Goal: Task Accomplishment & Management: Manage account settings

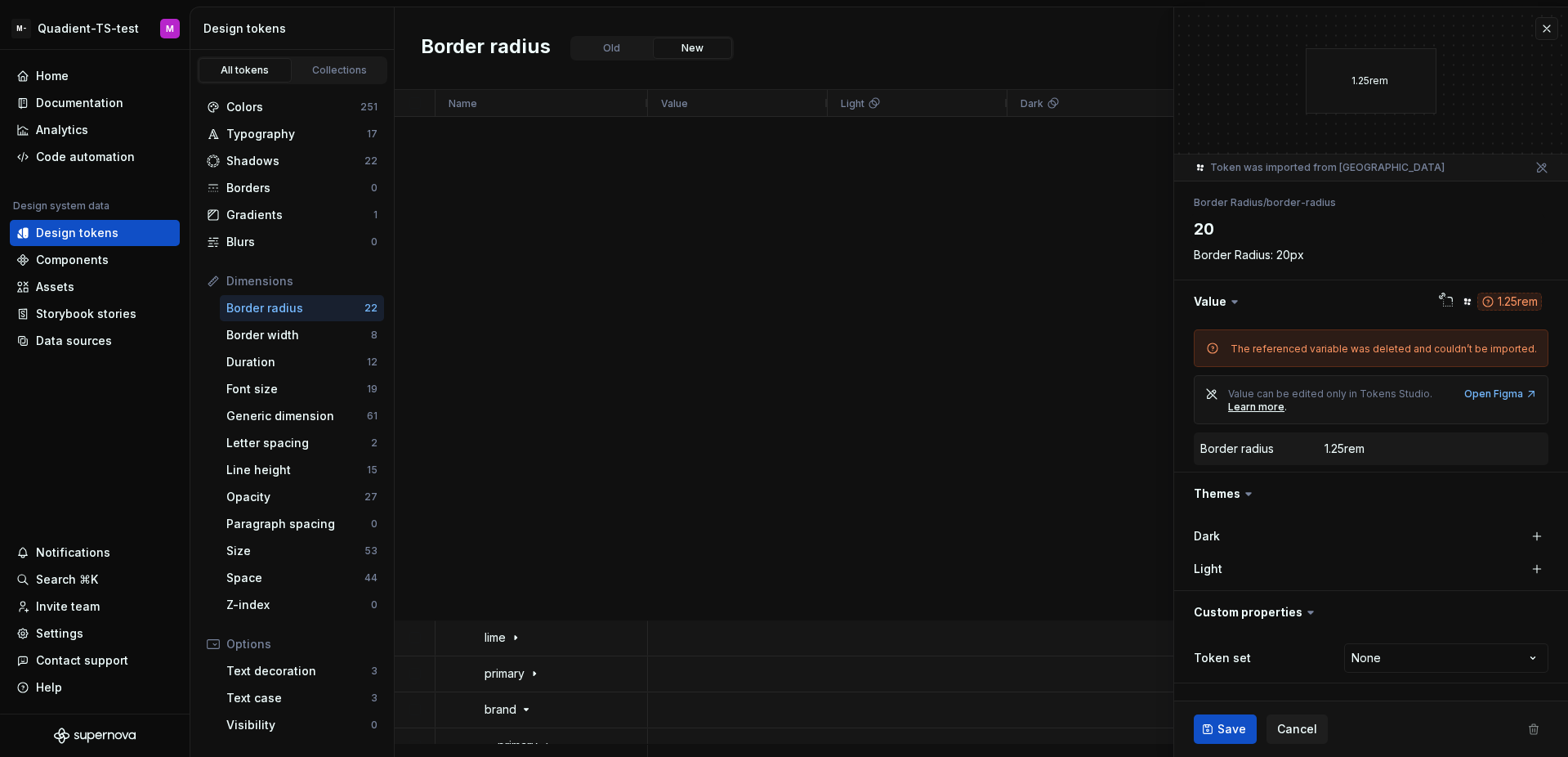
scroll to position [2327, 0]
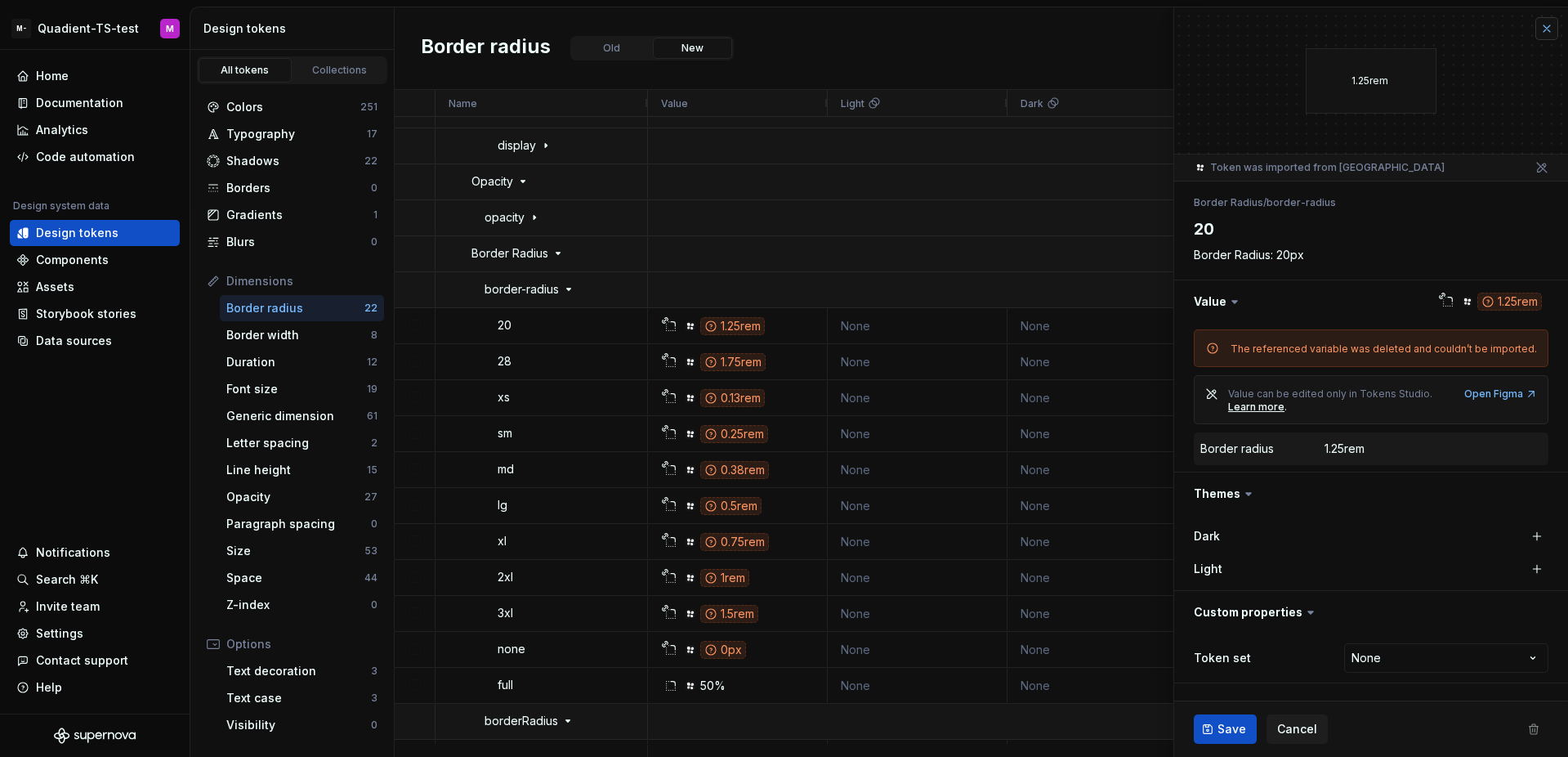
click at [1550, 28] on button "button" at bounding box center [1547, 29] width 23 height 23
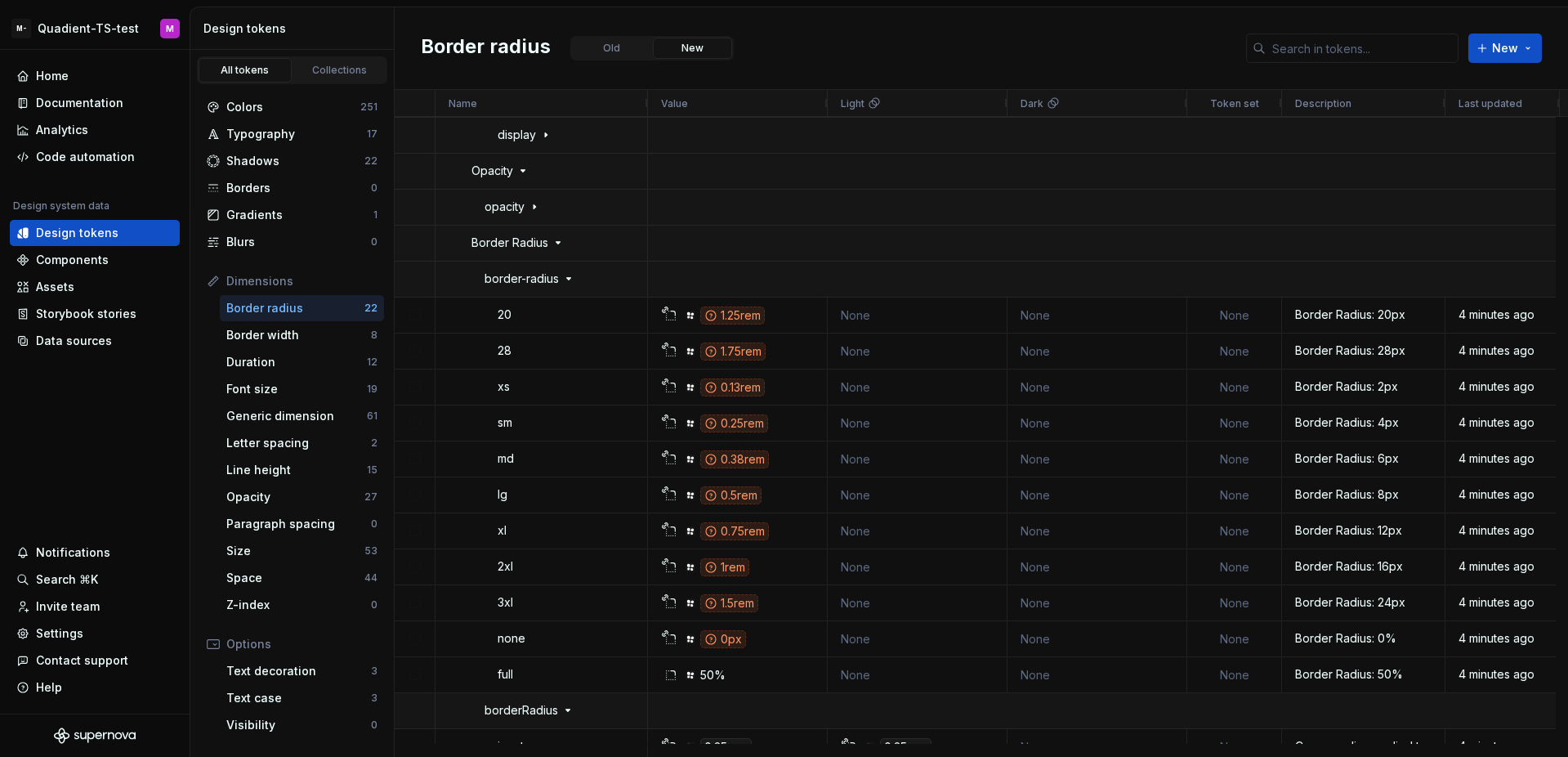
scroll to position [2347, 0]
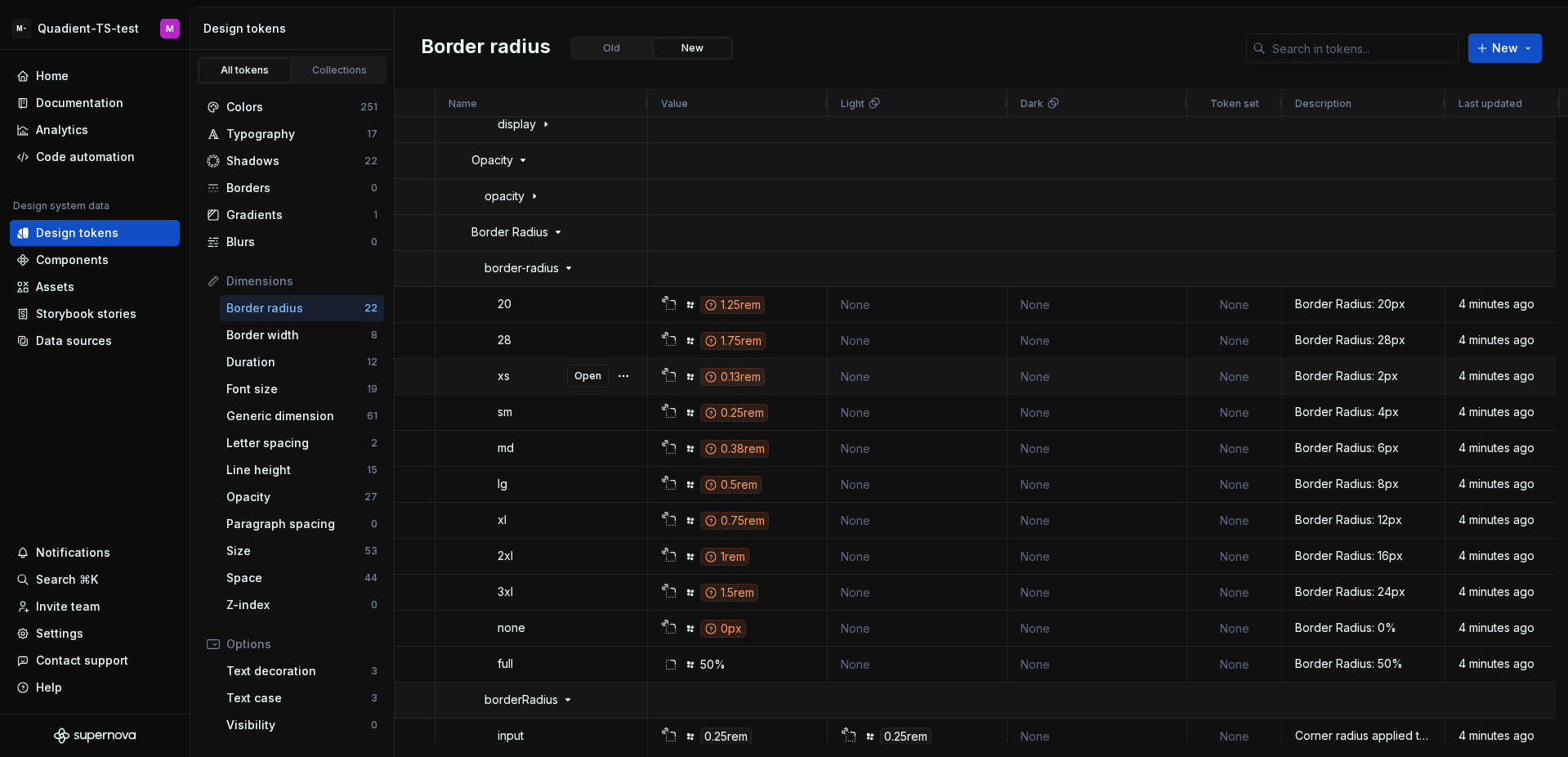
click at [722, 380] on div "0.13rem" at bounding box center [732, 377] width 65 height 18
click at [943, 64] on div "Border radius Old New New" at bounding box center [981, 48] width 1173 height 83
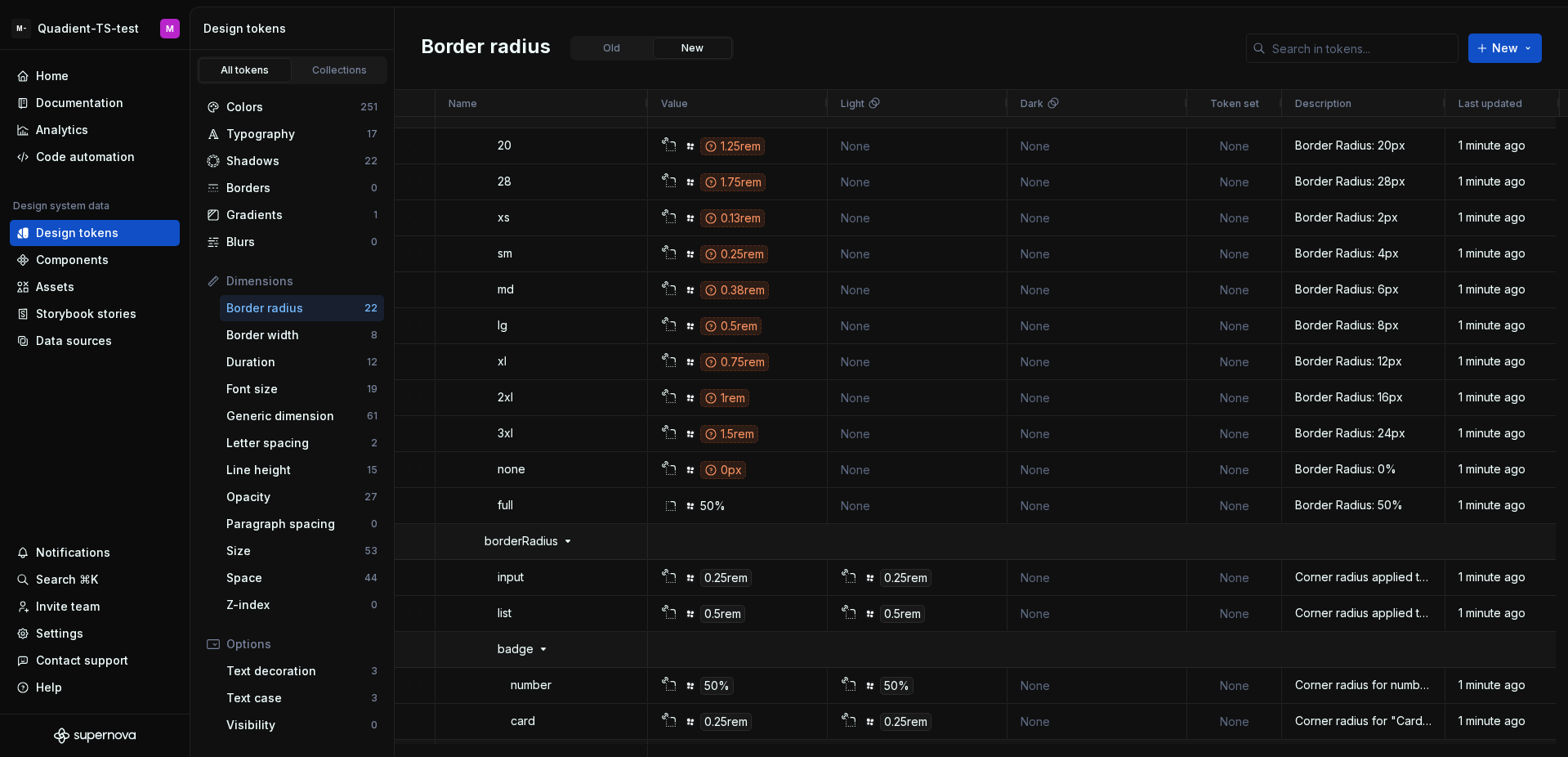
scroll to position [2423, 0]
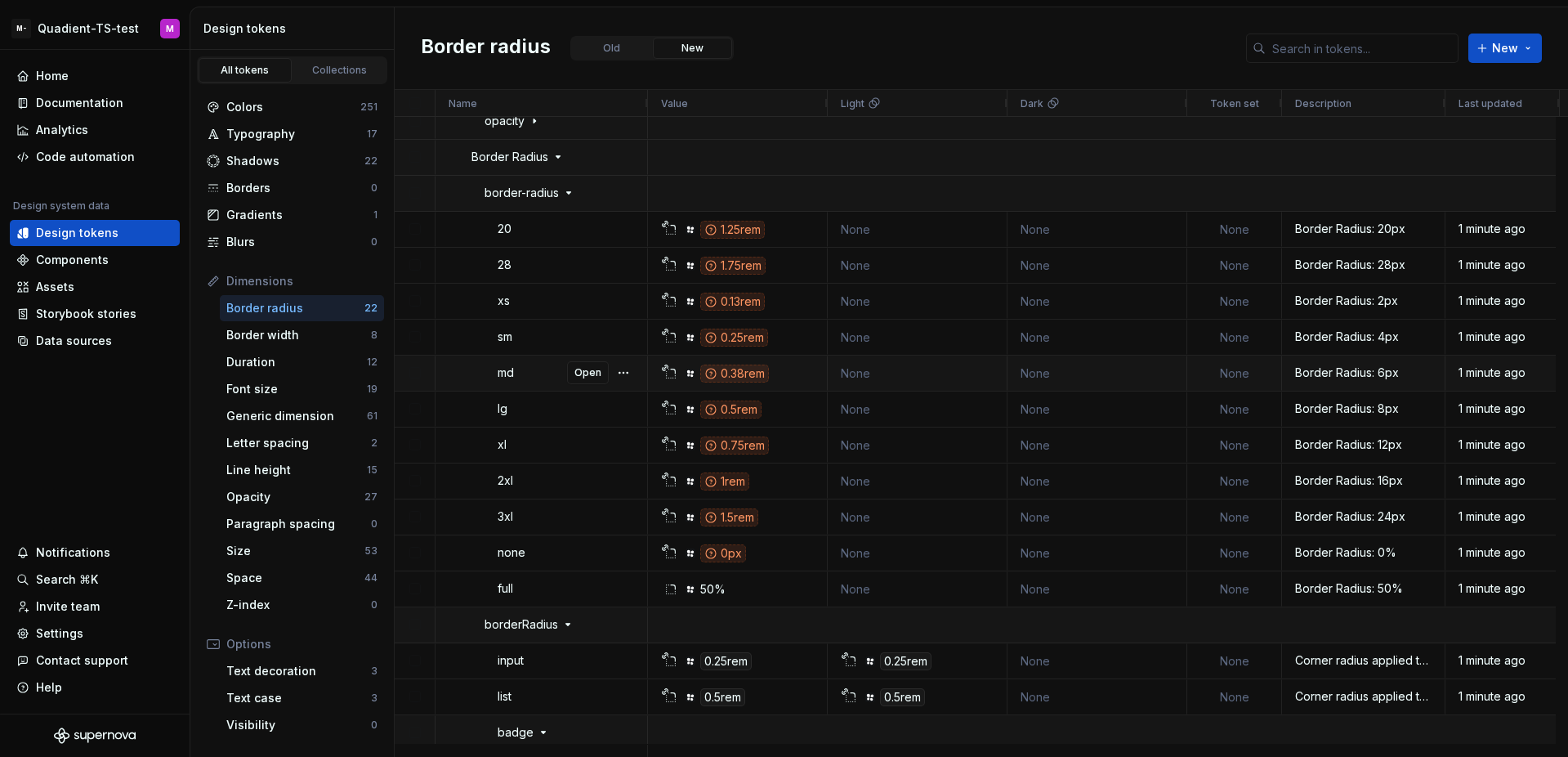
click at [756, 375] on div "0.38rem" at bounding box center [734, 374] width 69 height 18
click at [594, 374] on span "Open" at bounding box center [587, 373] width 27 height 13
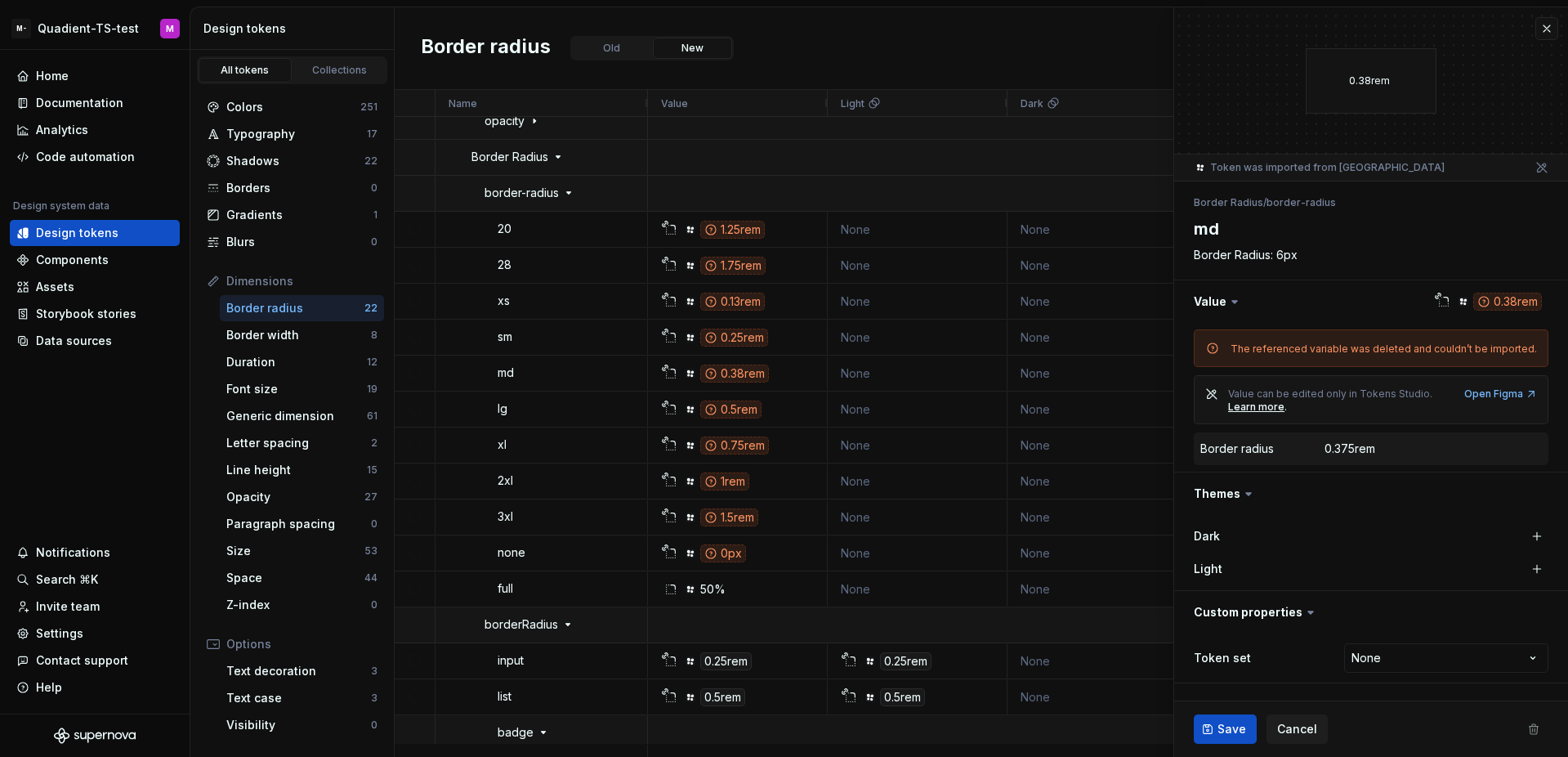
type textarea "*"
click at [1549, 29] on button "button" at bounding box center [1547, 29] width 23 height 23
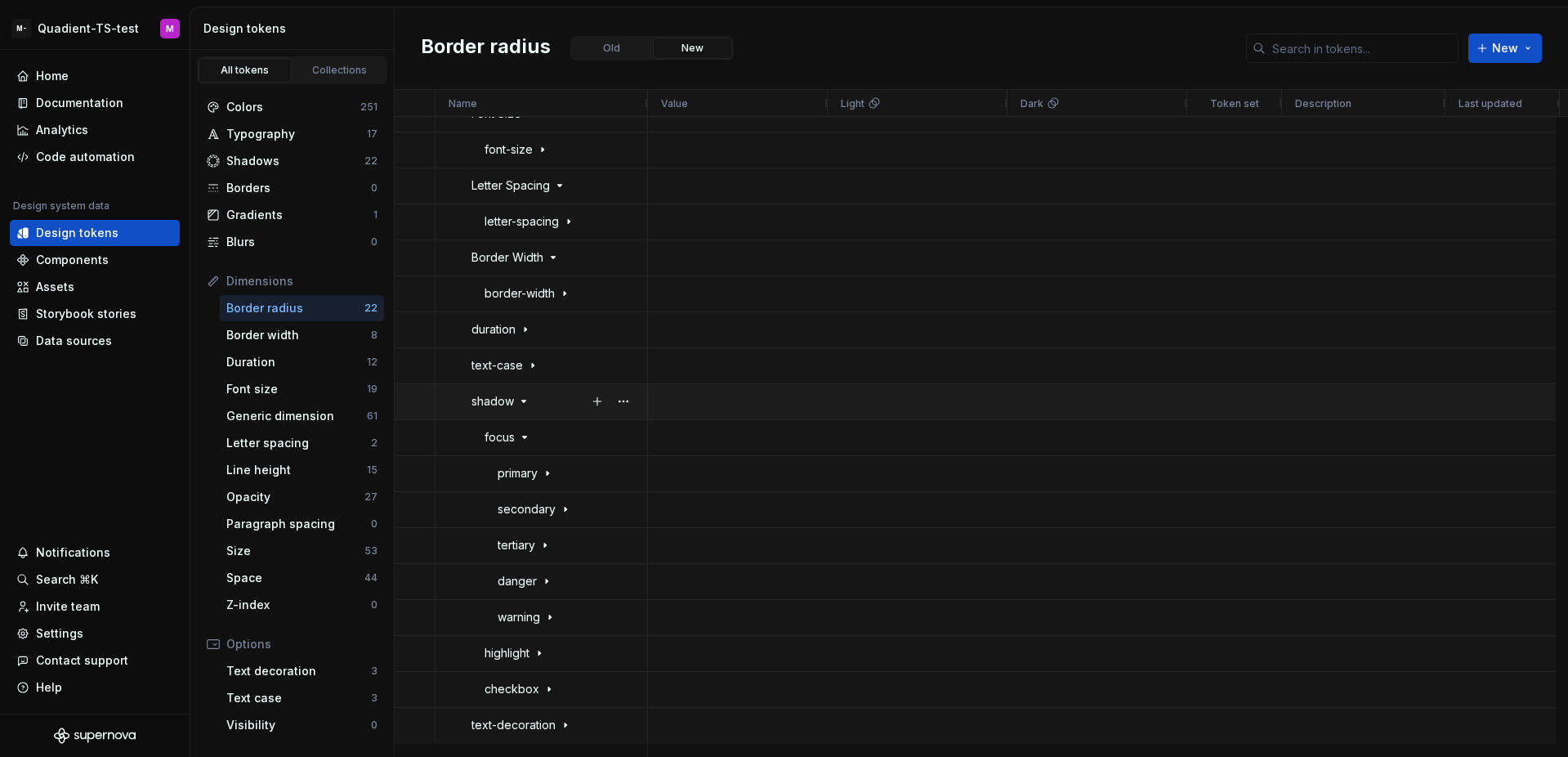
scroll to position [3597, 0]
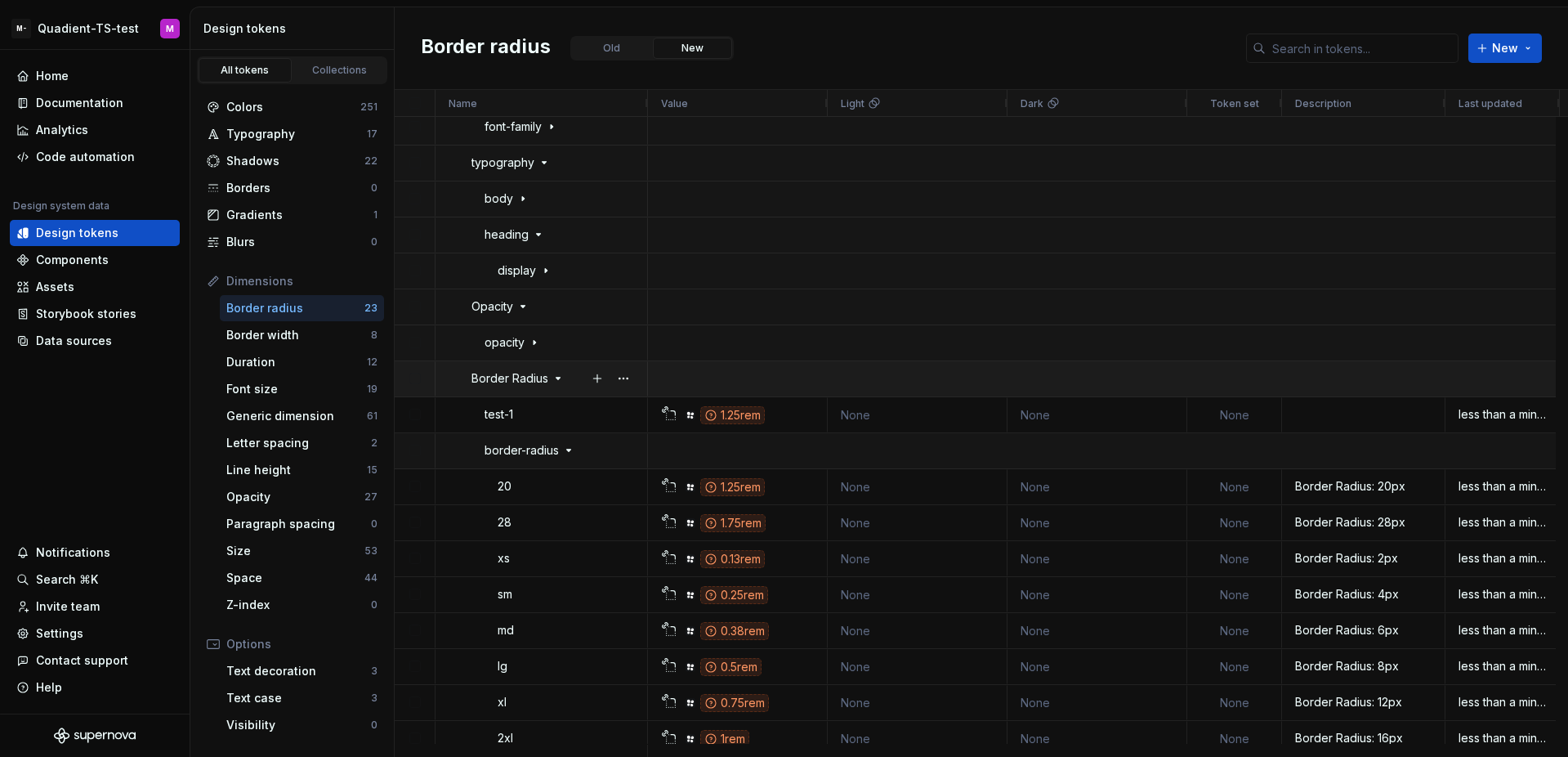
scroll to position [2223, 0]
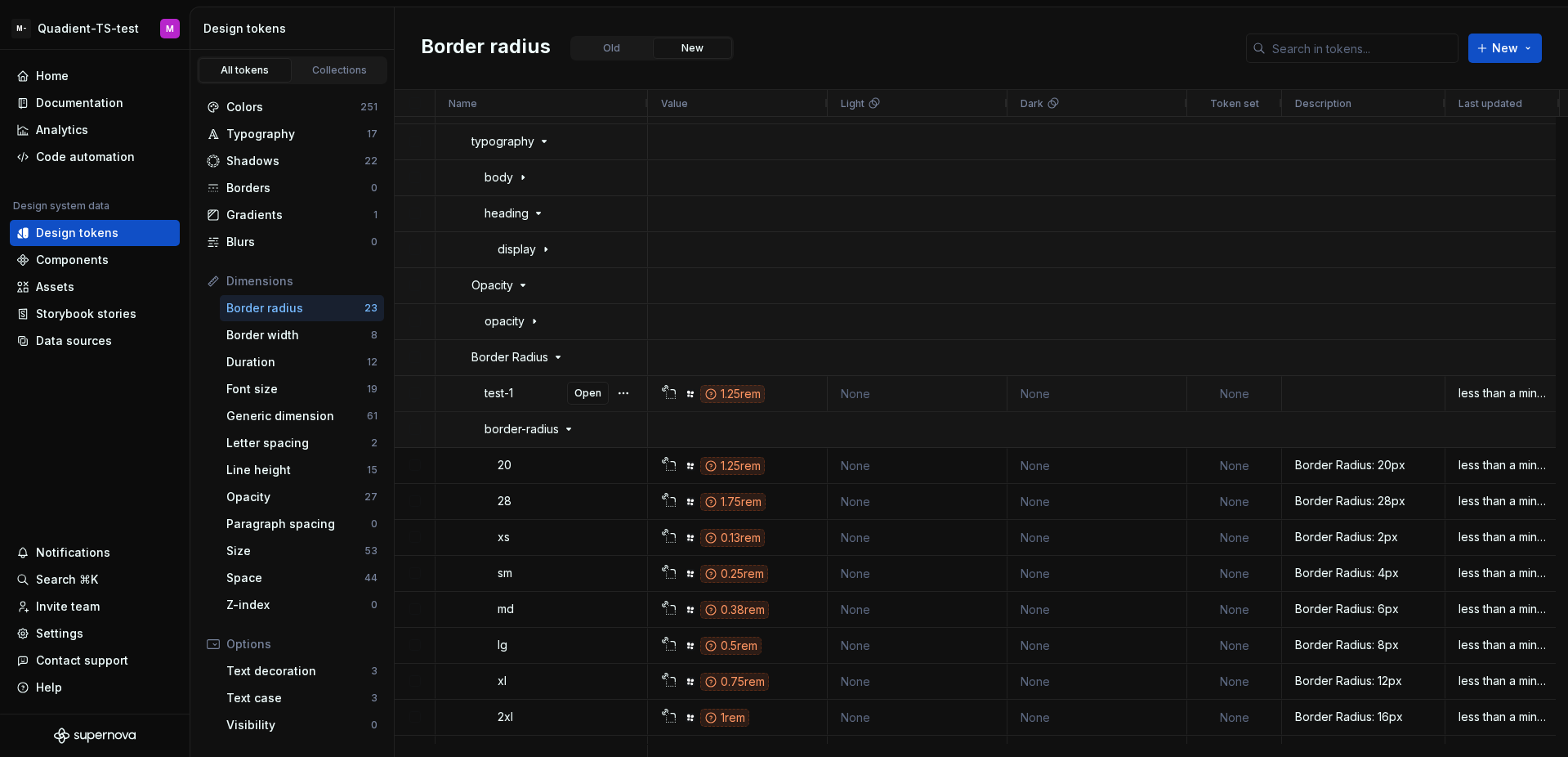
click at [751, 393] on div "1.25rem" at bounding box center [732, 394] width 65 height 18
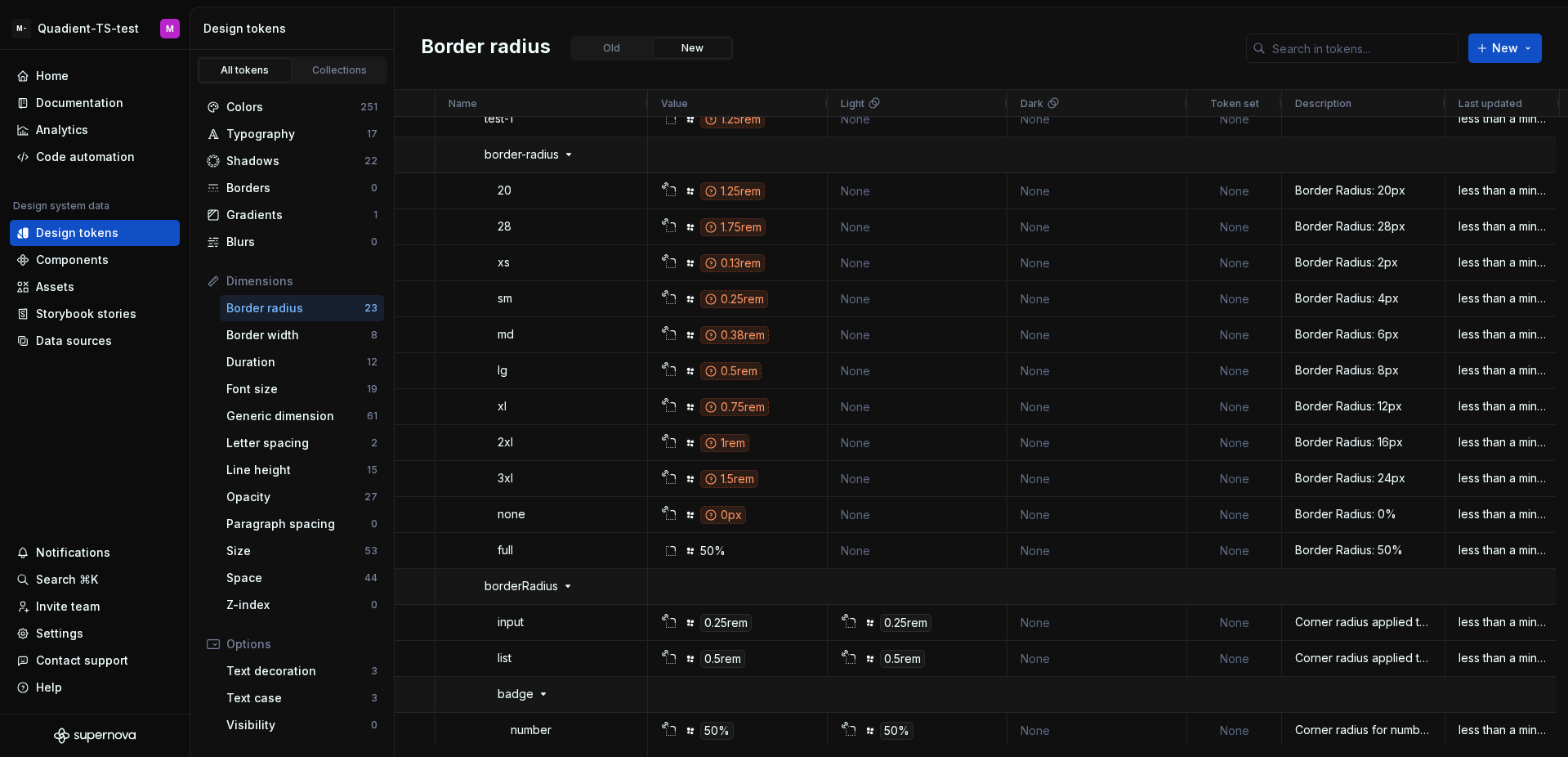
scroll to position [0, 0]
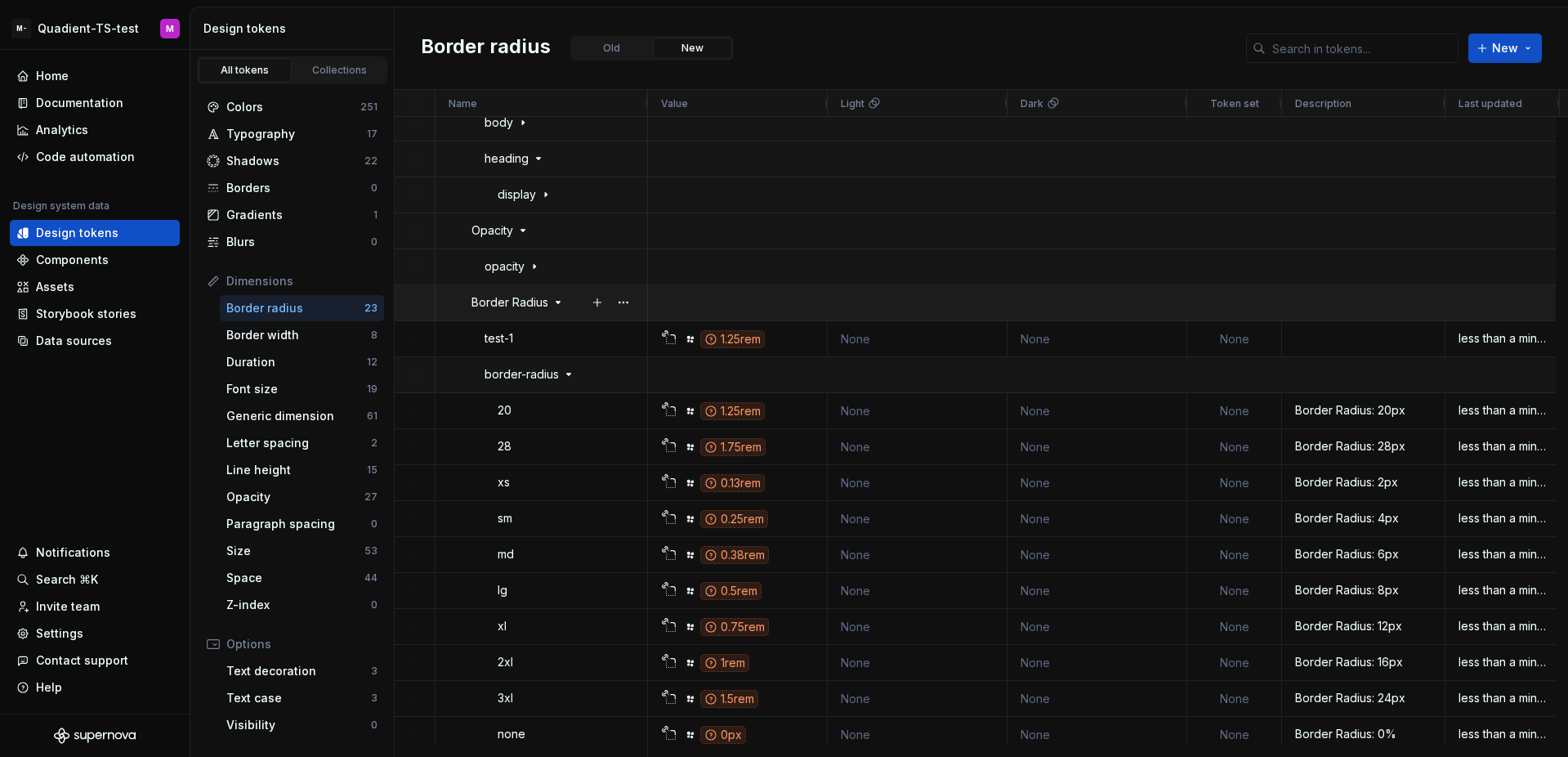
scroll to position [2288, 0]
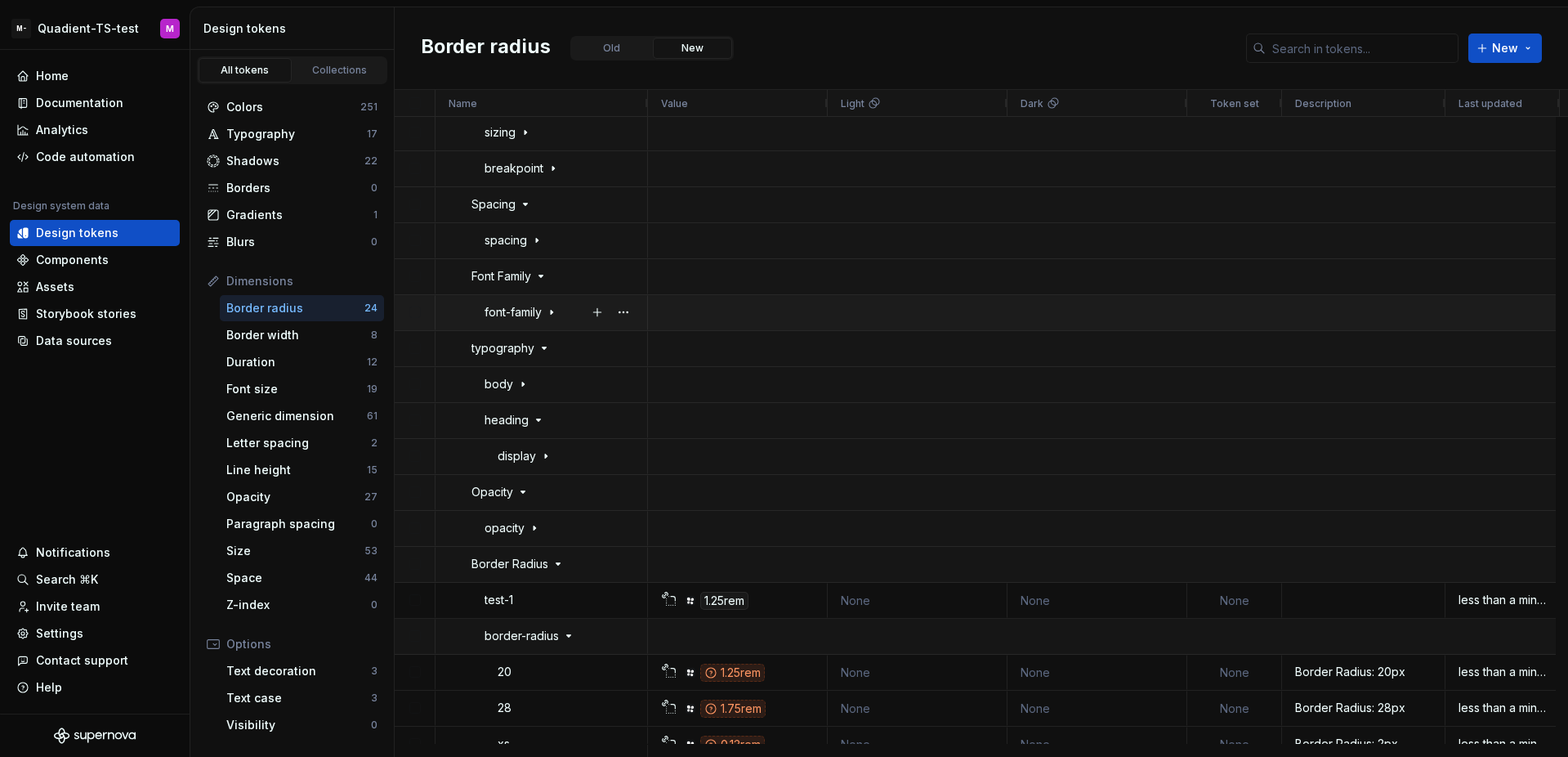
scroll to position [2289, 0]
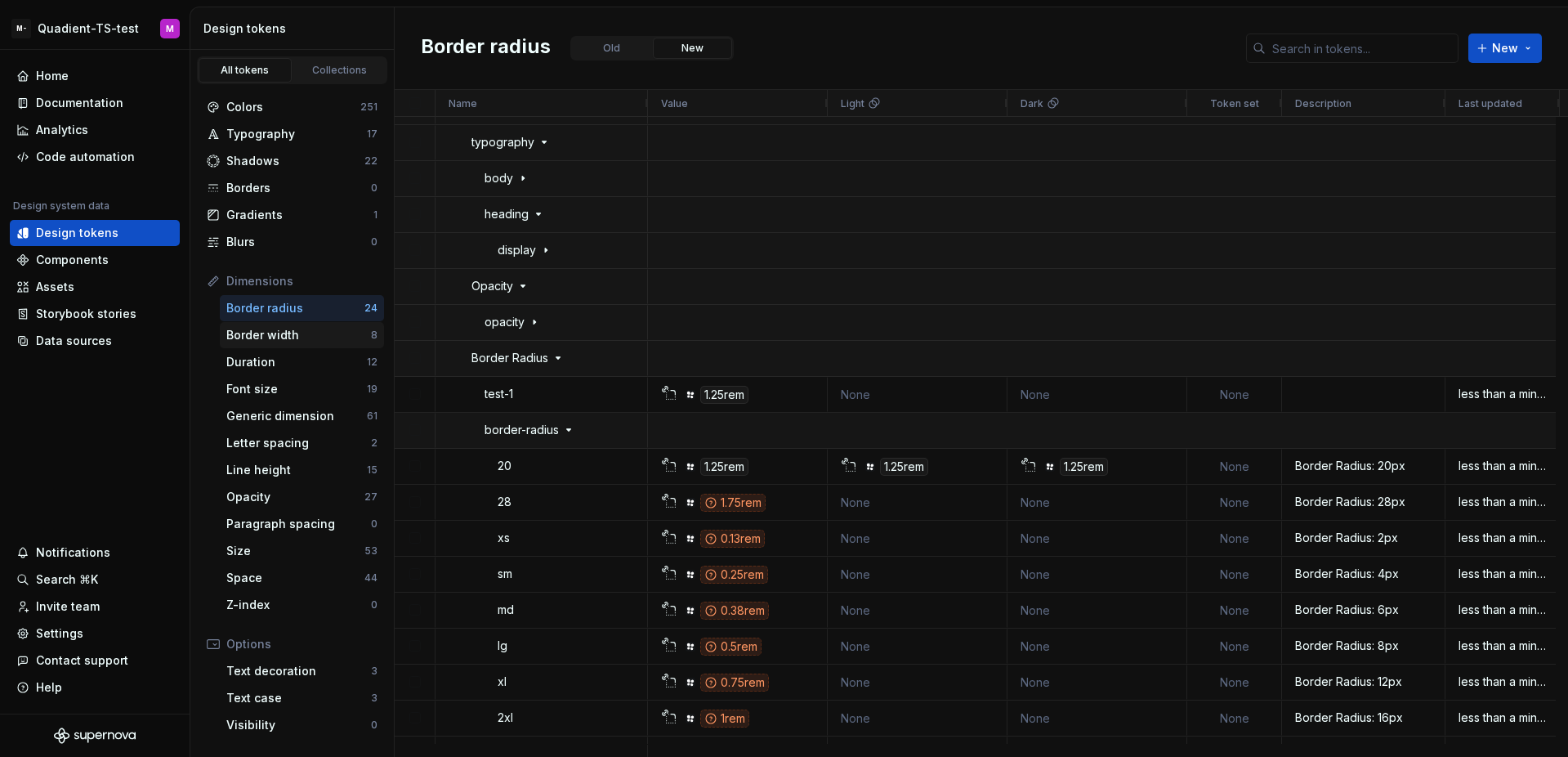
click at [295, 343] on div "Border width 8" at bounding box center [301, 335] width 165 height 26
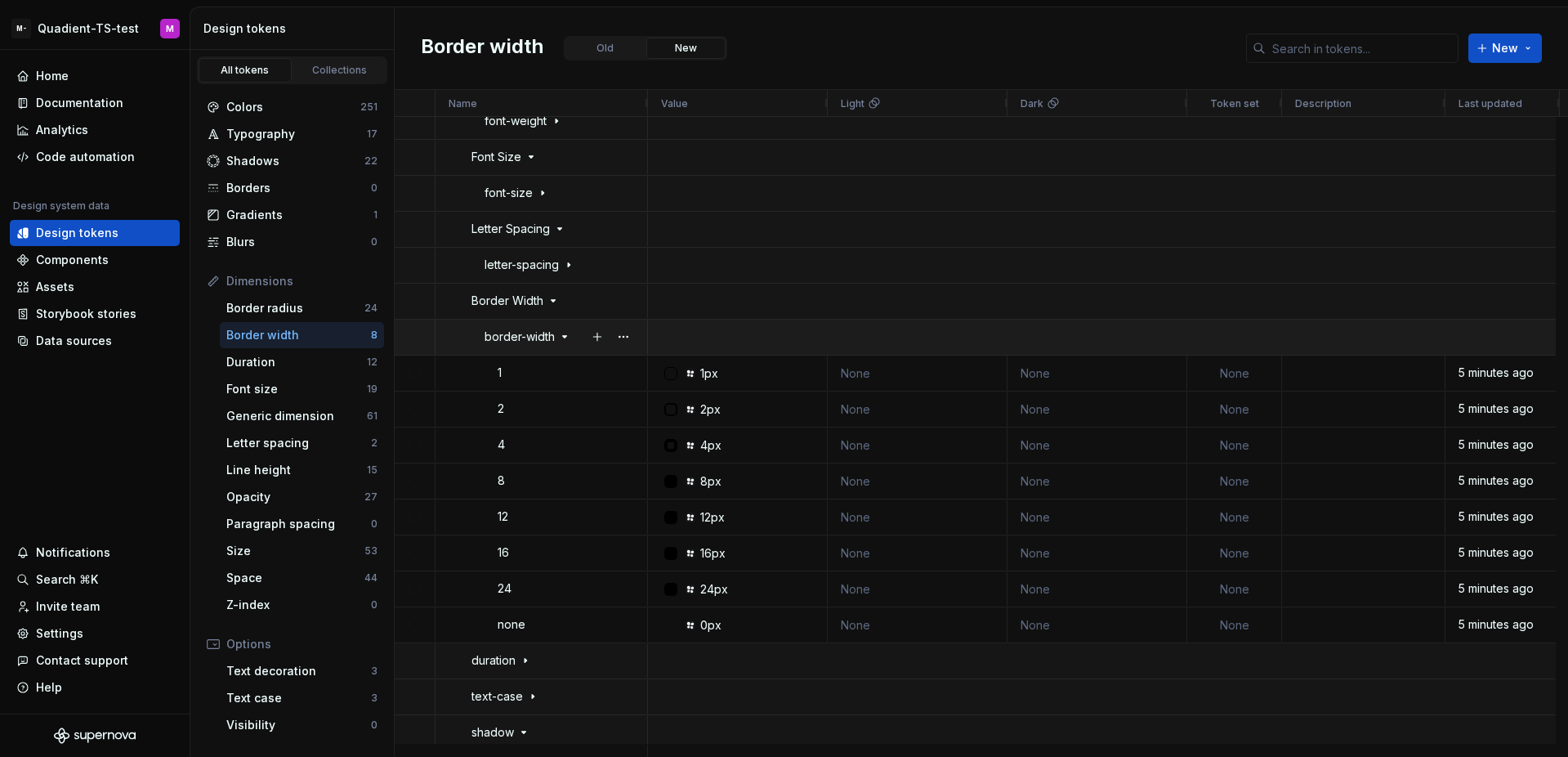
scroll to position [3065, 0]
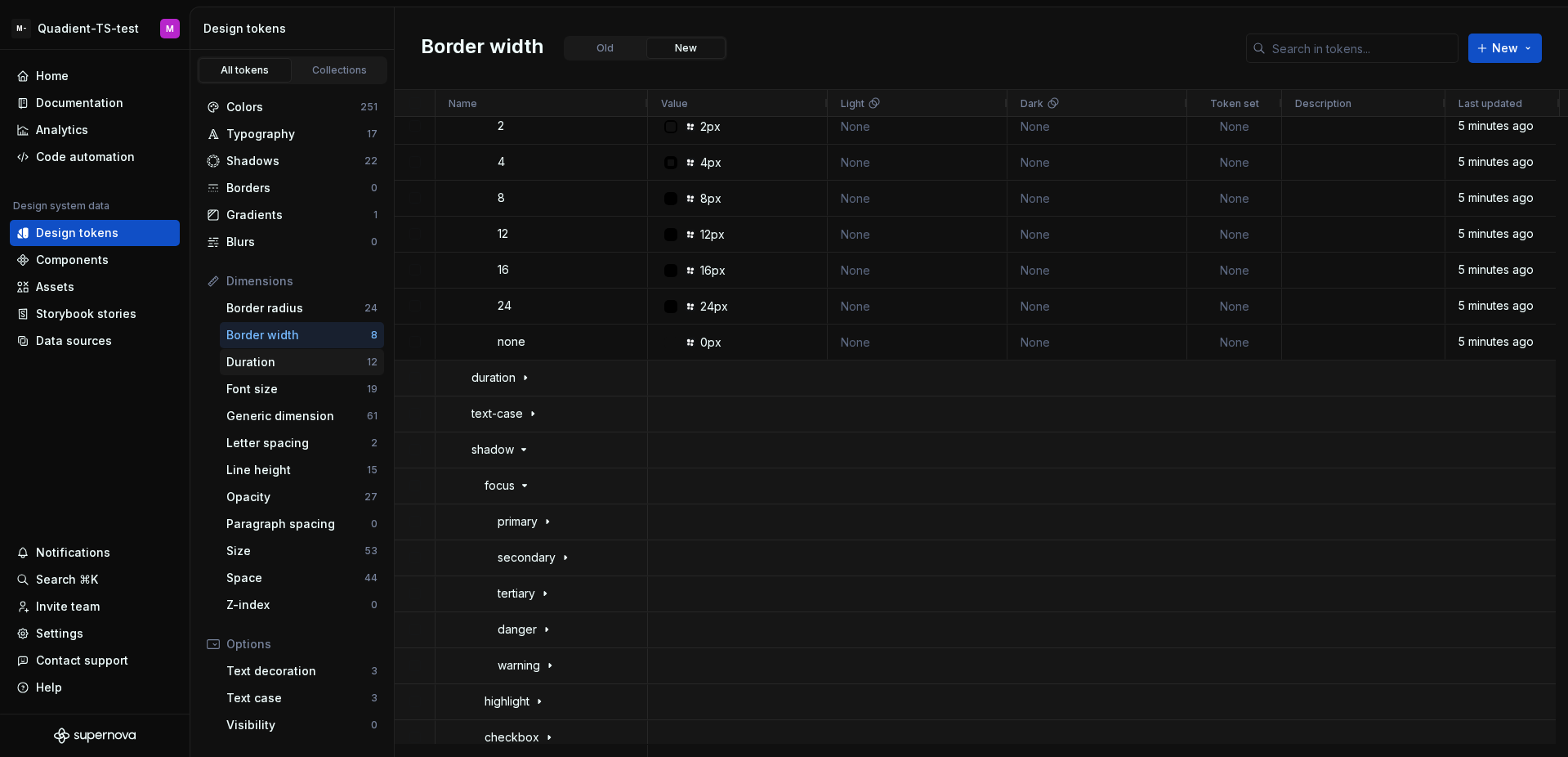
click at [284, 365] on div "Duration" at bounding box center [296, 362] width 141 height 16
click at [357, 371] on div "Duration 12" at bounding box center [301, 362] width 165 height 26
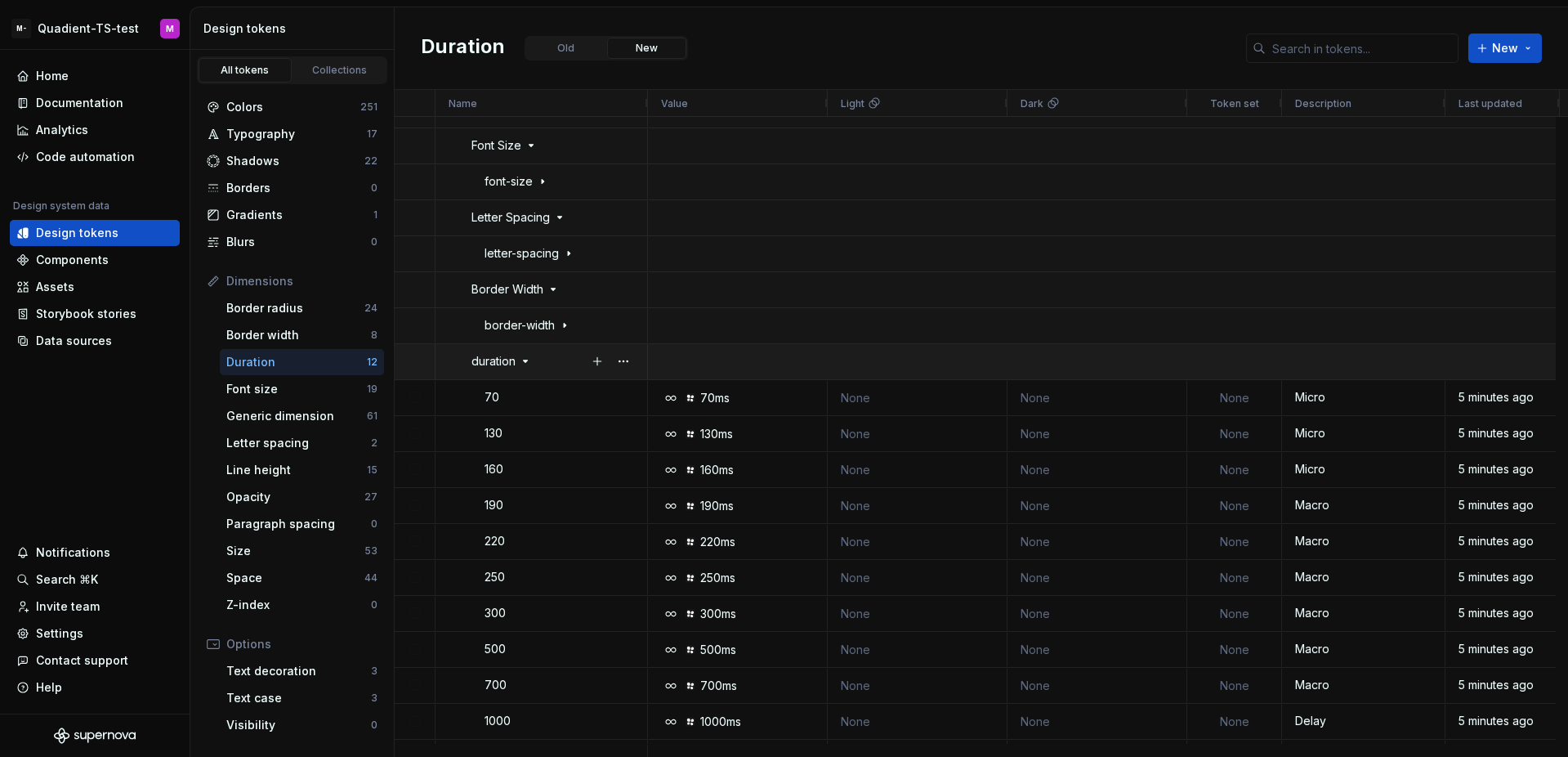
scroll to position [2984, 0]
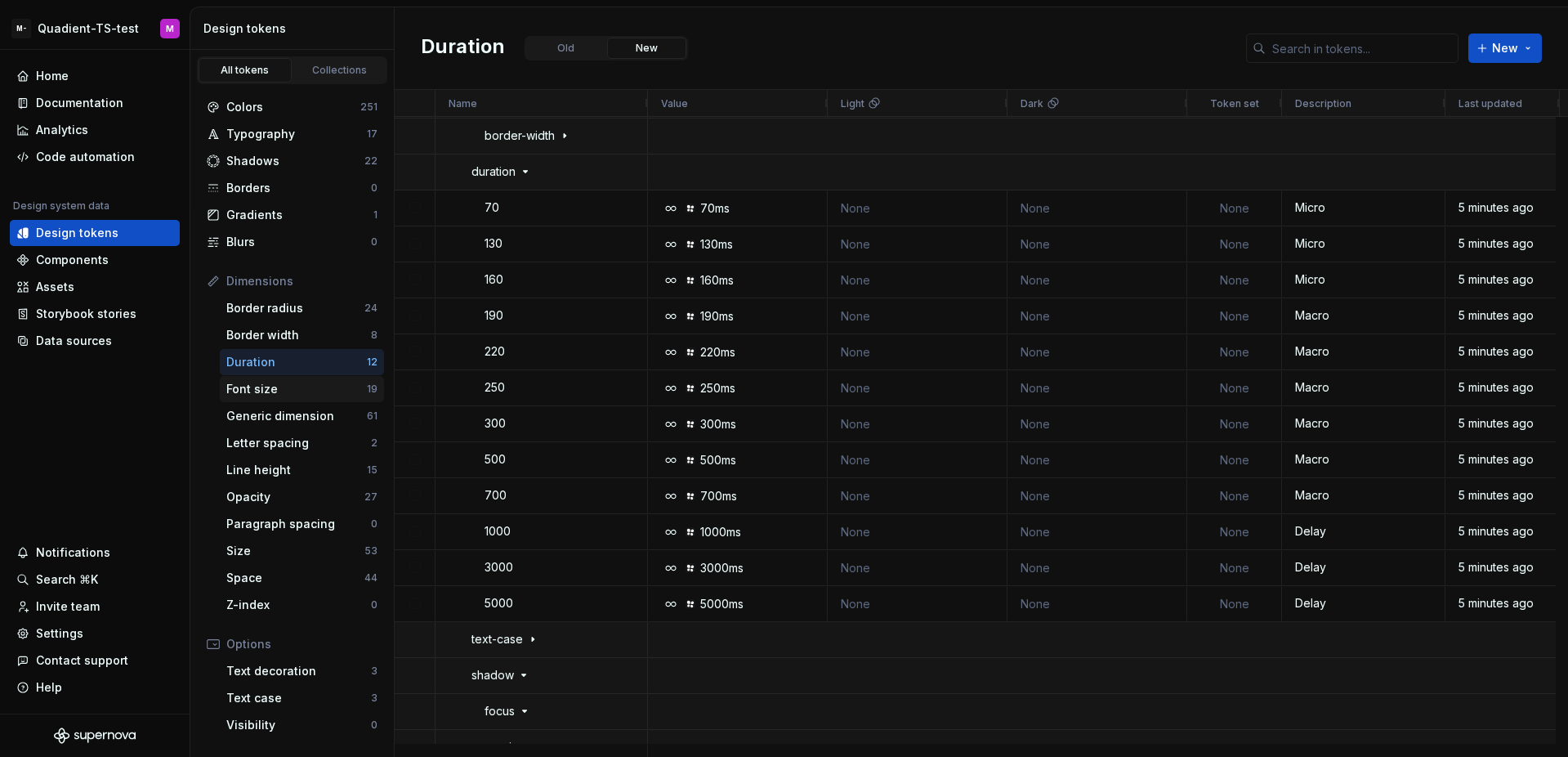
click at [318, 389] on div "Font size" at bounding box center [296, 389] width 141 height 16
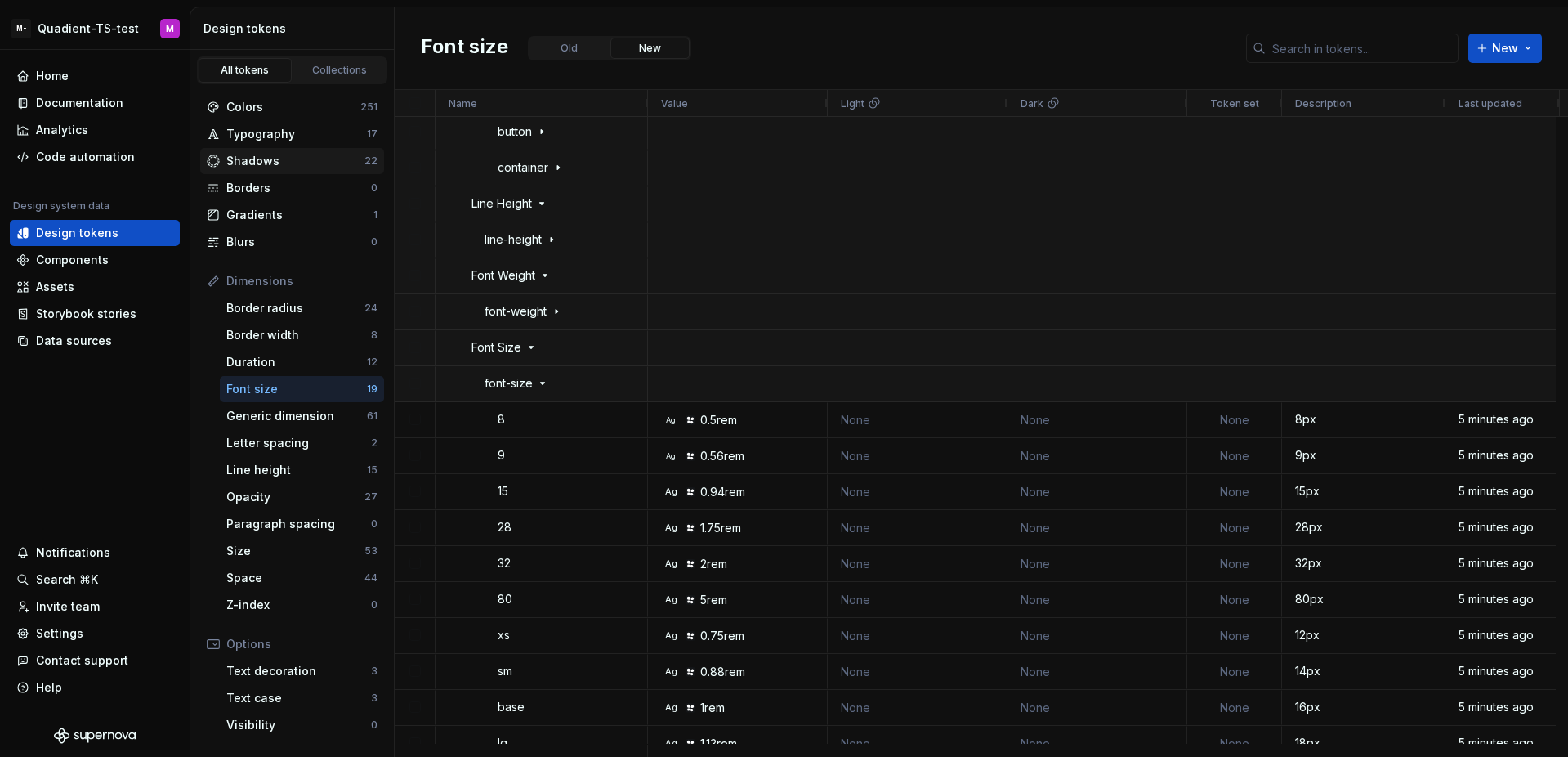
click at [291, 154] on div "Shadows" at bounding box center [295, 161] width 138 height 16
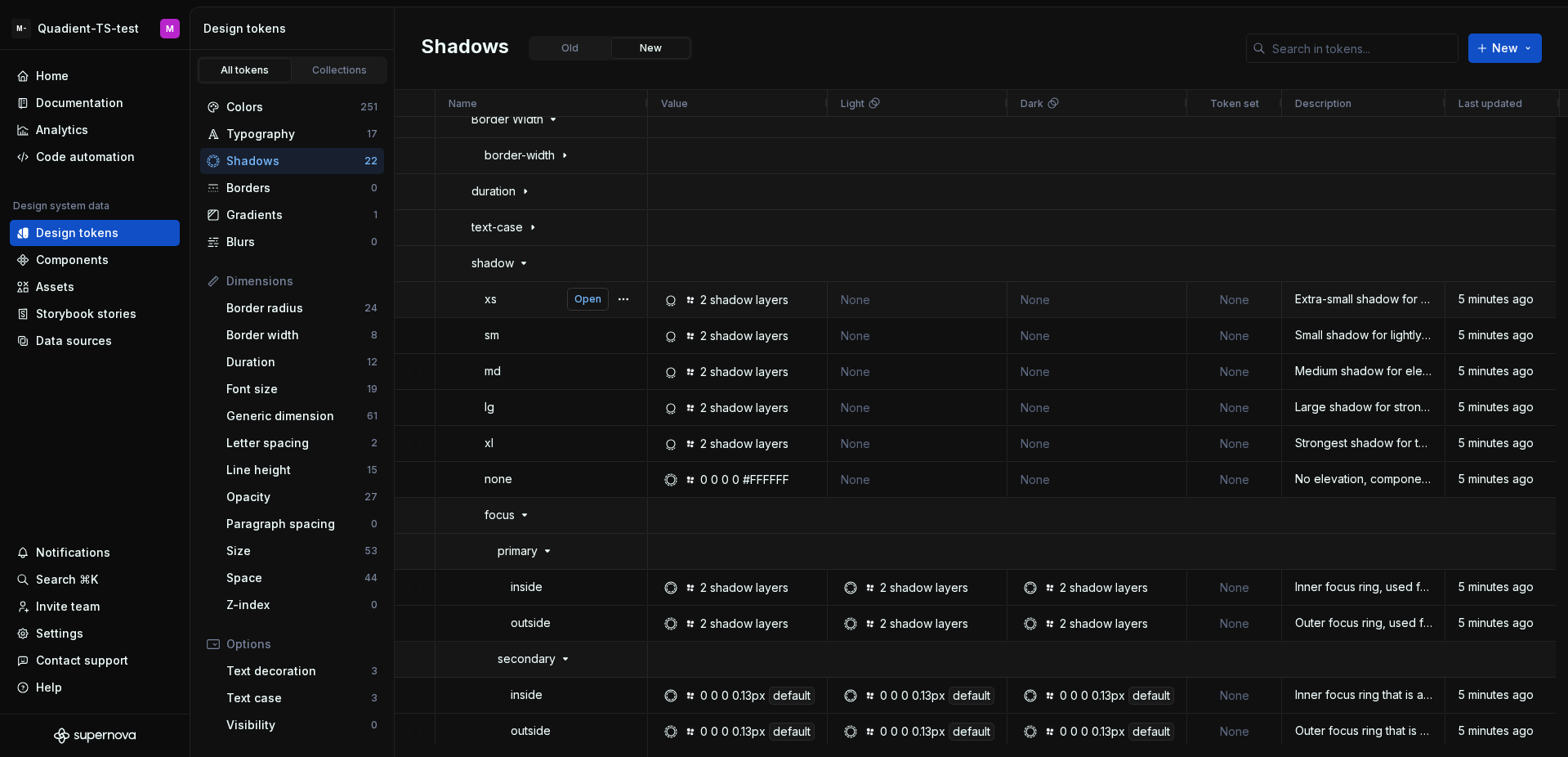
click at [591, 299] on span "Open" at bounding box center [587, 299] width 27 height 13
click at [583, 297] on span "Open" at bounding box center [587, 299] width 27 height 13
click at [618, 306] on button "button" at bounding box center [623, 299] width 23 height 23
click at [658, 332] on span "Open detail" at bounding box center [686, 326] width 87 height 29
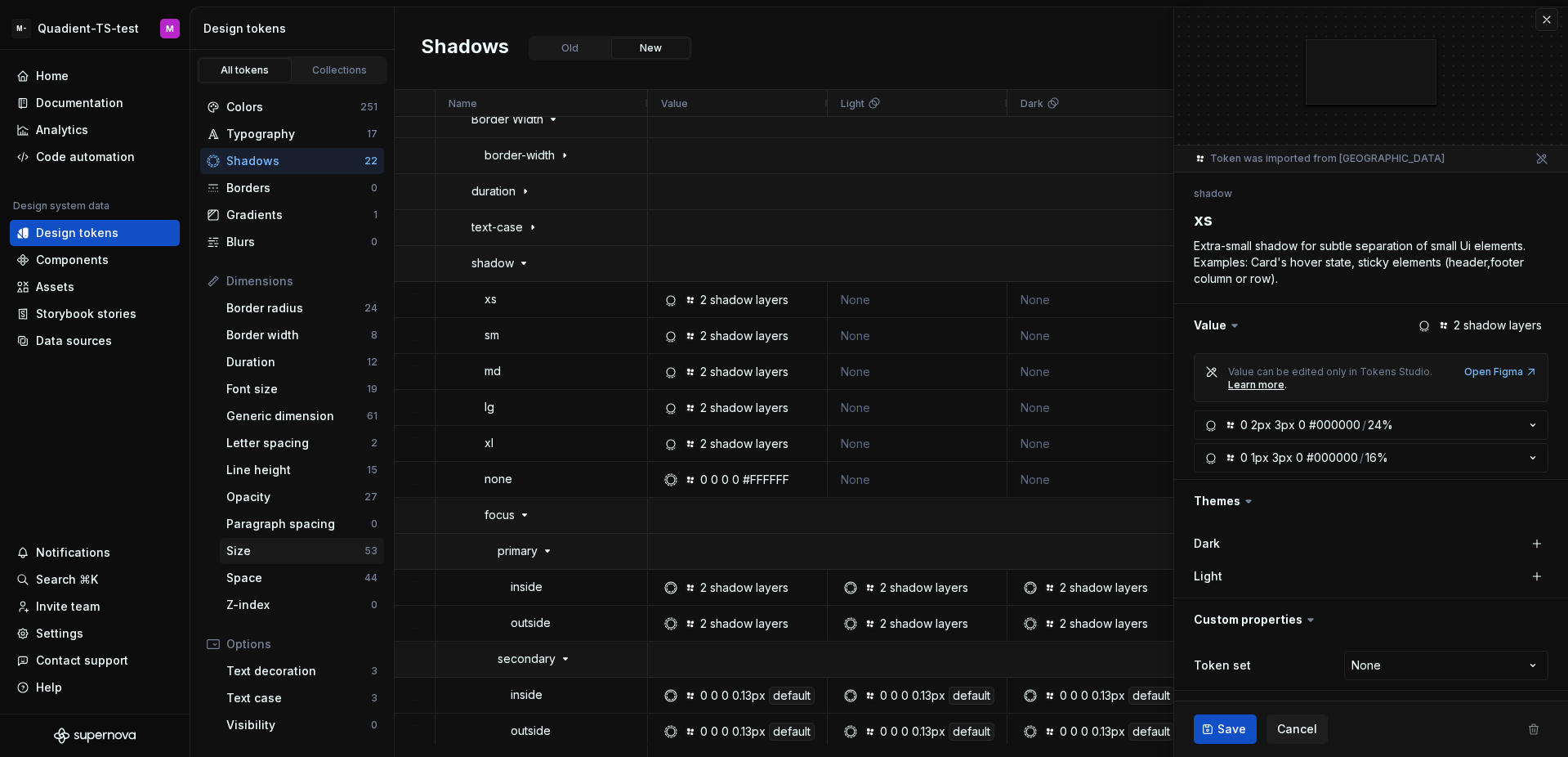
click at [316, 548] on div "Size" at bounding box center [295, 551] width 138 height 16
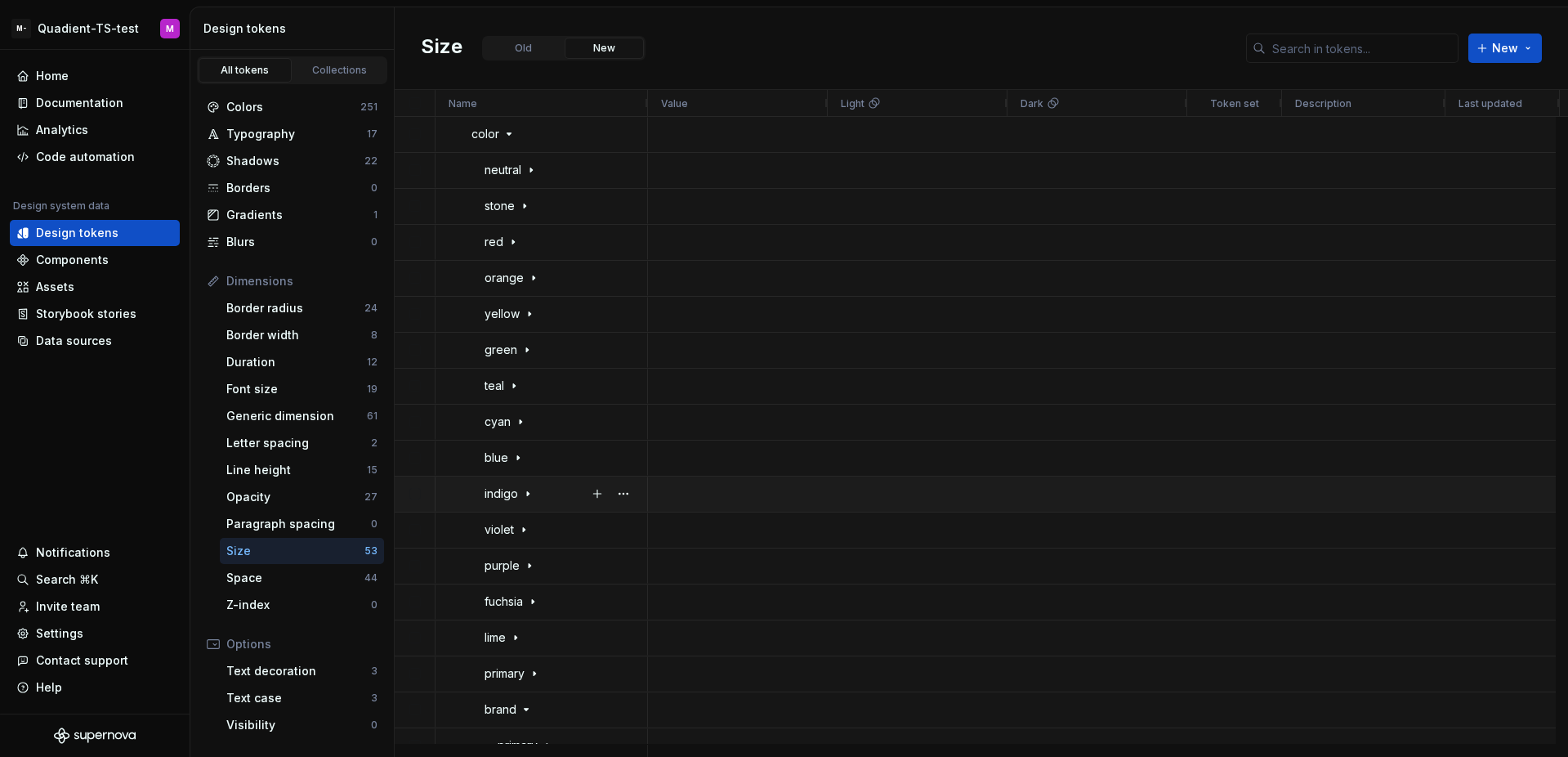
scroll to position [88, 0]
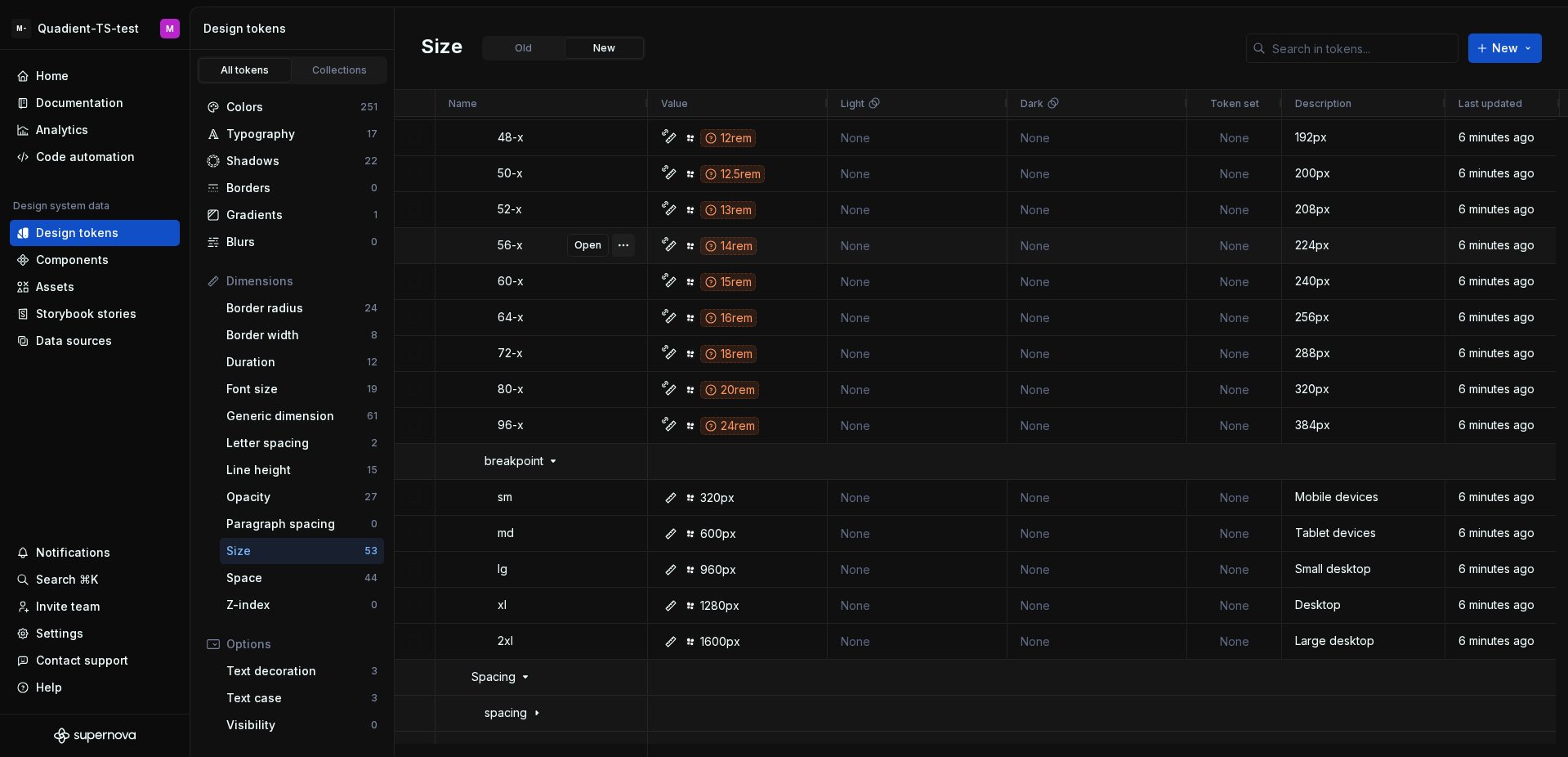
click at [616, 249] on button "button" at bounding box center [623, 245] width 23 height 23
click at [635, 267] on icon "Context Menu" at bounding box center [635, 269] width 2 height 7
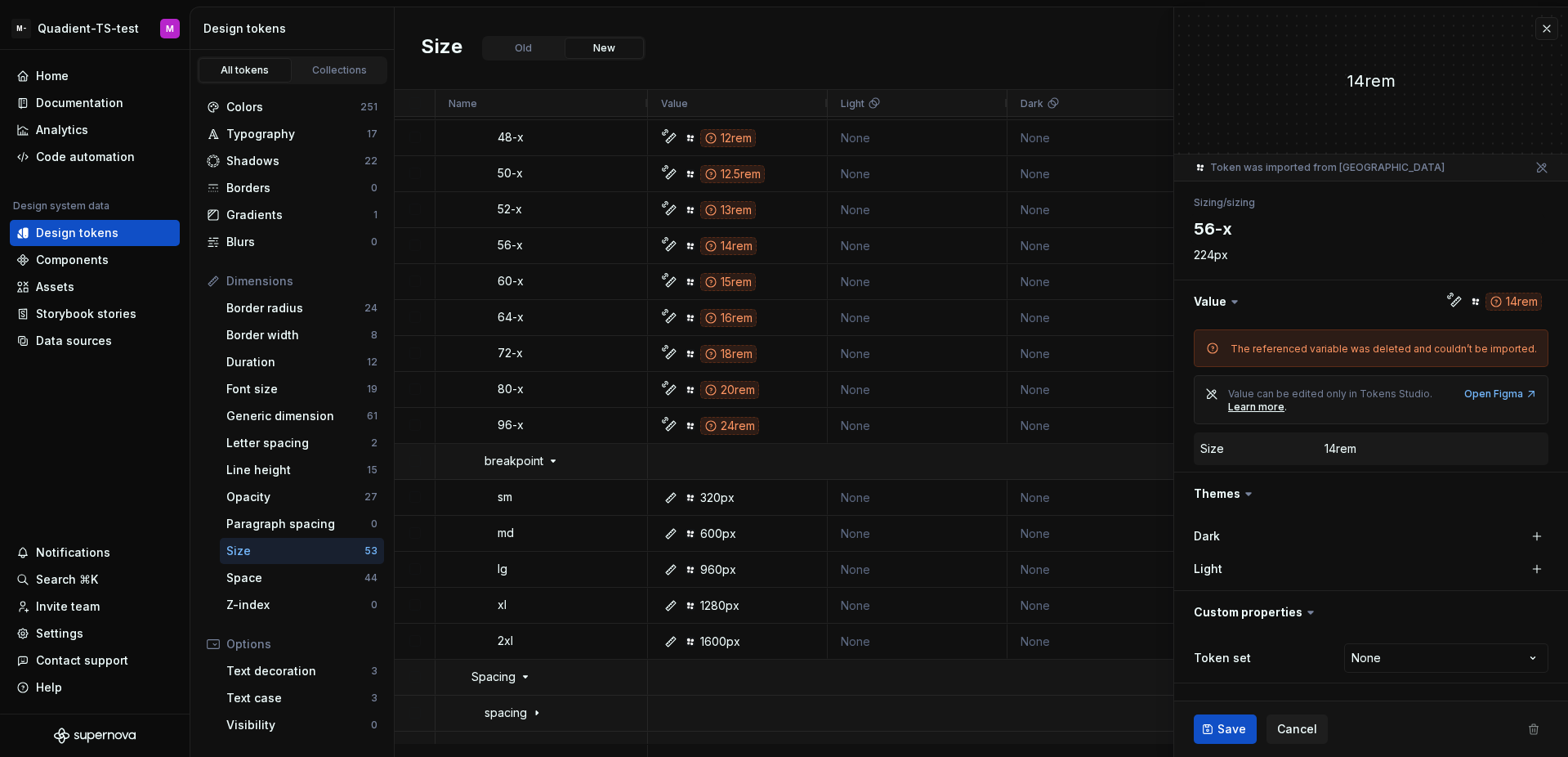
click at [1364, 347] on div "The referenced variable was deleted and couldn’t be imported." at bounding box center [1384, 349] width 306 height 13
copy div "The referenced variable was deleted and couldn’t be imported."
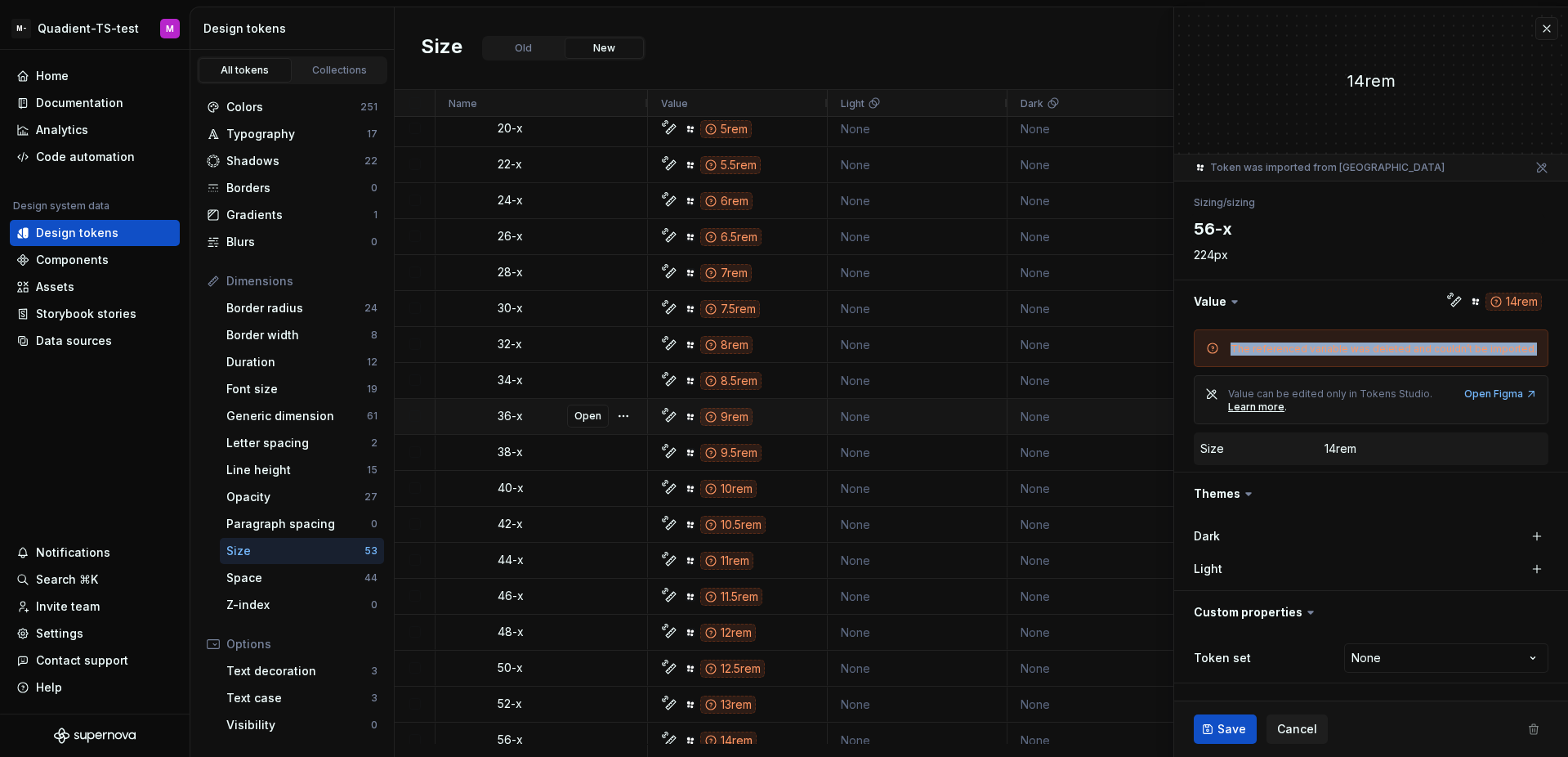
scroll to position [2871, 0]
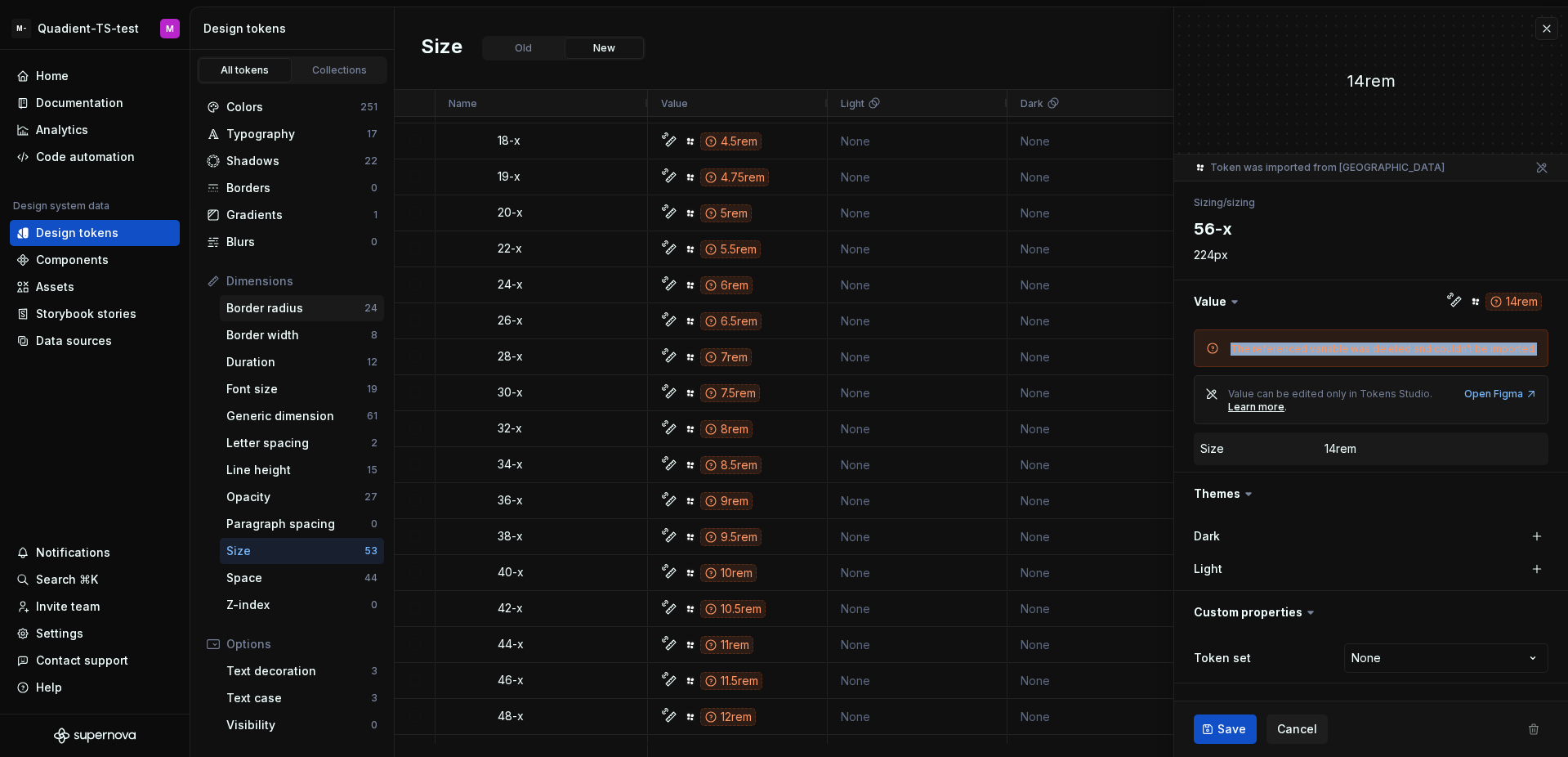
click at [309, 316] on div "Border radius 24" at bounding box center [301, 308] width 165 height 26
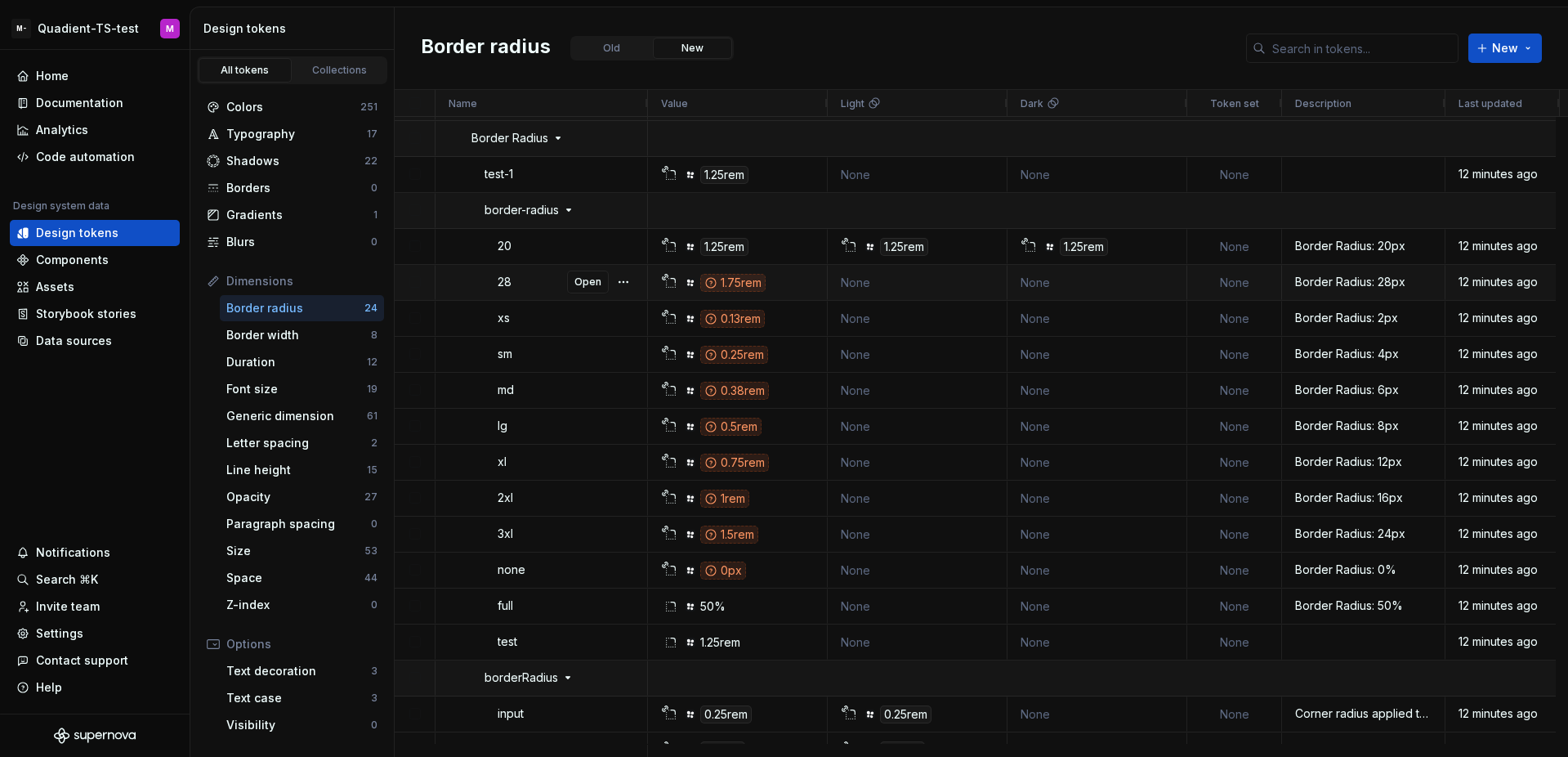
scroll to position [2463, 0]
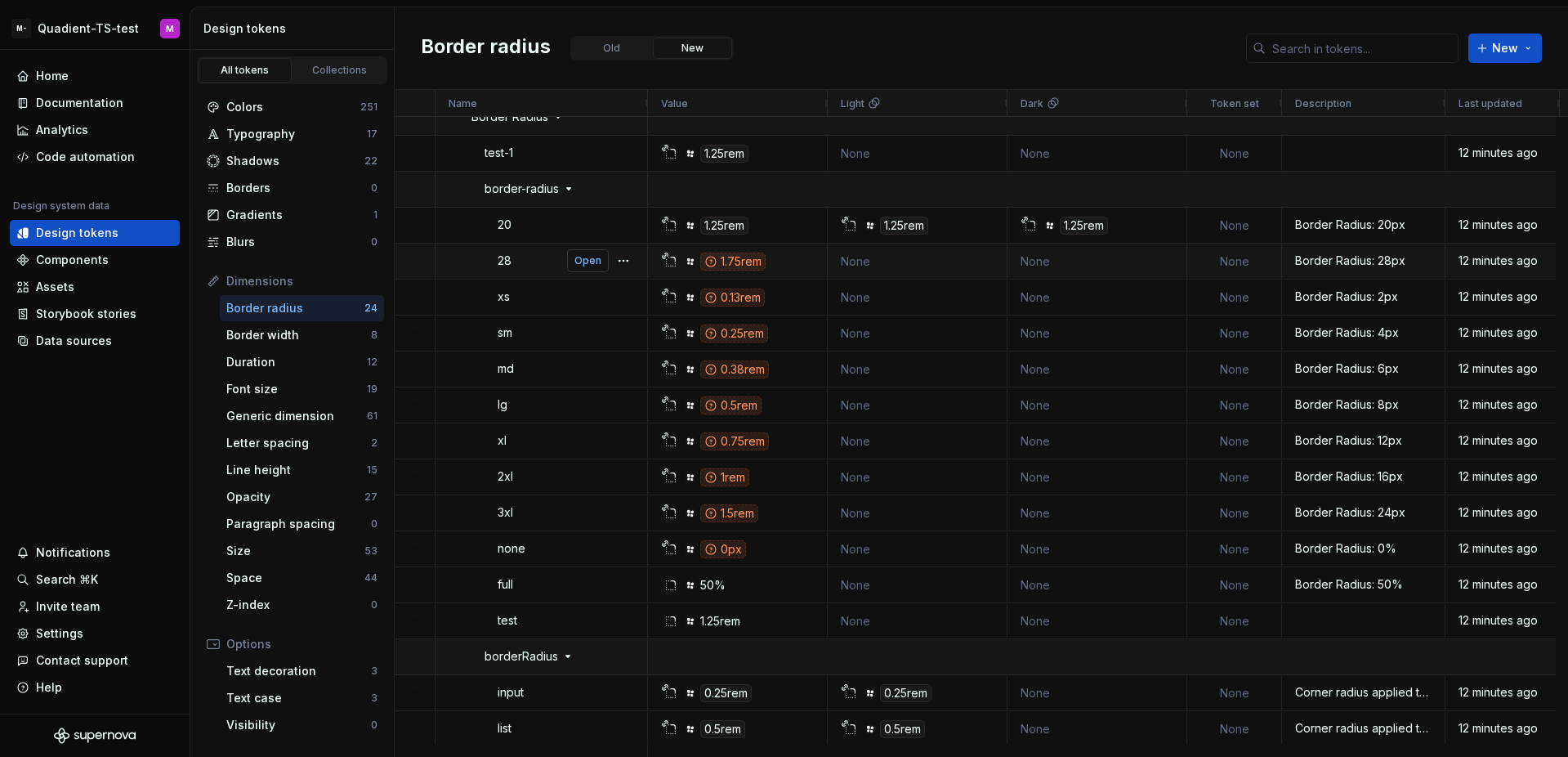
click at [583, 267] on button "Open" at bounding box center [587, 261] width 42 height 23
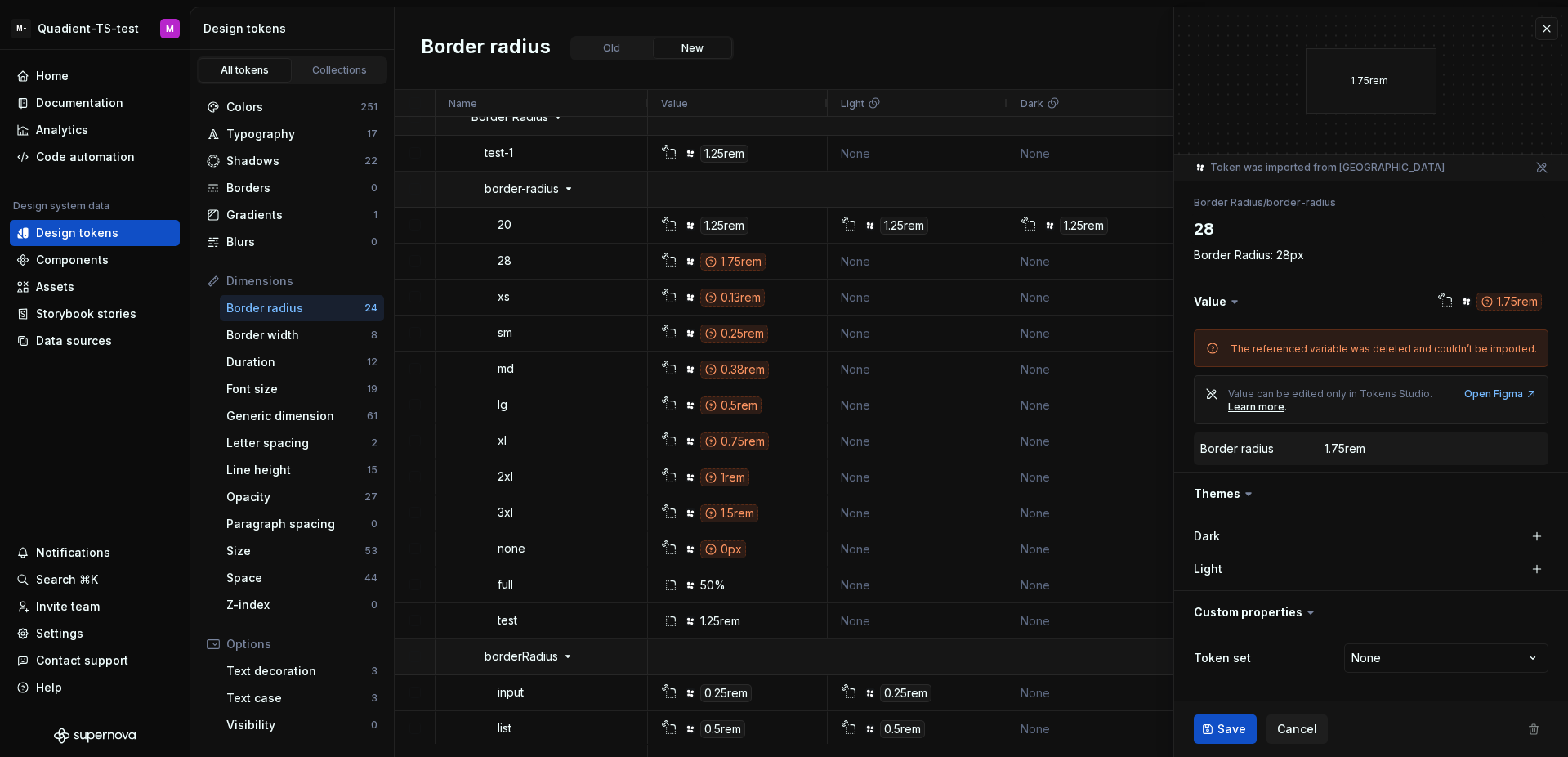
click at [869, 54] on div "Border radius Old New New" at bounding box center [981, 48] width 1173 height 83
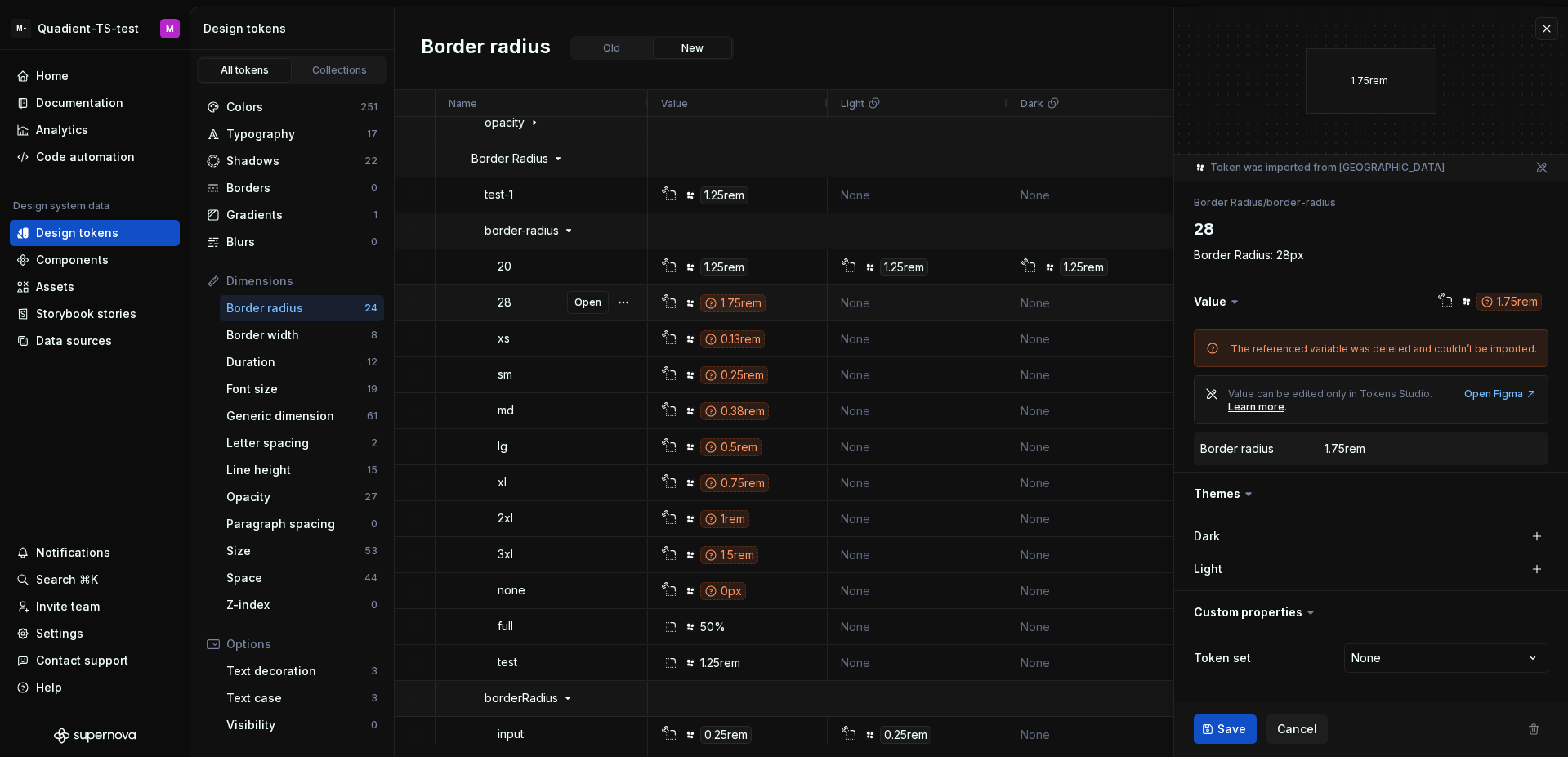
scroll to position [2381, 0]
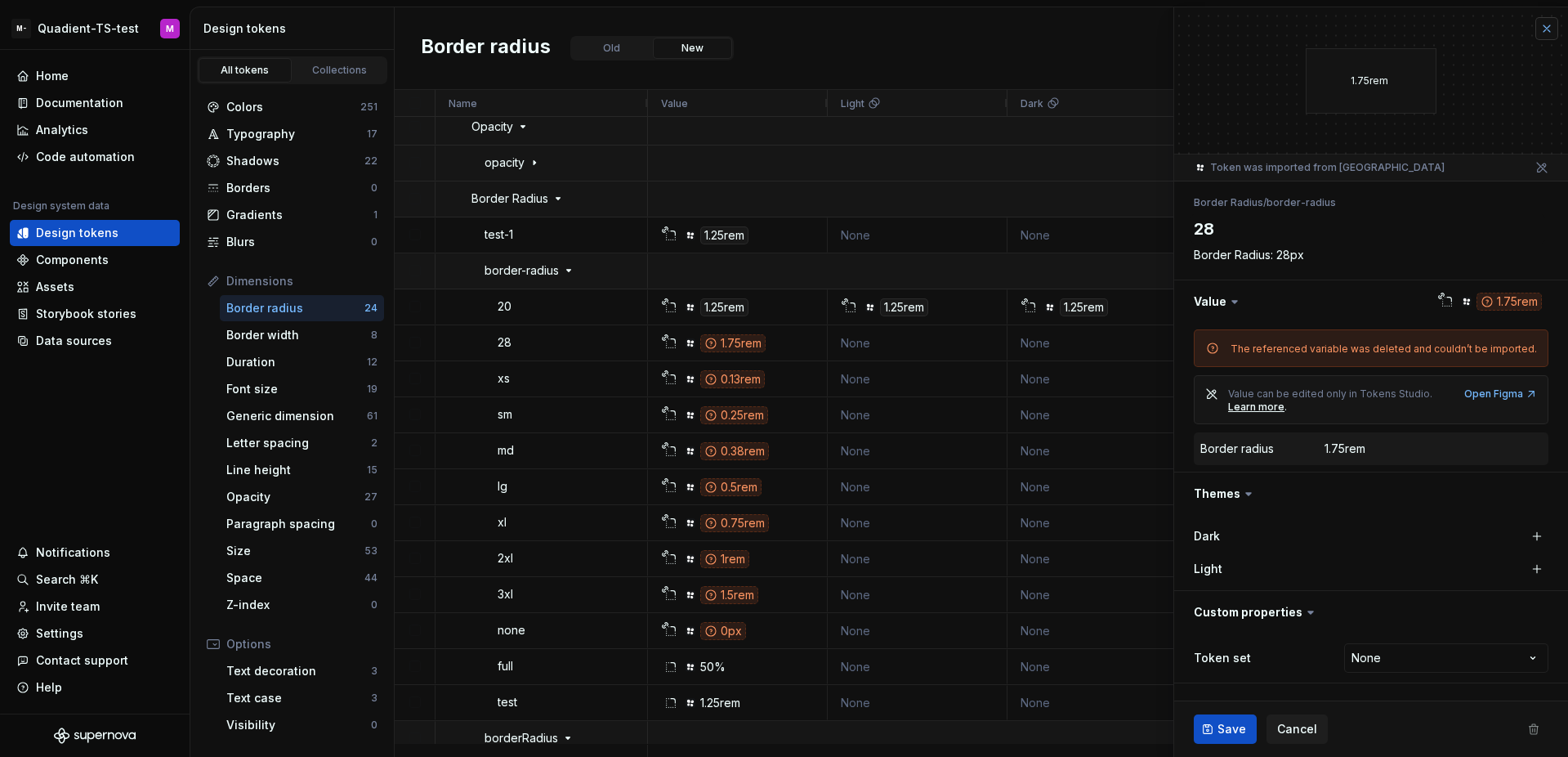
click at [1544, 25] on button "button" at bounding box center [1547, 29] width 23 height 23
click at [1542, 28] on button "button" at bounding box center [1547, 29] width 23 height 23
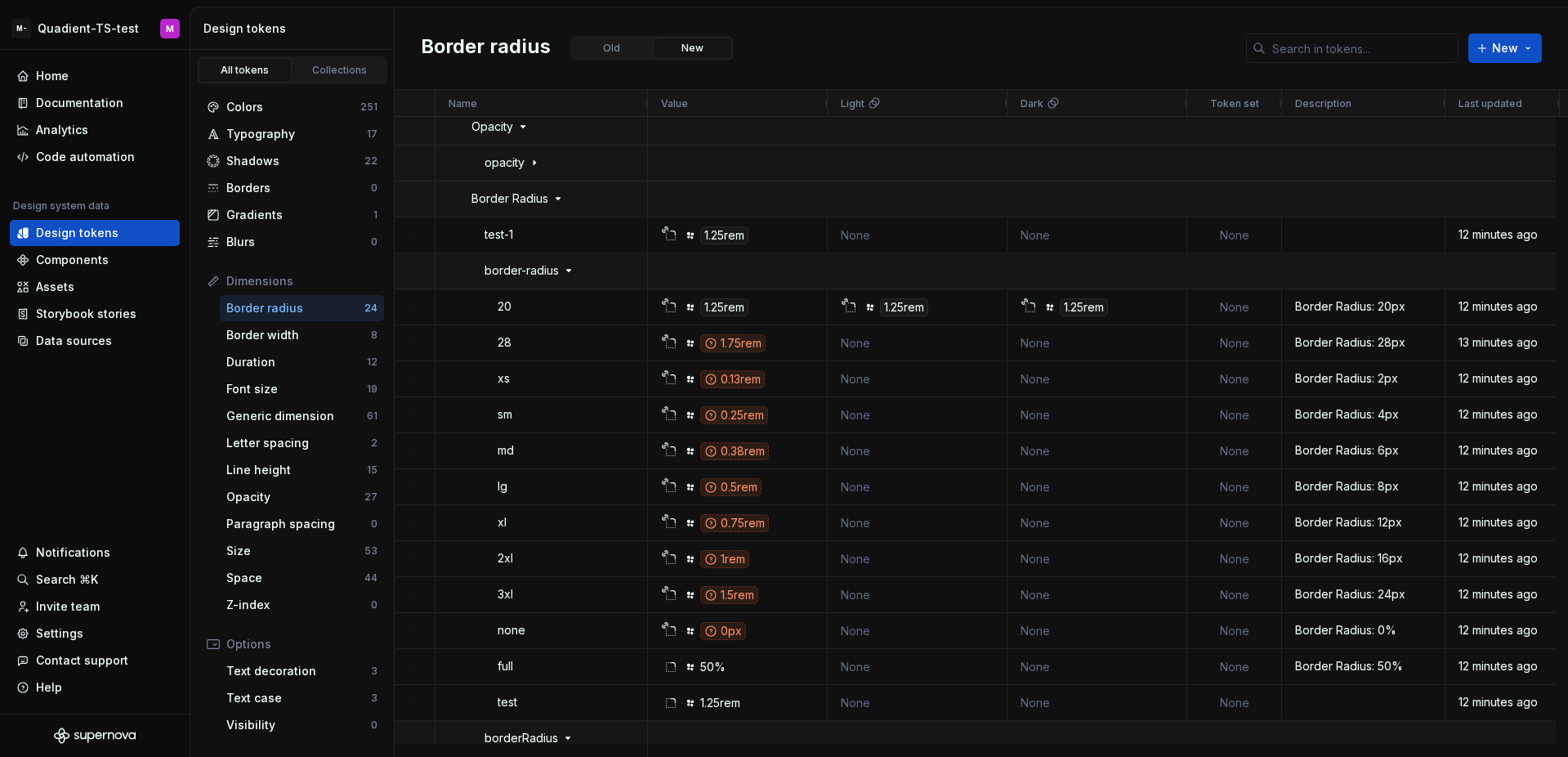
click at [1048, 61] on div "Border radius Old New New" at bounding box center [981, 48] width 1173 height 83
click at [844, 45] on div "Border radius Old New New" at bounding box center [981, 48] width 1173 height 83
click at [594, 345] on span "Open" at bounding box center [587, 342] width 27 height 13
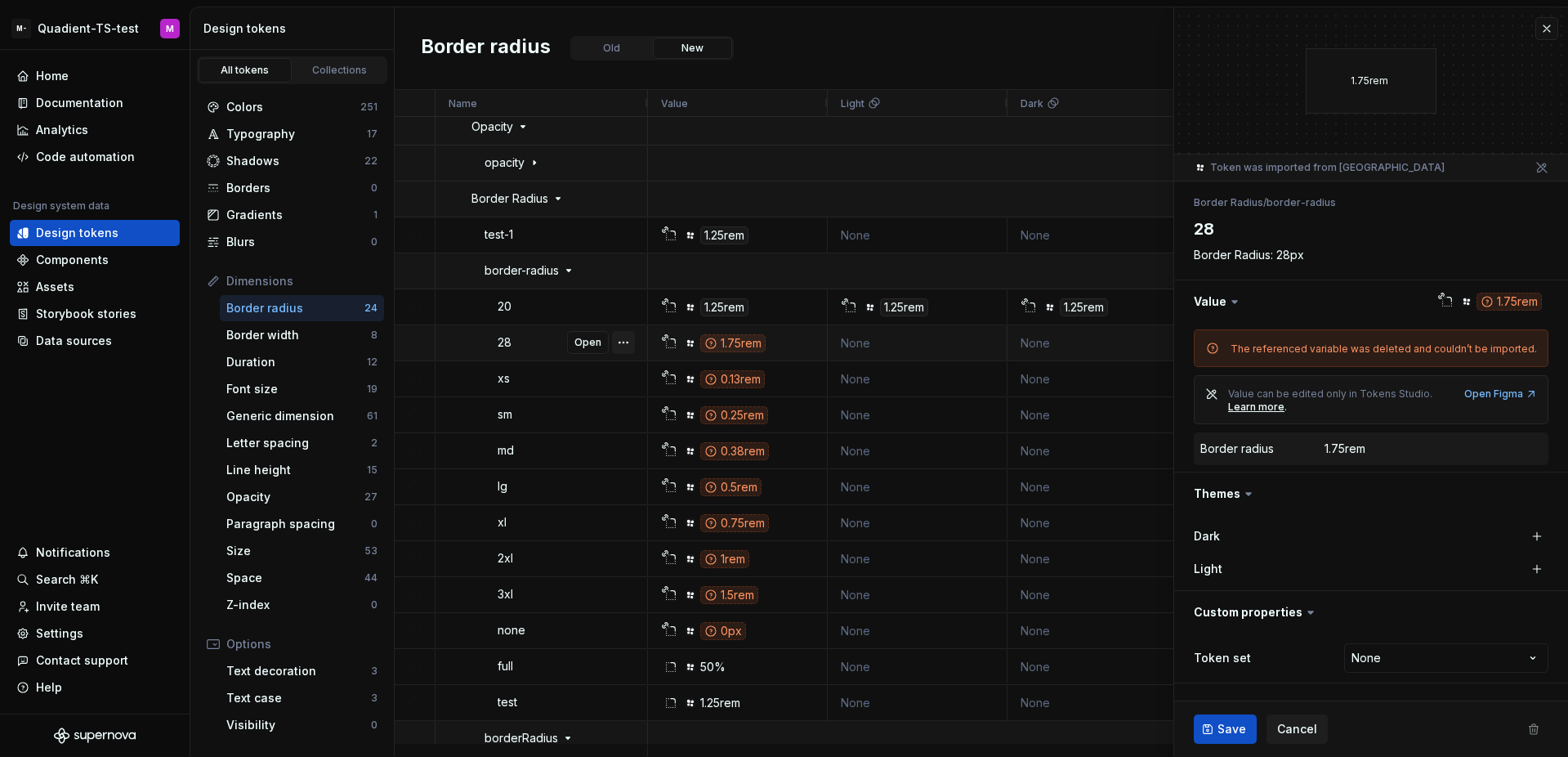
click at [612, 342] on button "button" at bounding box center [623, 342] width 23 height 23
click at [896, 26] on div "Border radius Old New New" at bounding box center [981, 48] width 1173 height 83
click at [857, 52] on div "Border radius Old New New" at bounding box center [981, 48] width 1173 height 83
click at [879, 43] on div "Border radius Old New New" at bounding box center [981, 48] width 1173 height 83
click at [918, 25] on div "Border radius Old New New" at bounding box center [981, 48] width 1173 height 83
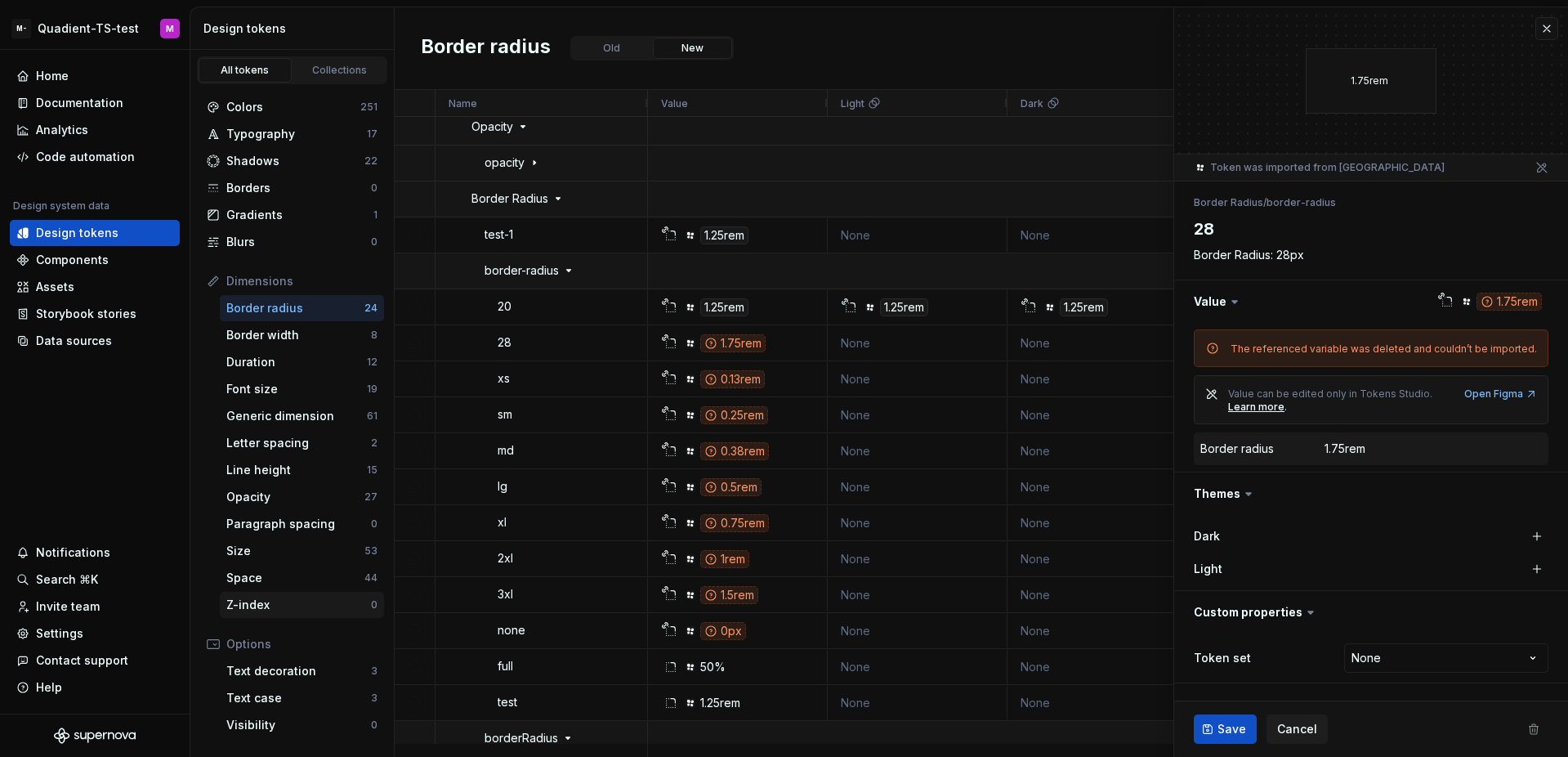
type textarea "*"
click at [287, 551] on div "Size" at bounding box center [295, 551] width 138 height 16
click at [296, 552] on div "Size" at bounding box center [295, 551] width 138 height 16
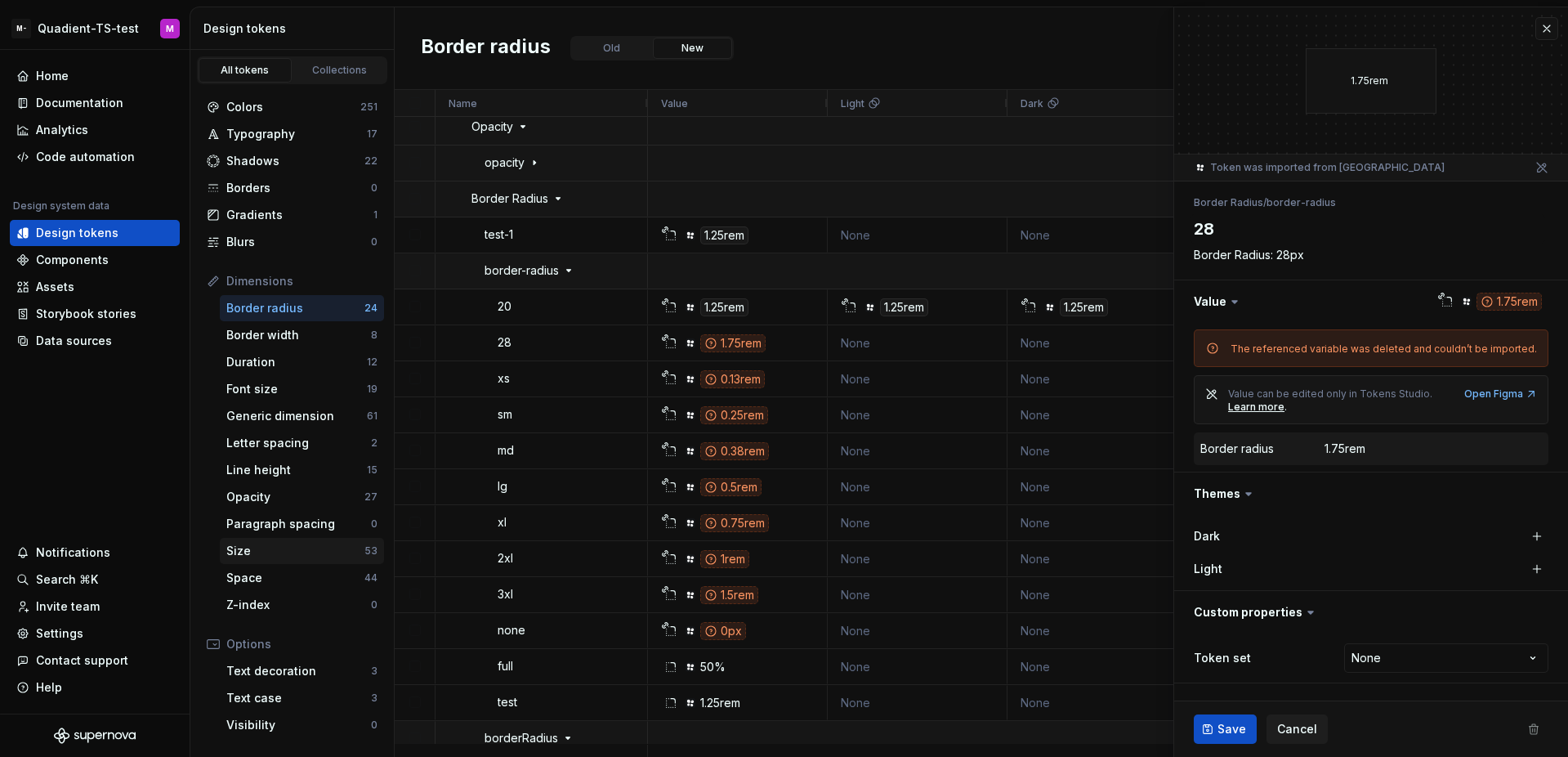
click at [296, 552] on div "Size" at bounding box center [295, 551] width 138 height 16
click at [1553, 24] on button "button" at bounding box center [1547, 29] width 23 height 23
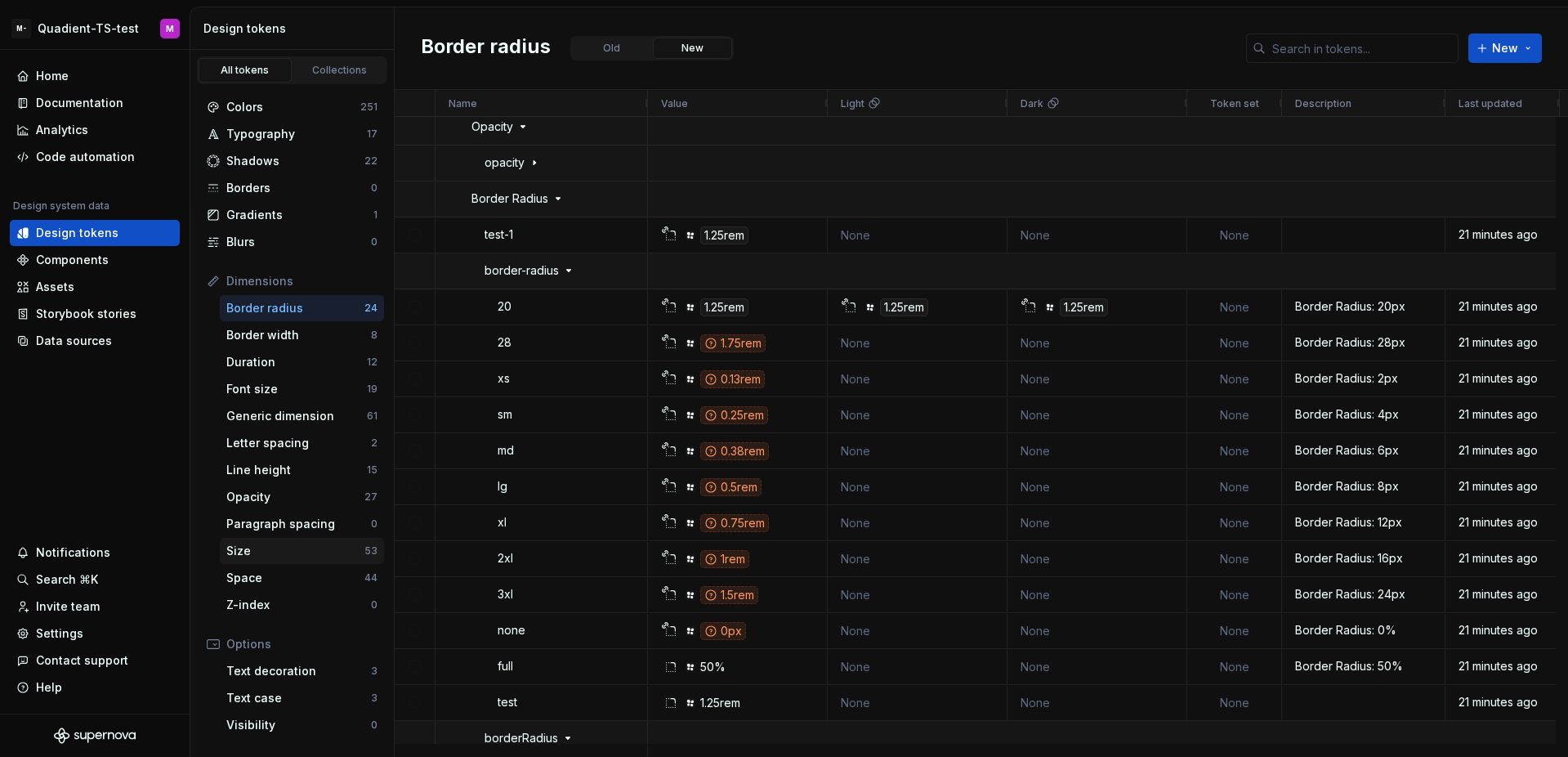
click at [264, 560] on div "Size 53" at bounding box center [301, 551] width 165 height 26
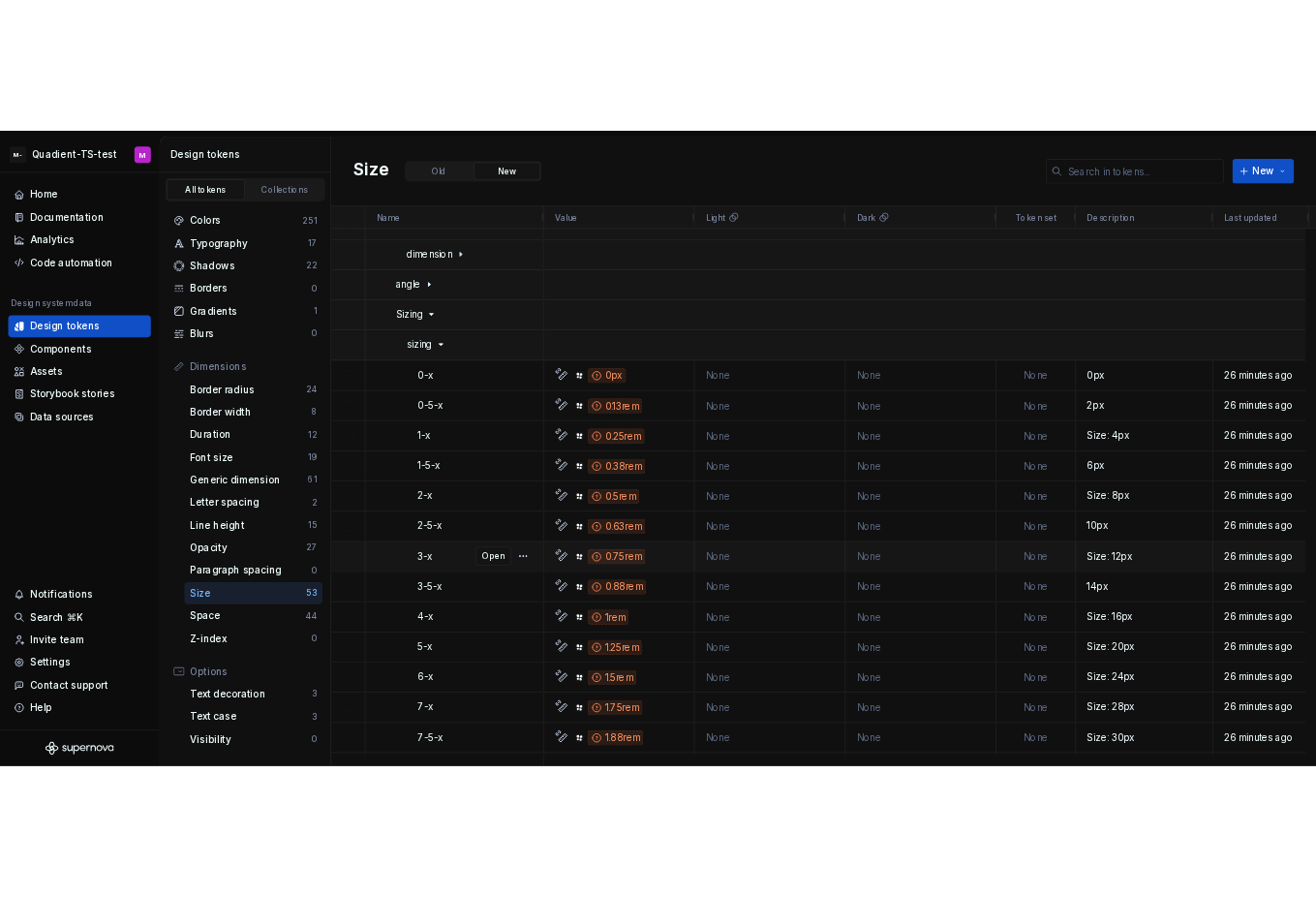
scroll to position [2342, 0]
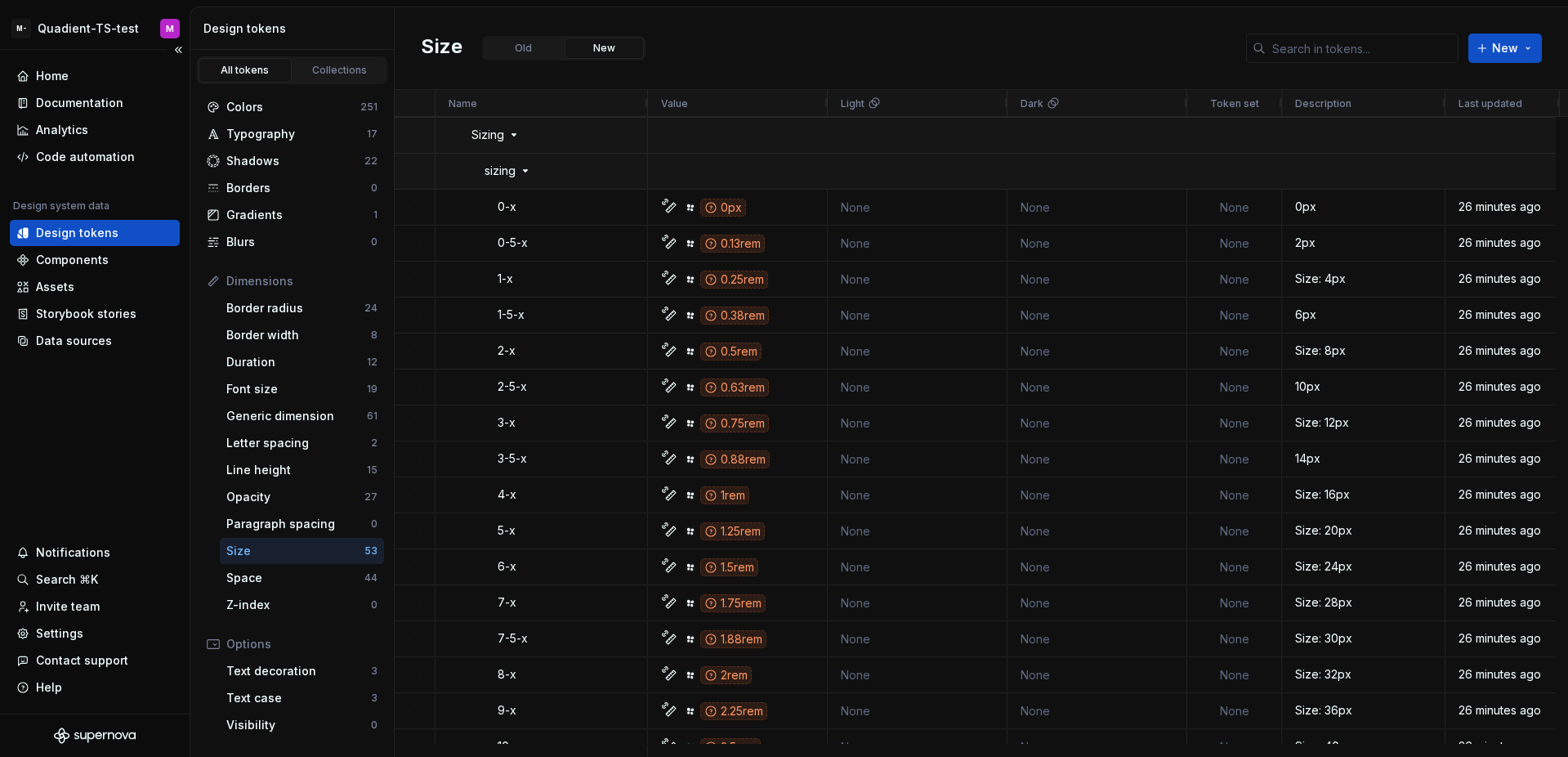
click at [129, 374] on div "Home Documentation Analytics Code automation Design system data Design tokens C…" at bounding box center [94, 382] width 189 height 664
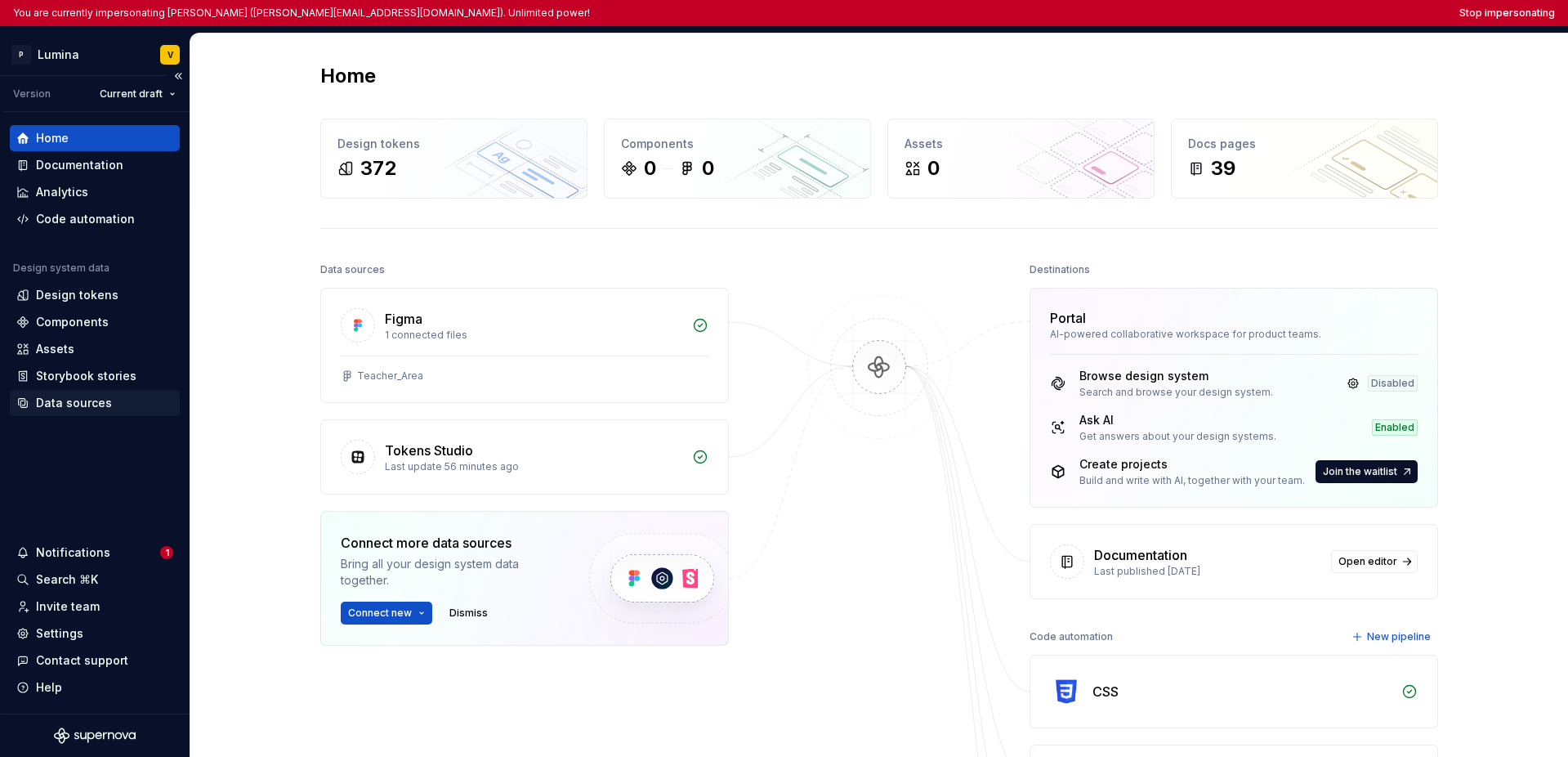
click at [73, 404] on div "Data sources" at bounding box center [74, 403] width 76 height 16
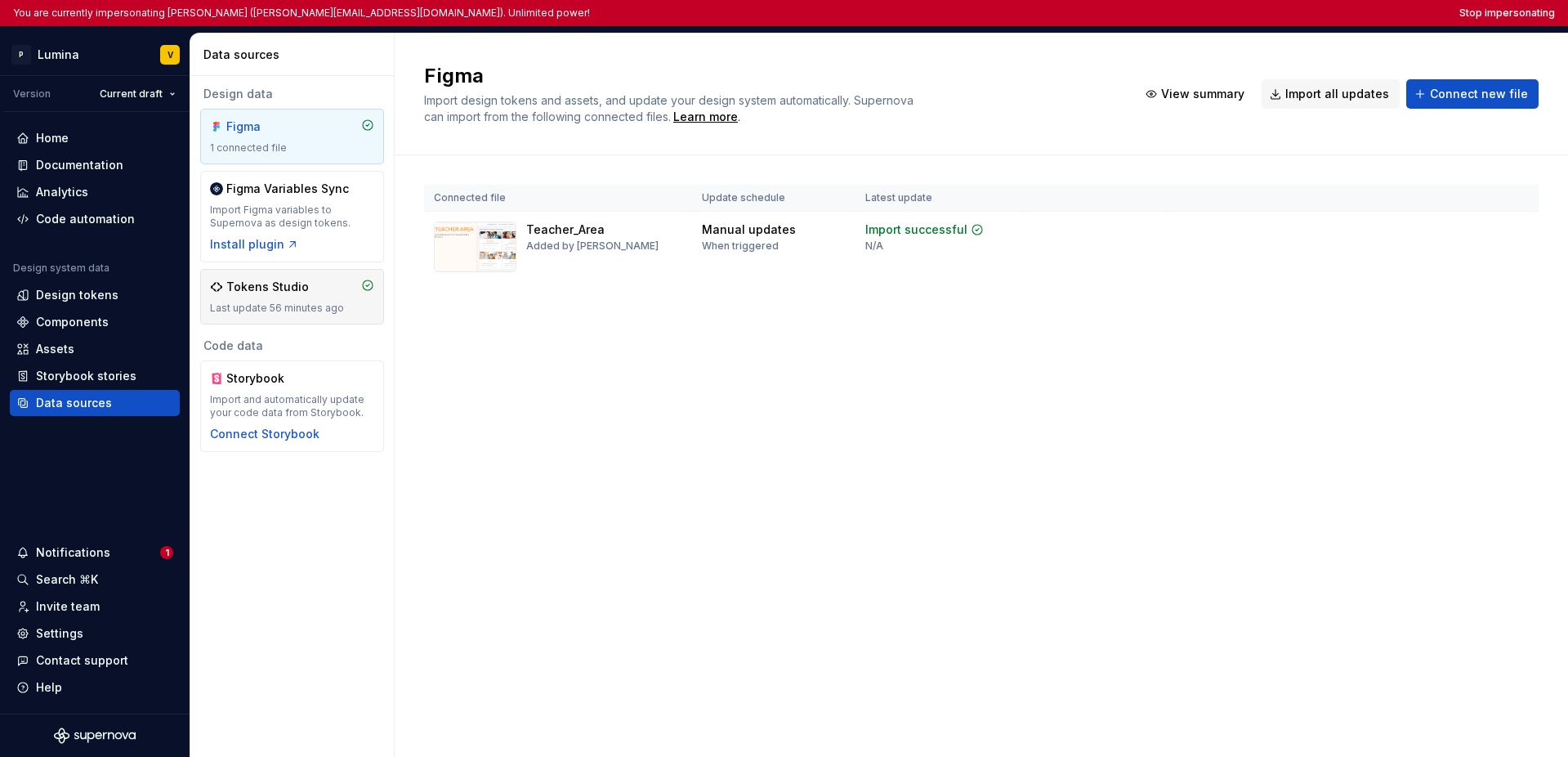
click at [253, 296] on div "Tokens Studio Last update 56 minutes ago" at bounding box center [291, 297] width 165 height 36
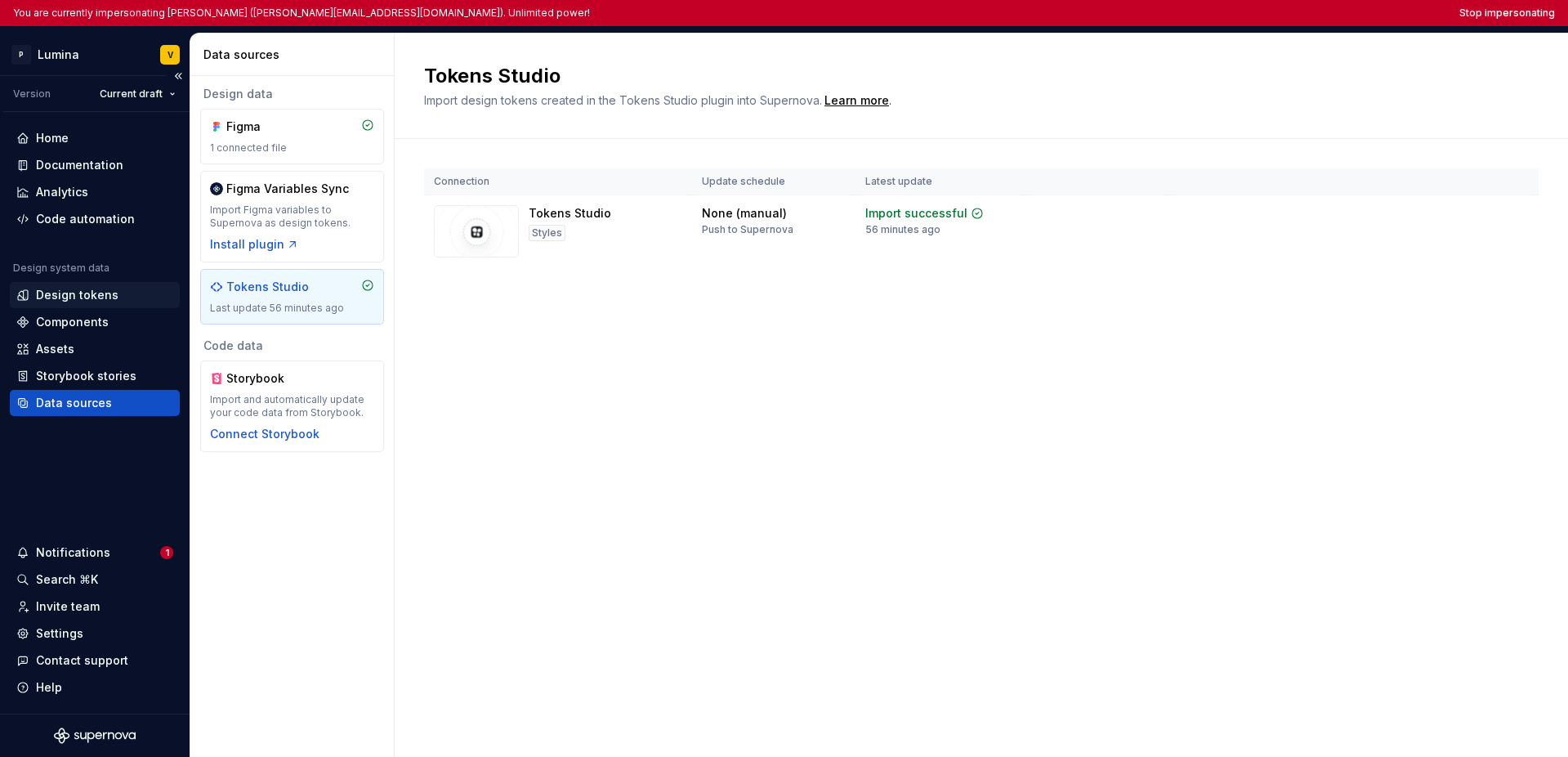
click at [120, 297] on div "Design tokens" at bounding box center [95, 295] width 157 height 16
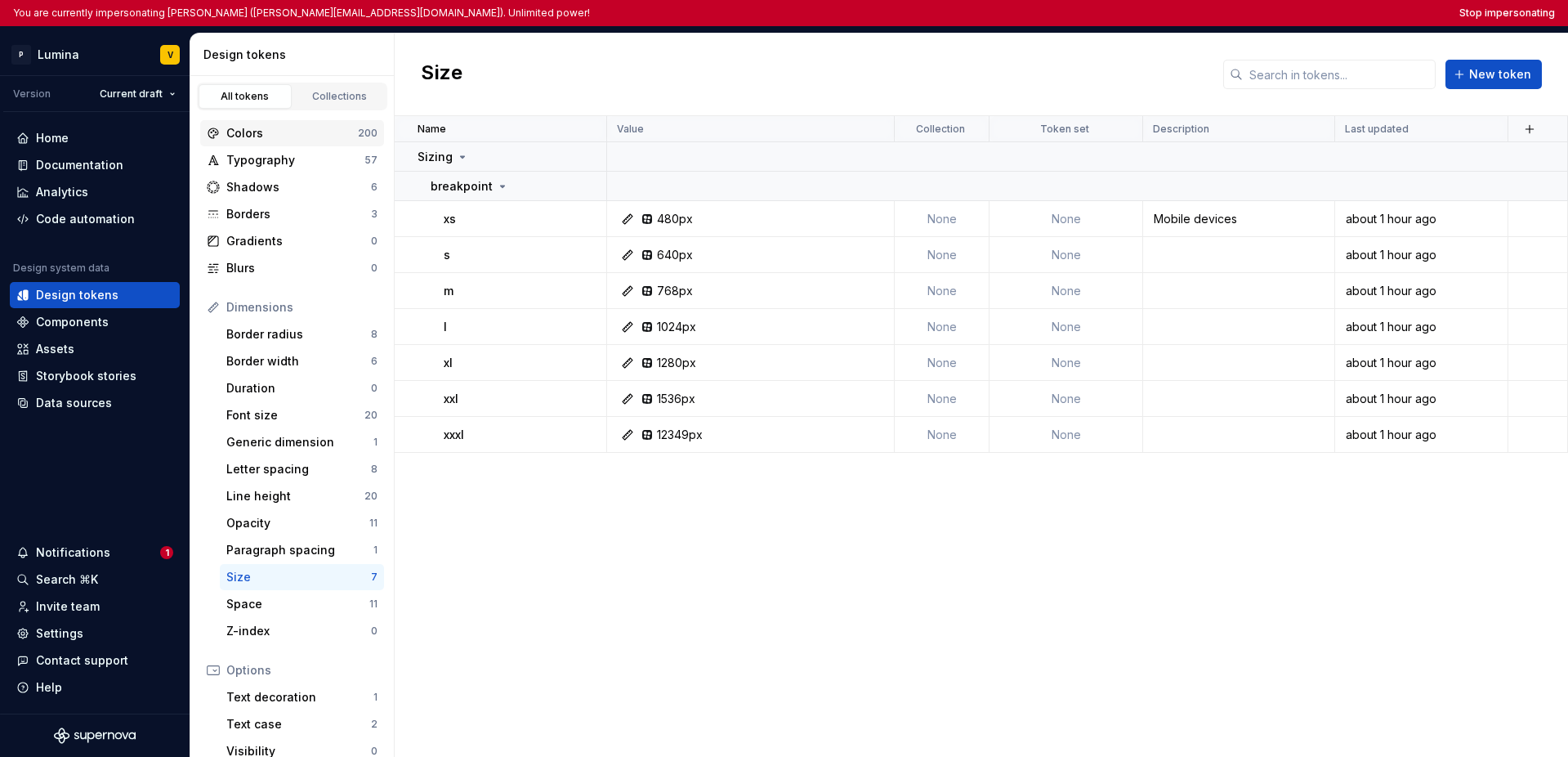
click at [290, 138] on div "Colors" at bounding box center [291, 134] width 132 height 16
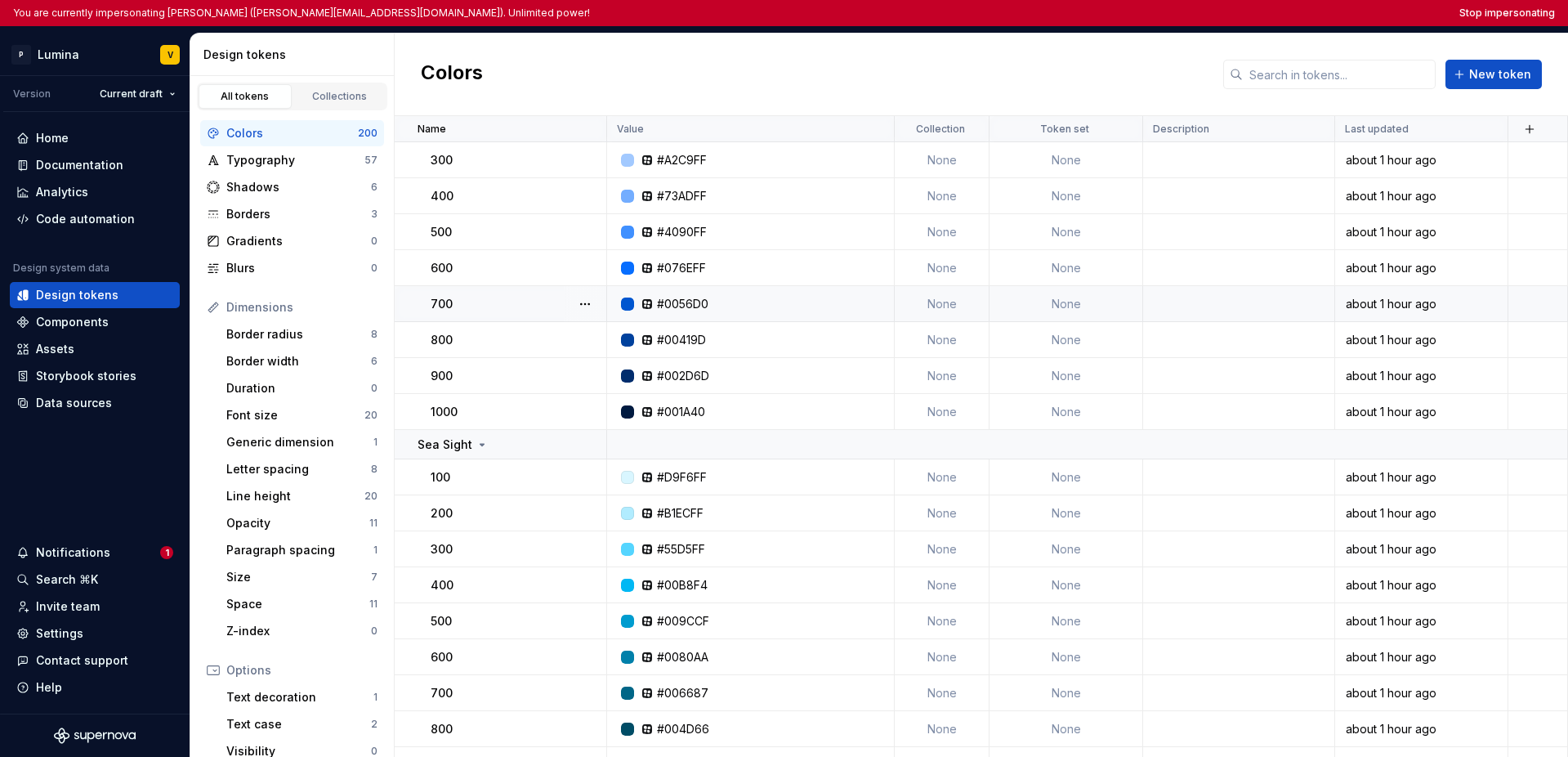
scroll to position [70, 0]
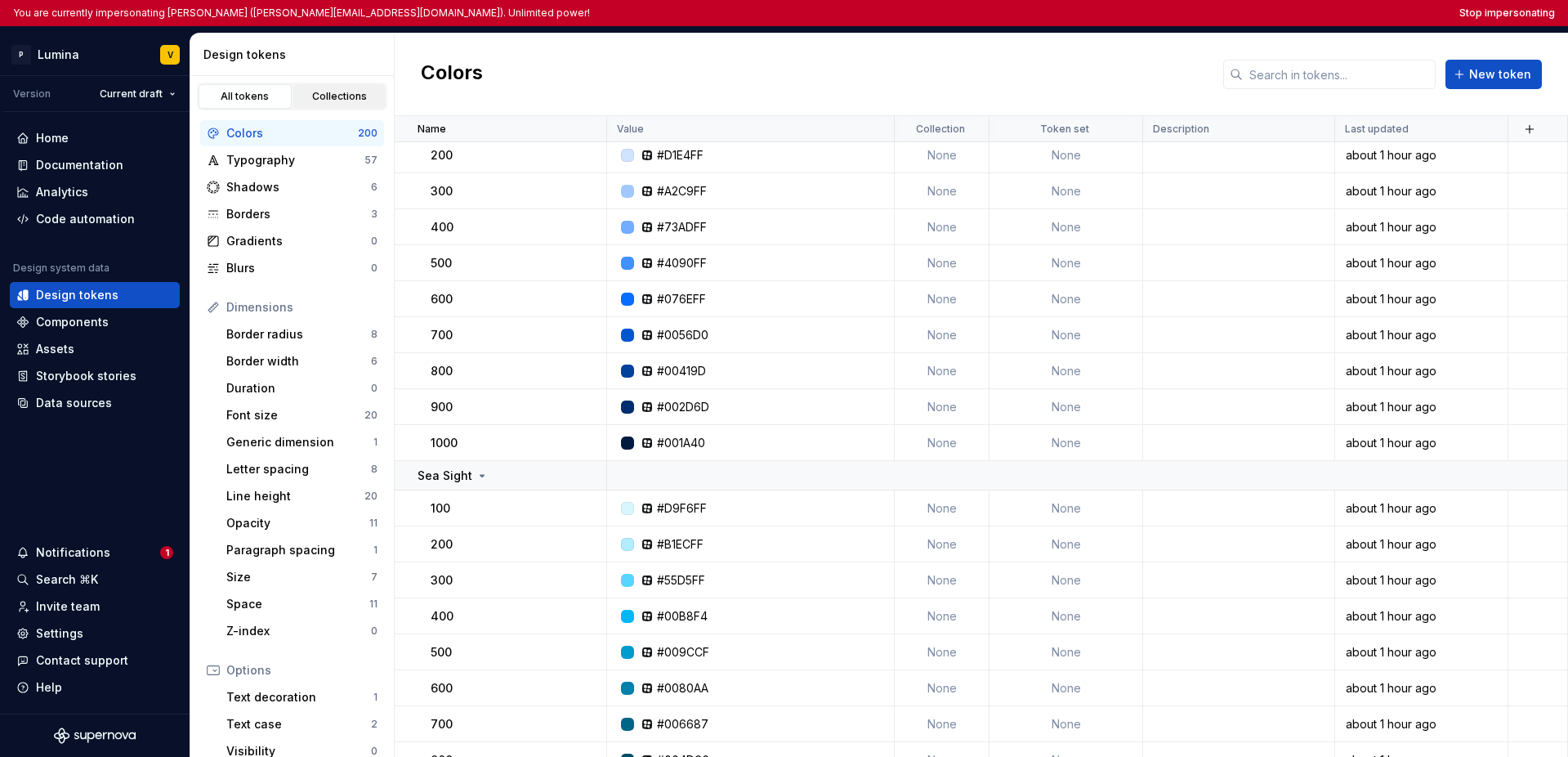
click at [330, 94] on div "Collections" at bounding box center [340, 97] width 82 height 13
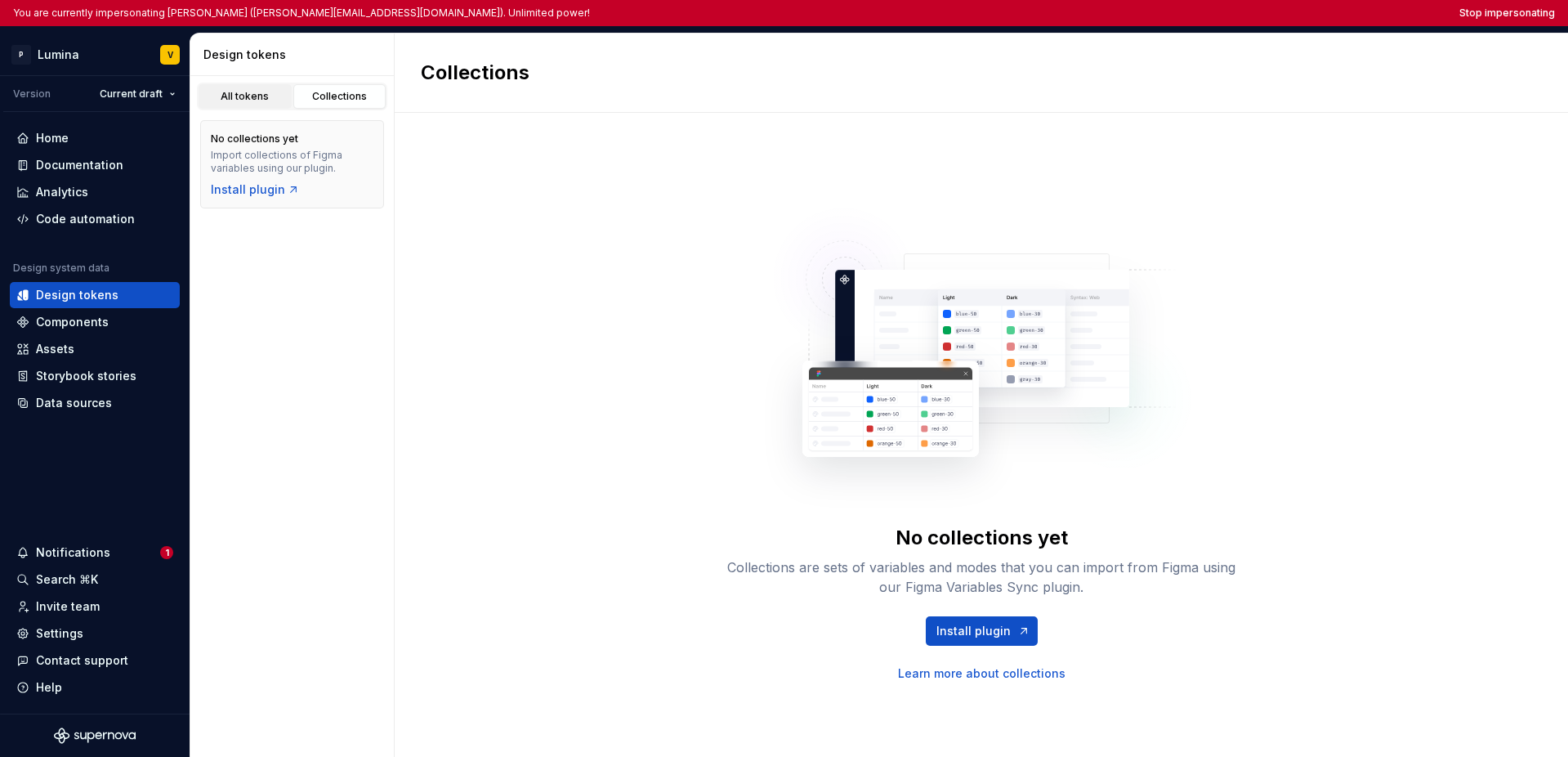
click at [268, 101] on div "All tokens" at bounding box center [245, 97] width 82 height 13
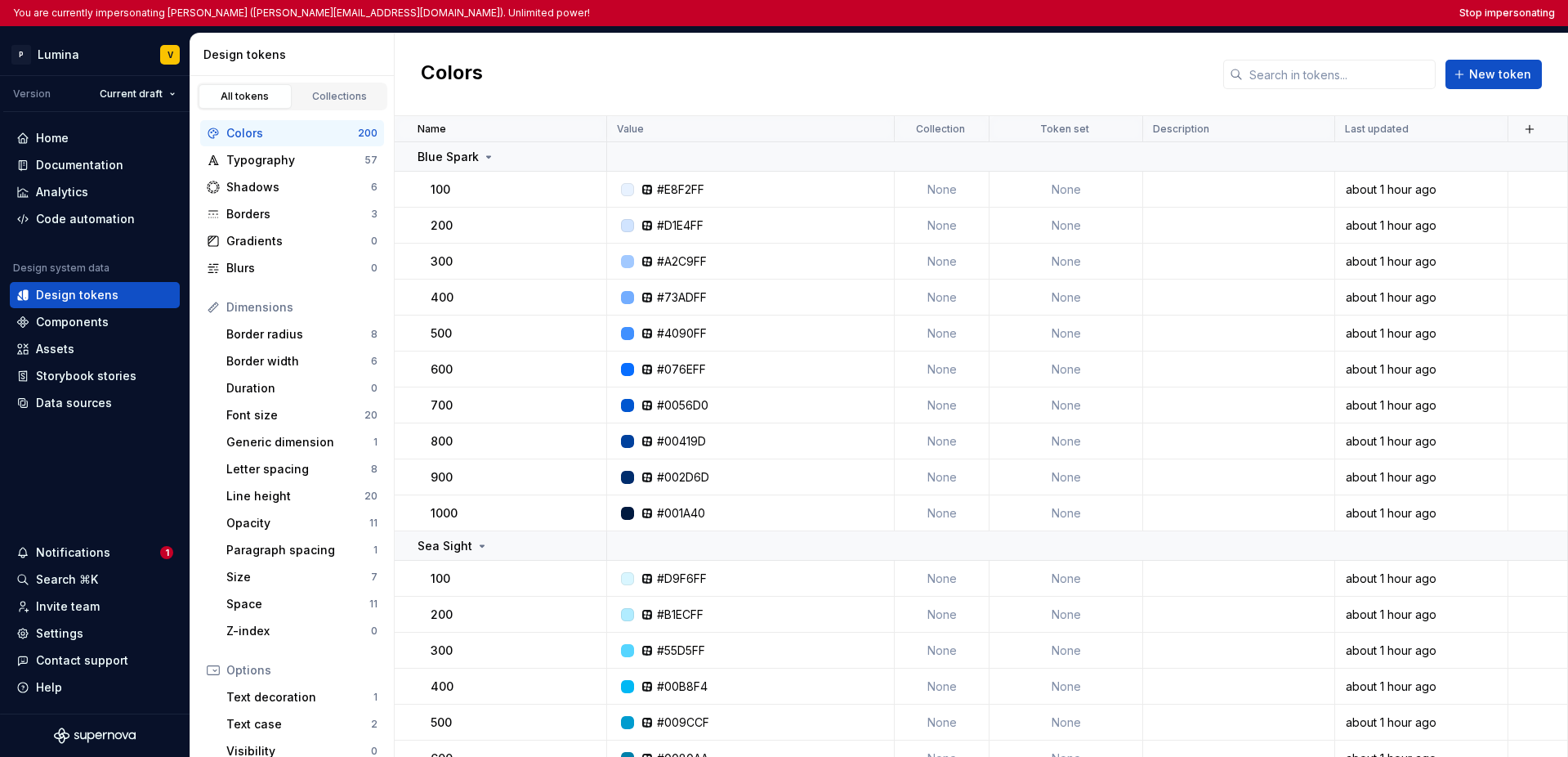
click at [623, 77] on div "Colors New token" at bounding box center [981, 75] width 1173 height 83
click at [987, 67] on div "Colors New token" at bounding box center [981, 75] width 1173 height 83
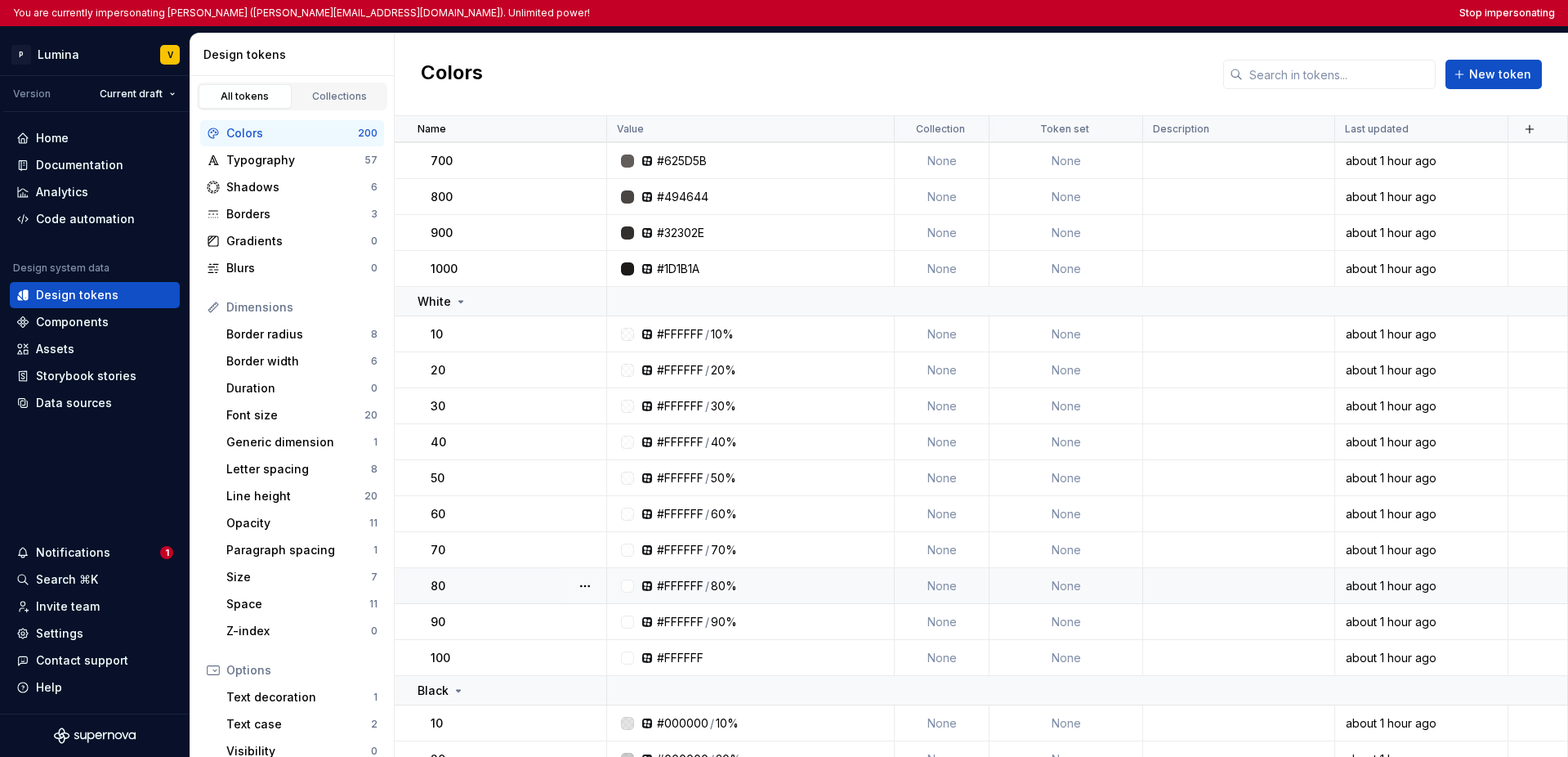
scroll to position [7167, 0]
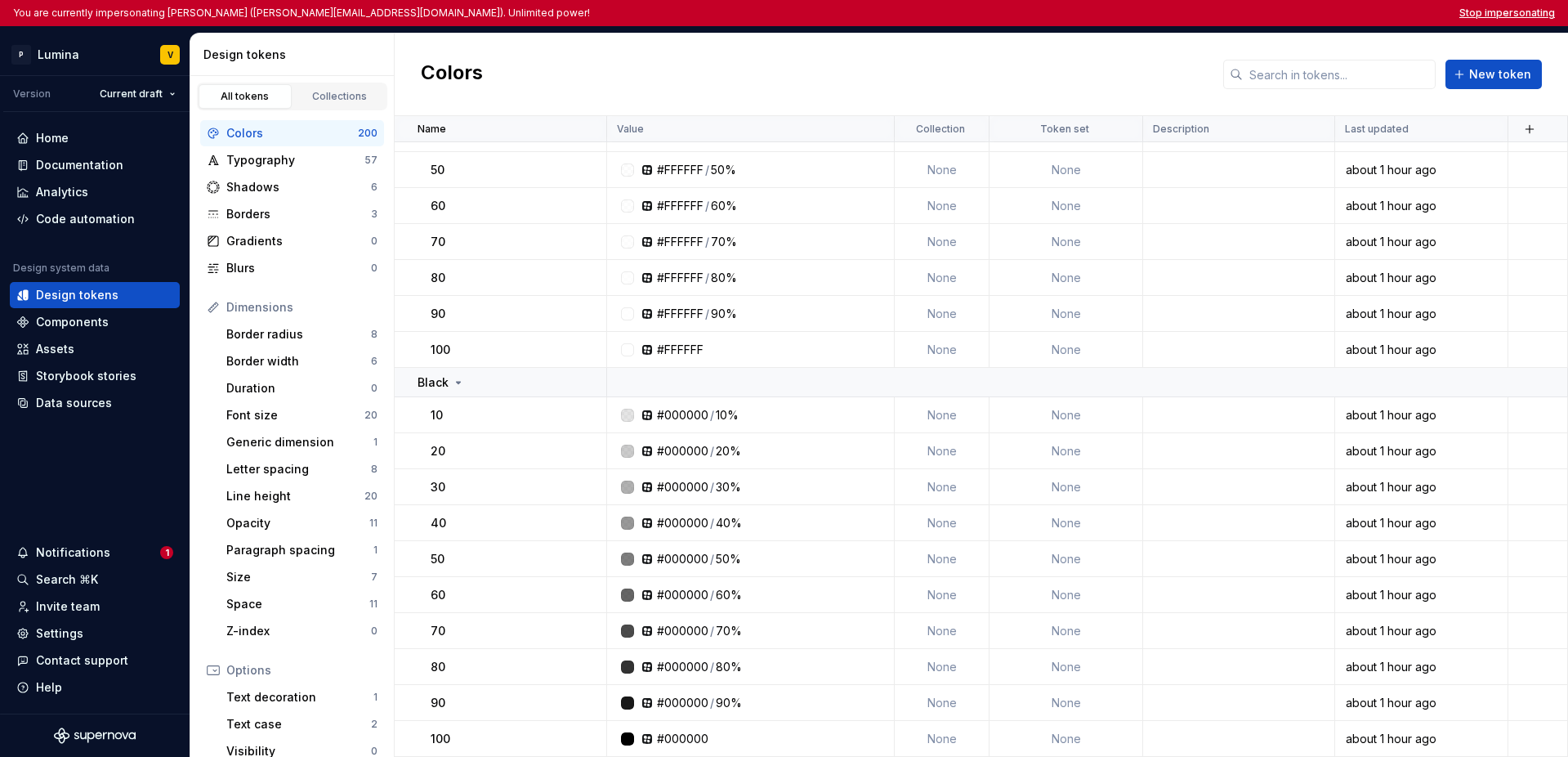
click at [1109, 17] on button "Stop impersonating" at bounding box center [1507, 13] width 96 height 13
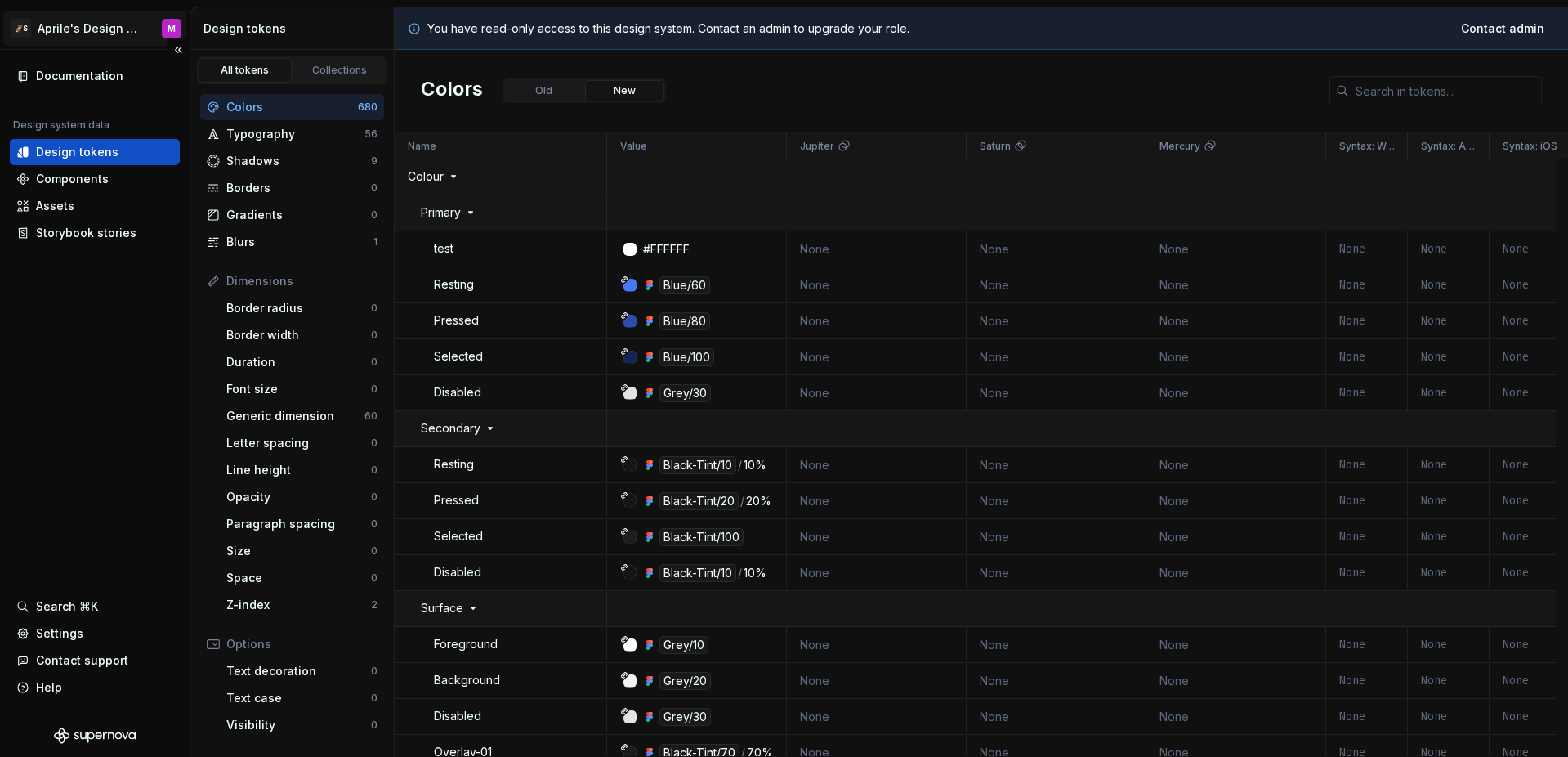
click at [110, 38] on html "🚀S Aprile's Design System M Documentation Design system data Design tokens Comp…" at bounding box center [784, 378] width 1568 height 757
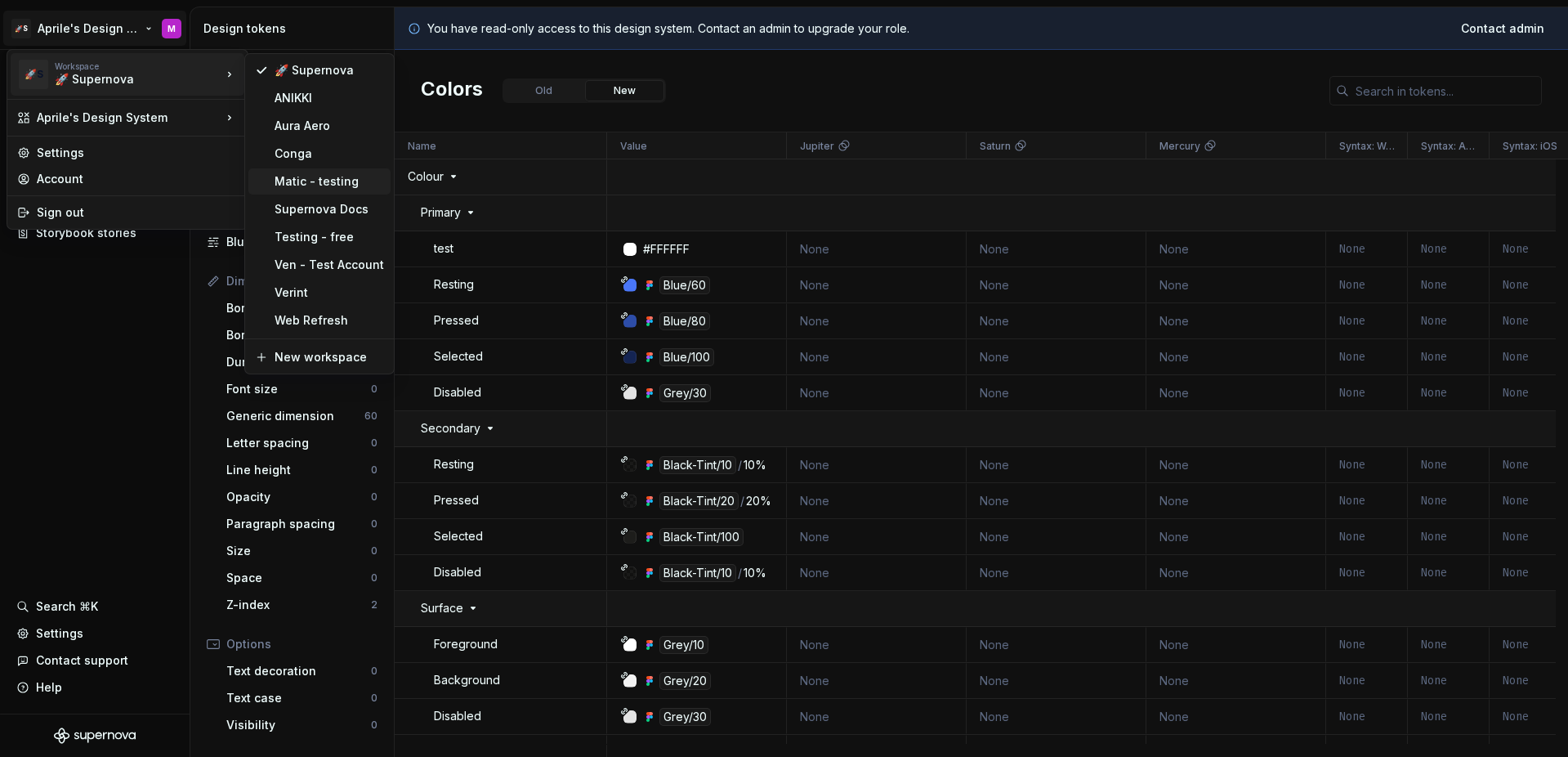
click at [283, 179] on div "Matic - testing" at bounding box center [329, 182] width 110 height 16
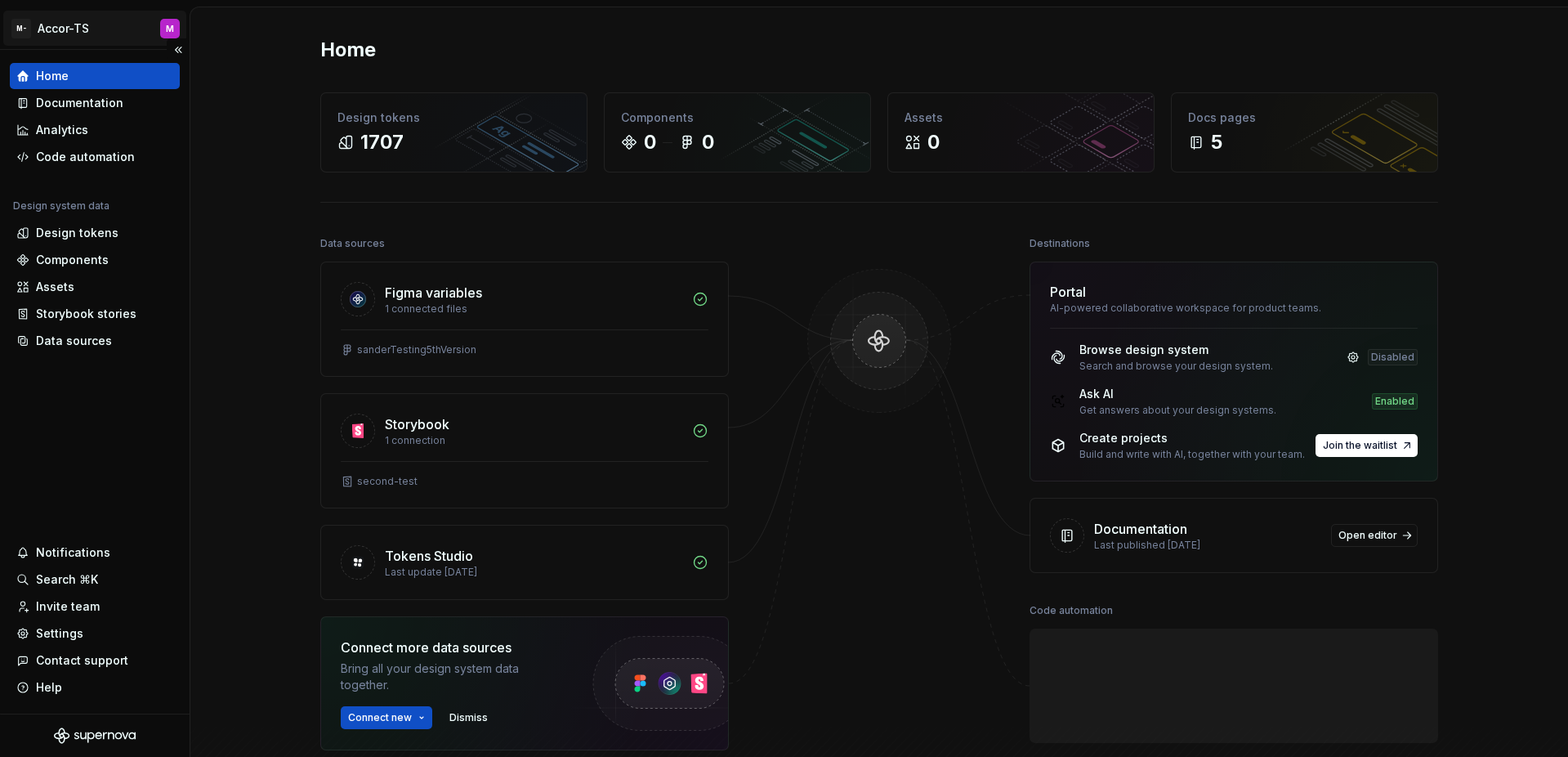
click at [79, 38] on html "M- Accor-TS M Home Documentation Analytics Code automation Design system data D…" at bounding box center [784, 378] width 1568 height 757
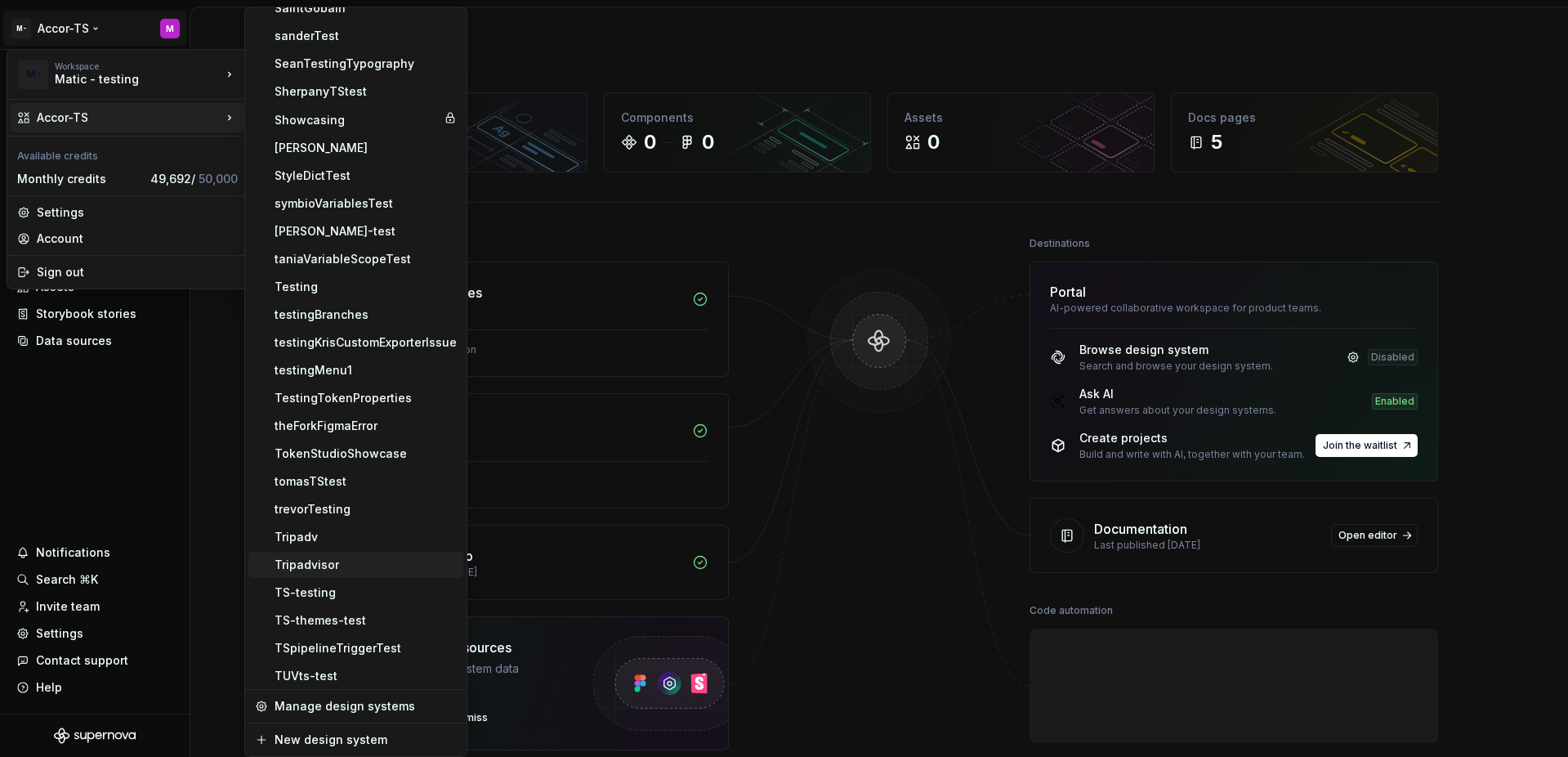
scroll to position [1660, 0]
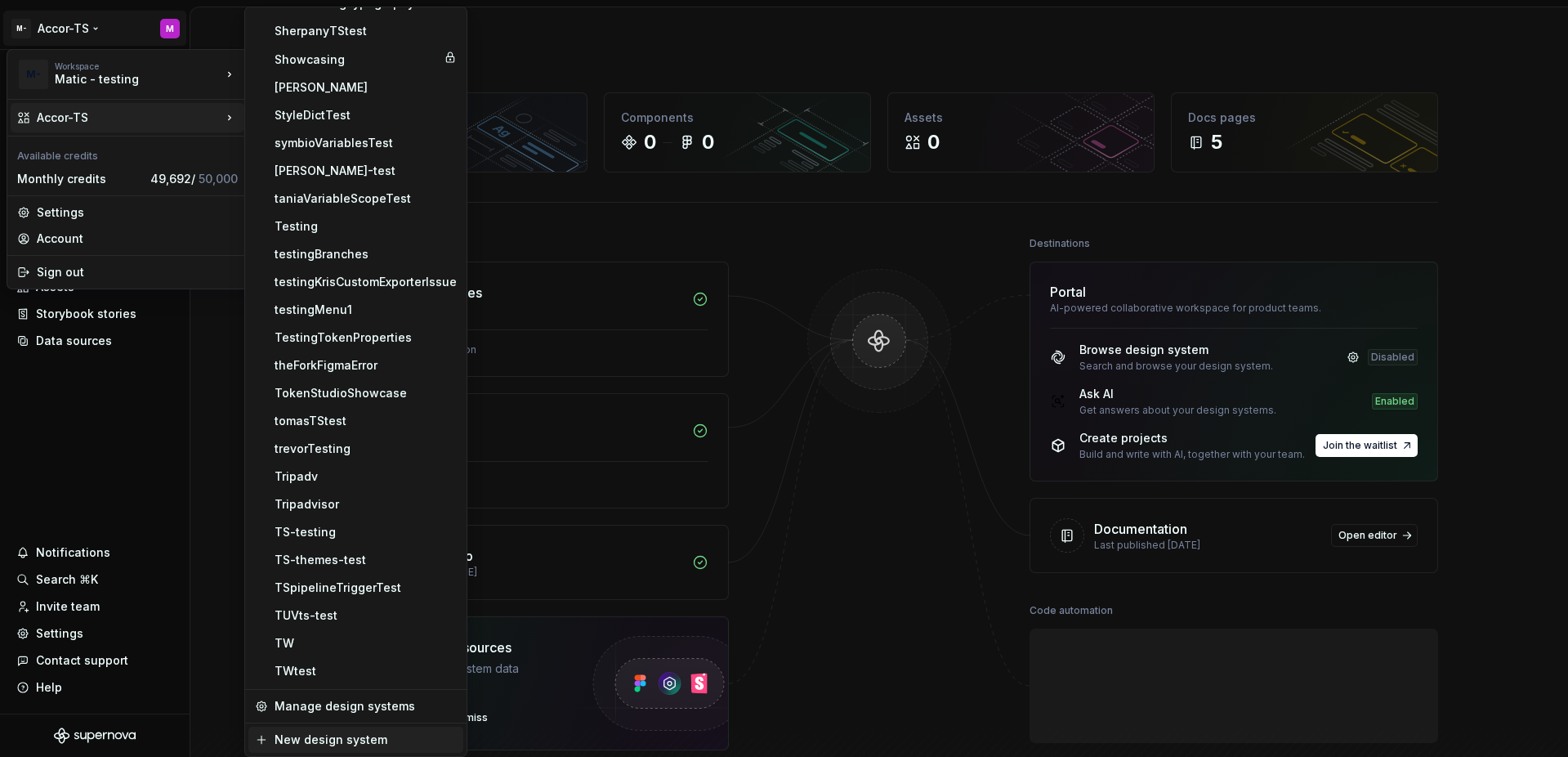
click at [356, 735] on div "New design system" at bounding box center [365, 740] width 182 height 16
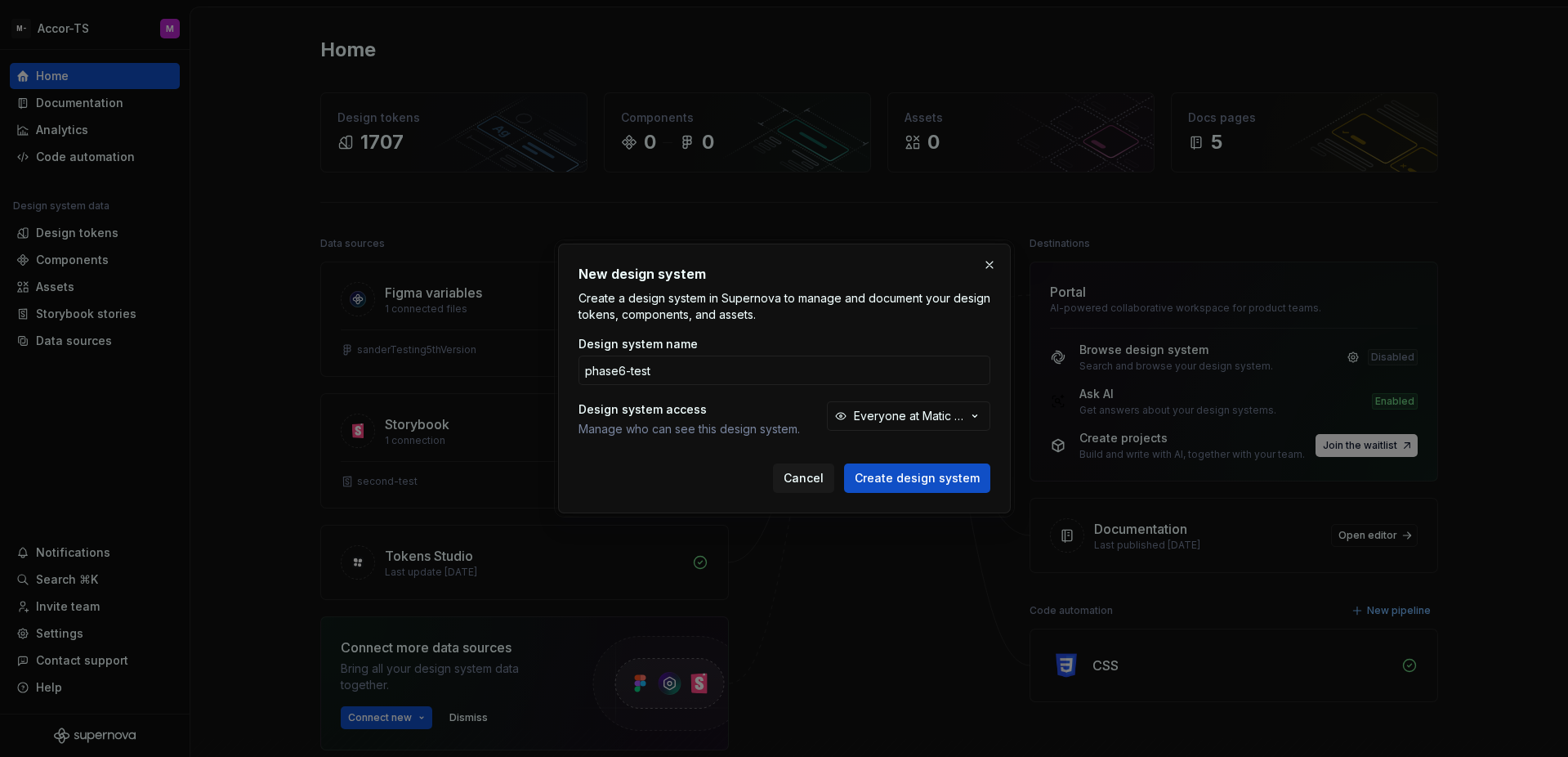
type input "phase6-test"
click at [844, 464] on button "Create design system" at bounding box center [917, 478] width 147 height 29
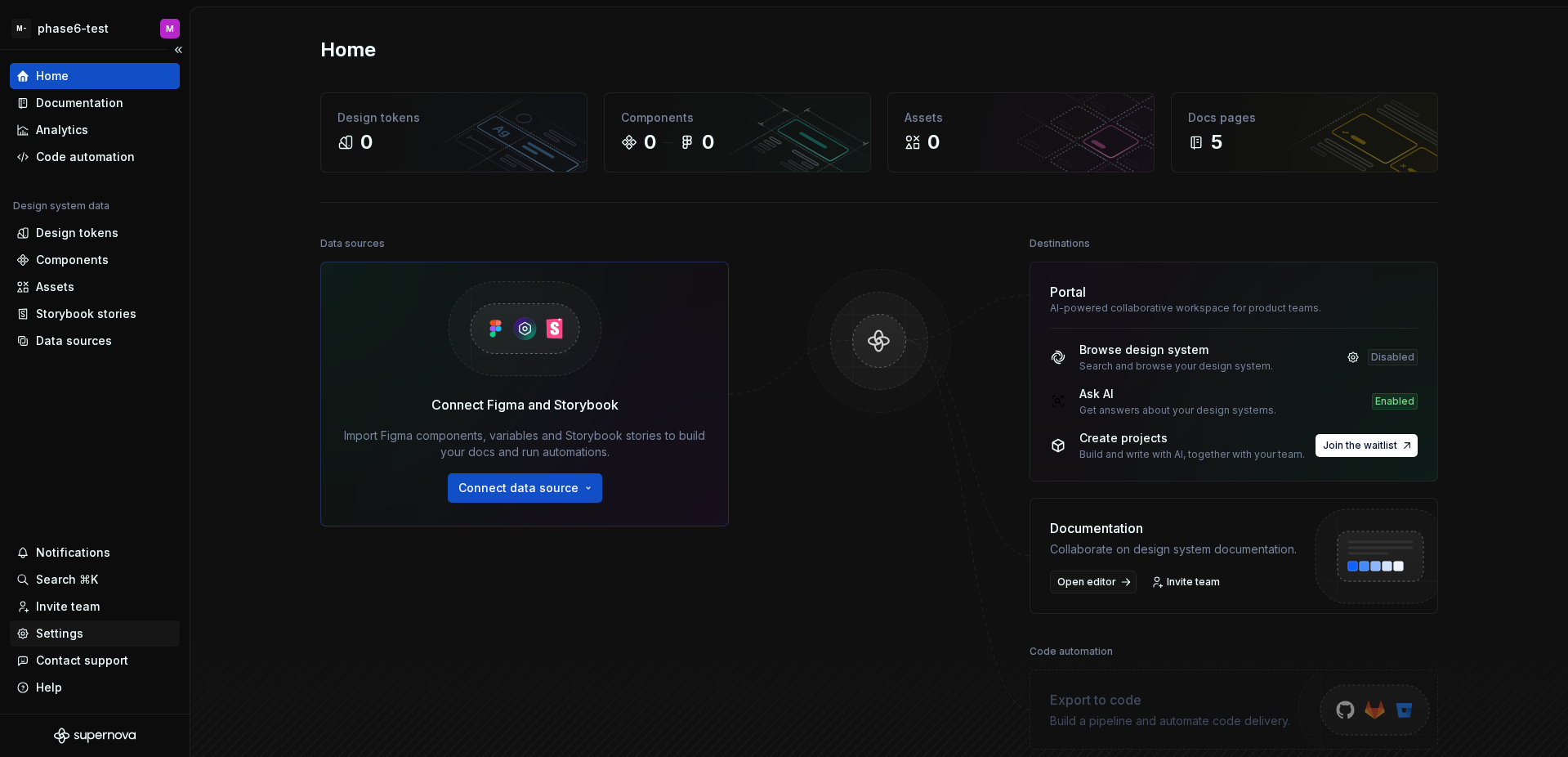
click at [77, 628] on div "Settings" at bounding box center [60, 633] width 47 height 16
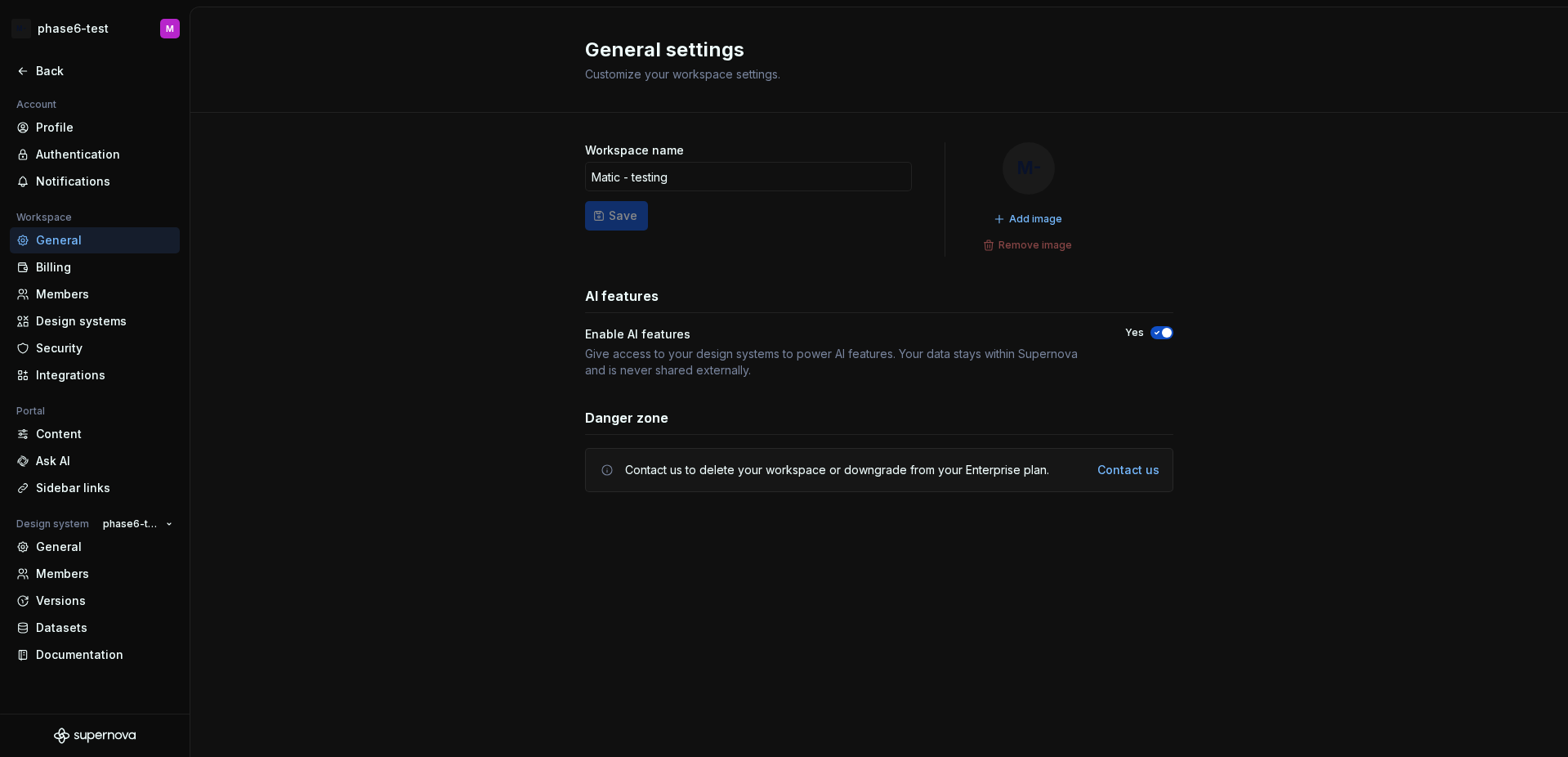
click at [98, 194] on div "Account Profile Authentication Notifications Workspace General Billing Members …" at bounding box center [94, 386] width 189 height 582
click at [95, 187] on div "Notifications" at bounding box center [105, 182] width 138 height 16
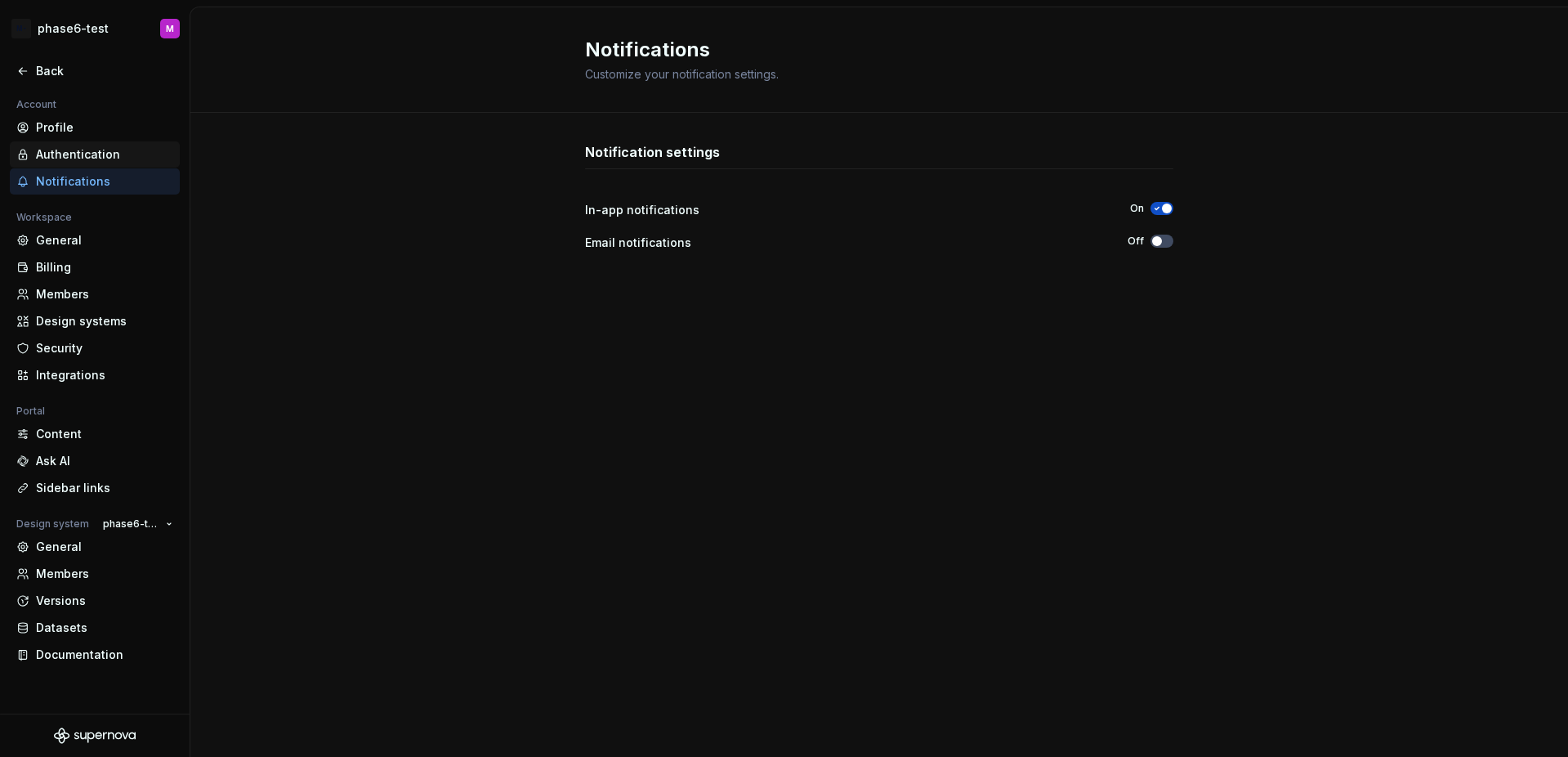
click at [95, 163] on div "Authentication" at bounding box center [95, 155] width 170 height 26
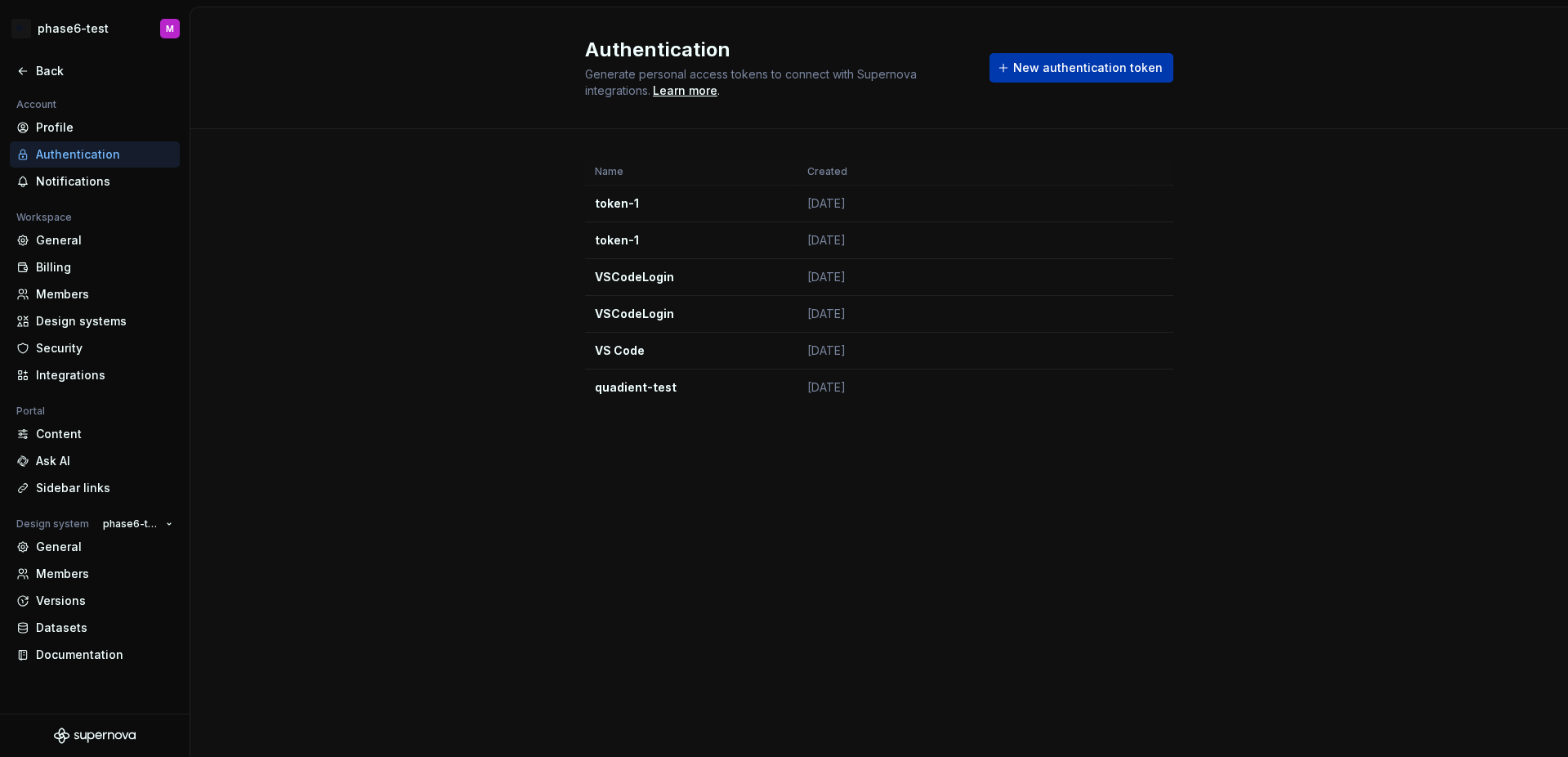
click at [1118, 70] on span "New authentication token" at bounding box center [1087, 68] width 150 height 16
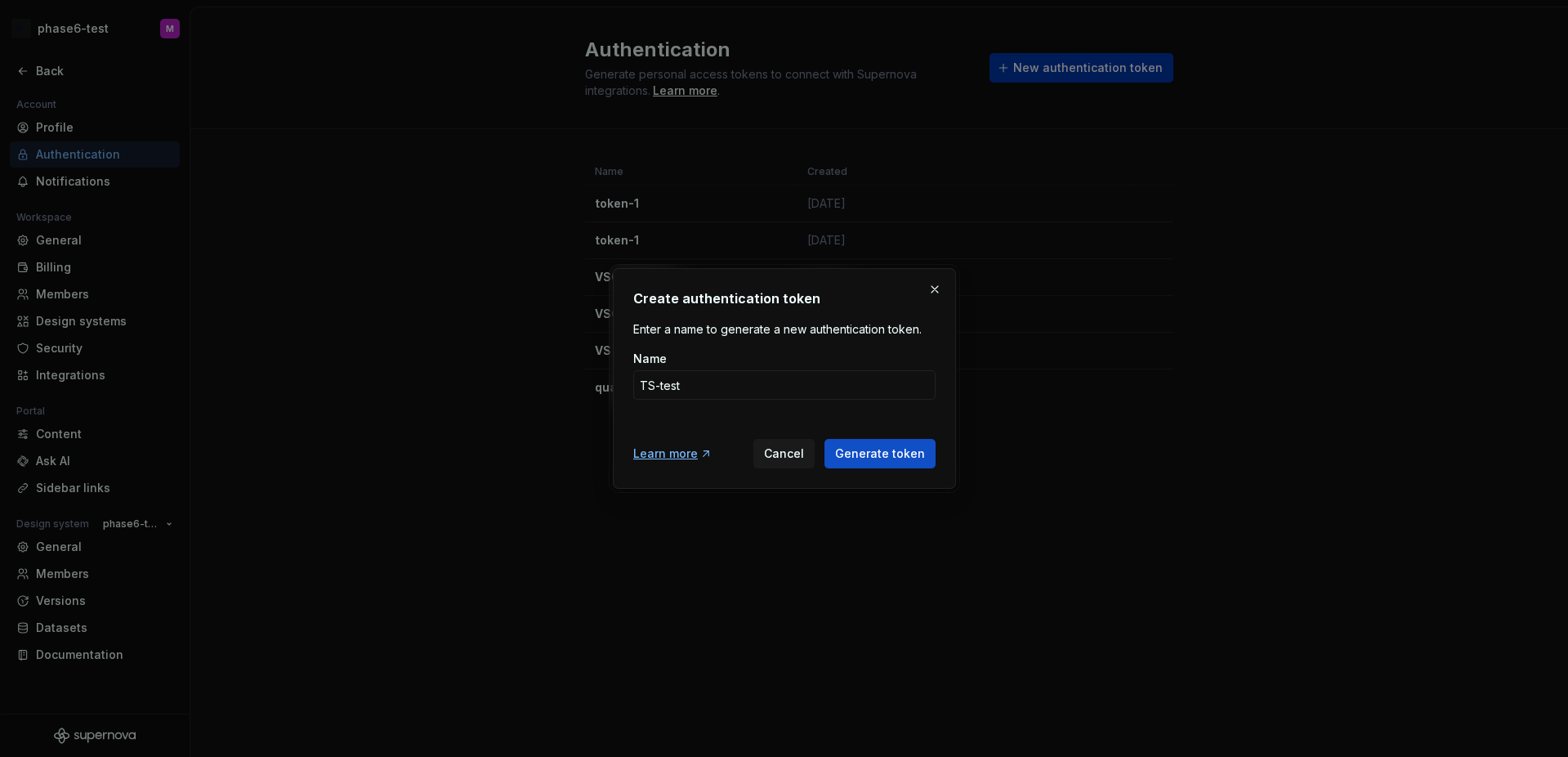
type input "TS-test"
click at [825, 439] on button "Generate token" at bounding box center [880, 454] width 111 height 29
click at [875, 449] on span "Generate token" at bounding box center [880, 454] width 90 height 16
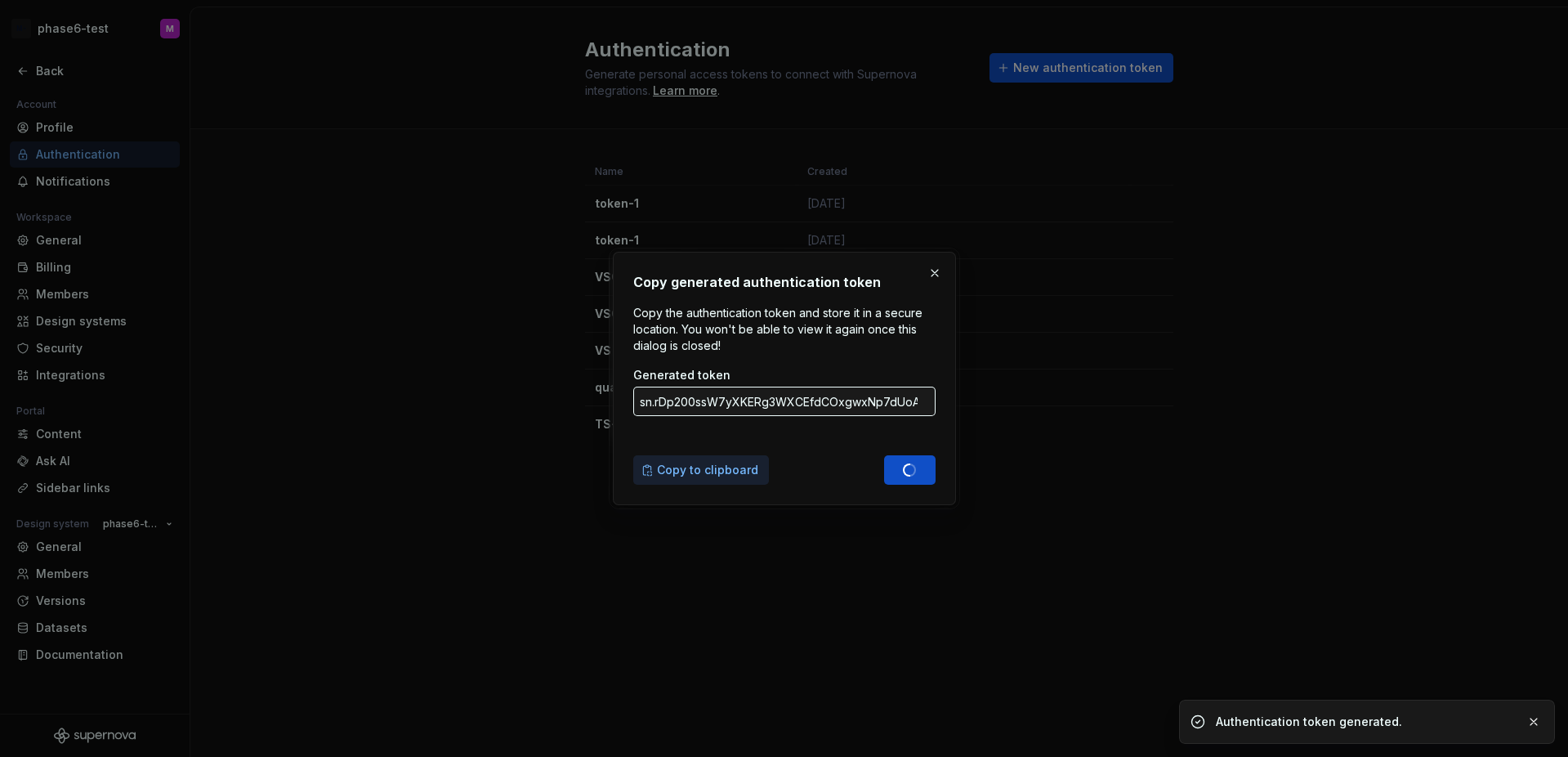
click at [684, 470] on span "Copy to clipboard" at bounding box center [707, 470] width 102 height 16
type input "sn.EdNSZAV4nEXPdjNWvKARa4d00ImAK46zoXpj8b7f2PD8uKPteFTyA61zWV02RjTFw1fTlfR8JHk5…"
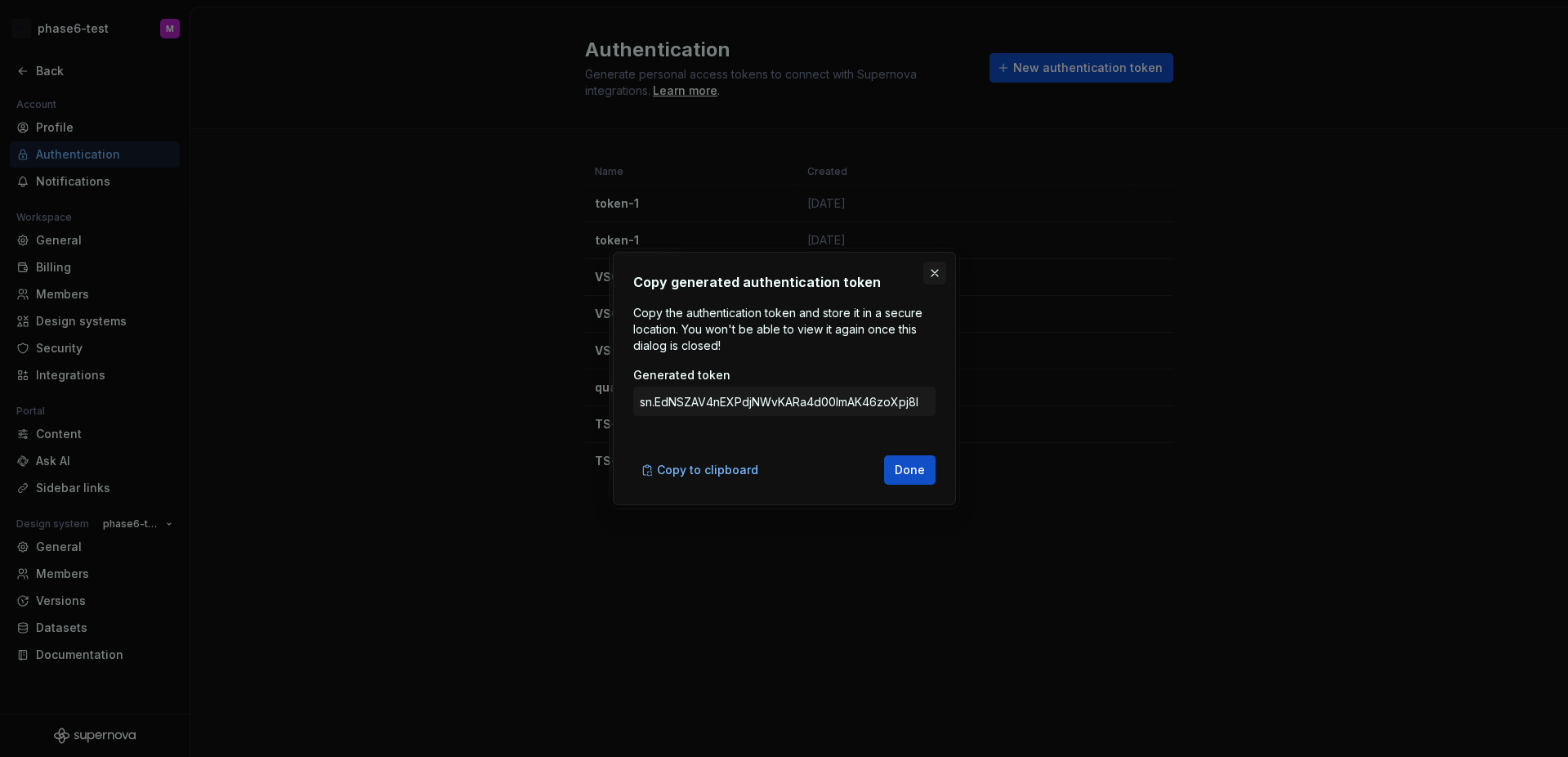
click at [930, 266] on button "button" at bounding box center [934, 273] width 23 height 23
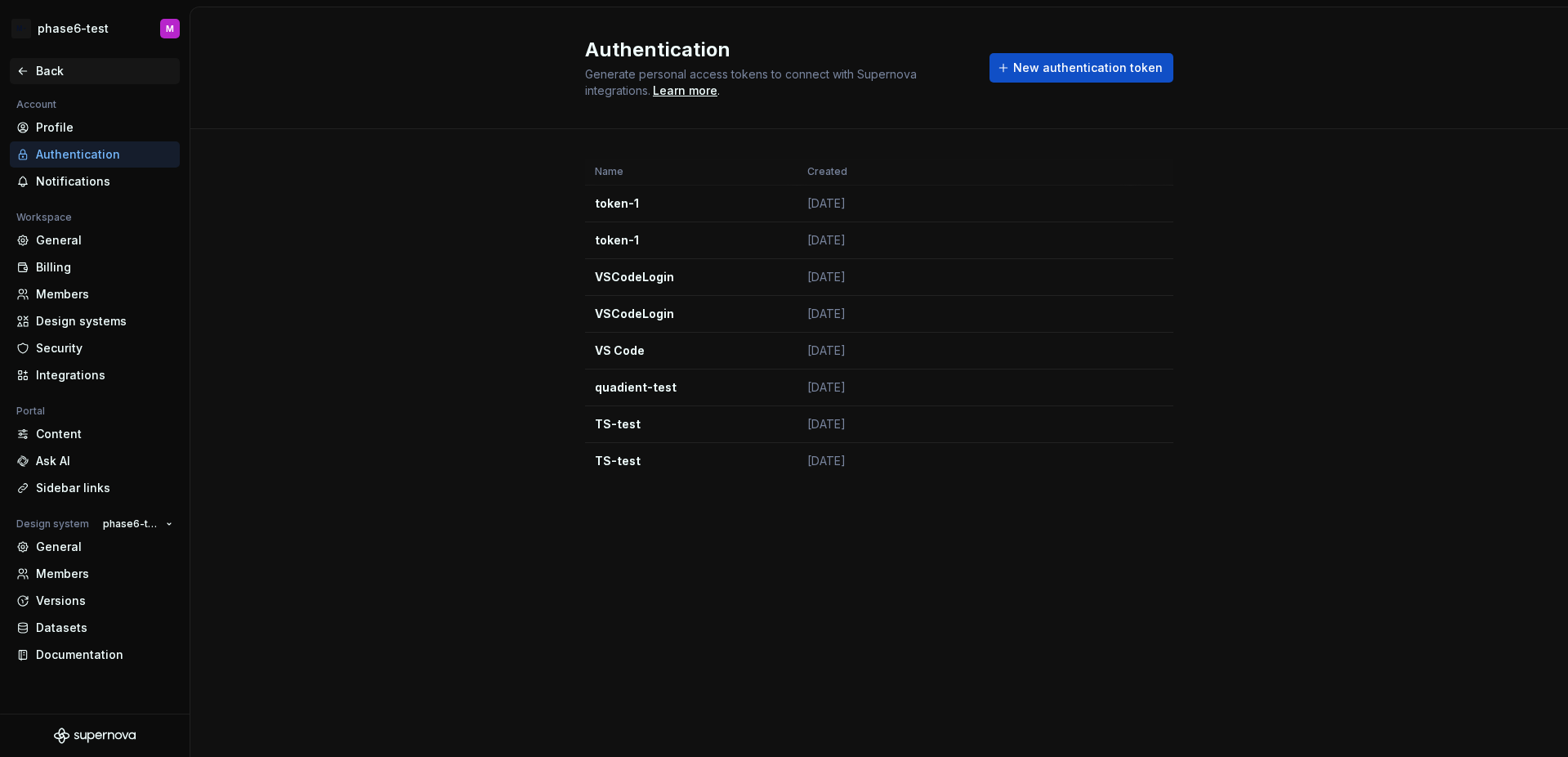
click at [56, 77] on div "Back" at bounding box center [105, 71] width 138 height 16
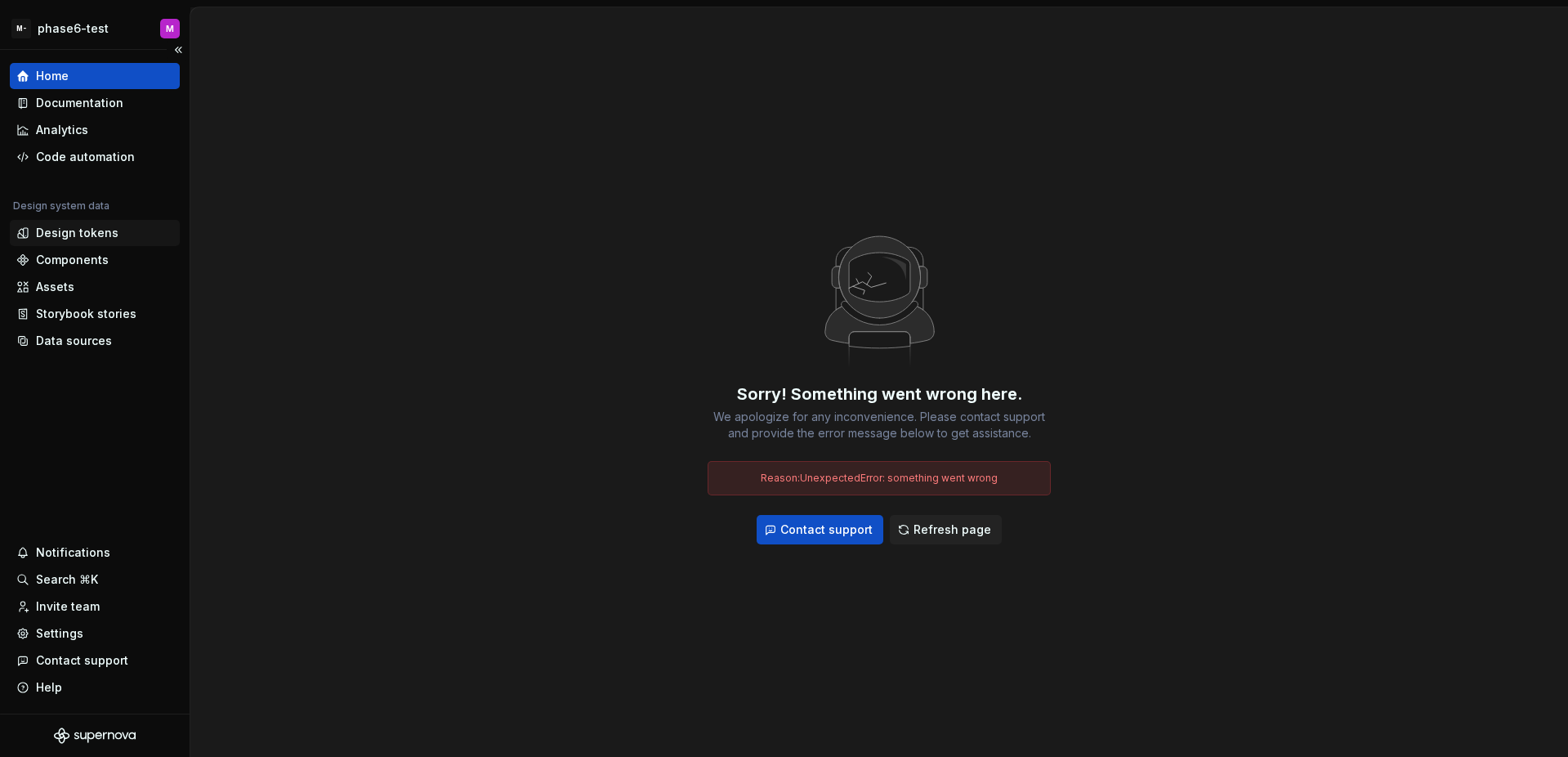
click at [94, 243] on div "Design tokens" at bounding box center [95, 233] width 170 height 26
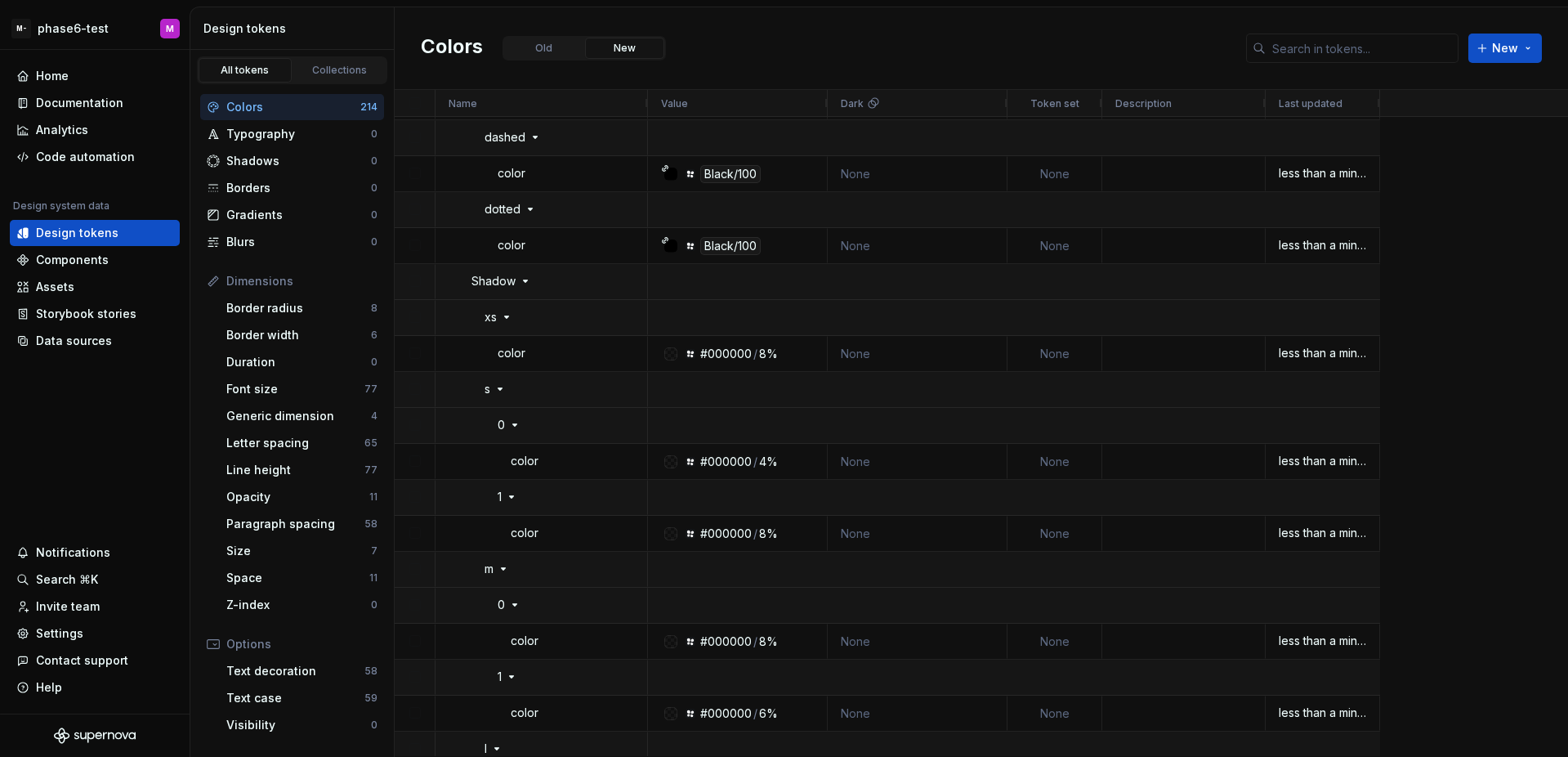
scroll to position [200, 0]
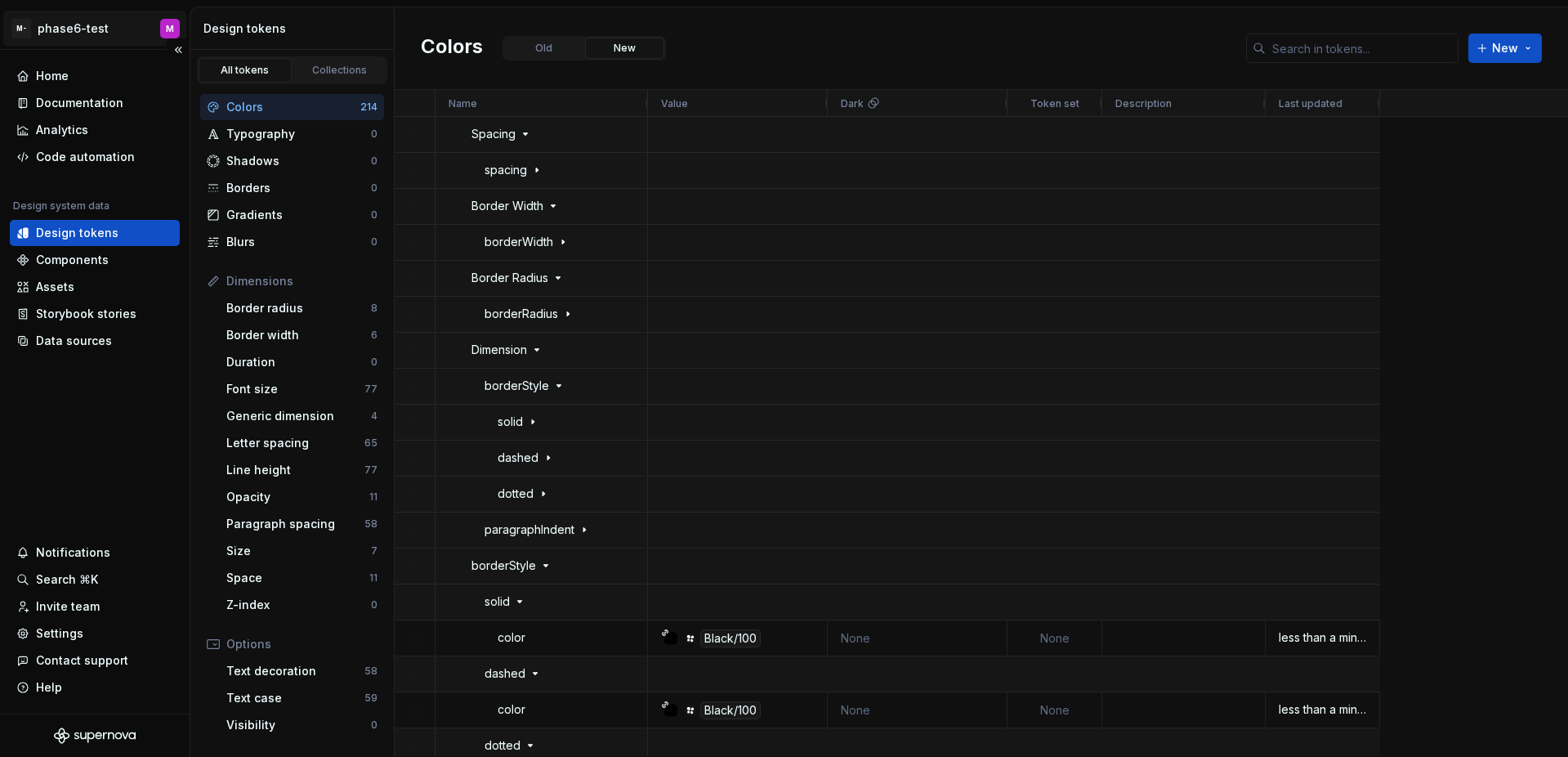
click at [101, 39] on html "M- phase6-test M Home Documentation Analytics Code automation Design system dat…" at bounding box center [784, 378] width 1568 height 757
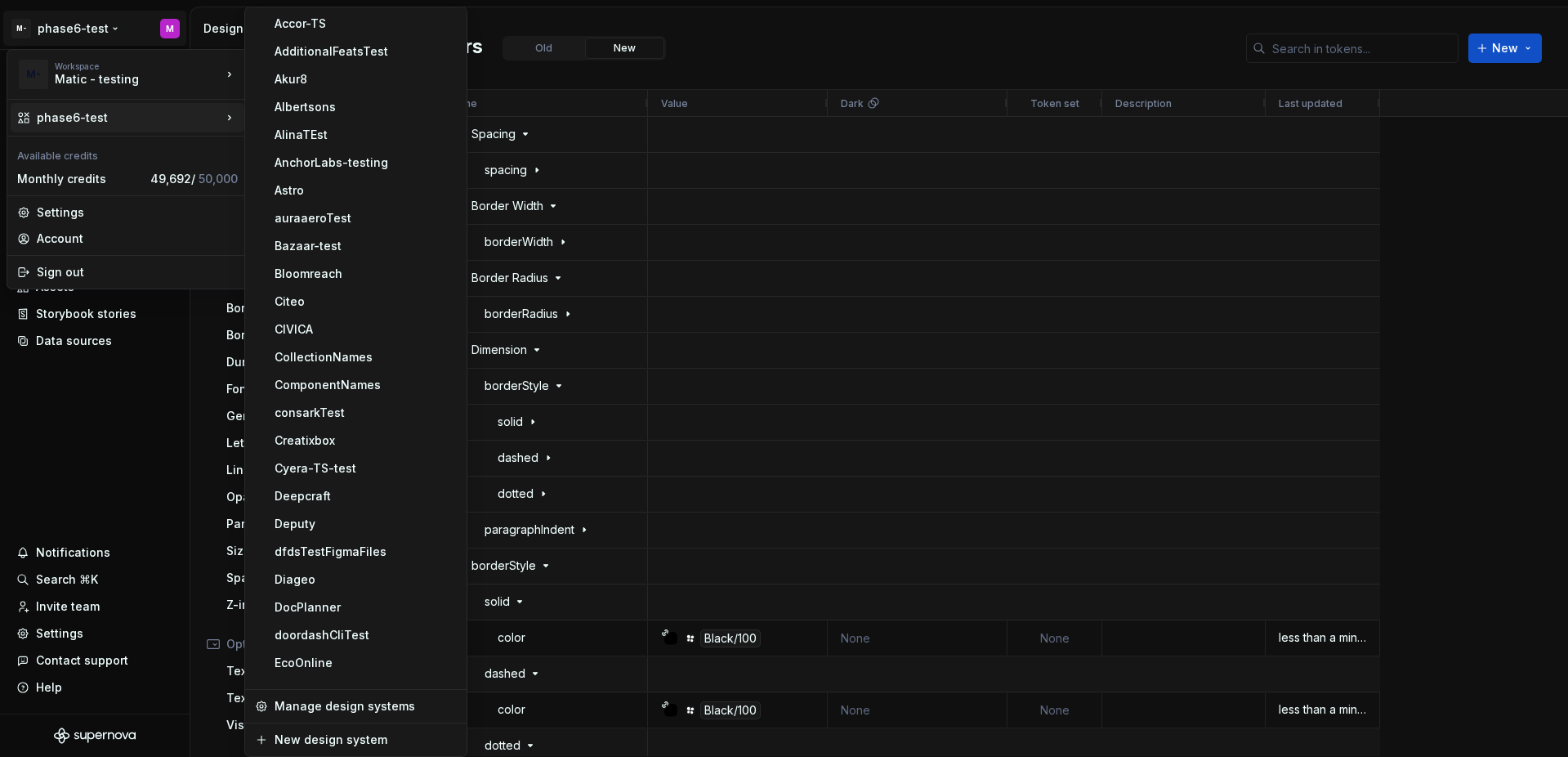
click at [310, 37] on div "Accor-TS AdditionalFeatsTest Akur8 Albertsons AlinaTEst AnchorLabs-testing Astr…" at bounding box center [355, 382] width 223 height 750
click at [310, 30] on div "Accor-TS" at bounding box center [365, 24] width 182 height 16
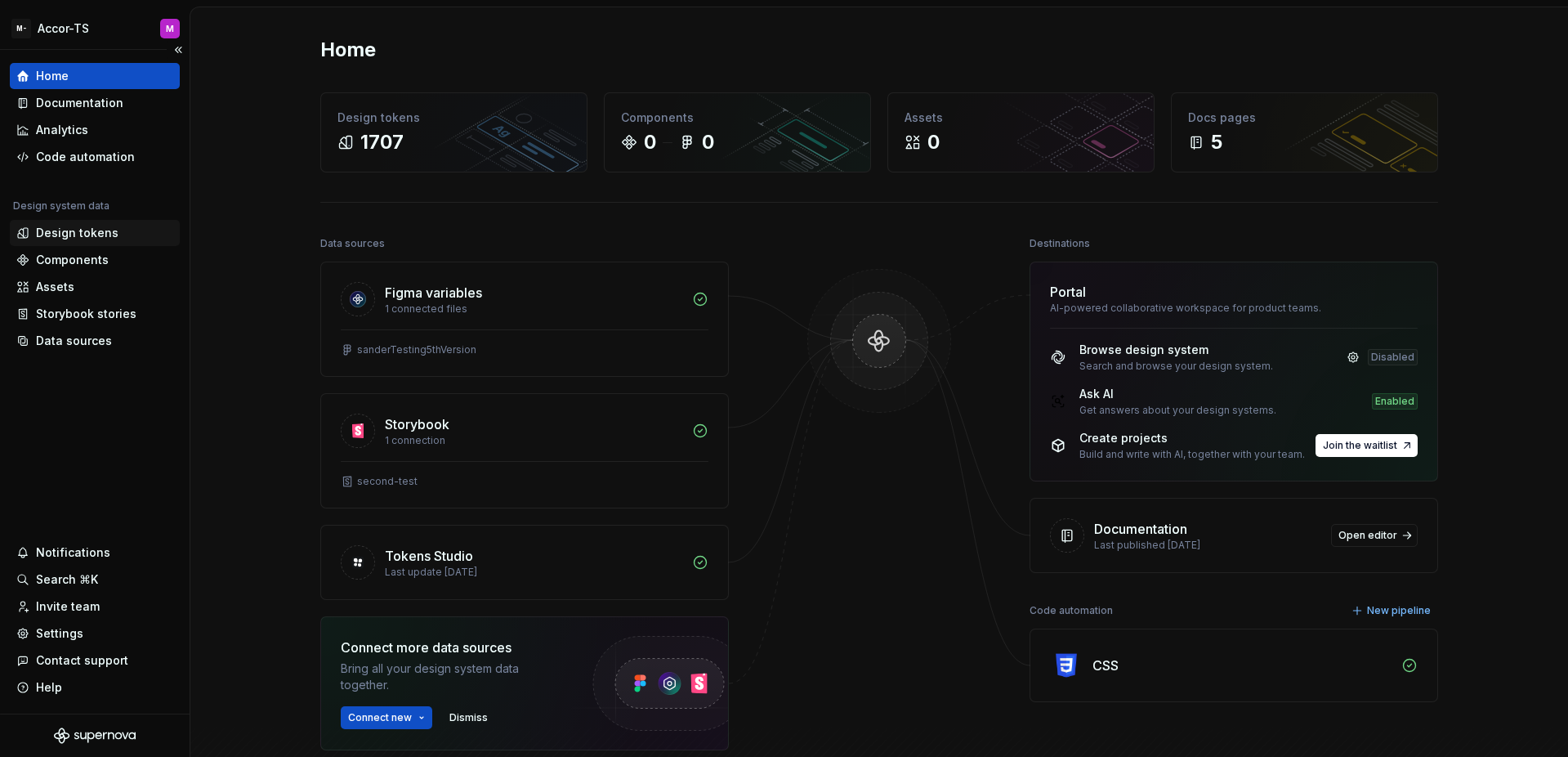
click at [68, 235] on div "Design tokens" at bounding box center [77, 233] width 83 height 16
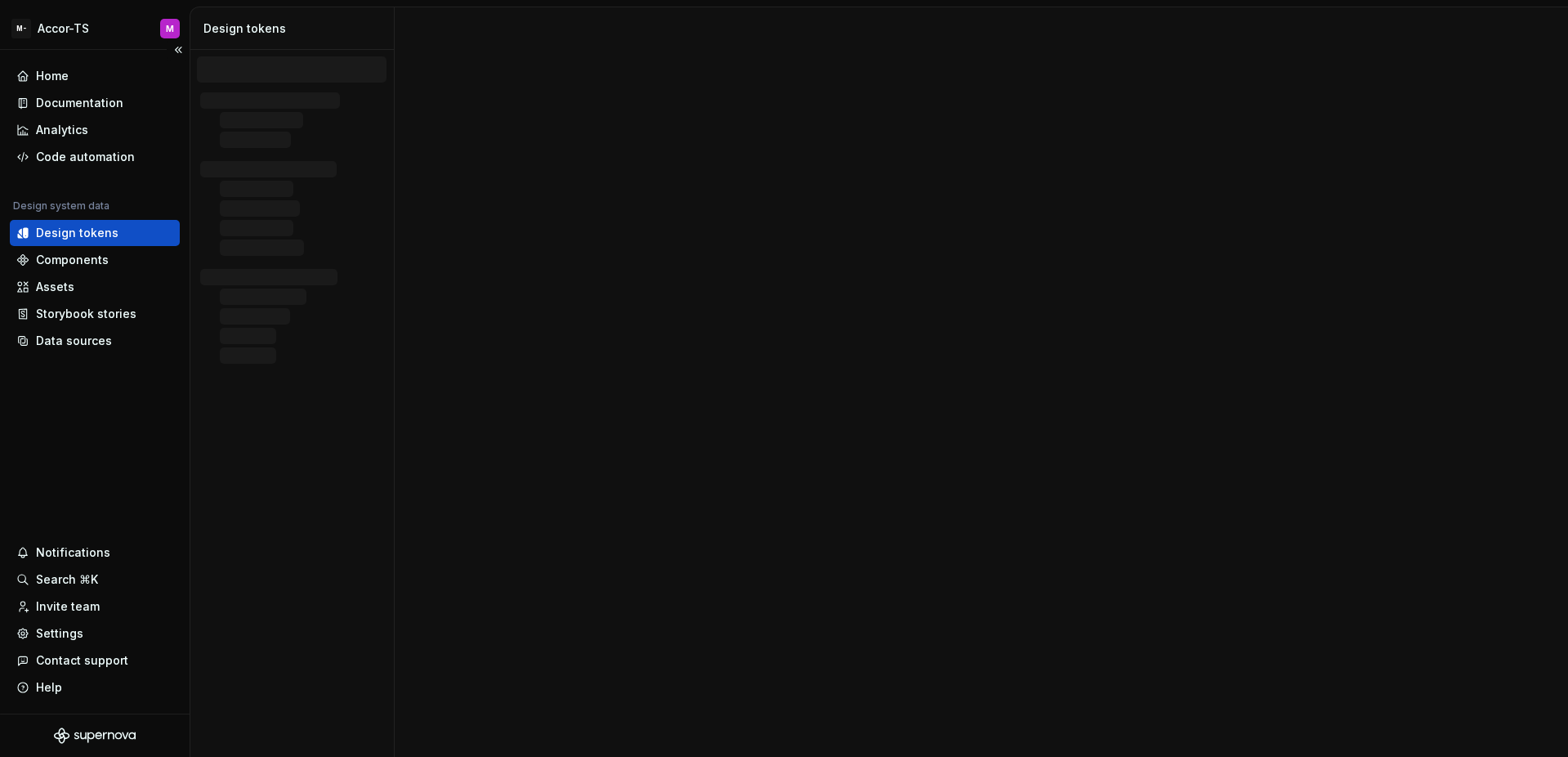
click at [74, 233] on div "Design tokens" at bounding box center [77, 233] width 83 height 16
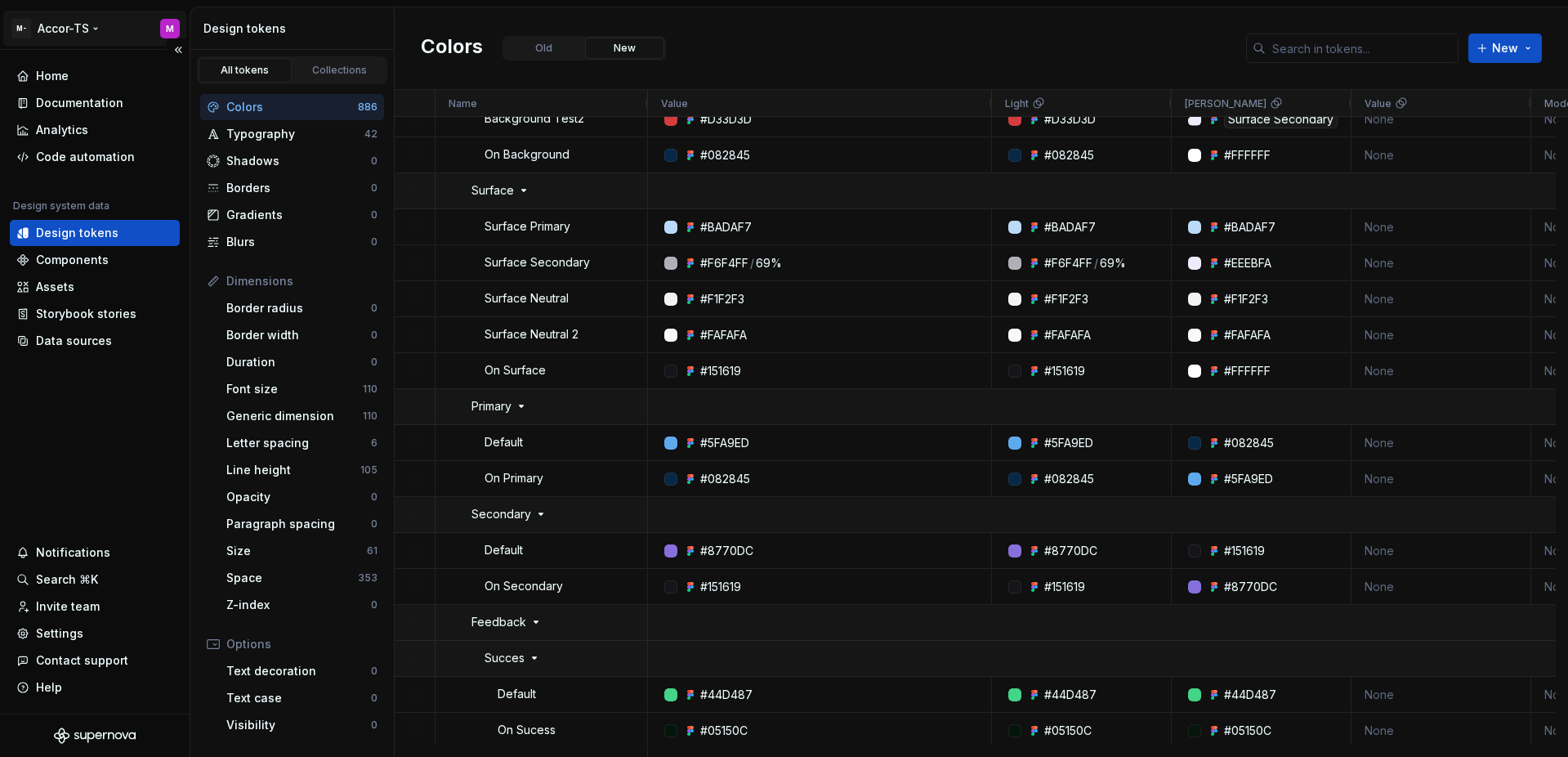
click at [58, 30] on html "M- Accor-TS M Home Documentation Analytics Code automation Design system data D…" at bounding box center [784, 378] width 1568 height 757
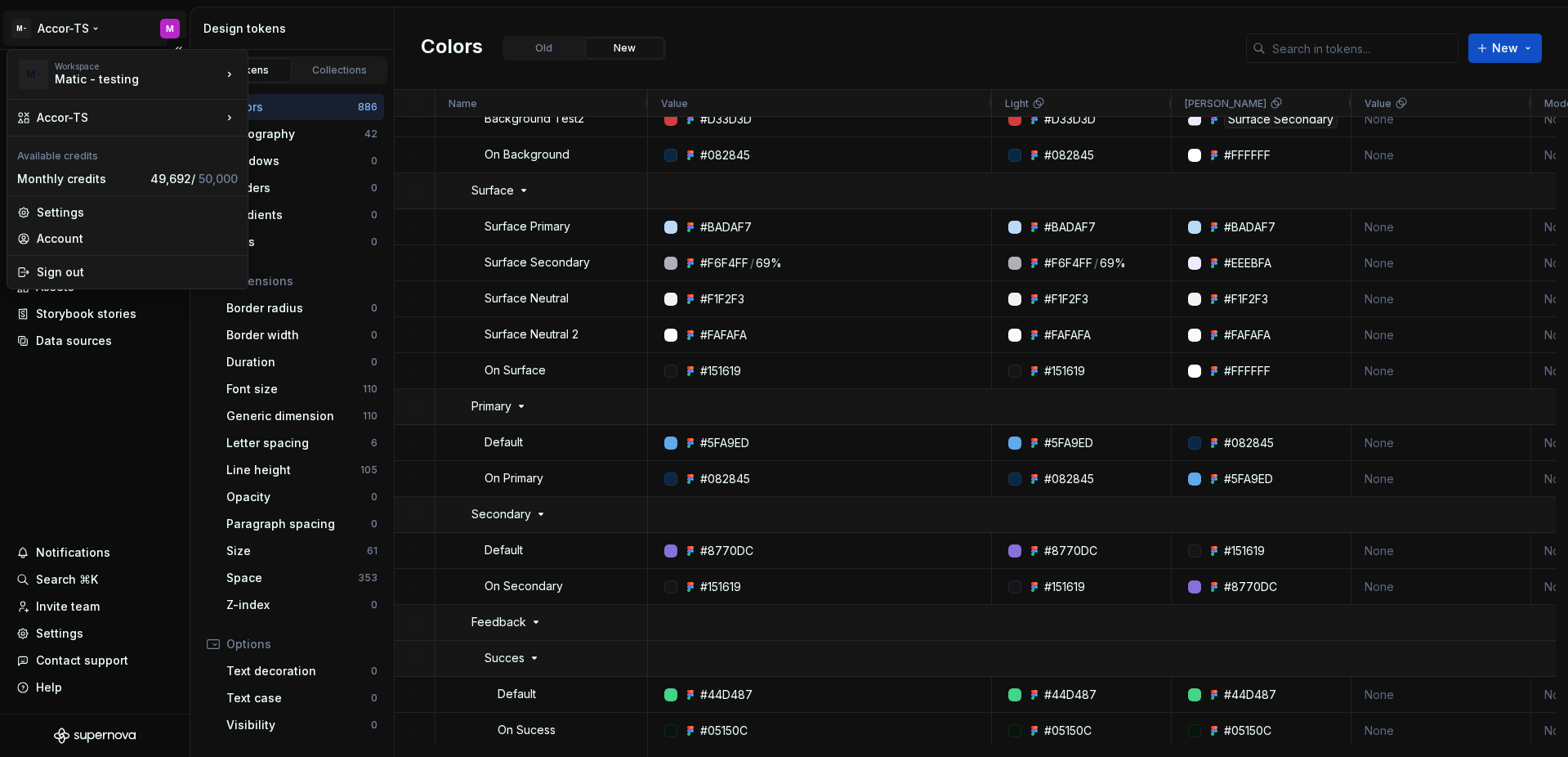
click at [88, 392] on html "M- Accor-TS M Home Documentation Analytics Code automation Design system data D…" at bounding box center [784, 378] width 1568 height 757
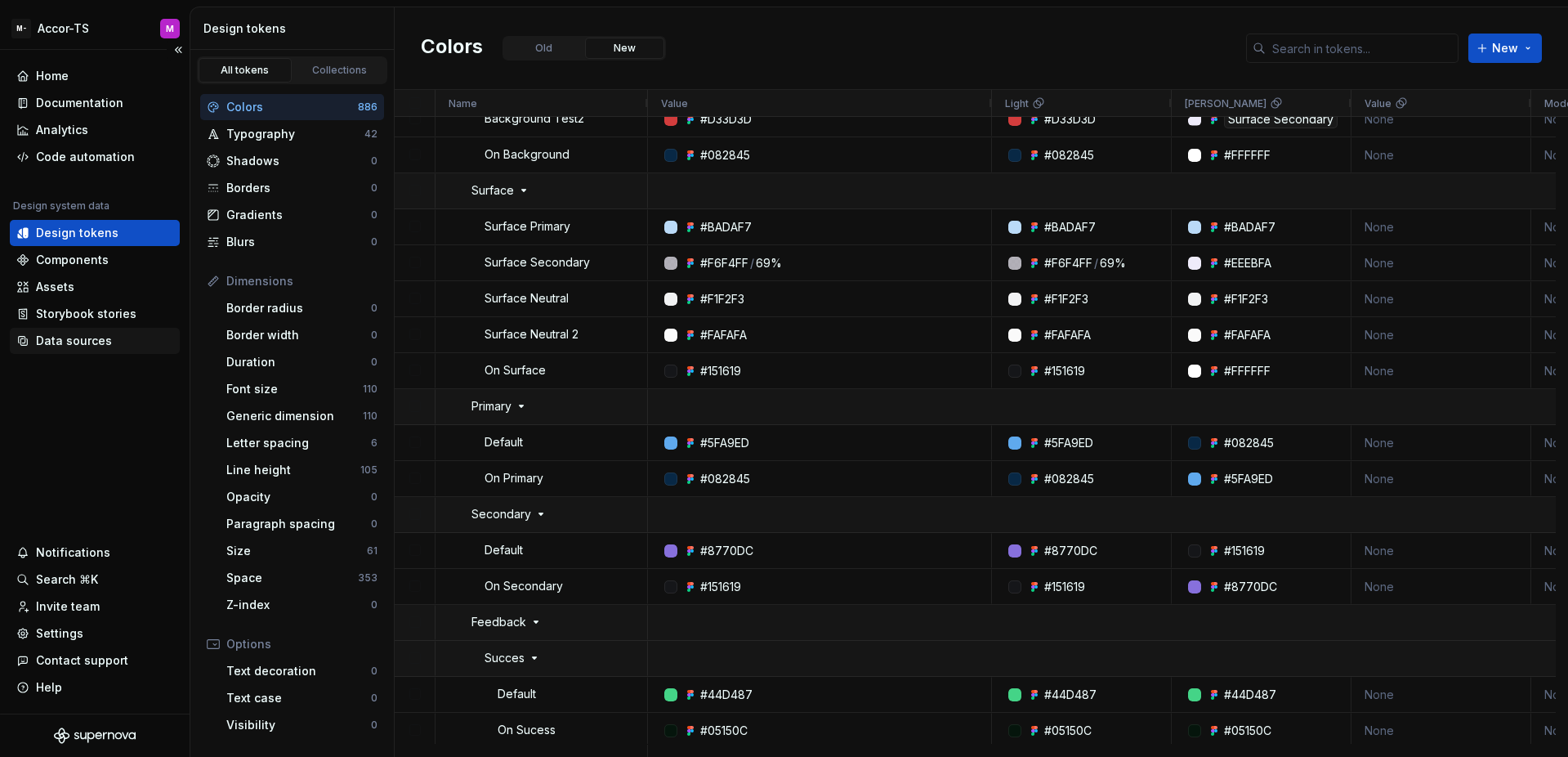
click at [98, 338] on div "Data sources" at bounding box center [74, 341] width 76 height 16
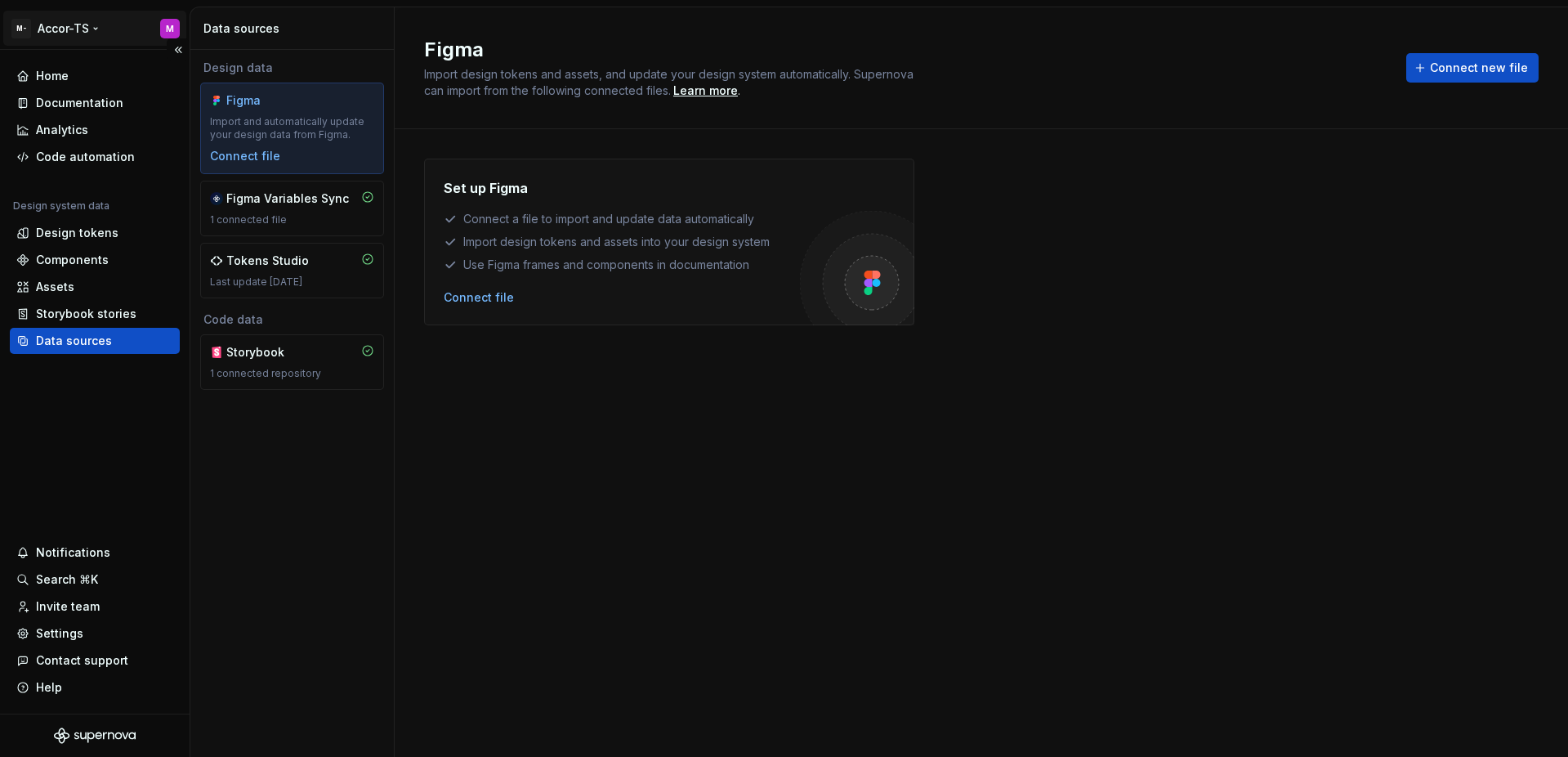
click at [80, 41] on html "M- Accor-TS M Home Documentation Analytics Code automation Design system data D…" at bounding box center [784, 378] width 1568 height 757
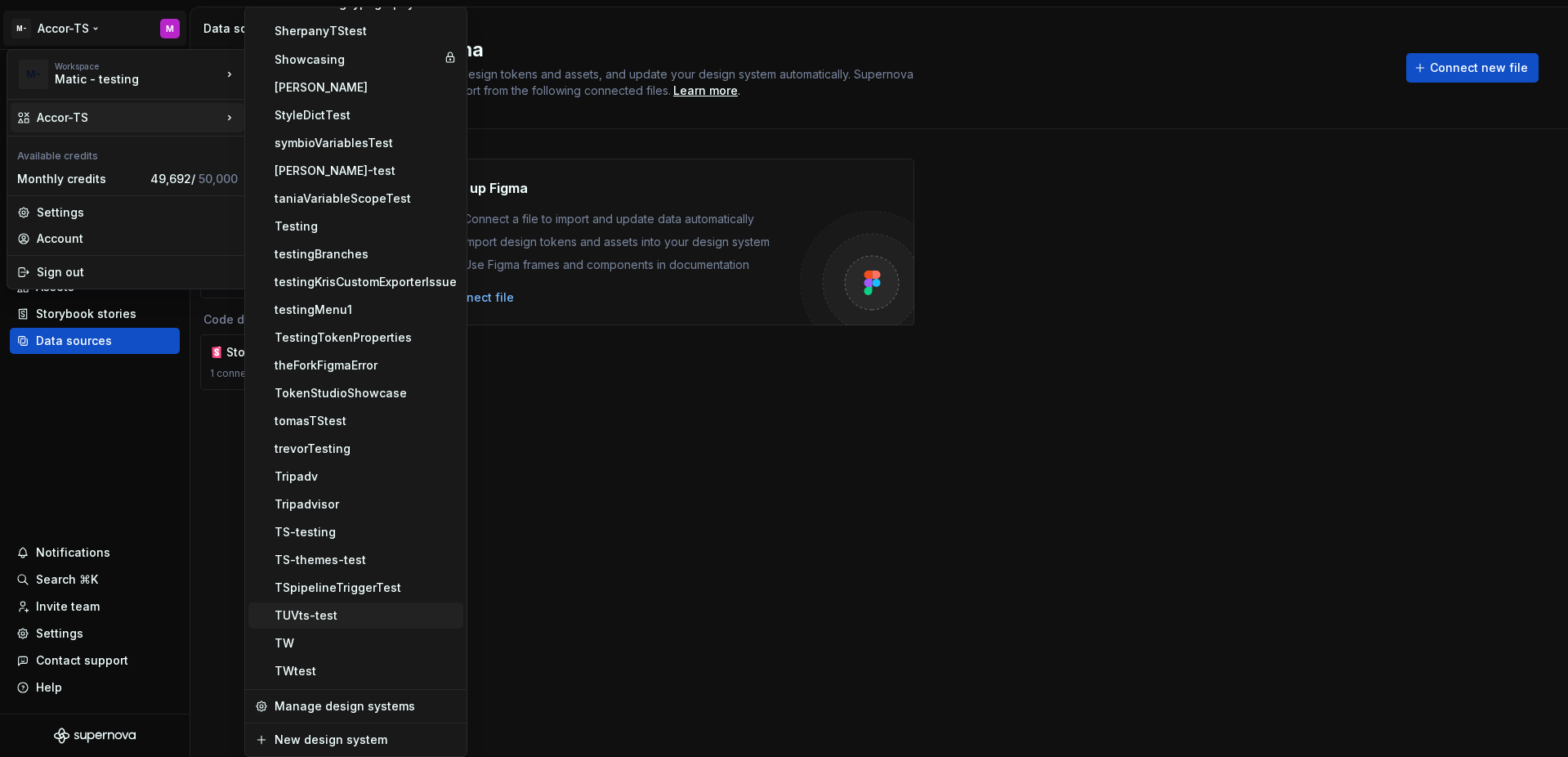
click at [340, 615] on div "TUVts-test" at bounding box center [365, 615] width 182 height 16
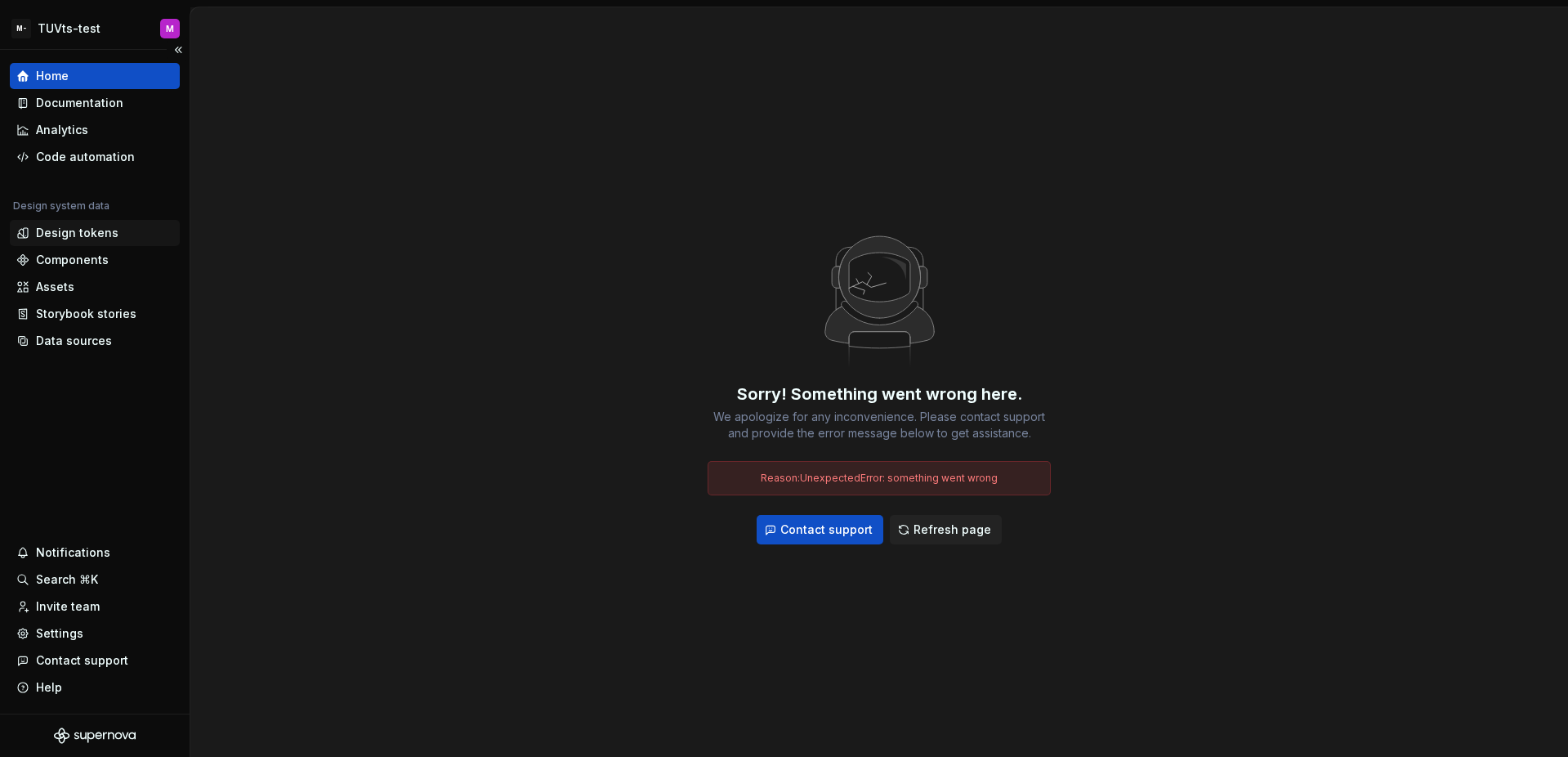
click at [77, 238] on div "Design tokens" at bounding box center [77, 233] width 83 height 16
click at [100, 261] on div "Components" at bounding box center [72, 260] width 73 height 16
click at [99, 237] on div "Design tokens" at bounding box center [77, 233] width 83 height 16
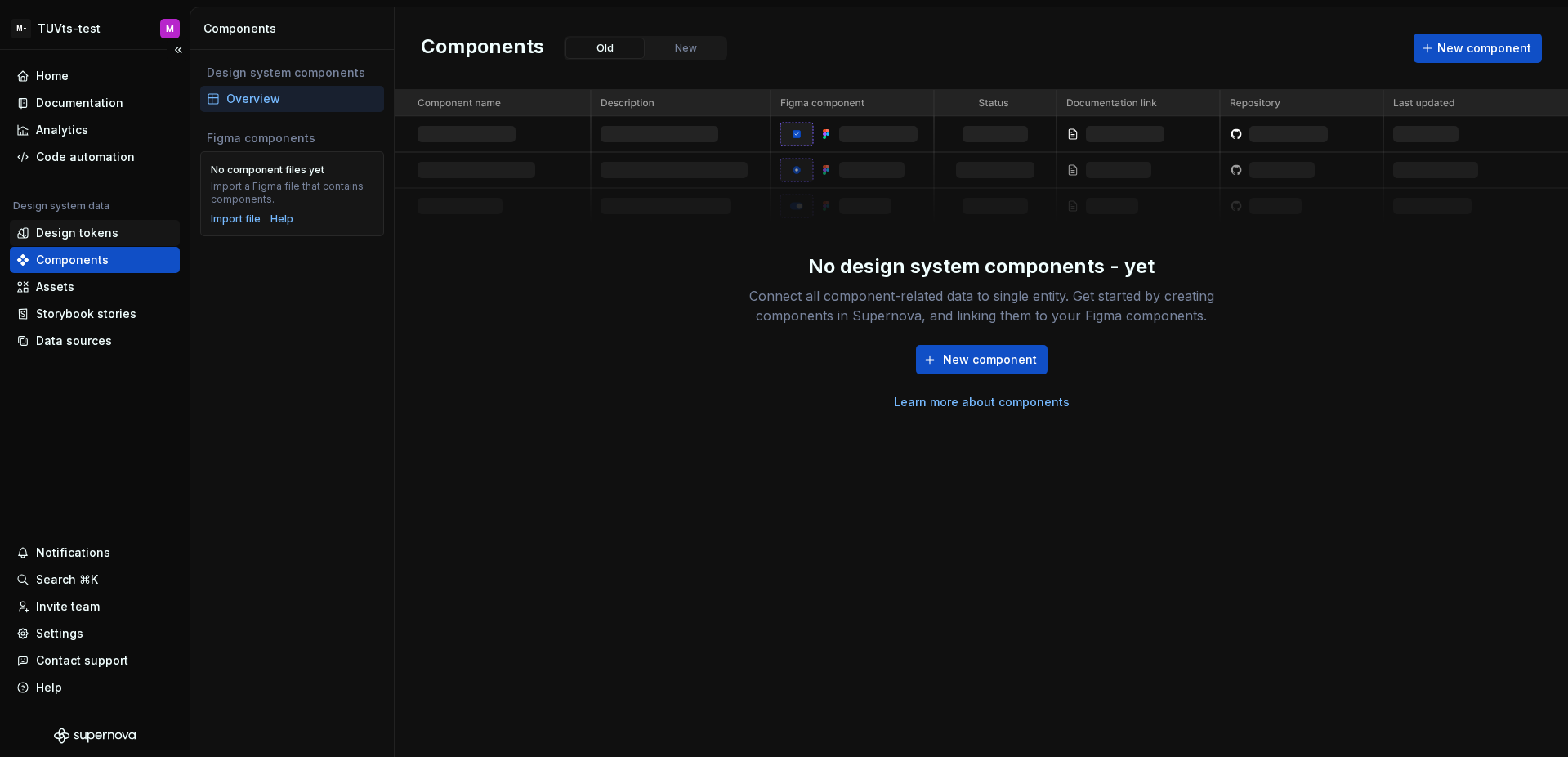
click at [141, 234] on div "Design tokens" at bounding box center [95, 233] width 157 height 16
click at [113, 236] on div "Design tokens" at bounding box center [77, 233] width 83 height 16
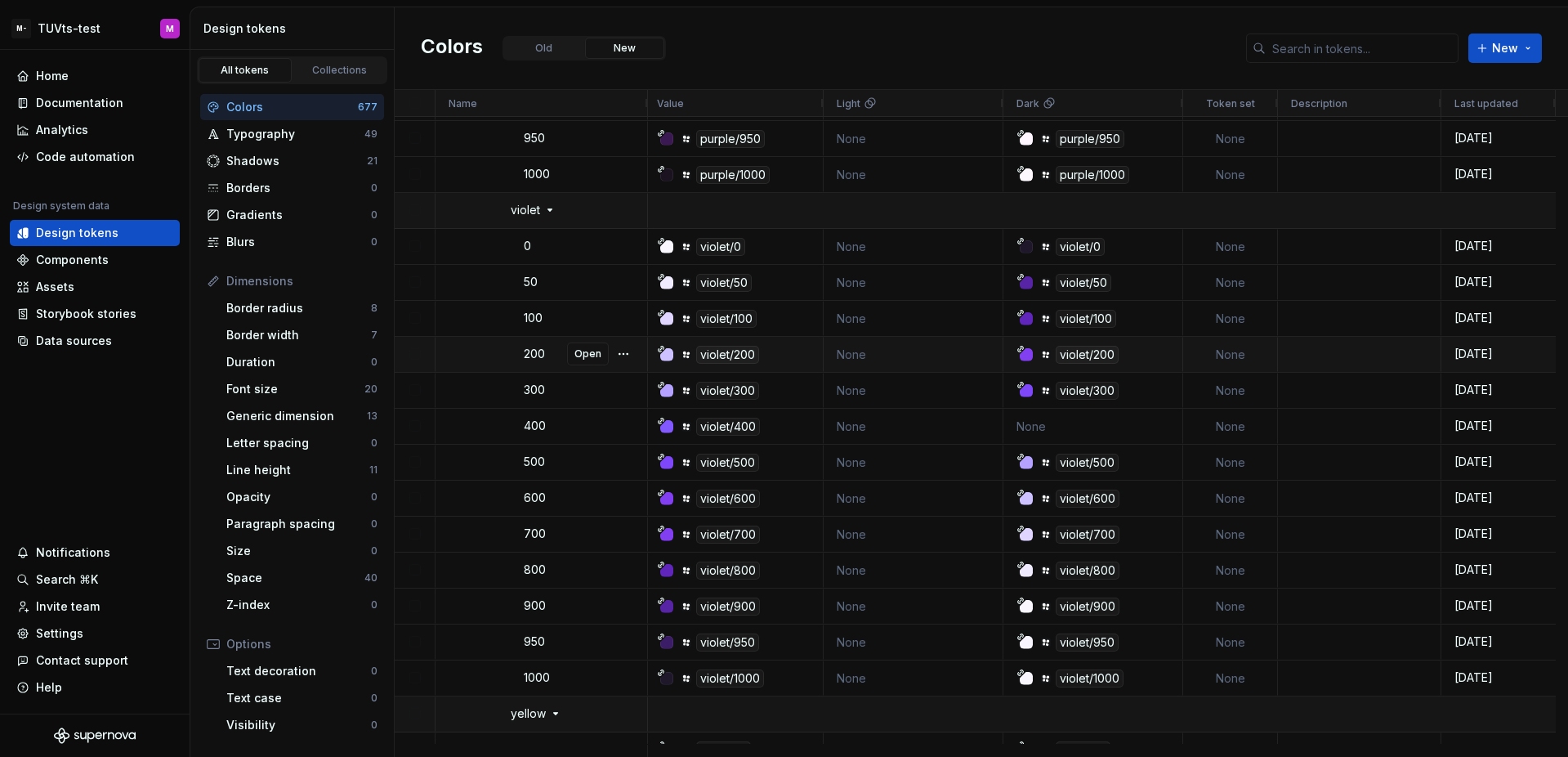
scroll to position [23686, 0]
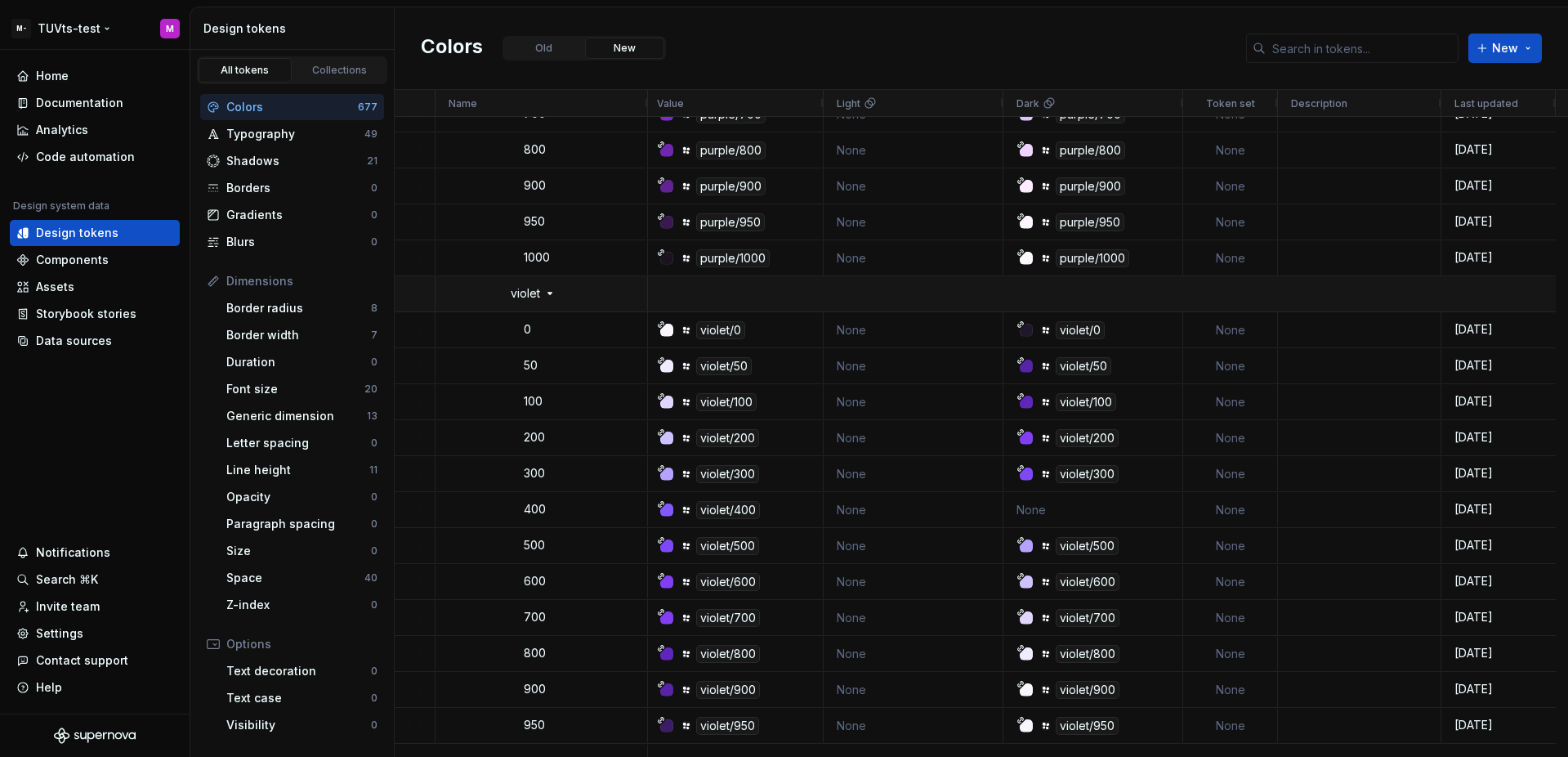
click at [106, 34] on html "M- TUVts-test M Home Documentation Analytics Code automation Design system data…" at bounding box center [784, 378] width 1568 height 757
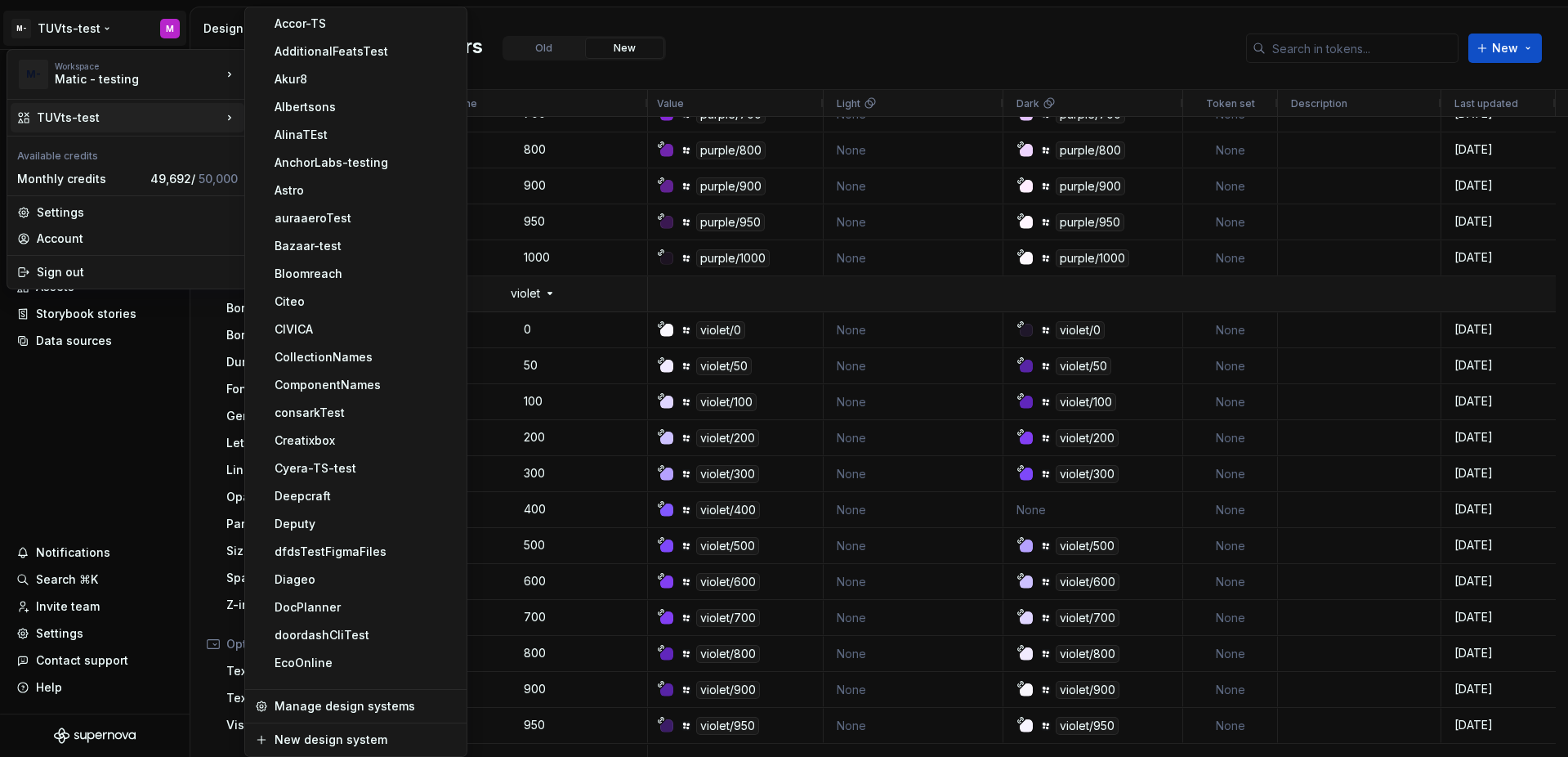
click at [104, 129] on div "TUVts-test" at bounding box center [127, 118] width 233 height 29
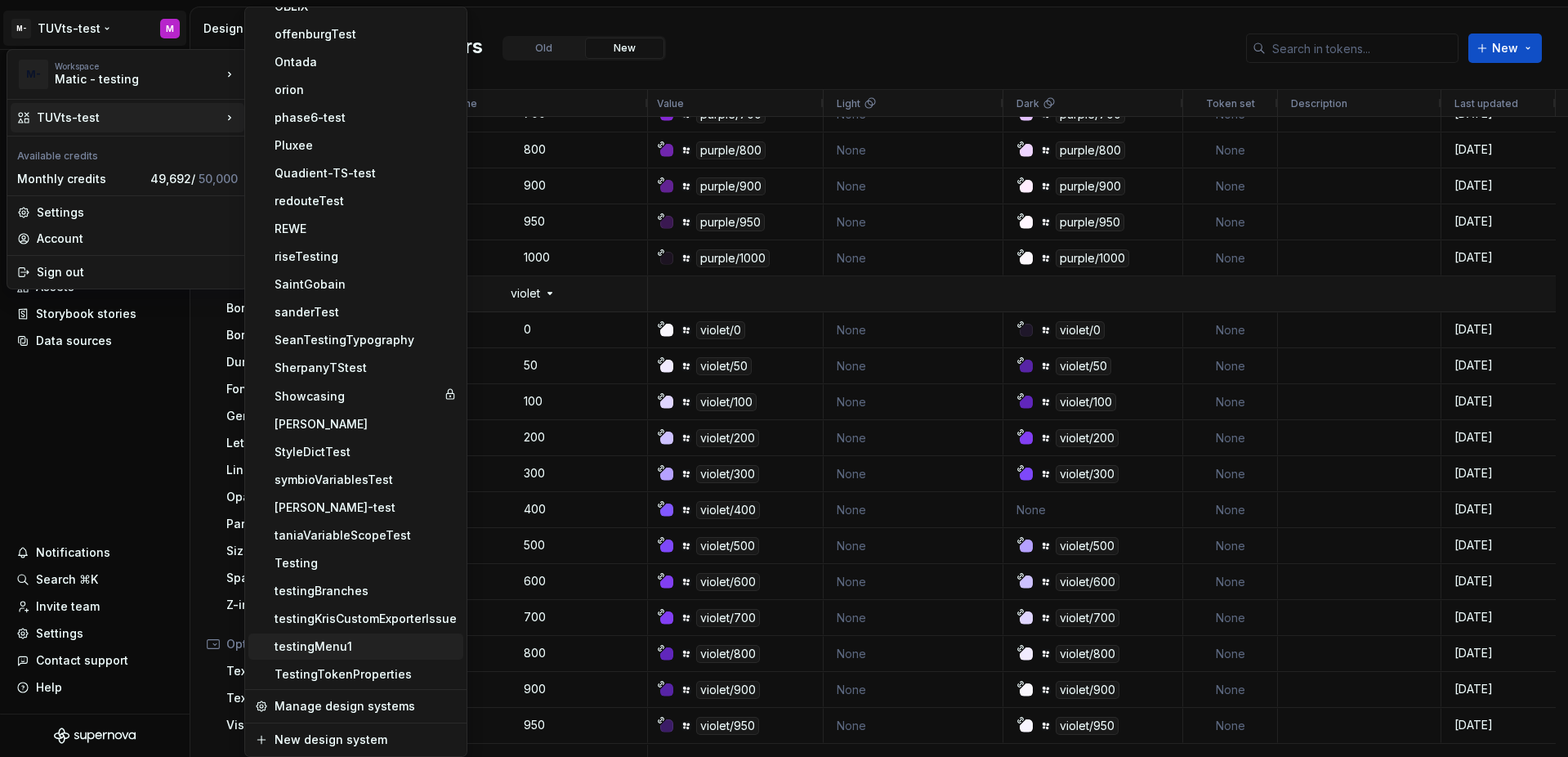
scroll to position [1267, 0]
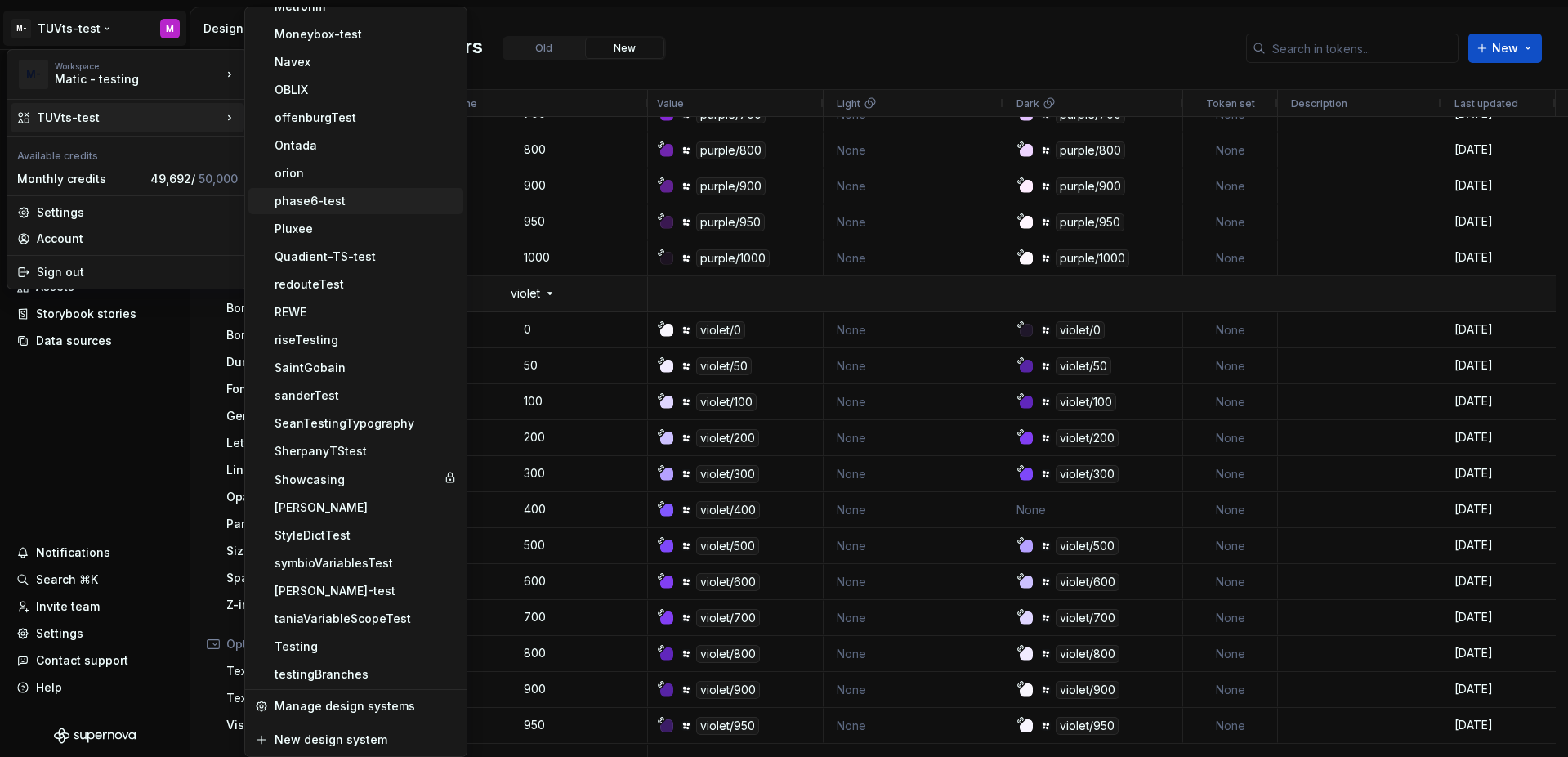
click at [362, 206] on div "phase6-test" at bounding box center [365, 201] width 182 height 16
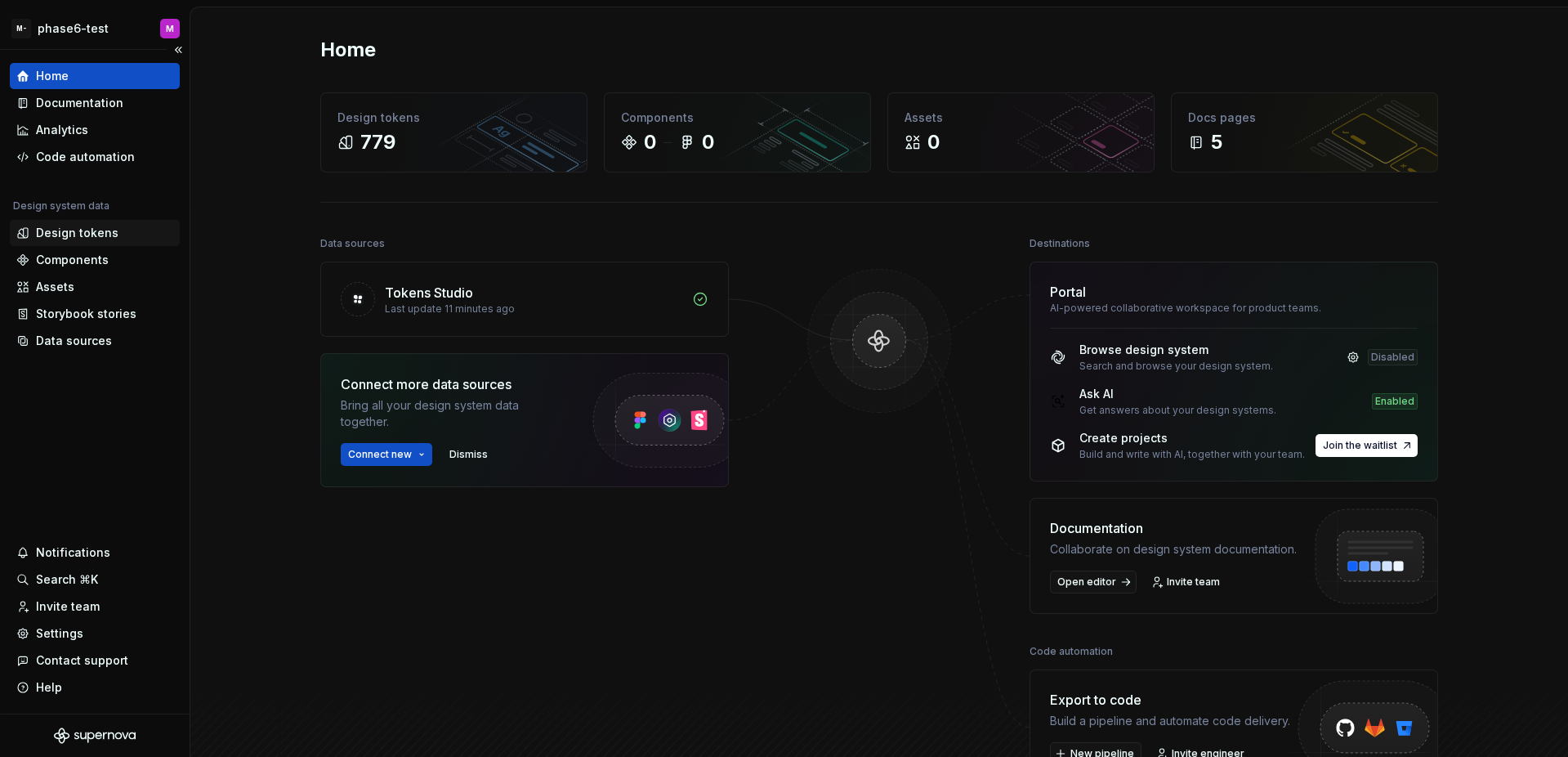
click at [53, 233] on div "Design tokens" at bounding box center [77, 233] width 83 height 16
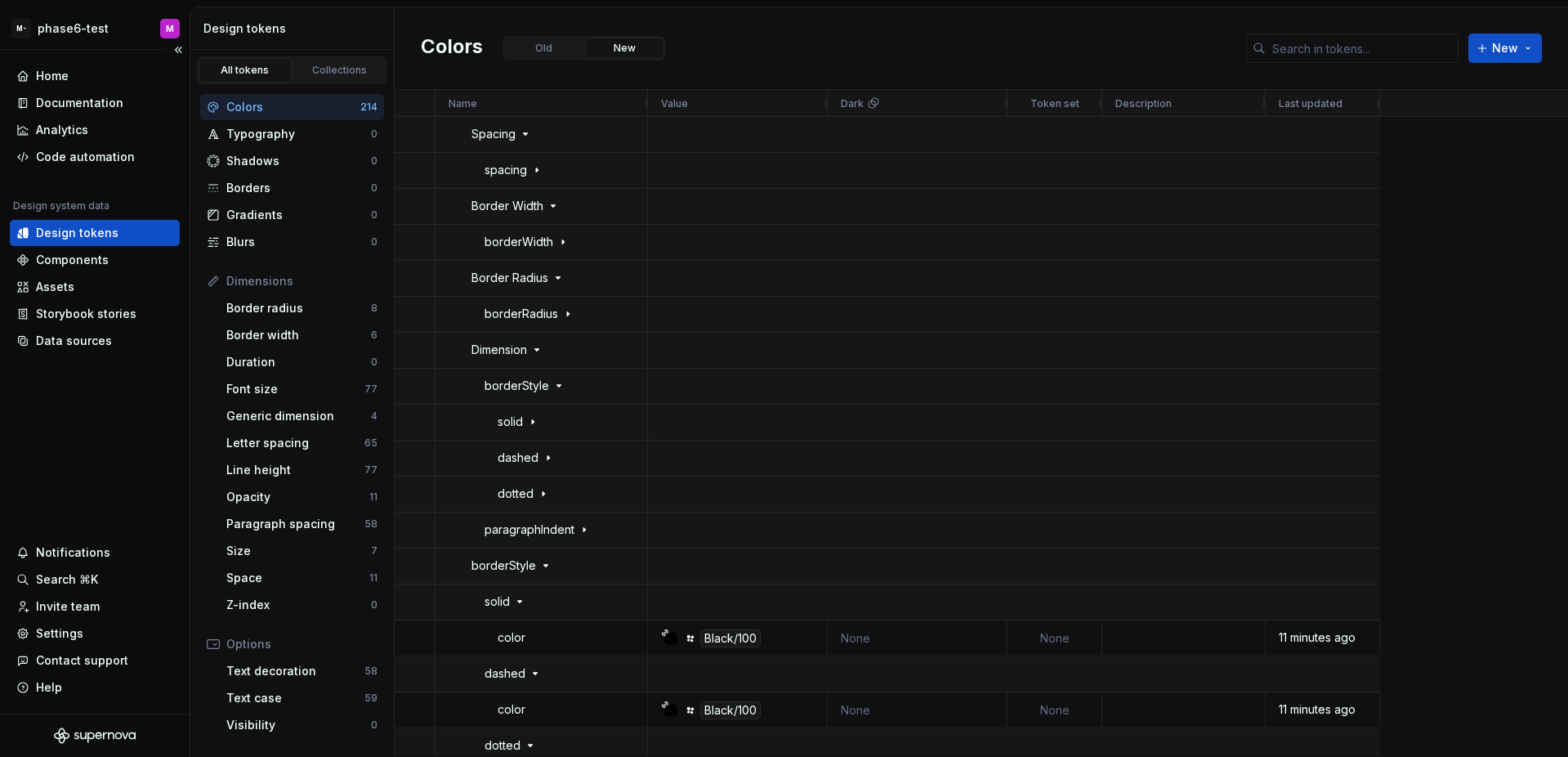
click at [116, 233] on div "Design tokens" at bounding box center [95, 233] width 157 height 16
click at [300, 311] on div "Border radius" at bounding box center [298, 308] width 145 height 16
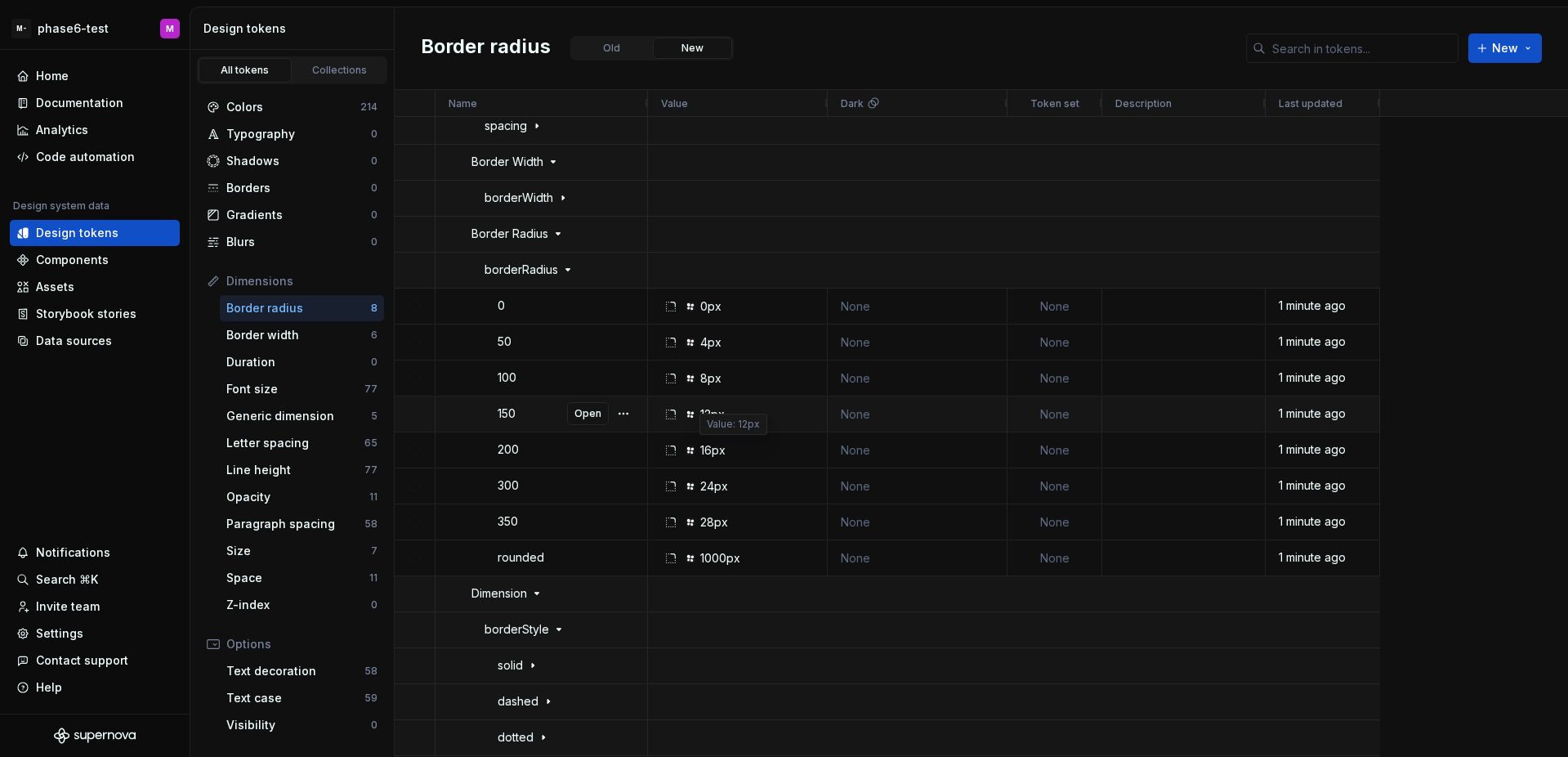
scroll to position [5748, 0]
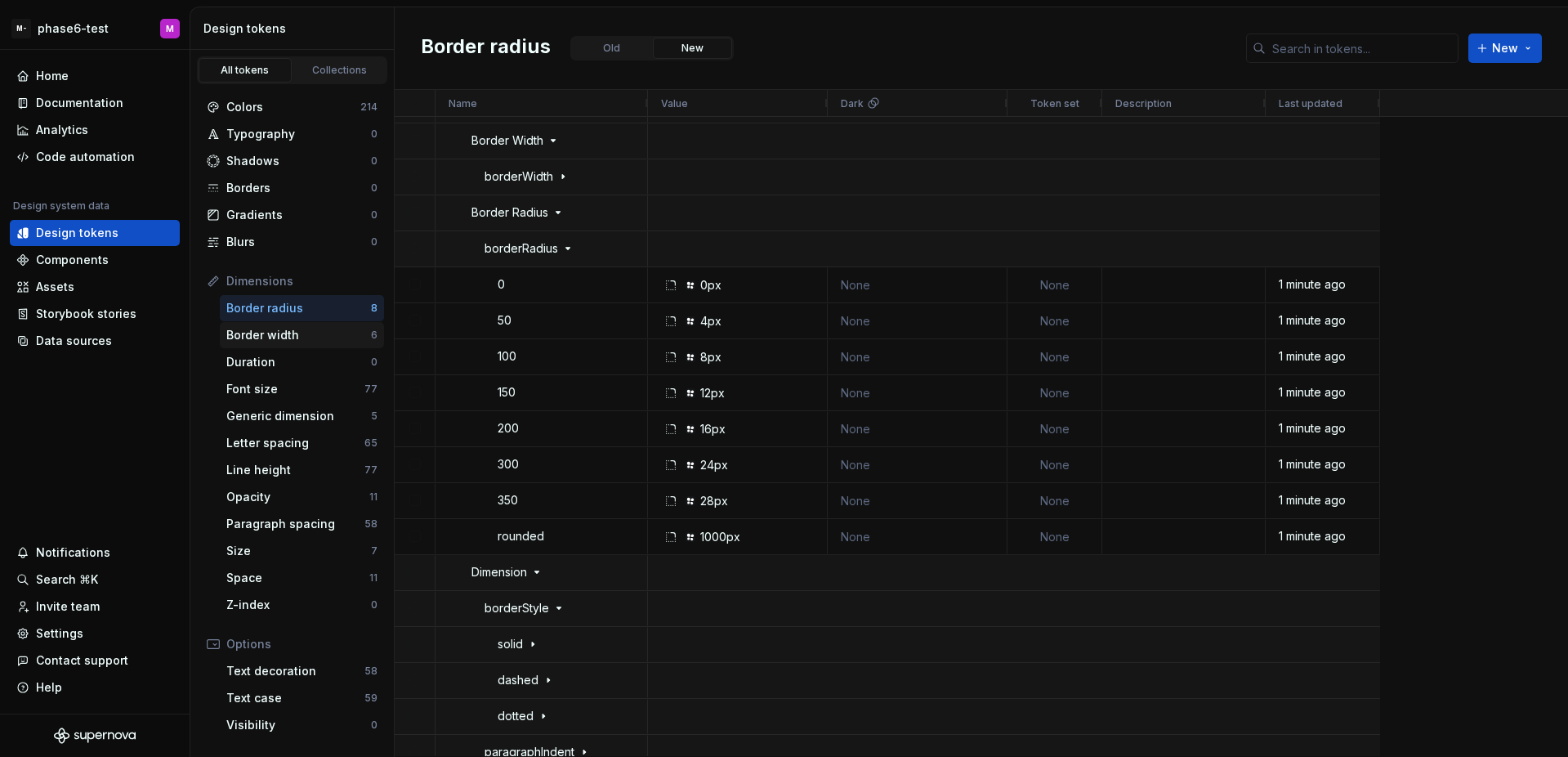
click at [305, 338] on div "Border width" at bounding box center [298, 335] width 145 height 16
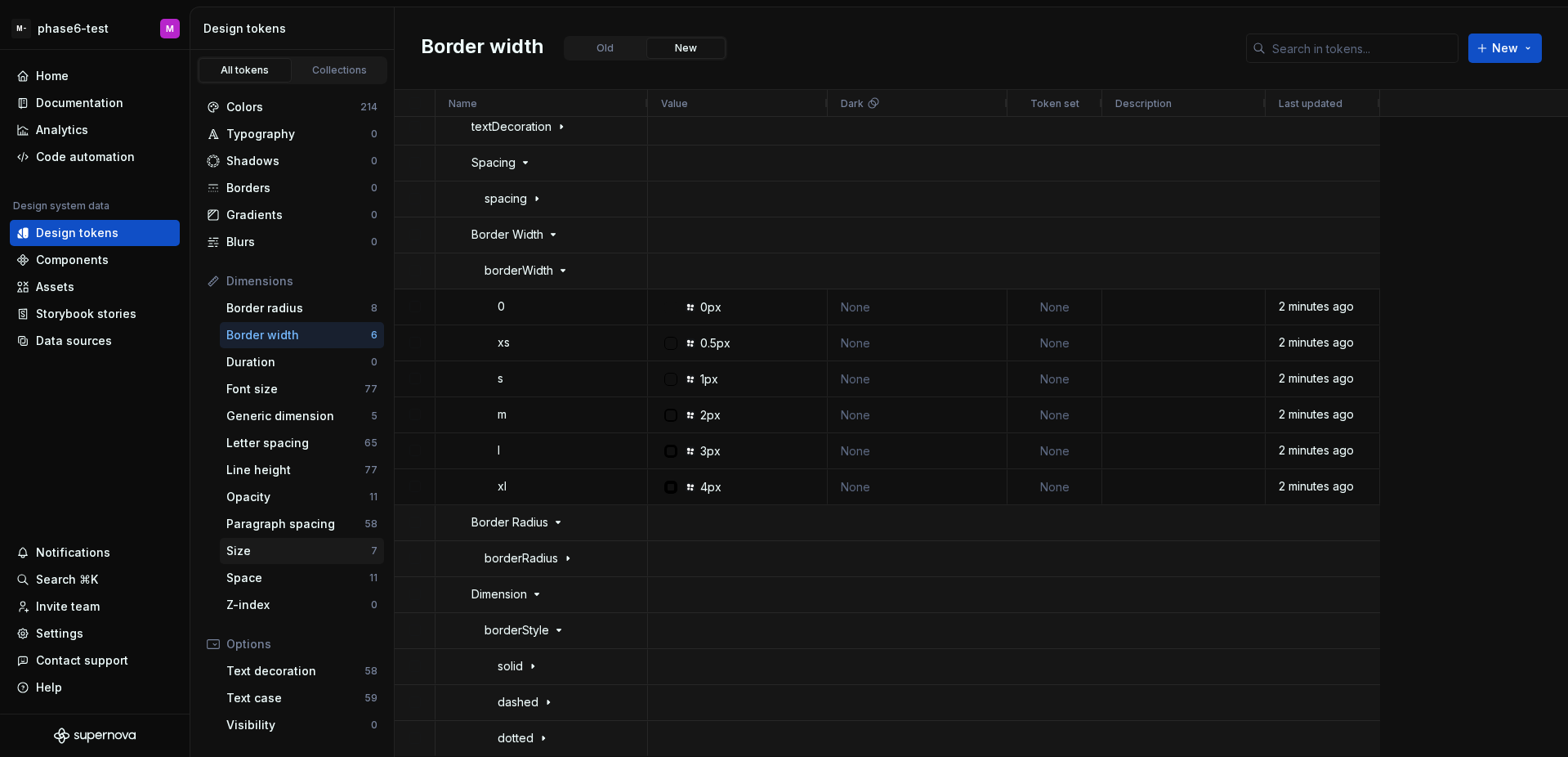
click at [282, 550] on div "Size" at bounding box center [298, 551] width 145 height 16
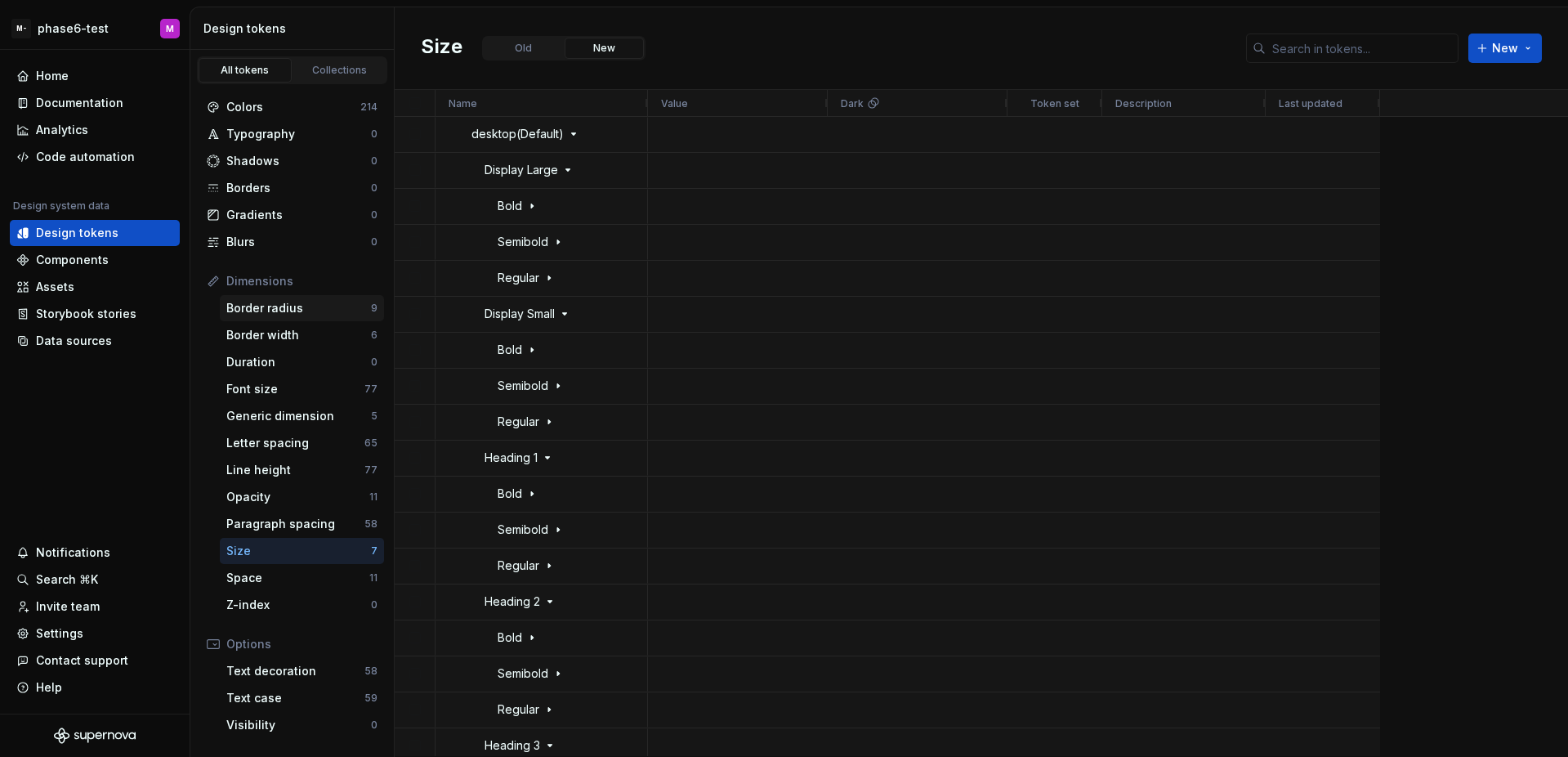
click at [276, 304] on div "Border radius" at bounding box center [298, 308] width 145 height 16
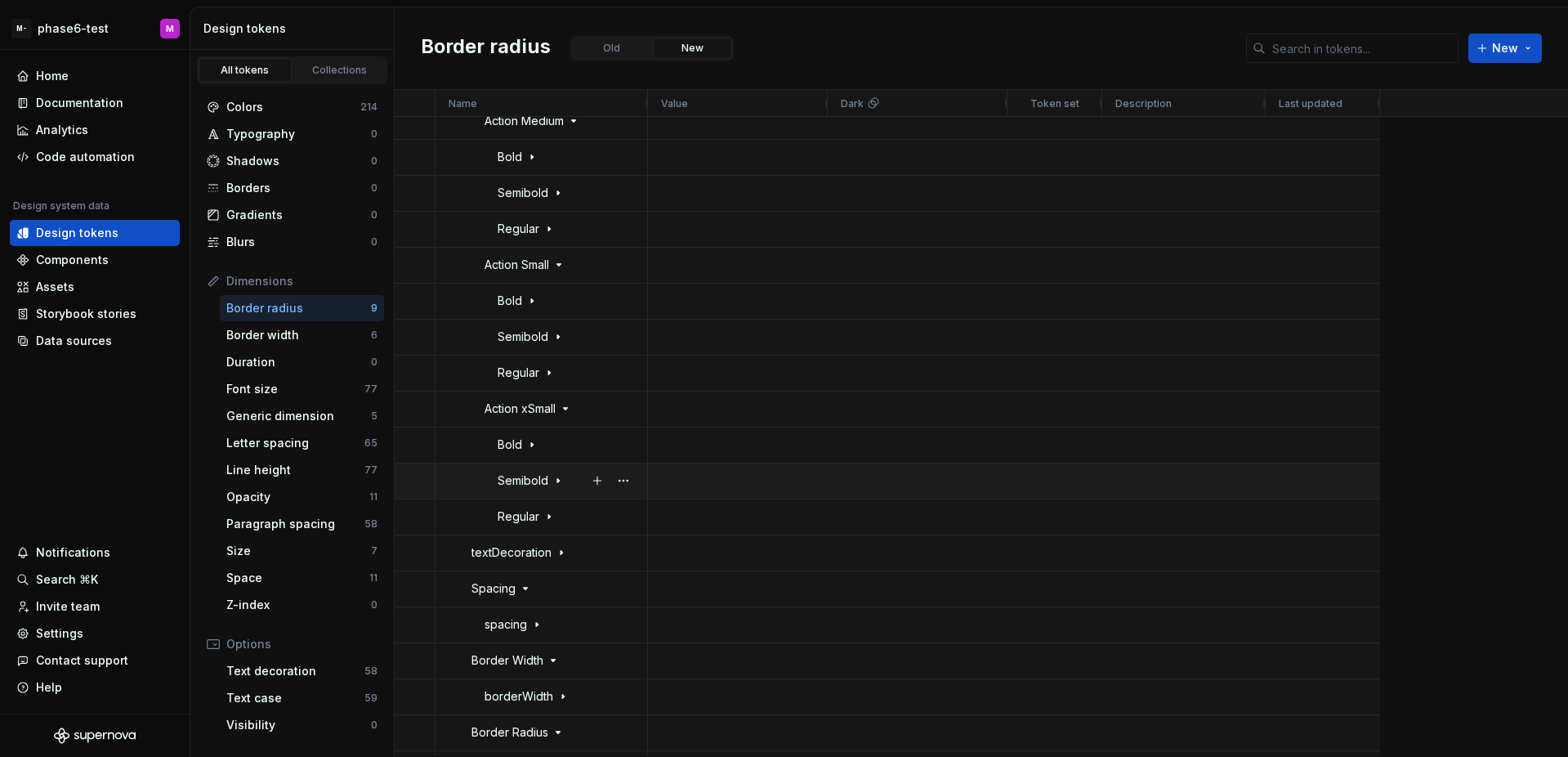
scroll to position [5320, 0]
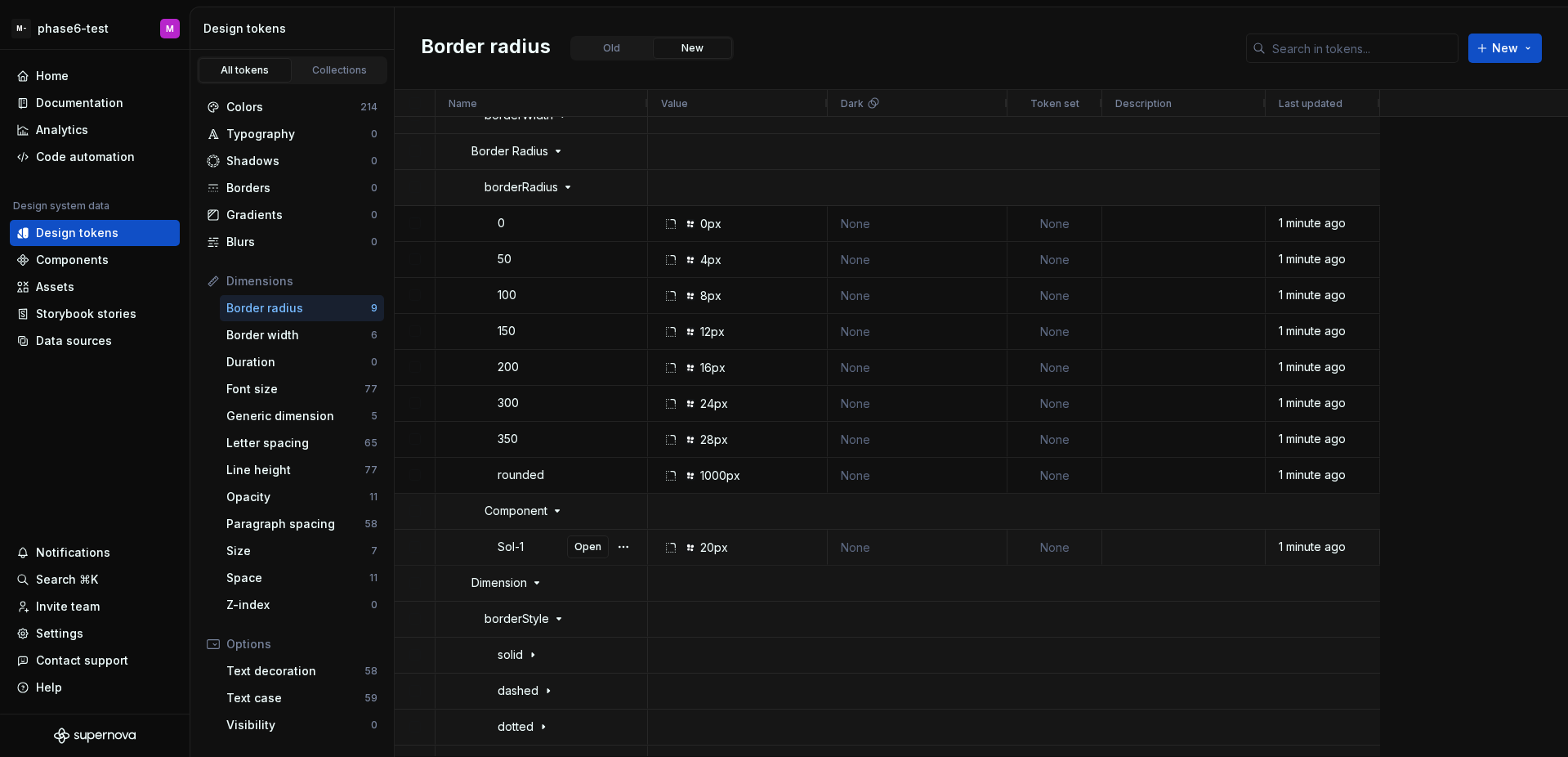
click at [1058, 544] on div "None" at bounding box center [1055, 547] width 69 height 34
click at [1072, 550] on div "None" at bounding box center [1055, 547] width 69 height 34
click at [1067, 471] on div "None" at bounding box center [1055, 475] width 69 height 34
click at [1067, 437] on div "None" at bounding box center [1055, 439] width 69 height 34
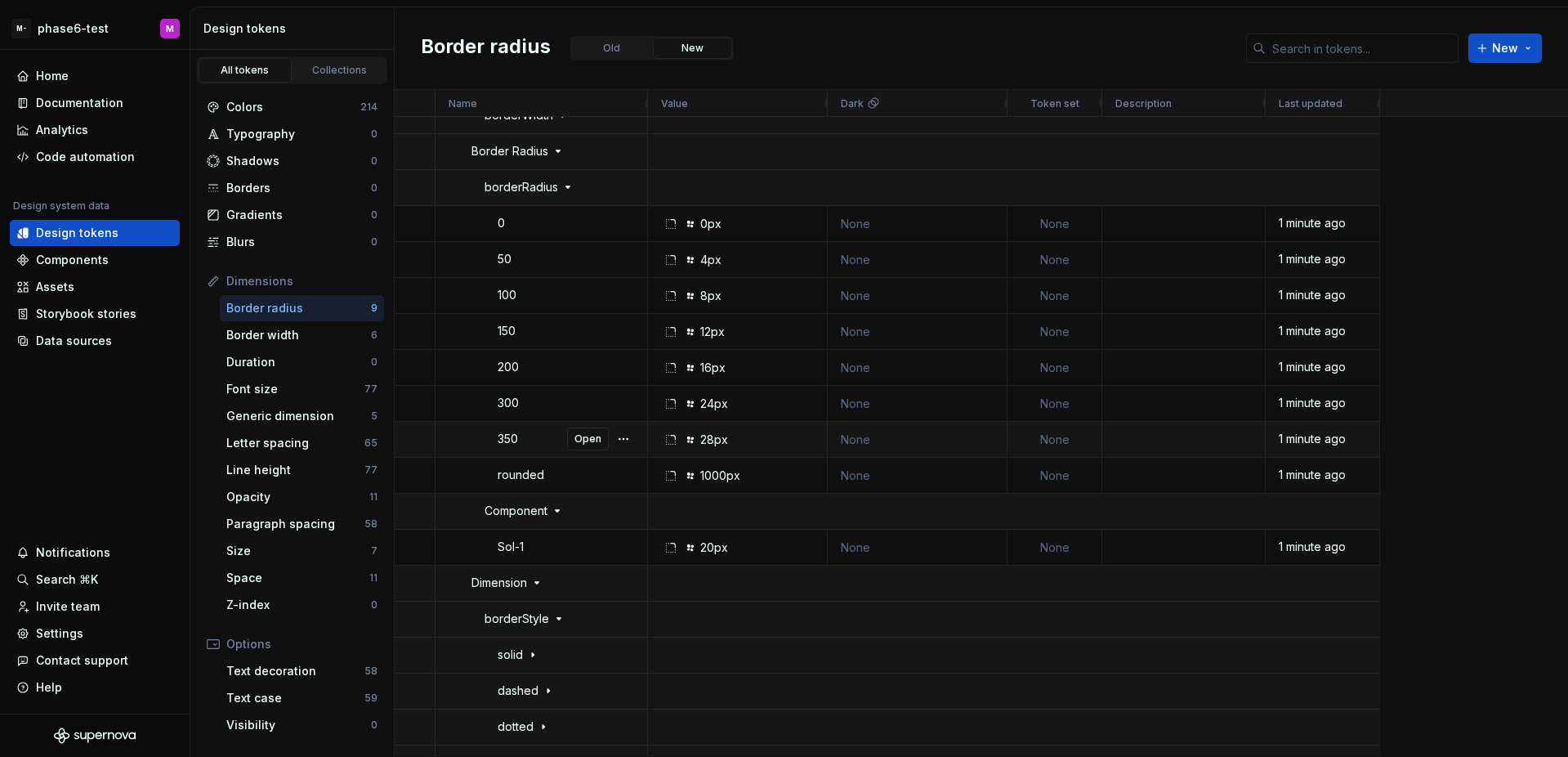
click at [1067, 411] on div "None" at bounding box center [1055, 403] width 69 height 34
drag, startPoint x: 1063, startPoint y: 378, endPoint x: 1063, endPoint y: 365, distance: 13.0
click at [1063, 376] on div "None" at bounding box center [1055, 367] width 69 height 34
drag, startPoint x: 1064, startPoint y: 342, endPoint x: 1064, endPoint y: 317, distance: 25.0
click at [1064, 342] on div "None" at bounding box center [1055, 331] width 69 height 34
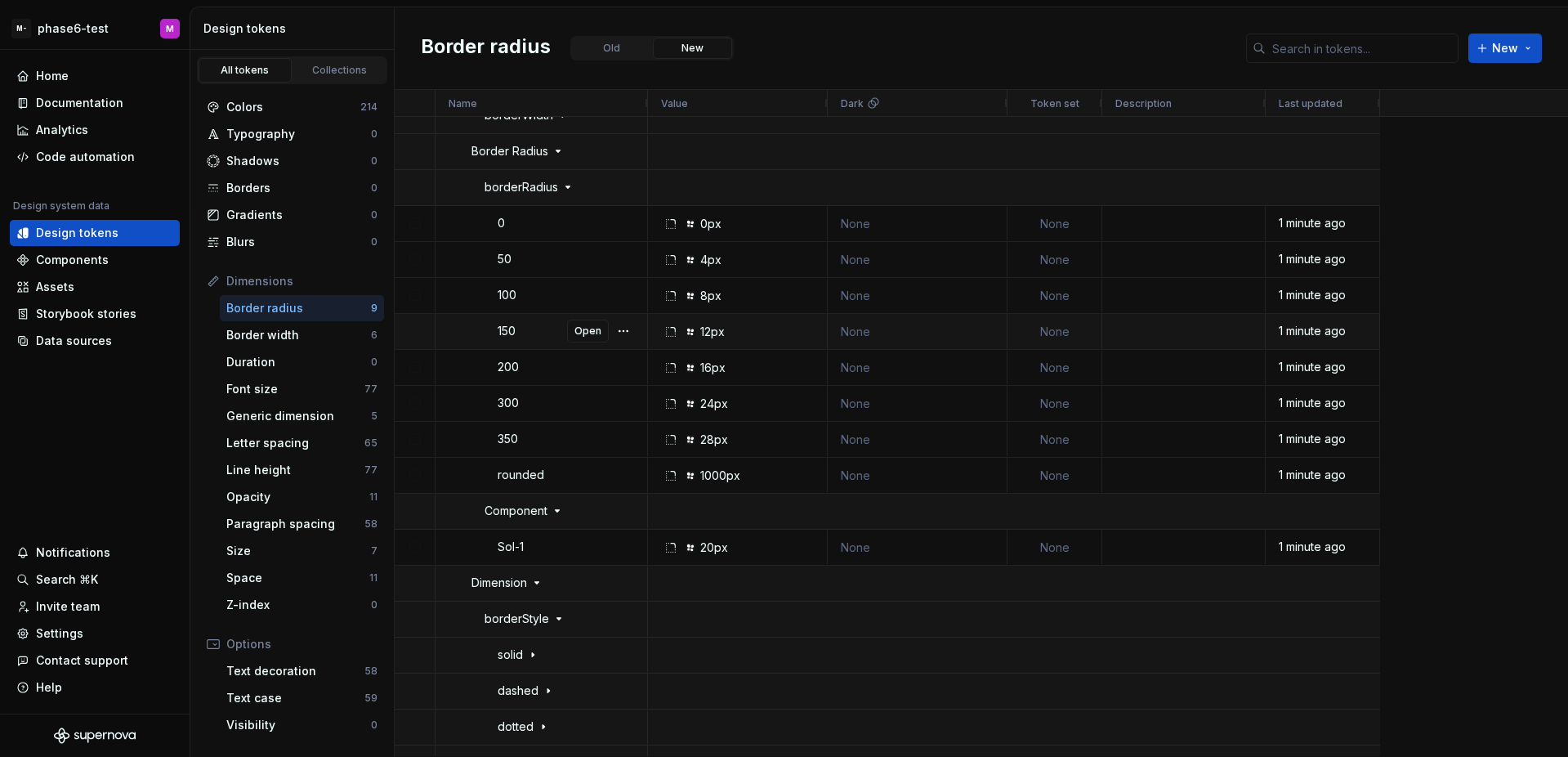
click at [1064, 309] on div "None" at bounding box center [1055, 295] width 69 height 34
click at [1065, 270] on div "None" at bounding box center [1055, 259] width 69 height 34
click at [1063, 252] on div "None" at bounding box center [1055, 259] width 69 height 34
click at [1064, 237] on div "None" at bounding box center [1055, 223] width 69 height 34
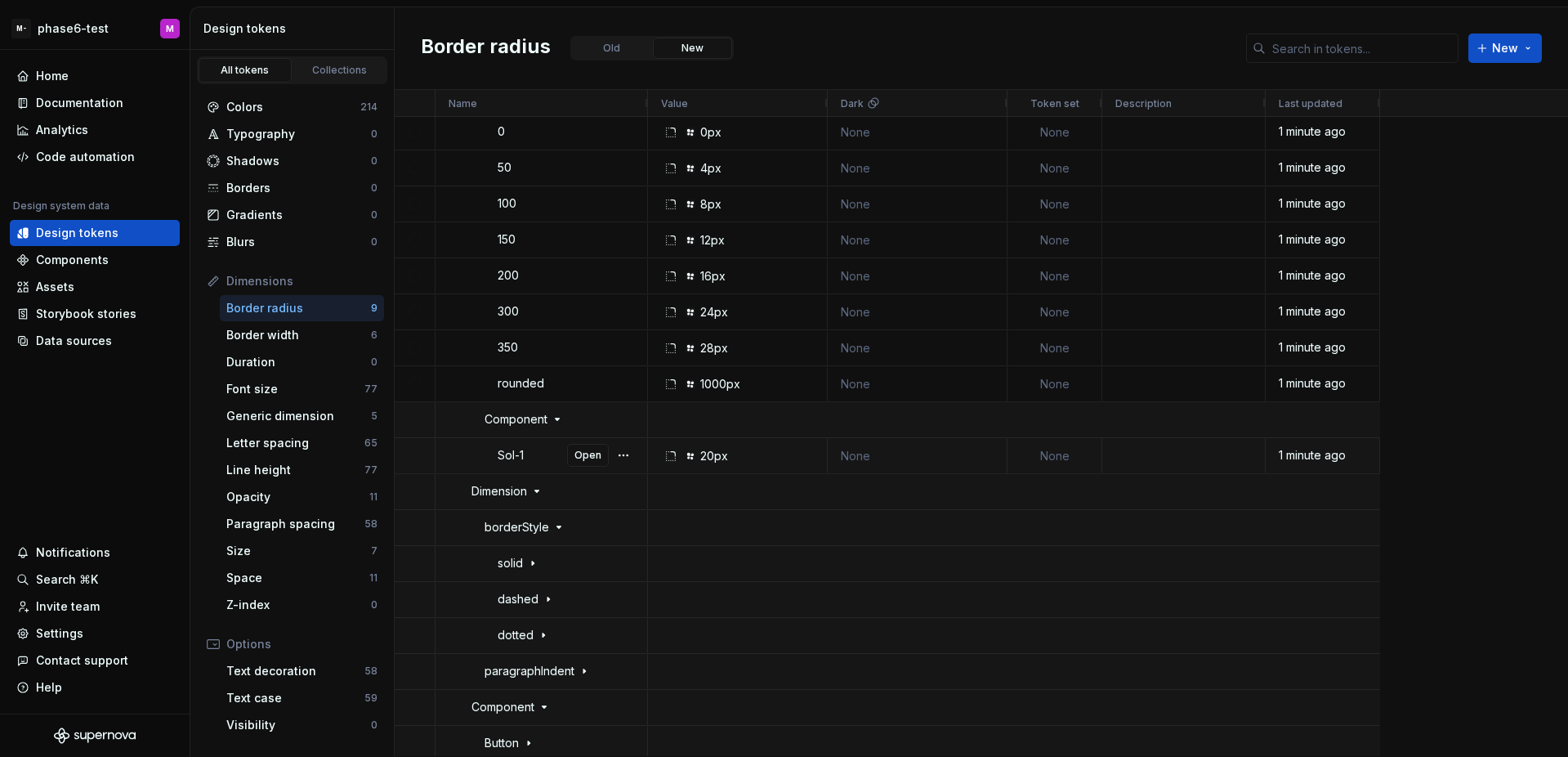
click at [1053, 465] on div "None" at bounding box center [1055, 456] width 69 height 34
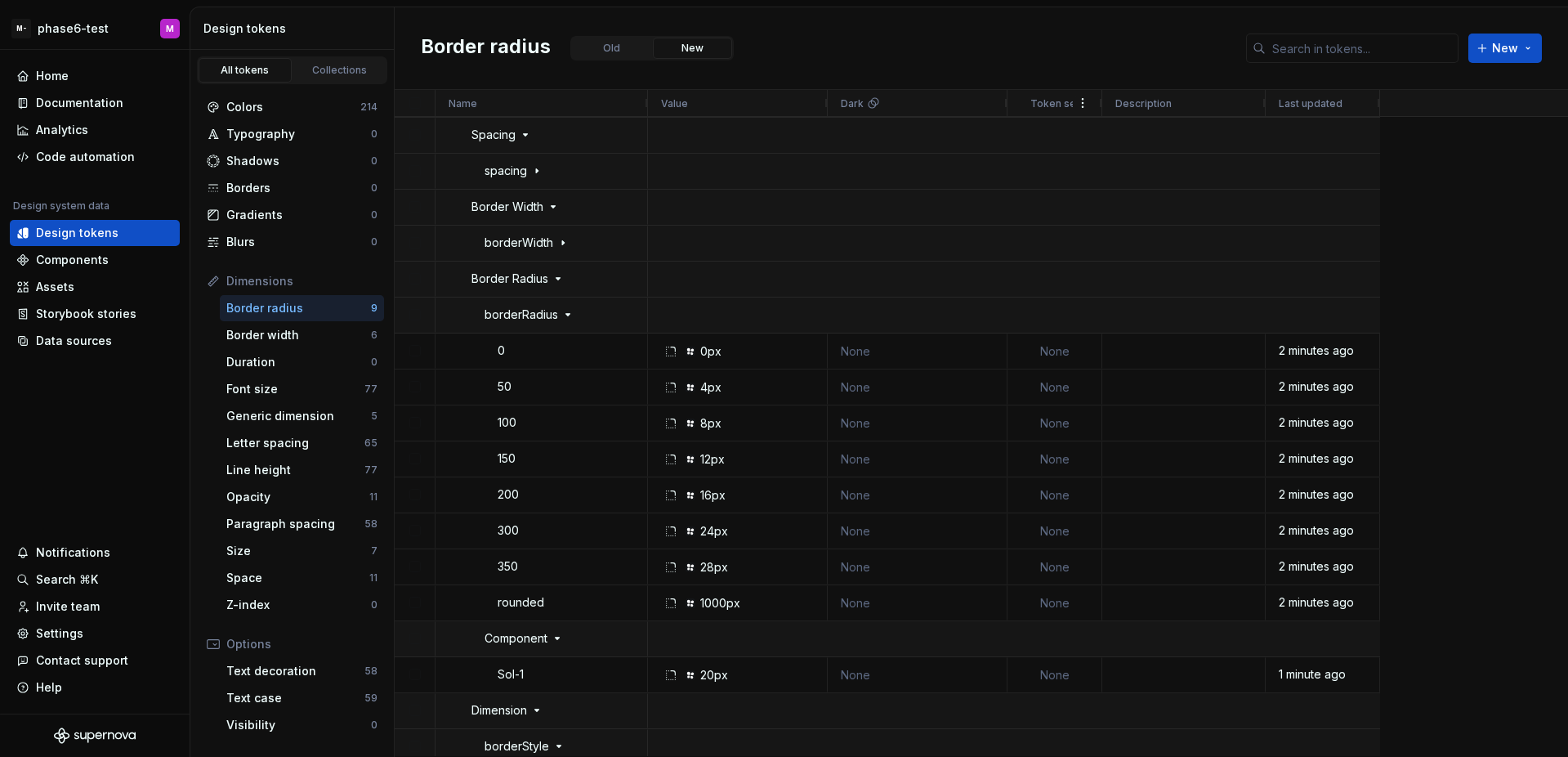
click at [1060, 106] on span "Token set" at bounding box center [1055, 103] width 49 height 12
click at [1078, 103] on span at bounding box center [1082, 103] width 13 height 13
click at [1050, 70] on div "Border radius Old New New" at bounding box center [981, 48] width 1173 height 83
click at [594, 395] on button "Open" at bounding box center [587, 387] width 42 height 23
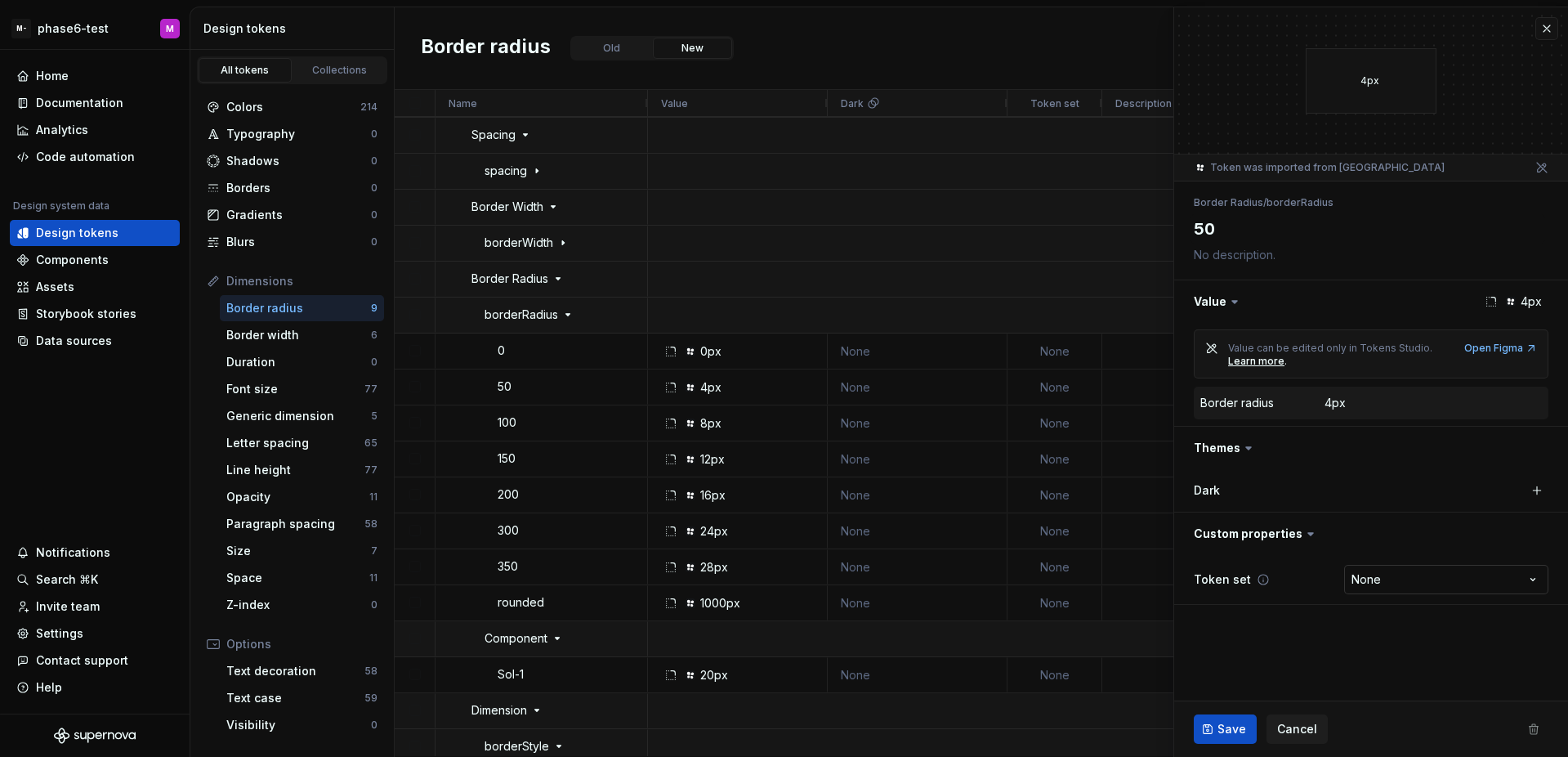
type textarea "*"
click at [1458, 586] on html "M- phase6-test M Home Documentation Analytics Code automation Design system dat…" at bounding box center [784, 378] width 1568 height 757
select select "**********"
click at [1230, 719] on button "Save" at bounding box center [1225, 729] width 63 height 29
type textarea "*"
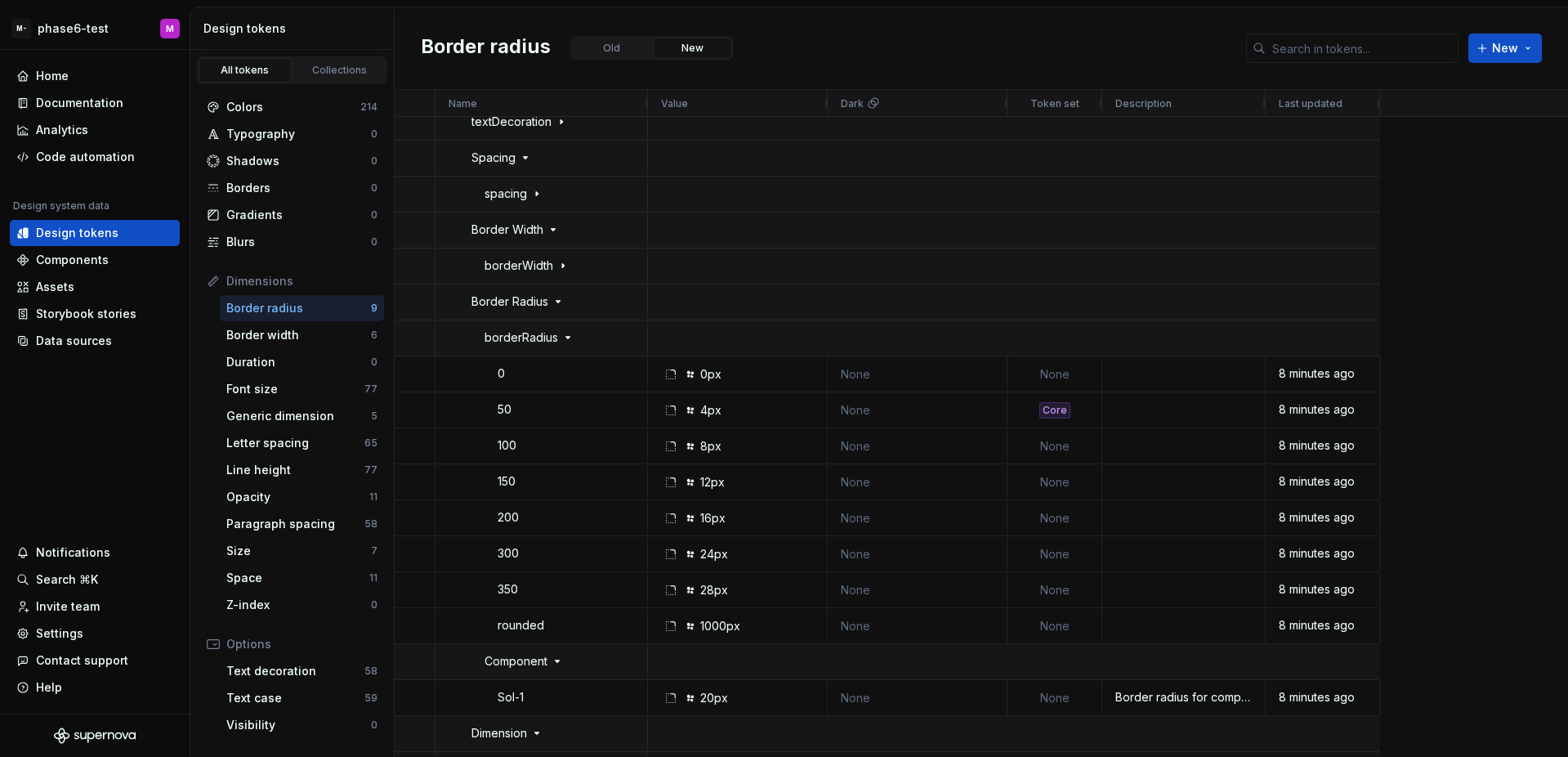
scroll to position [5891, 0]
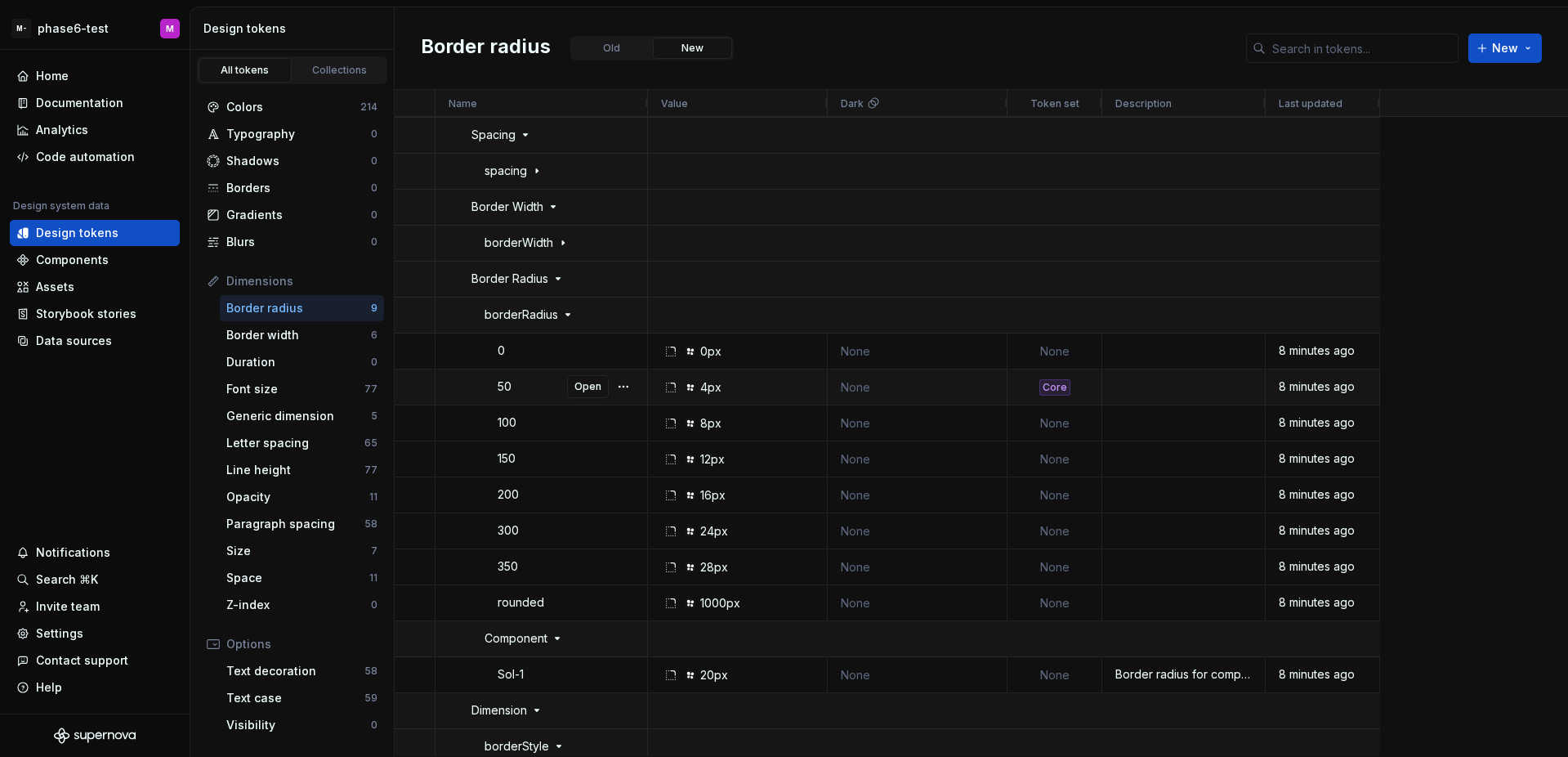
click at [1076, 390] on div "Core" at bounding box center [1055, 387] width 69 height 34
click at [621, 385] on button "button" at bounding box center [623, 387] width 23 height 23
click at [604, 388] on button "Open" at bounding box center [587, 387] width 42 height 23
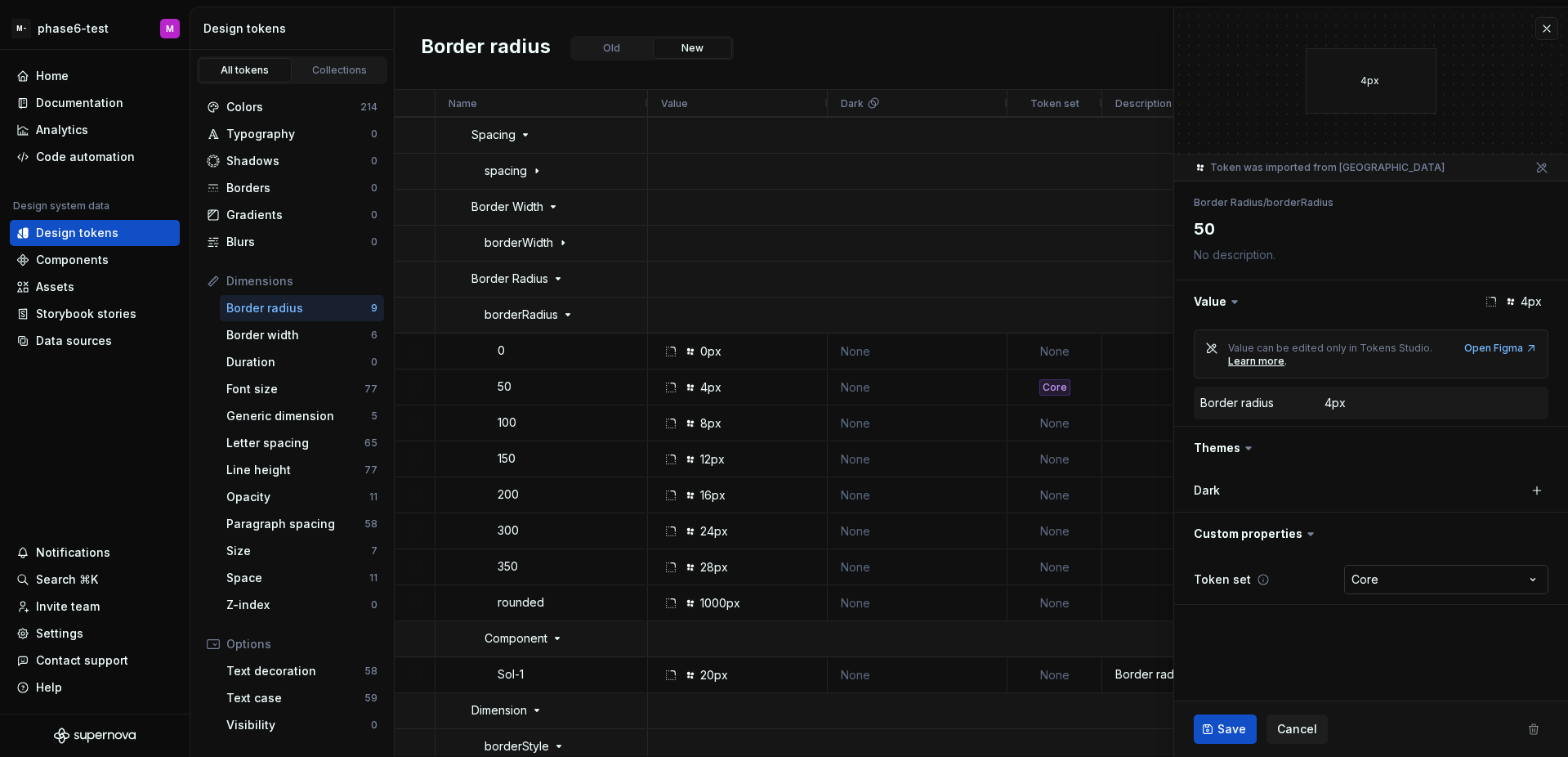
click at [1429, 578] on html "M- phase6-test M Home Documentation Analytics Code automation Design system dat…" at bounding box center [784, 378] width 1568 height 757
click at [1277, 639] on html "M- phase6-test M Home Documentation Analytics Code automation Design system dat…" at bounding box center [784, 378] width 1568 height 757
click at [1277, 729] on span "Cancel" at bounding box center [1296, 729] width 40 height 16
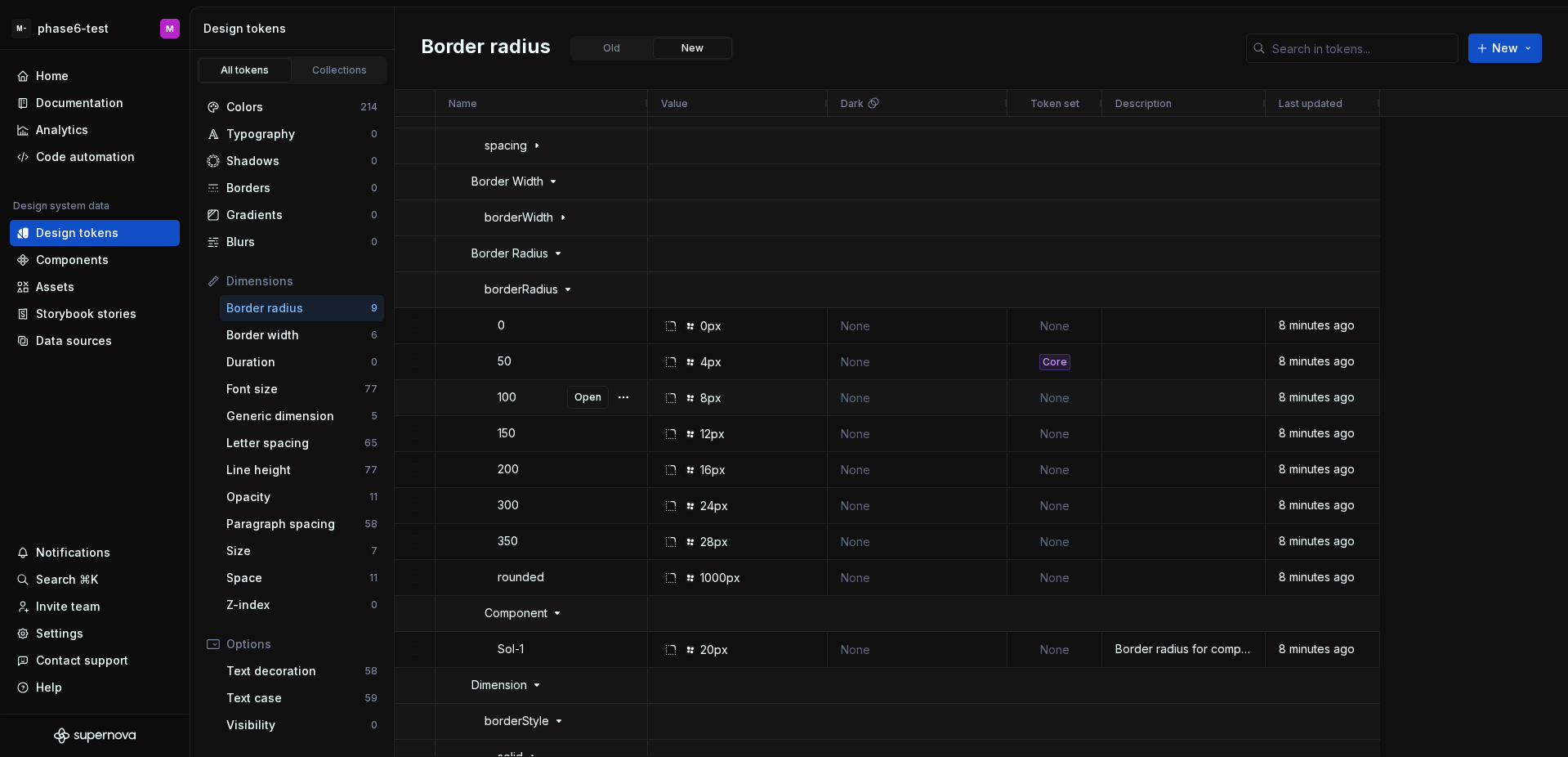
click at [1064, 396] on div "None" at bounding box center [1055, 397] width 69 height 34
click at [591, 408] on button "Open" at bounding box center [587, 397] width 42 height 23
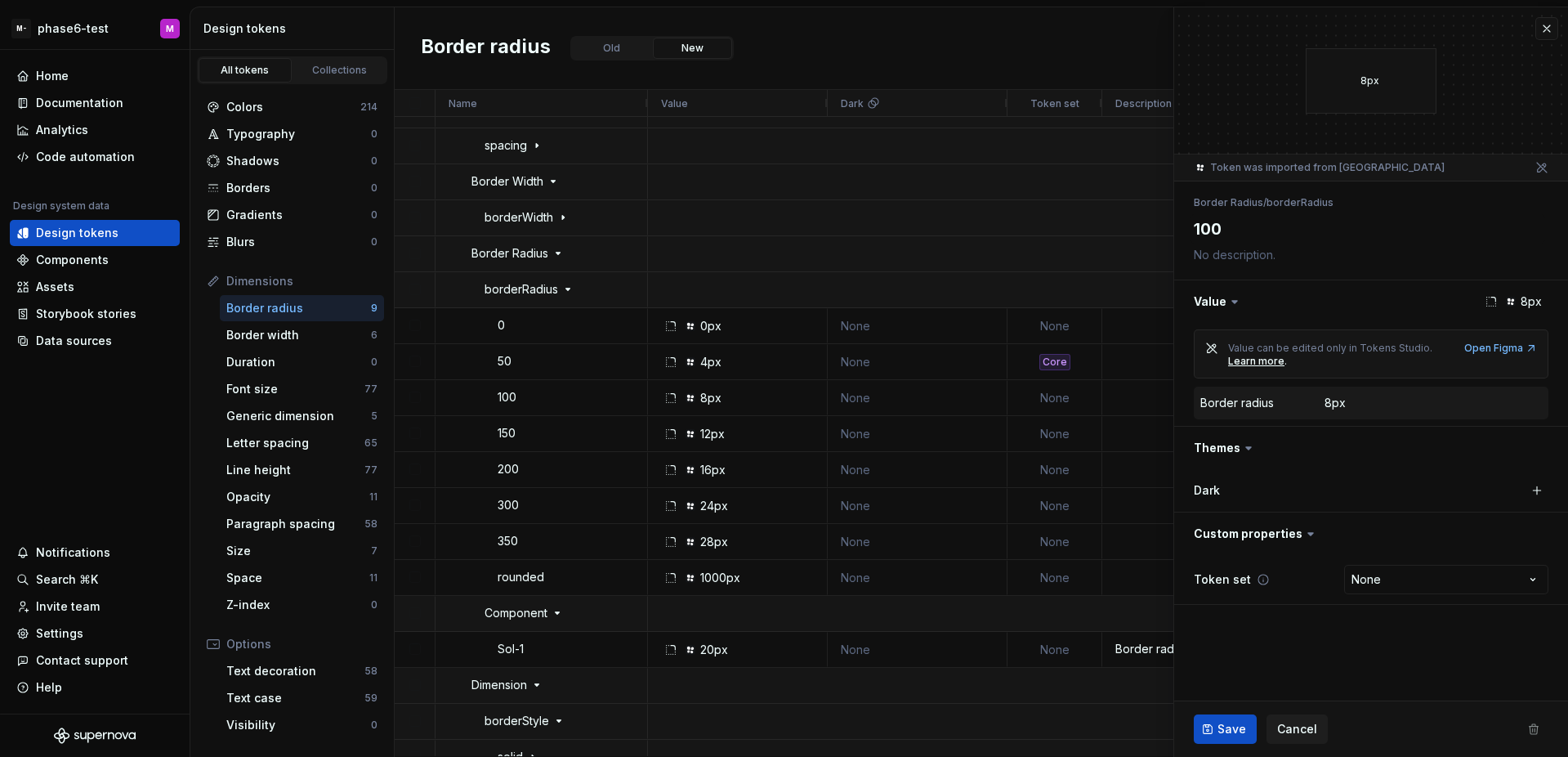
type textarea "*"
click at [1391, 578] on html "M- phase6-test M Home Documentation Analytics Code automation Design system dat…" at bounding box center [784, 378] width 1568 height 757
select select "**********"
click at [1287, 637] on fieldset "8px Token was imported from Tokens Studio Border Radius / borderRadius 100 Valu…" at bounding box center [1371, 382] width 394 height 750
click at [1232, 721] on span "Save" at bounding box center [1231, 729] width 29 height 16
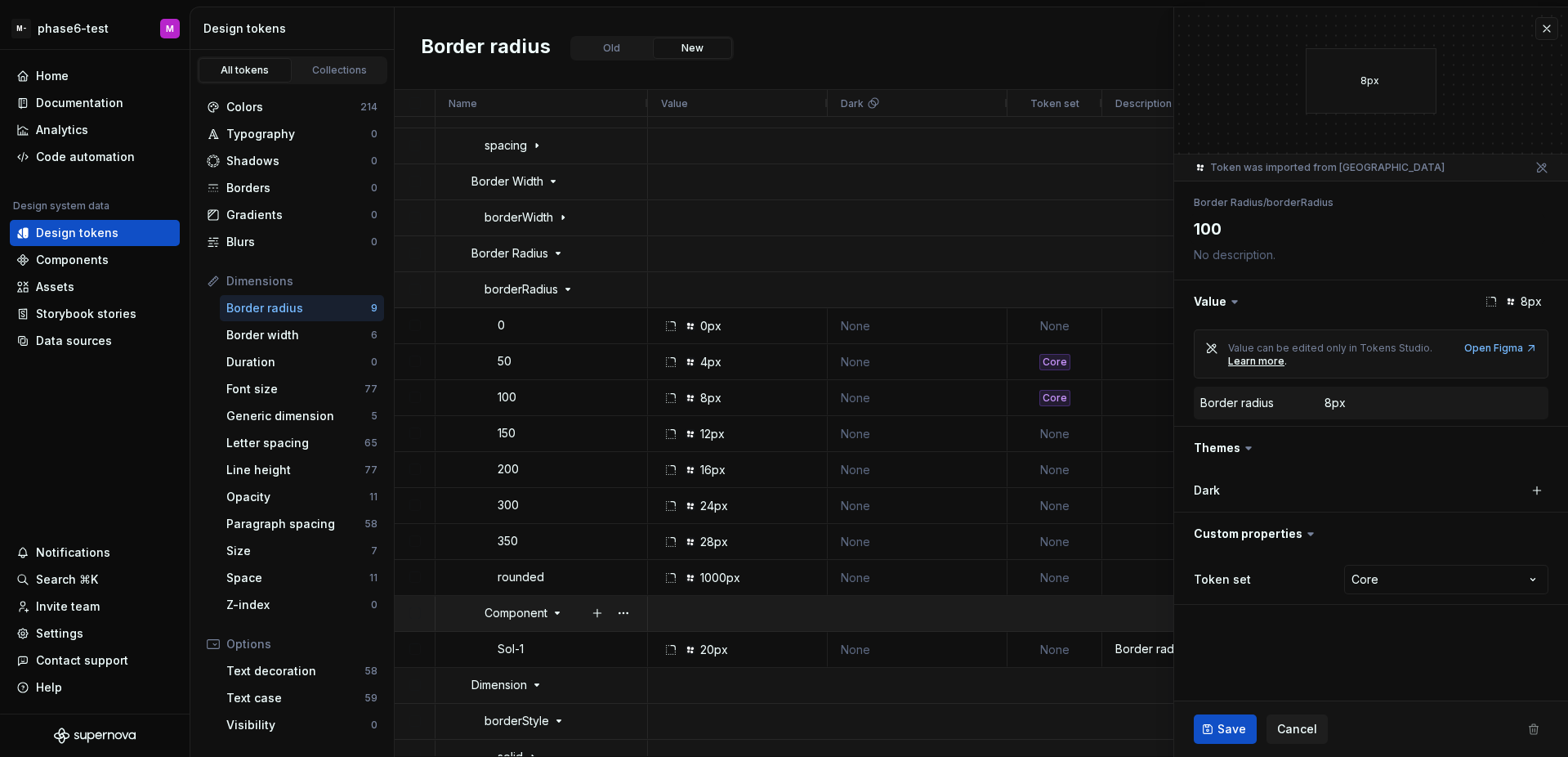
type textarea "*"
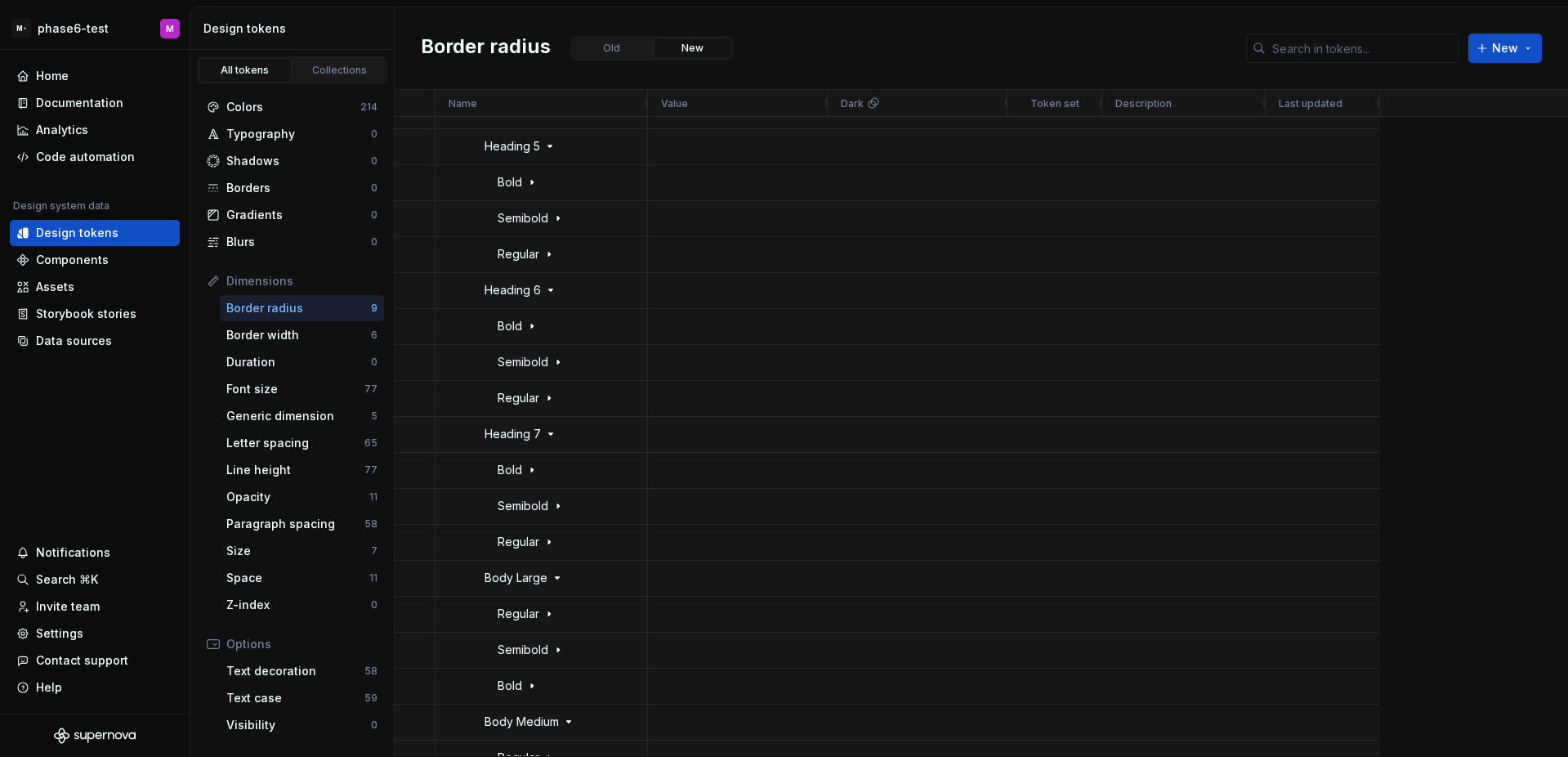
scroll to position [47, 0]
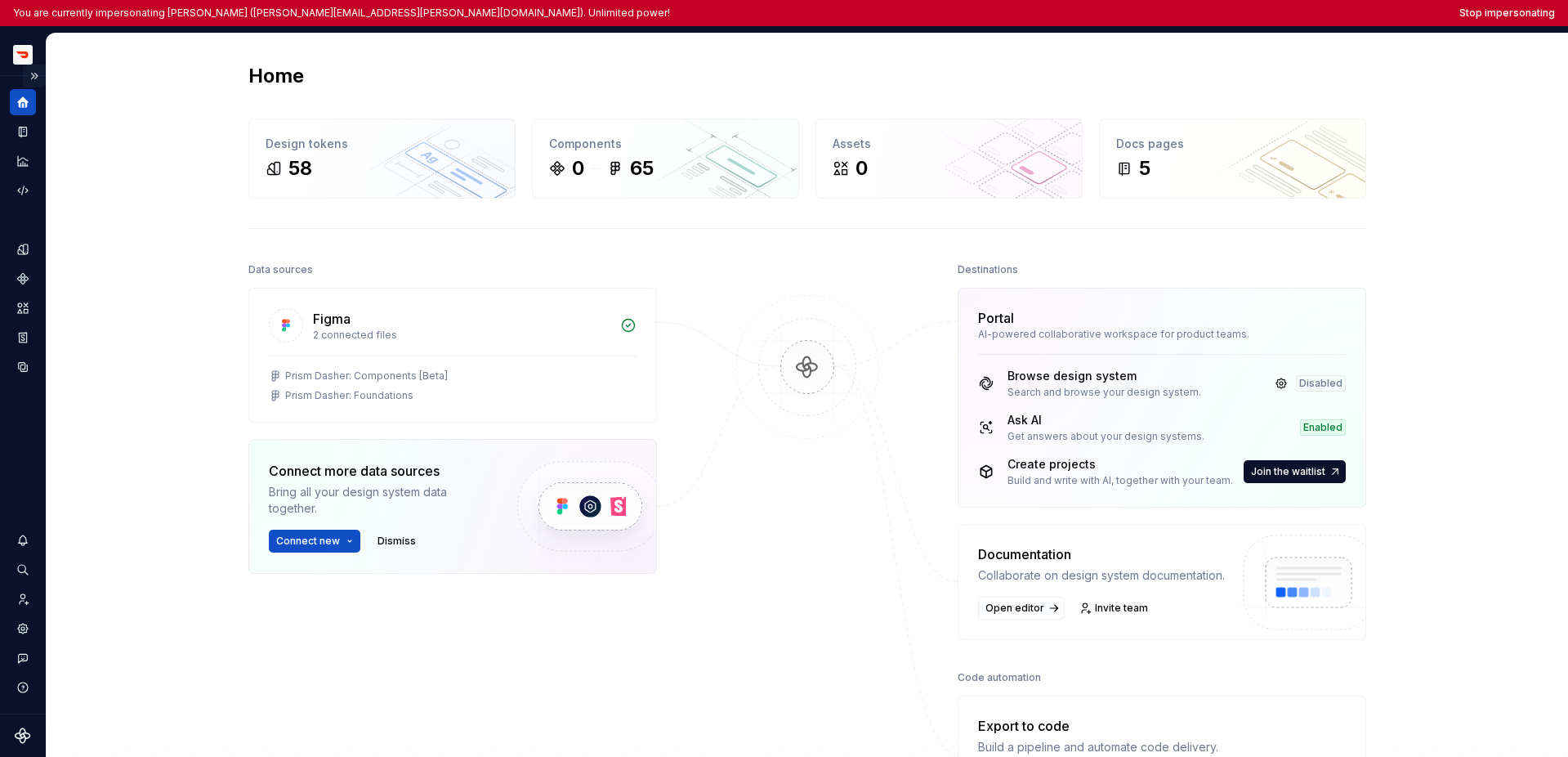
click at [33, 77] on button "Expand sidebar" at bounding box center [34, 76] width 23 height 23
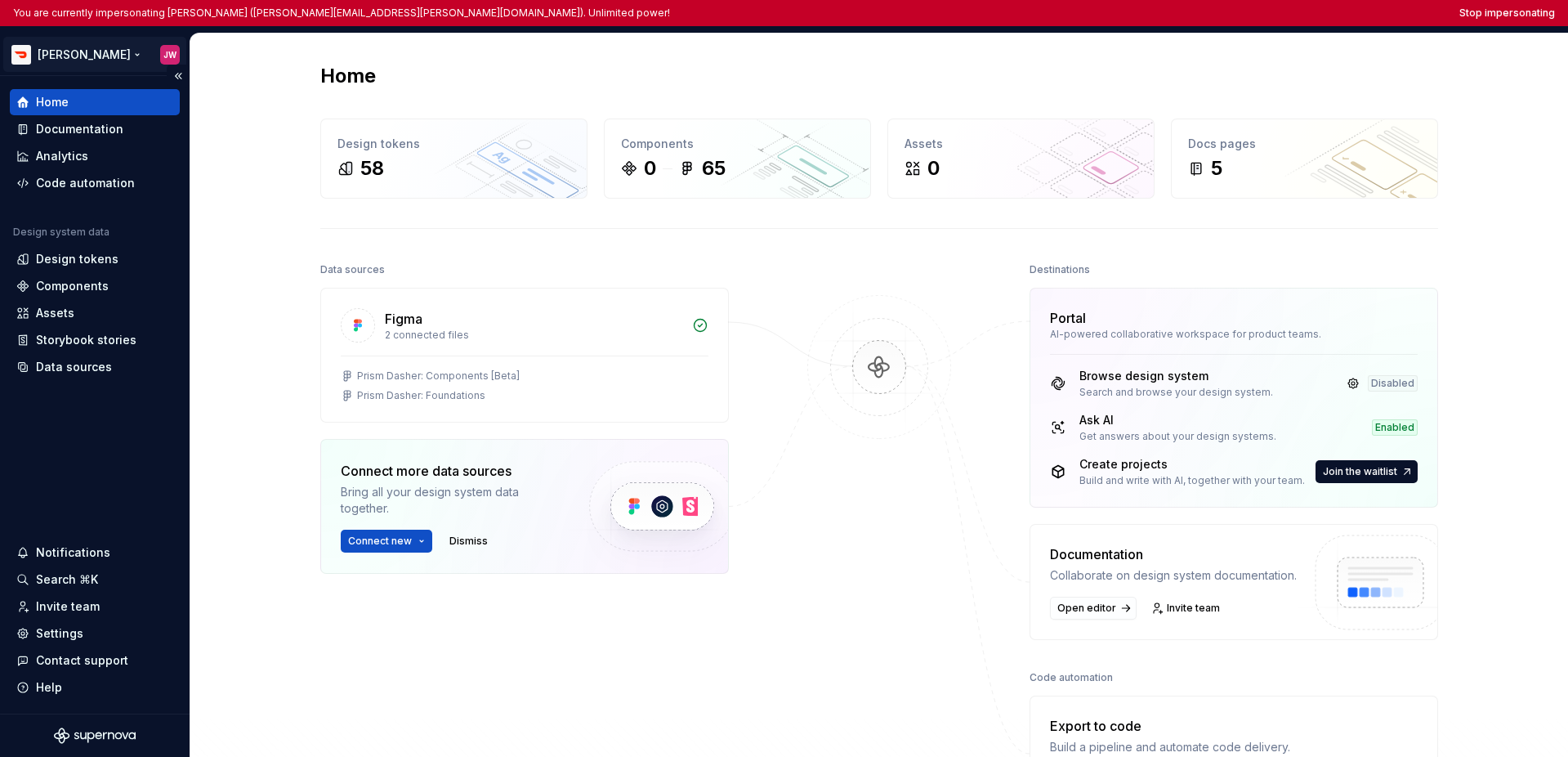
click at [64, 58] on html "You are currently impersonating [PERSON_NAME] ([PERSON_NAME][EMAIL_ADDRESS][PER…" at bounding box center [784, 378] width 1568 height 757
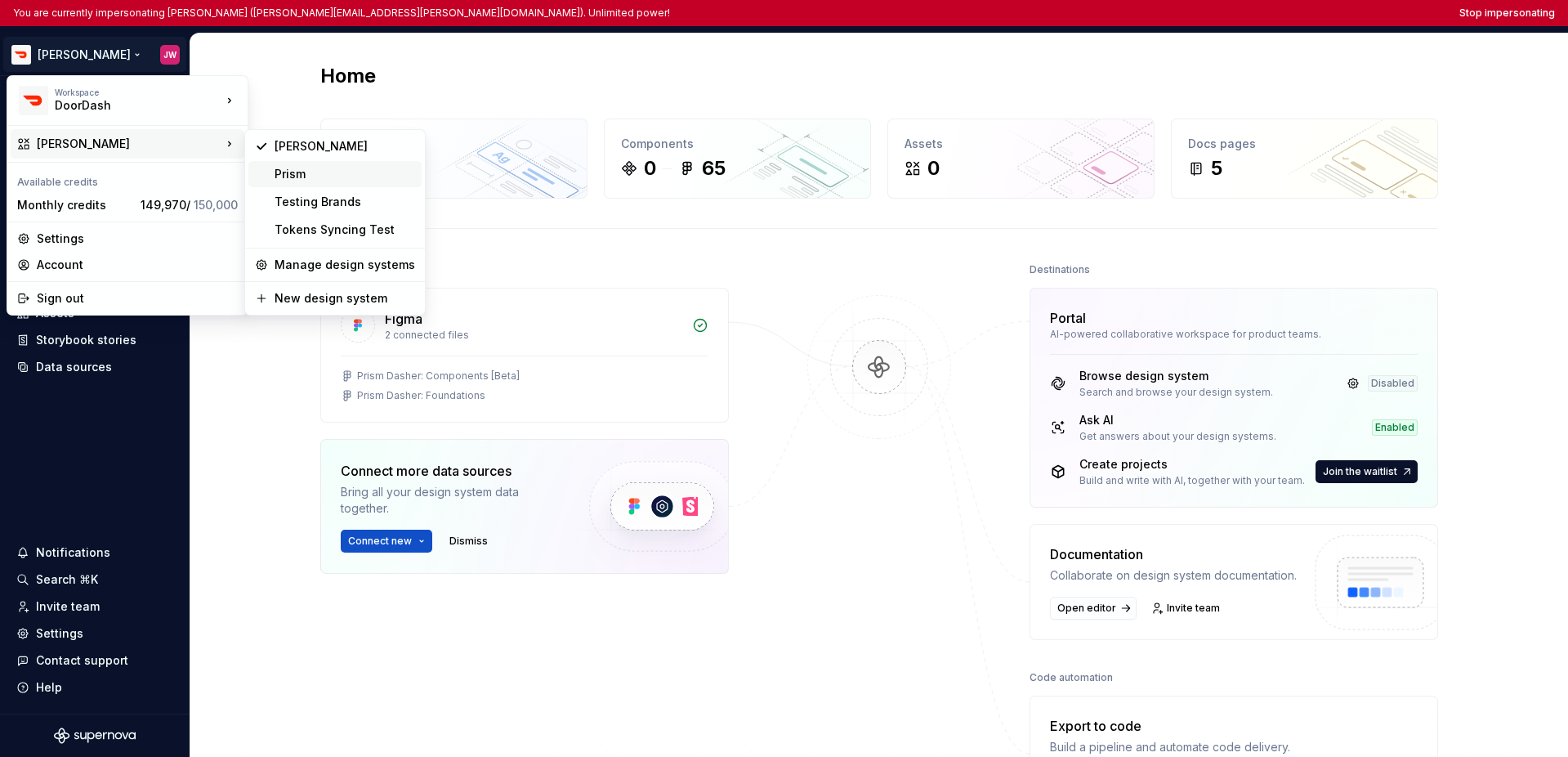
click at [321, 179] on div "Prism" at bounding box center [345, 175] width 141 height 16
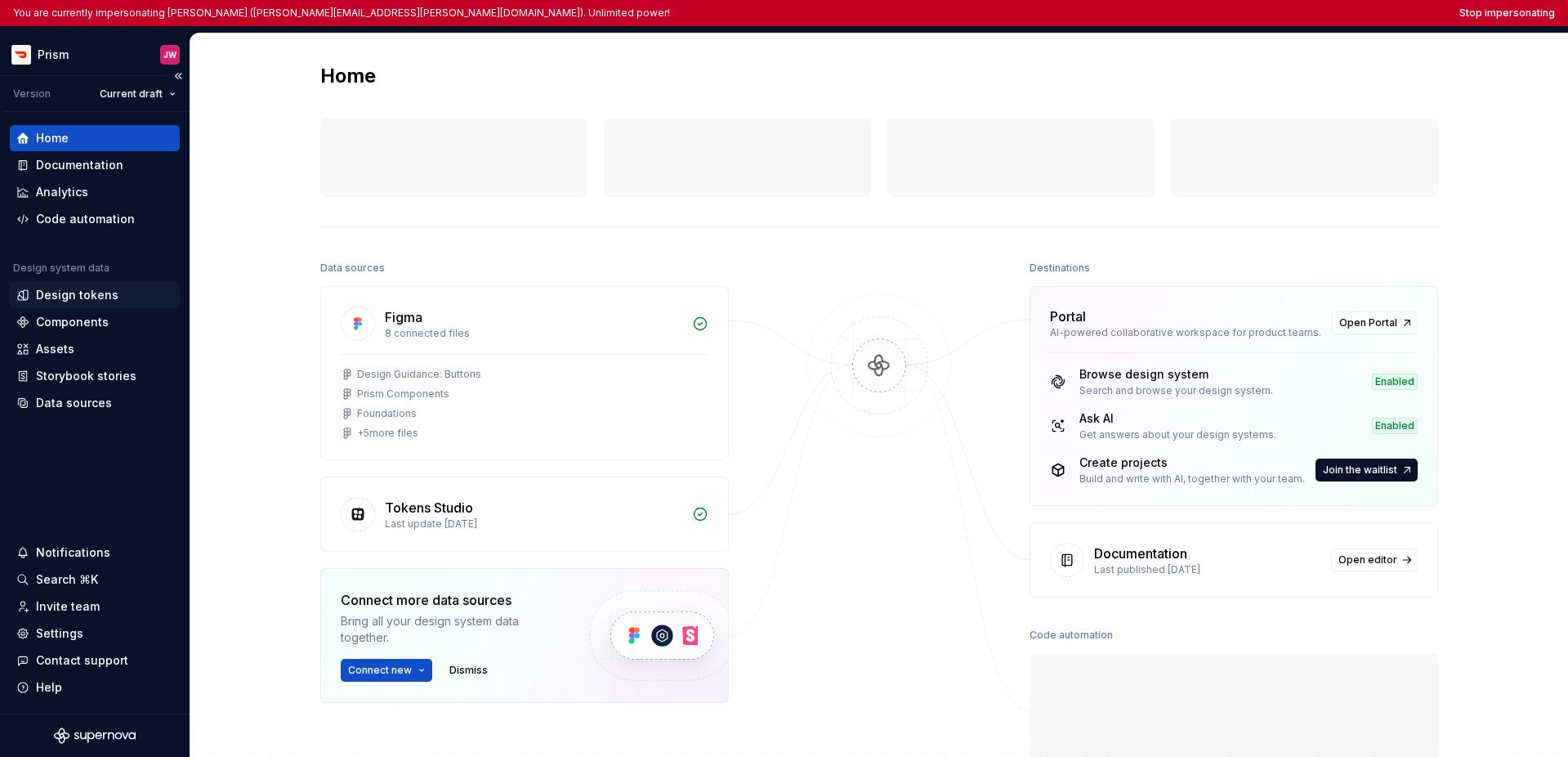
click at [79, 303] on div "Design tokens" at bounding box center [95, 295] width 170 height 26
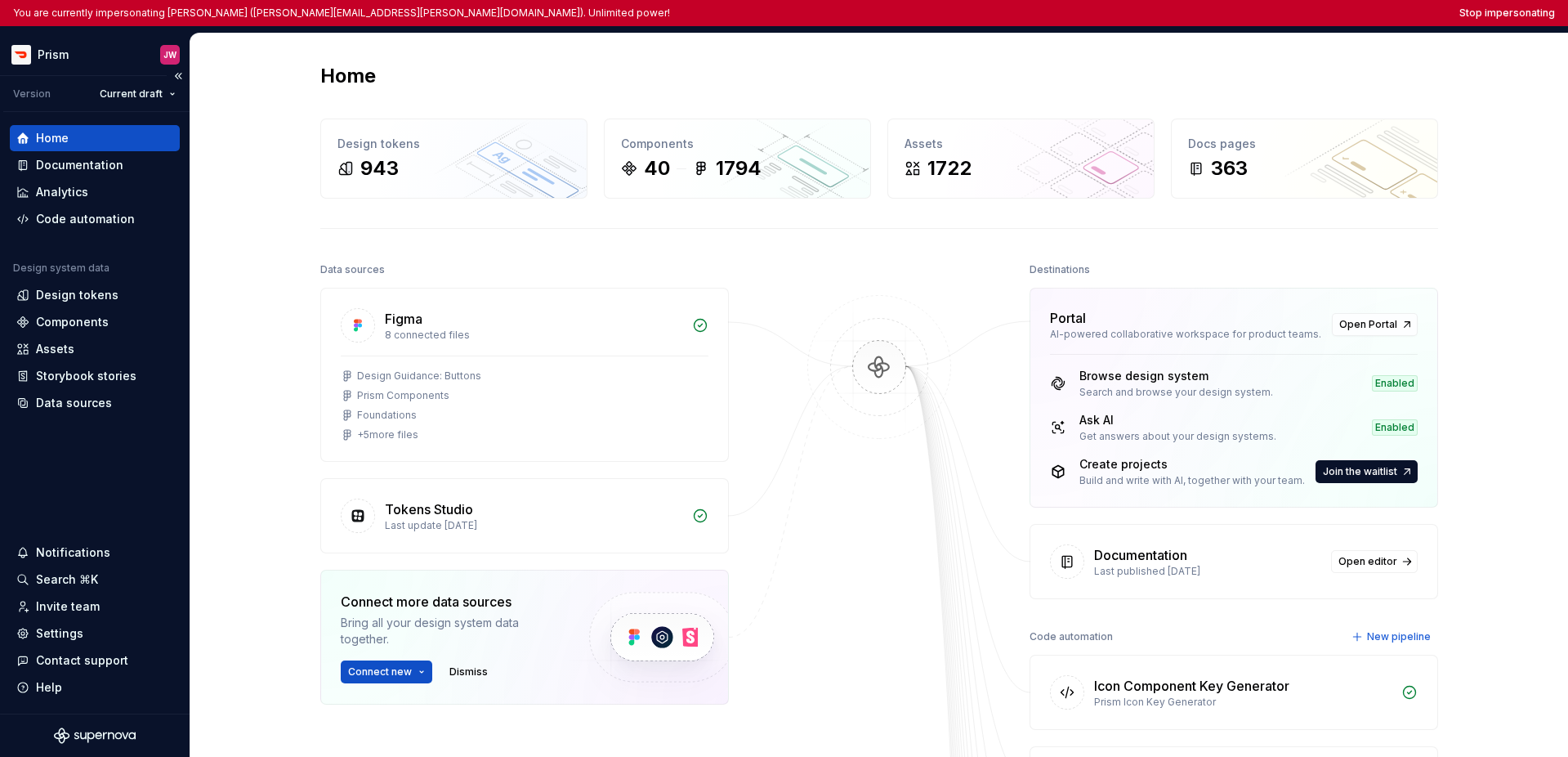
click at [79, 457] on div "Home Documentation Analytics Code automation Design system data Design tokens C…" at bounding box center [94, 413] width 189 height 601
click at [81, 295] on div "Design tokens" at bounding box center [77, 295] width 83 height 16
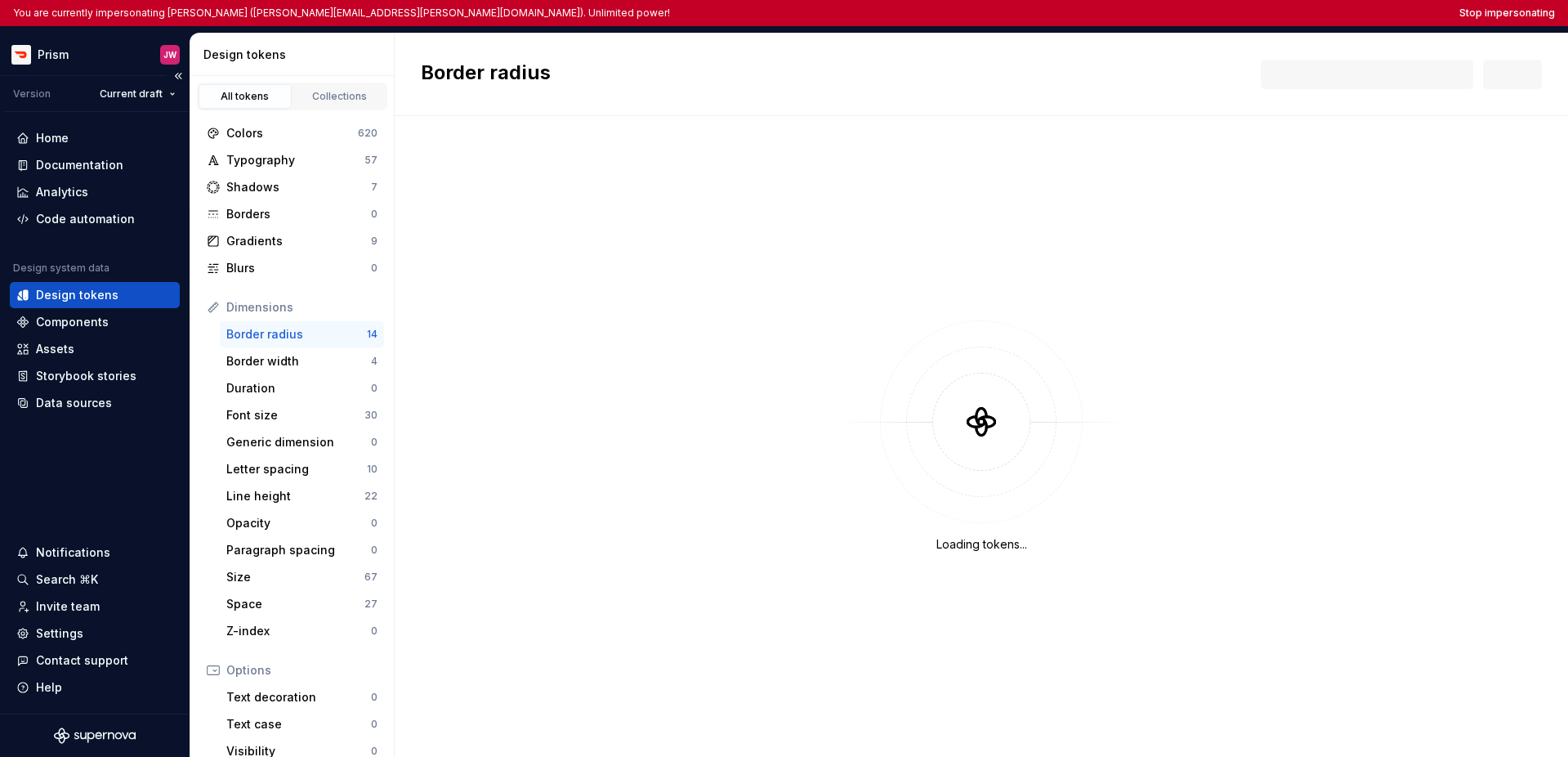
click at [88, 441] on div "Home Documentation Analytics Code automation Design system data Design tokens C…" at bounding box center [94, 413] width 189 height 601
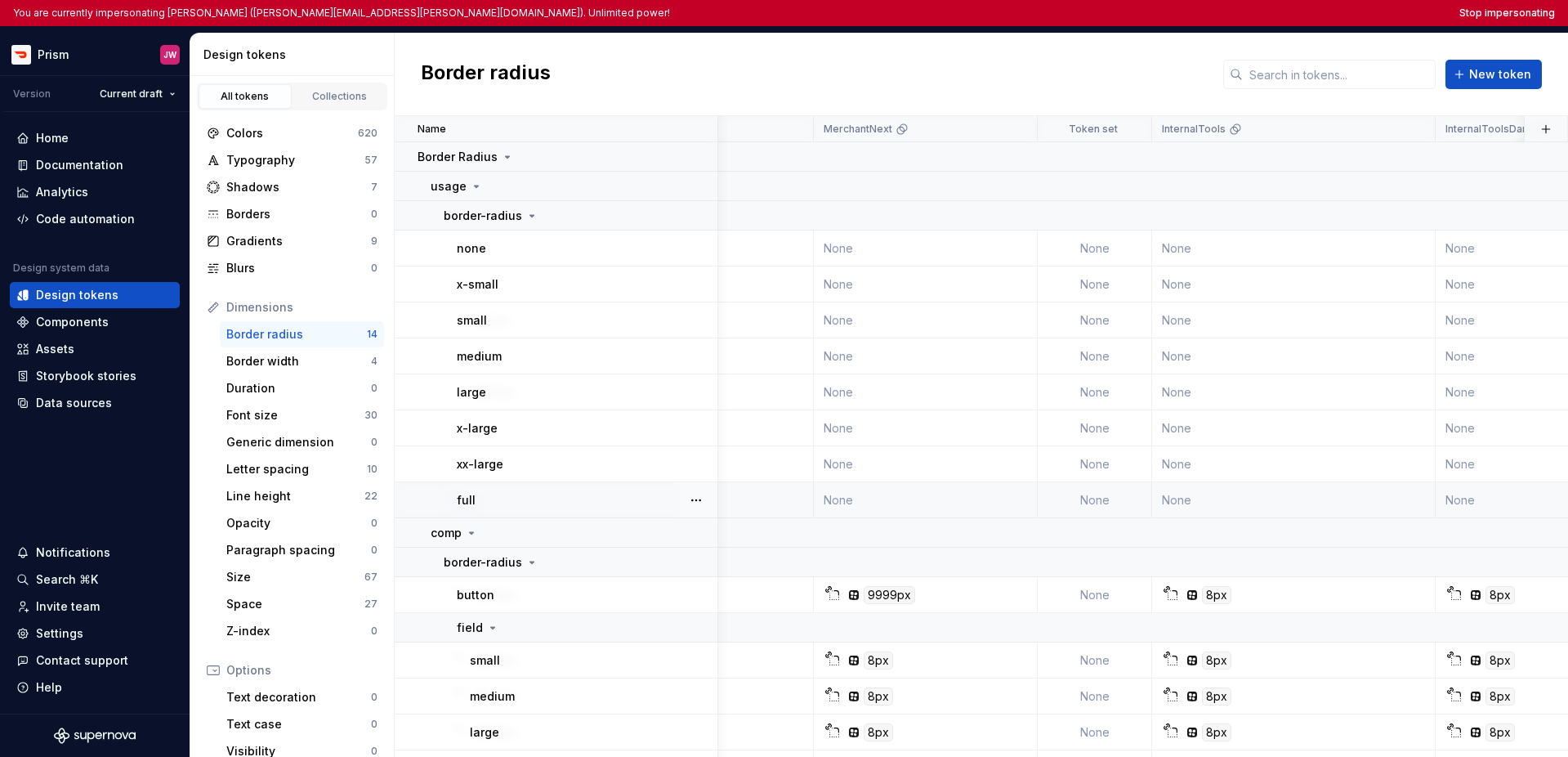
scroll to position [0, 1832]
click at [1109, 11] on button "Stop impersonating" at bounding box center [1507, 13] width 96 height 13
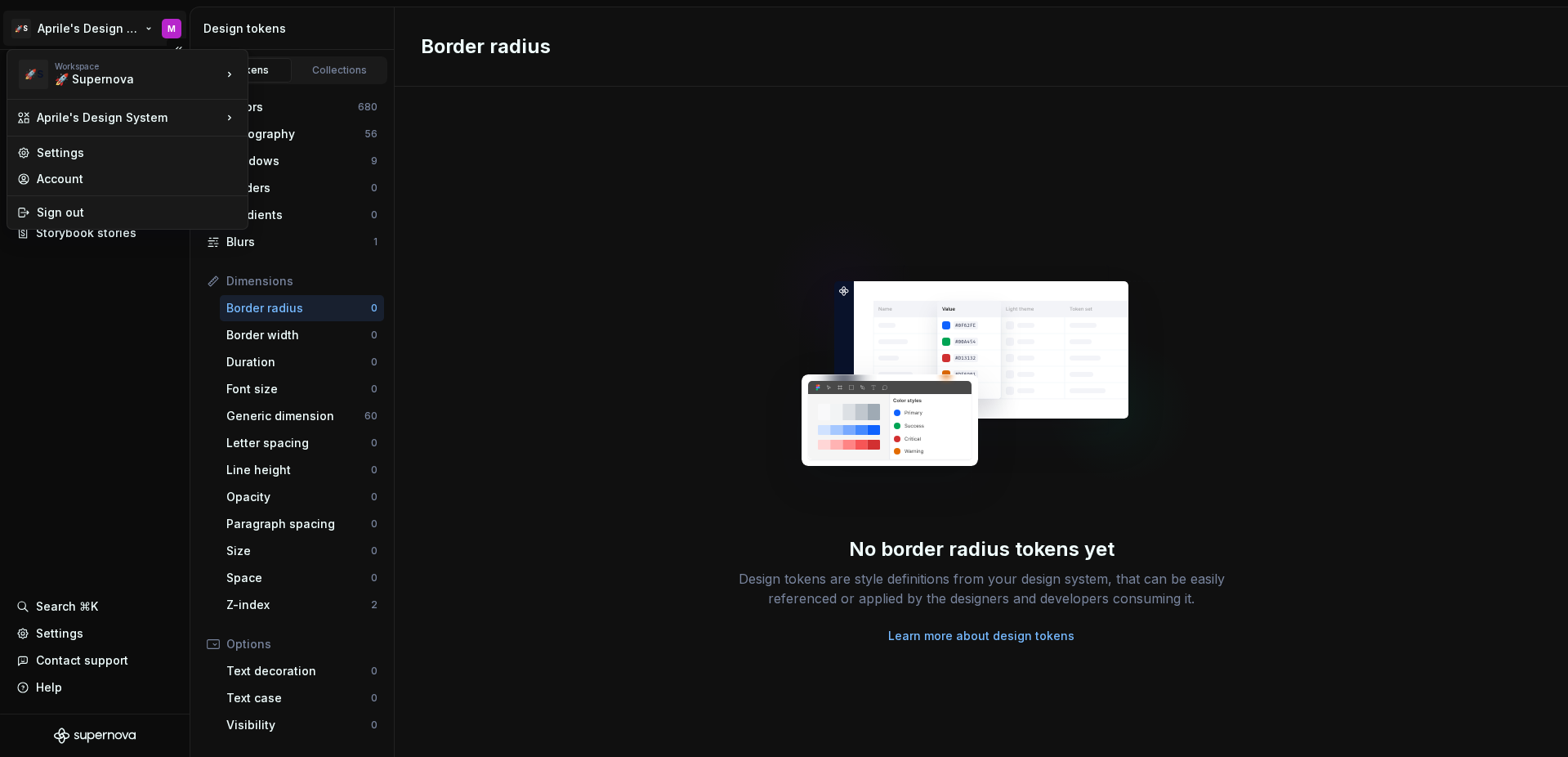
click at [119, 37] on html "🚀S Aprile's Design System M Documentation Design system data Design tokens Comp…" at bounding box center [784, 378] width 1568 height 757
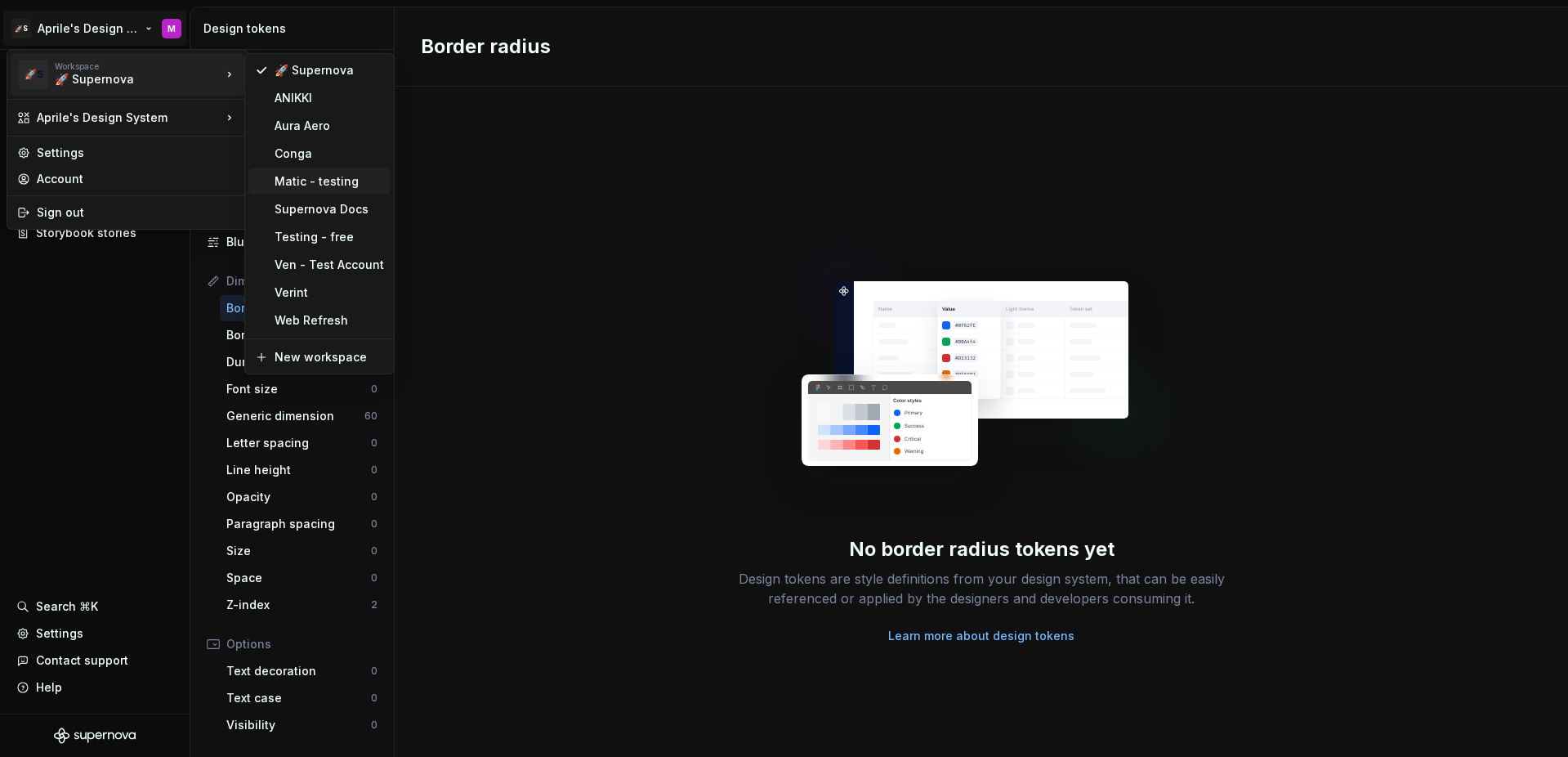
click at [291, 187] on div "Matic - testing" at bounding box center [329, 182] width 110 height 16
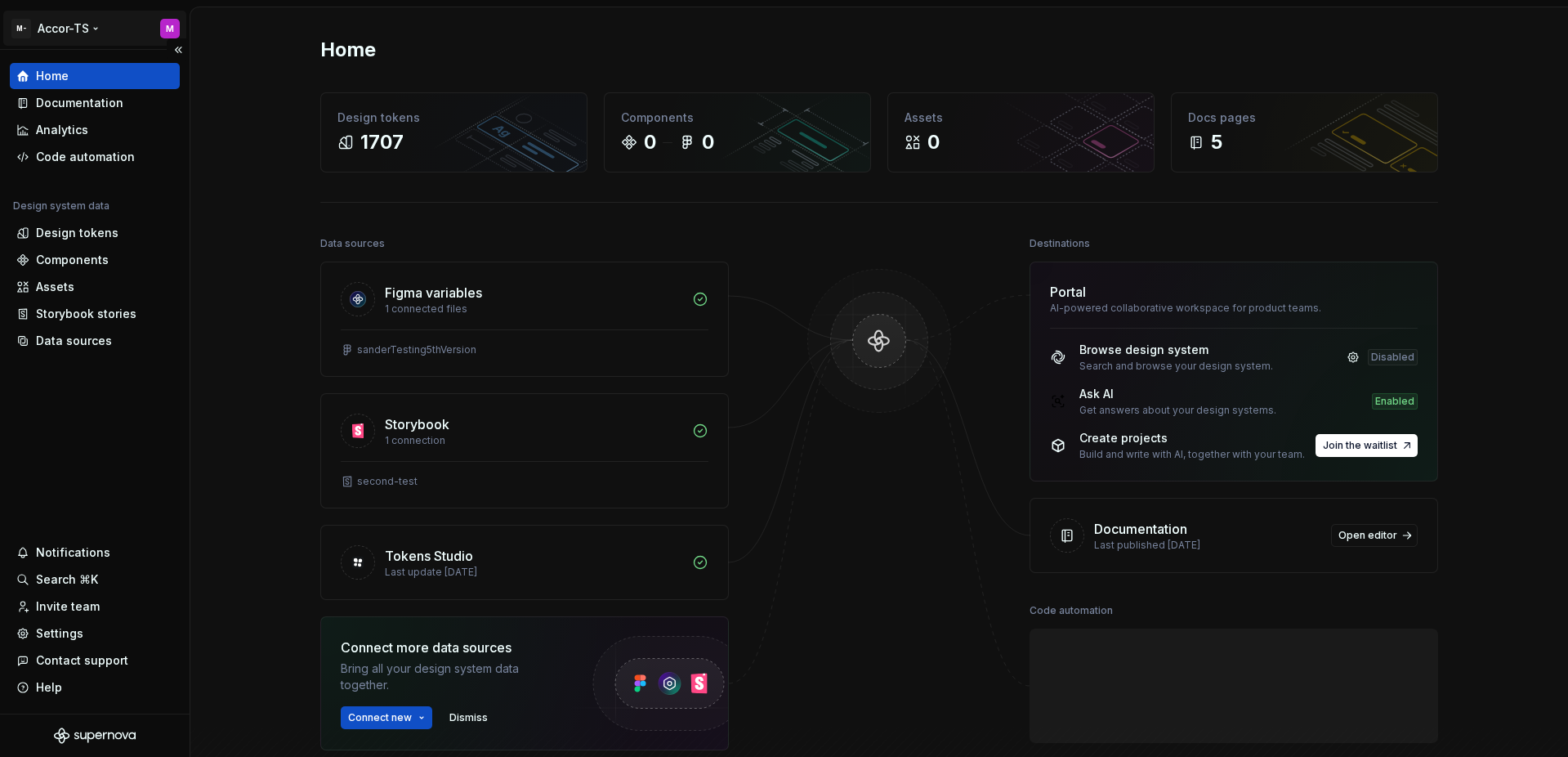
click at [85, 22] on html "M- Accor-TS M Home Documentation Analytics Code automation Design system data D…" at bounding box center [784, 378] width 1568 height 757
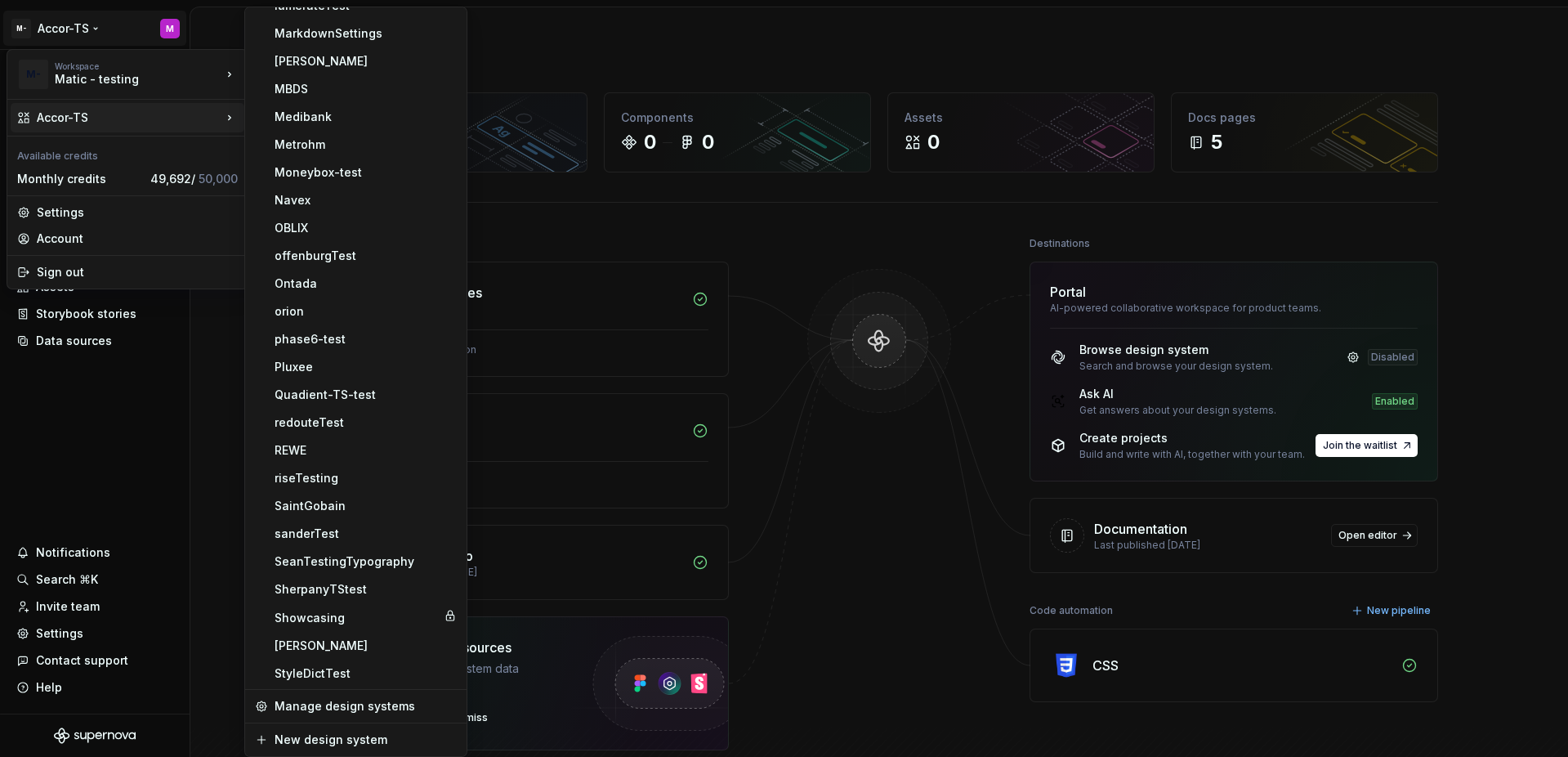
scroll to position [1214, 0]
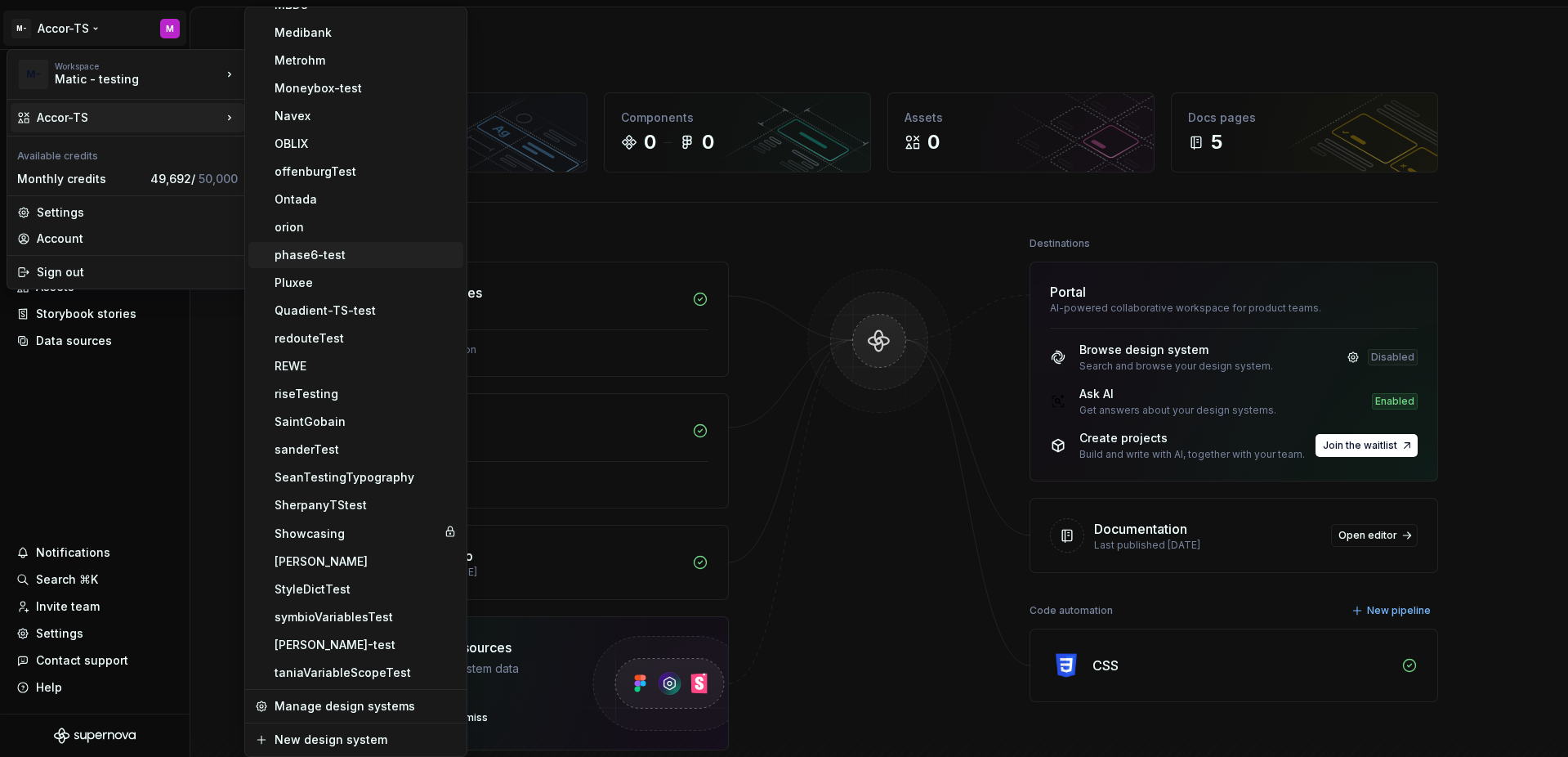
click at [337, 252] on div "phase6-test" at bounding box center [365, 255] width 182 height 16
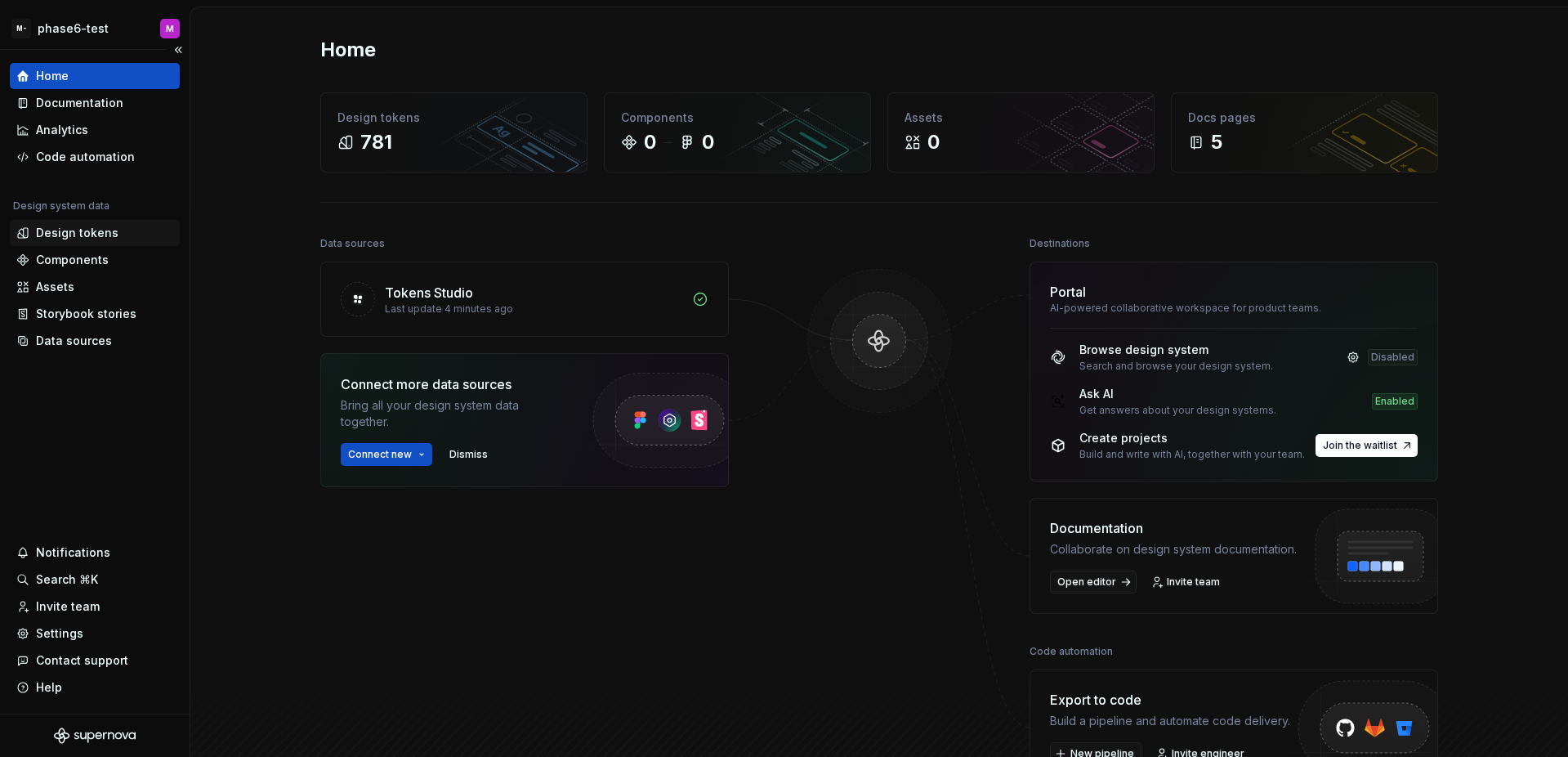
click at [109, 233] on div "Design tokens" at bounding box center [77, 233] width 83 height 16
click at [114, 245] on div "Design tokens" at bounding box center [95, 233] width 170 height 26
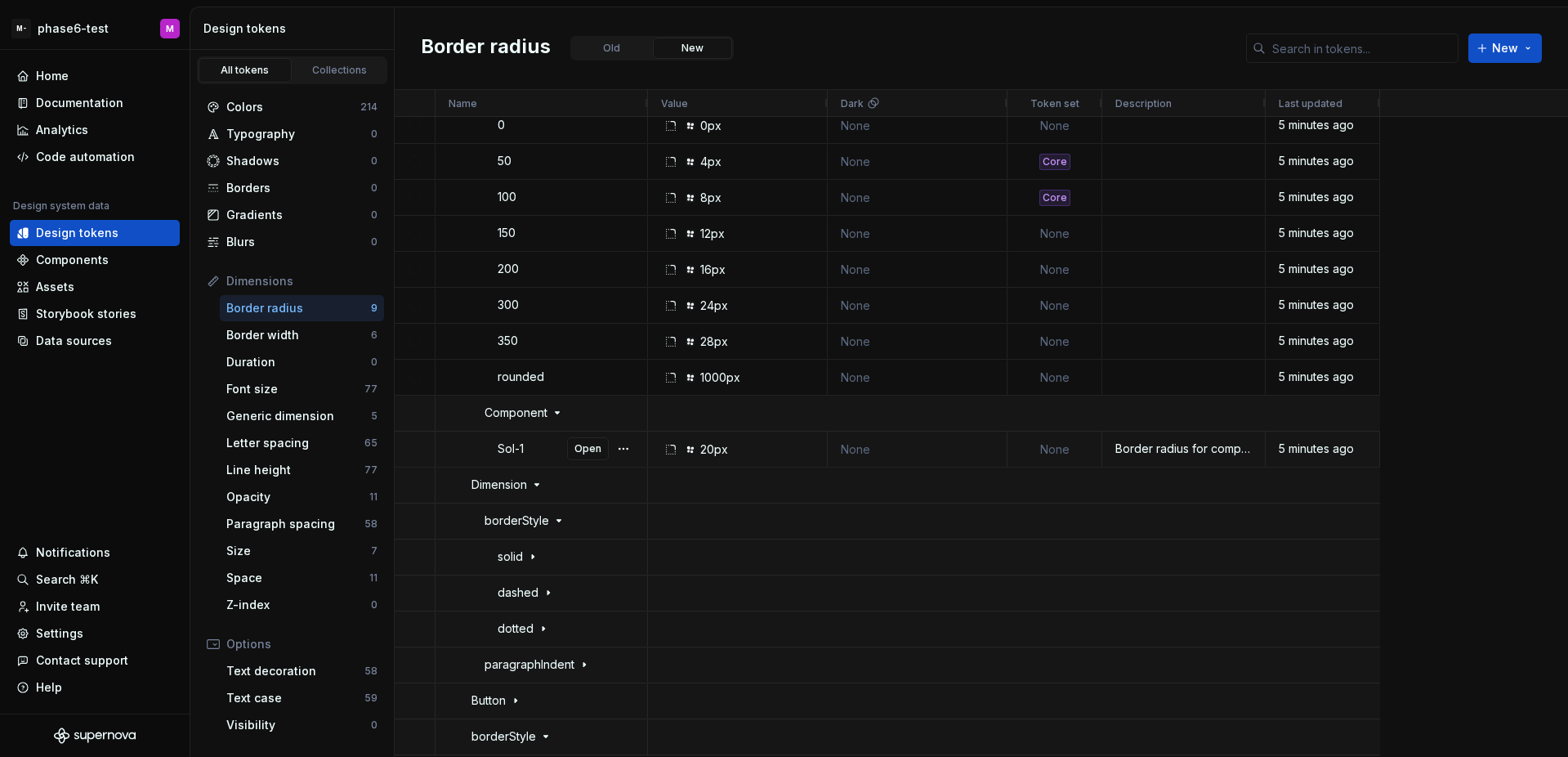
scroll to position [5718, 0]
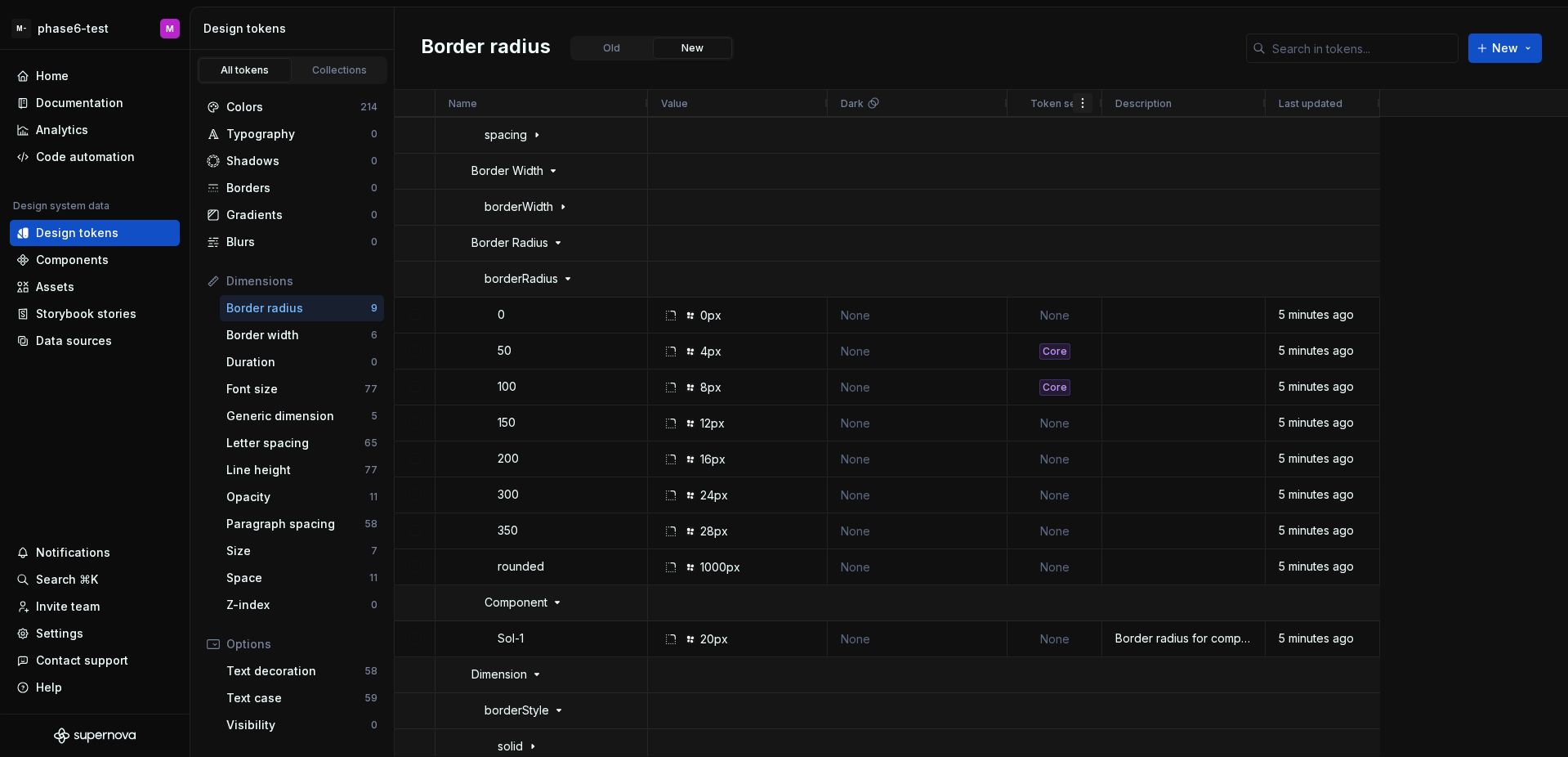
click at [1087, 111] on span at bounding box center [1082, 103] width 20 height 20
click at [1093, 130] on span "Edit property" at bounding box center [1139, 135] width 93 height 29
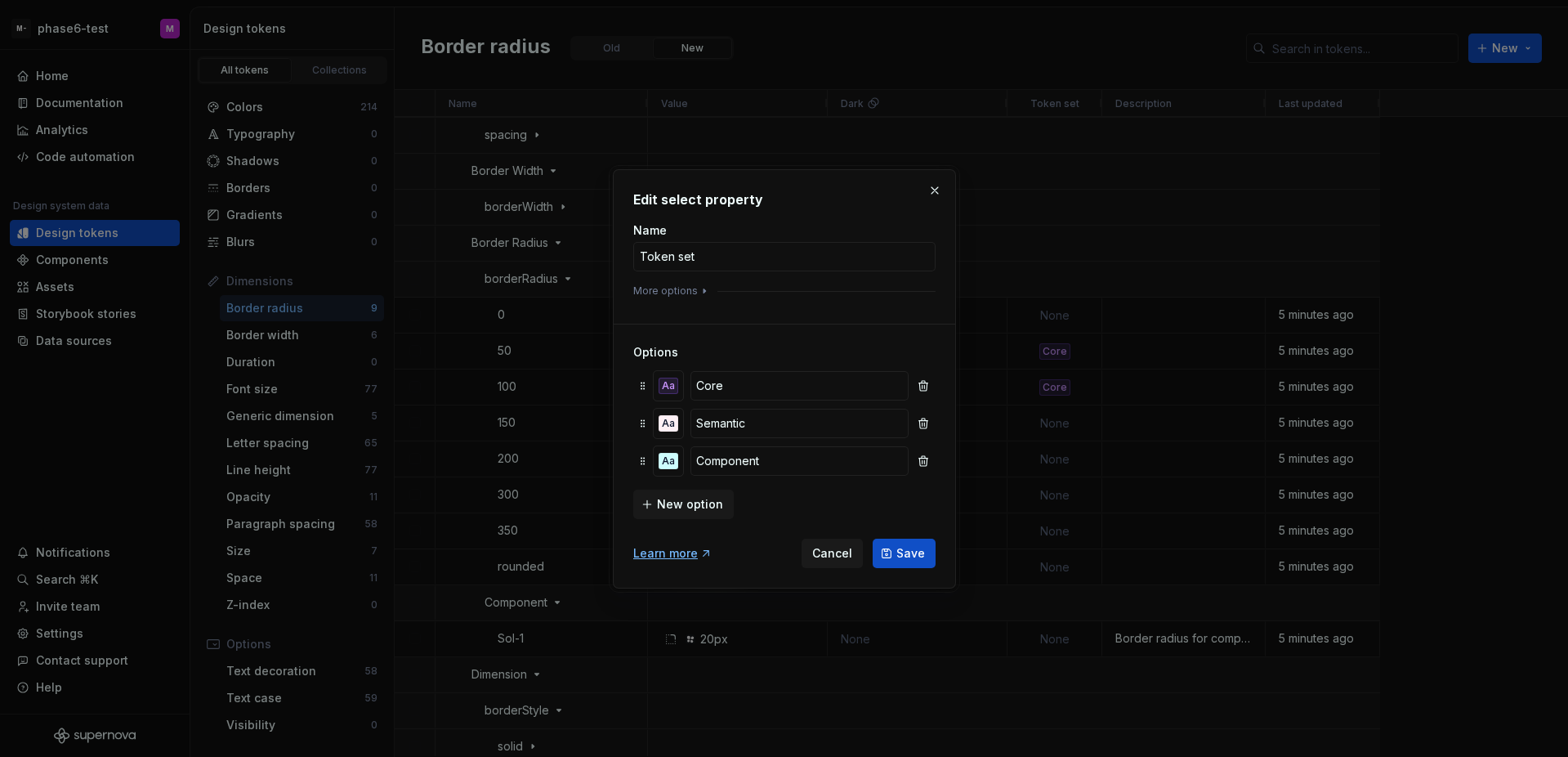
click at [781, 291] on div "More options" at bounding box center [784, 291] width 302 height 13
click at [698, 290] on icon "button" at bounding box center [704, 291] width 13 height 13
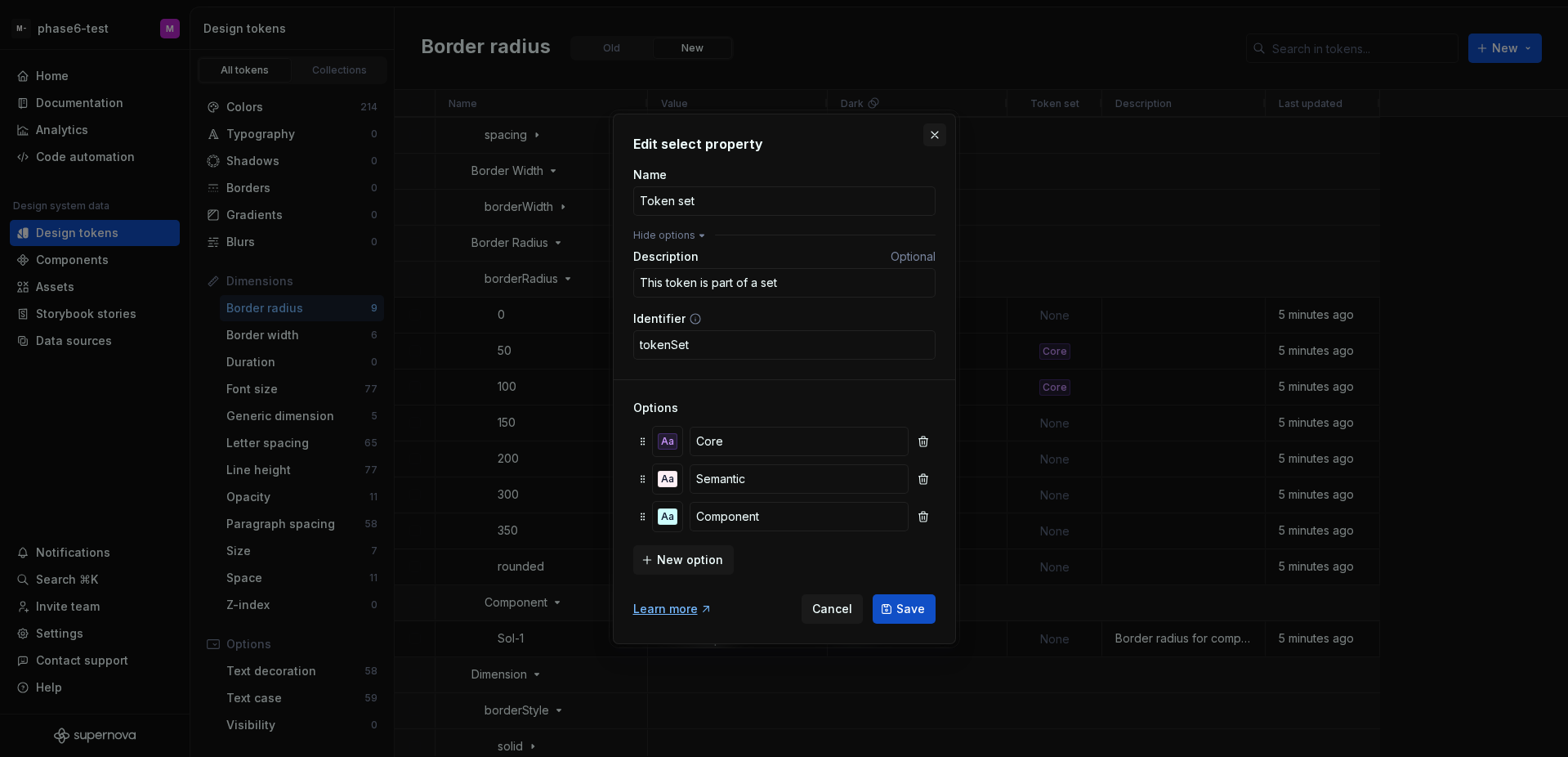
click at [933, 135] on button "button" at bounding box center [934, 135] width 23 height 23
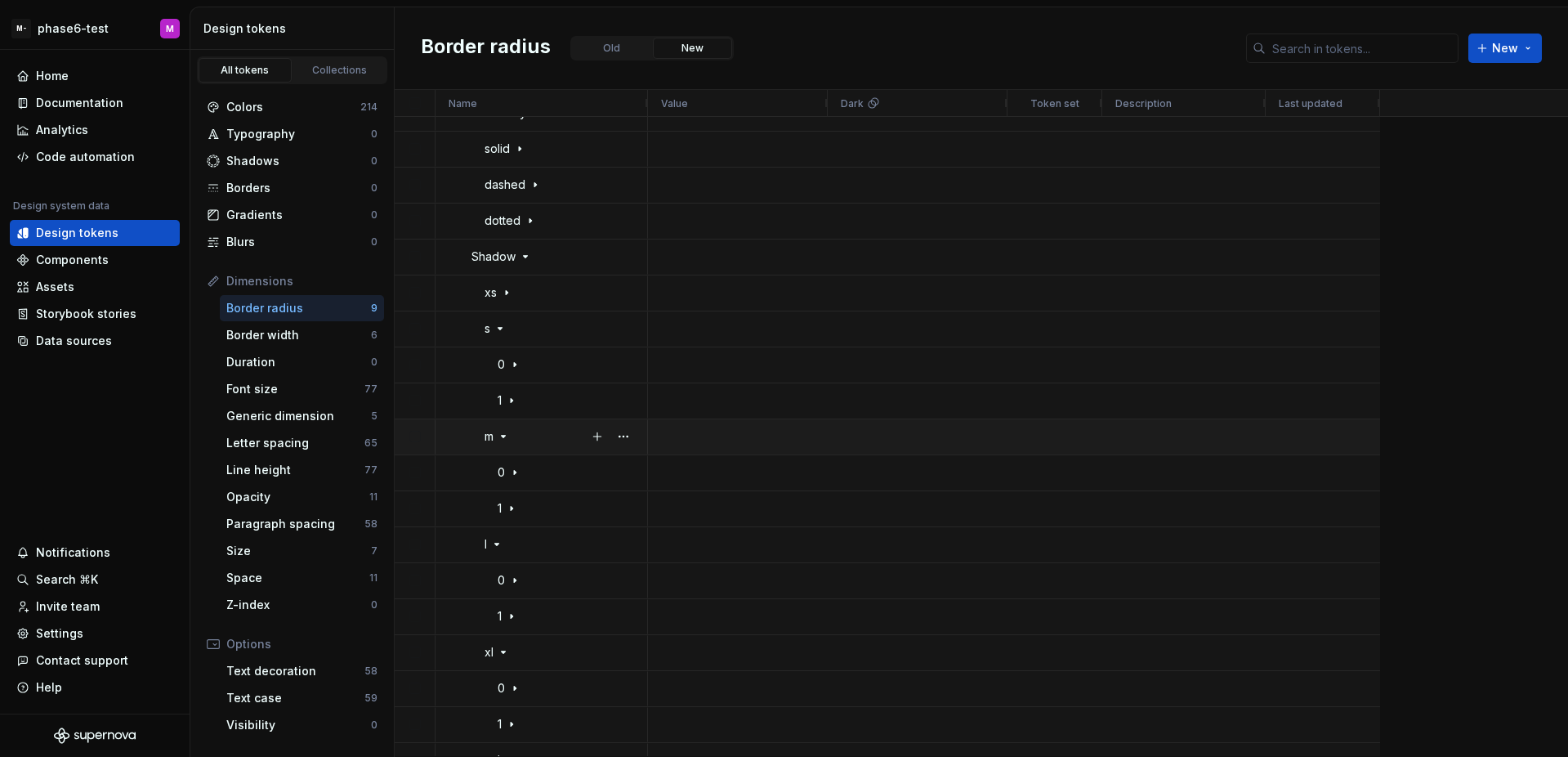
scroll to position [6436, 0]
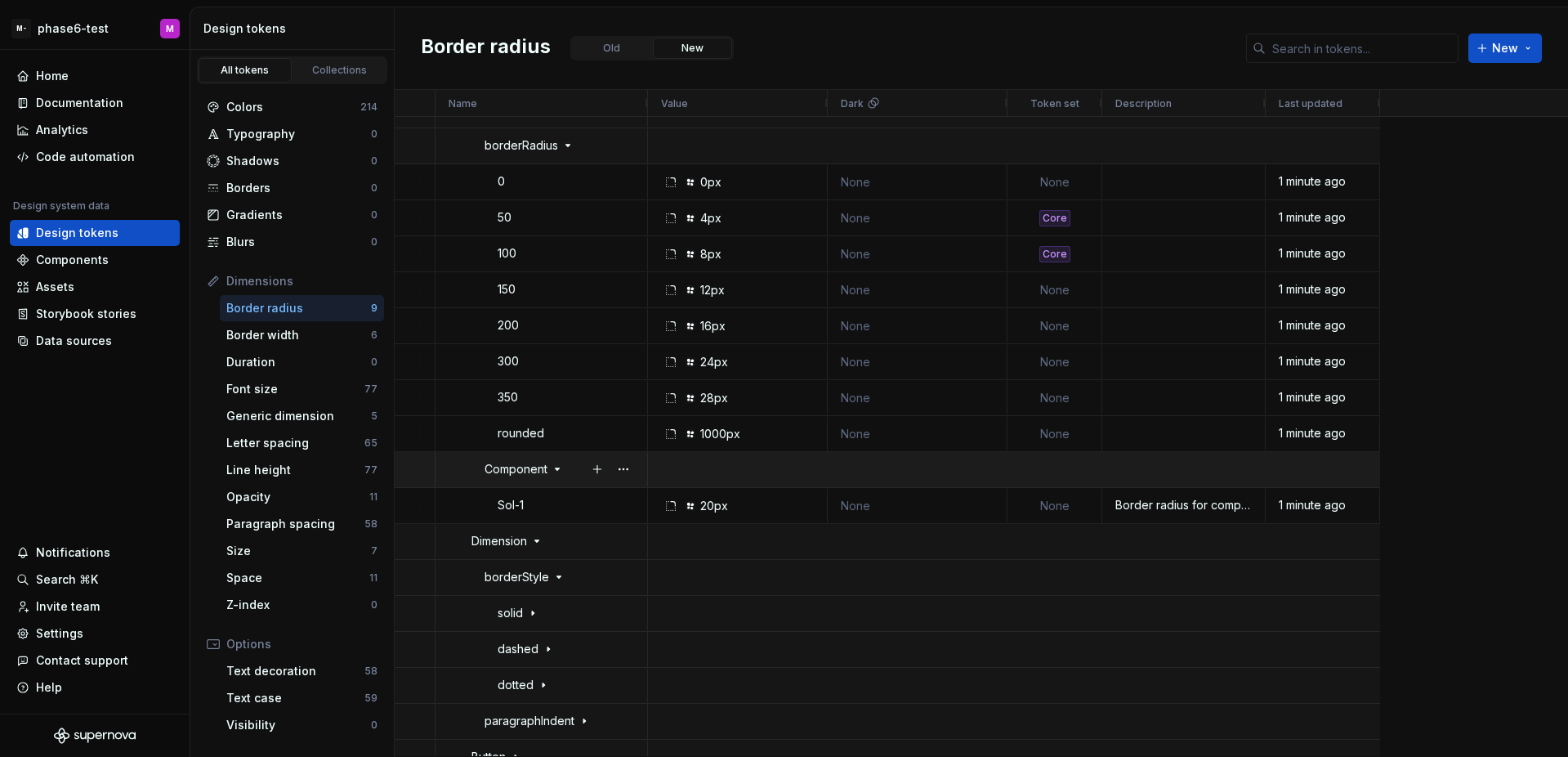
click at [903, 474] on div at bounding box center [917, 469] width 179 height 35
drag, startPoint x: 1377, startPoint y: 97, endPoint x: 1552, endPoint y: 102, distance: 175.1
click at [1552, 102] on div at bounding box center [1552, 103] width 7 height 26
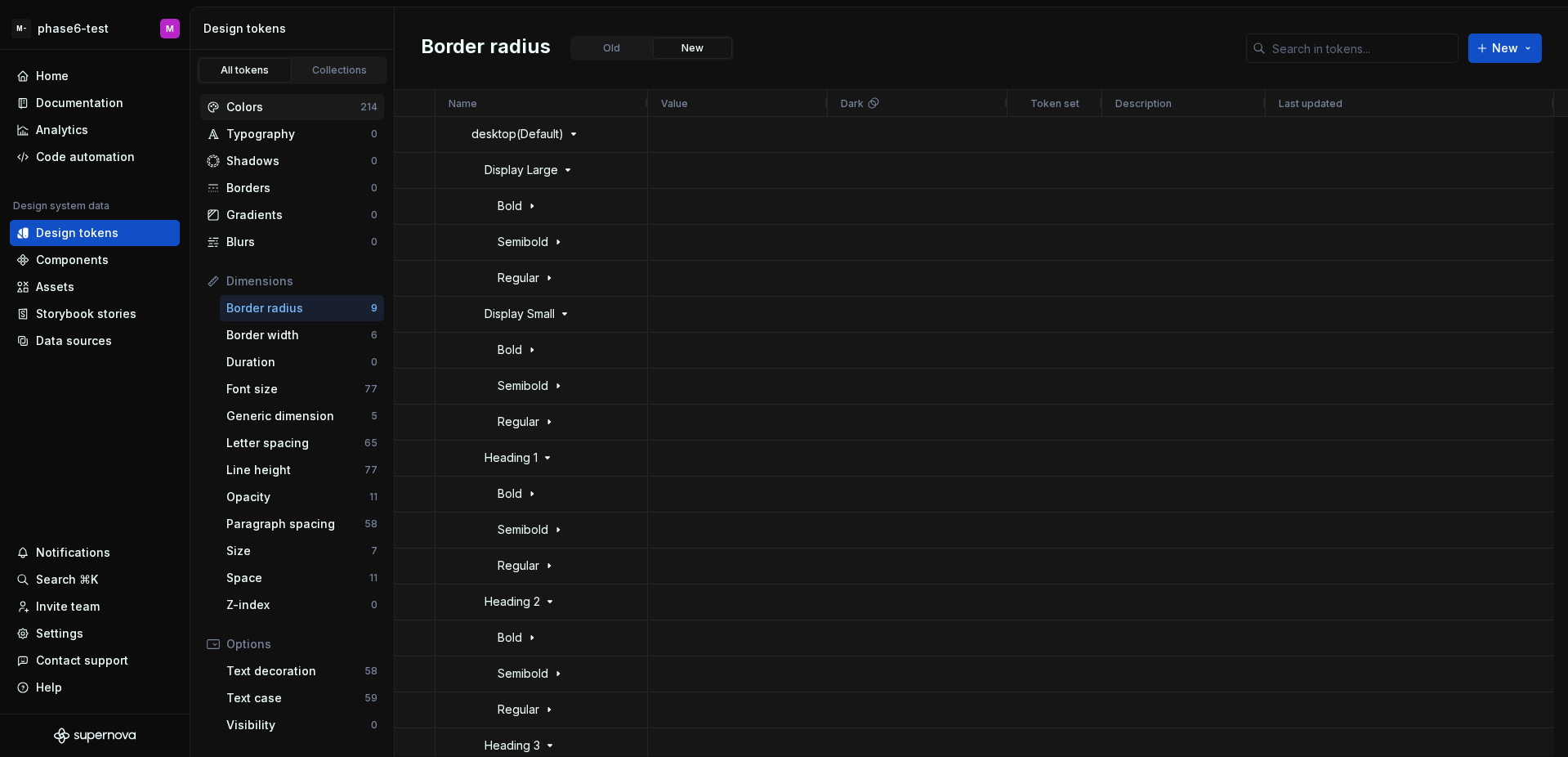
click at [292, 113] on div "Colors" at bounding box center [293, 107] width 134 height 16
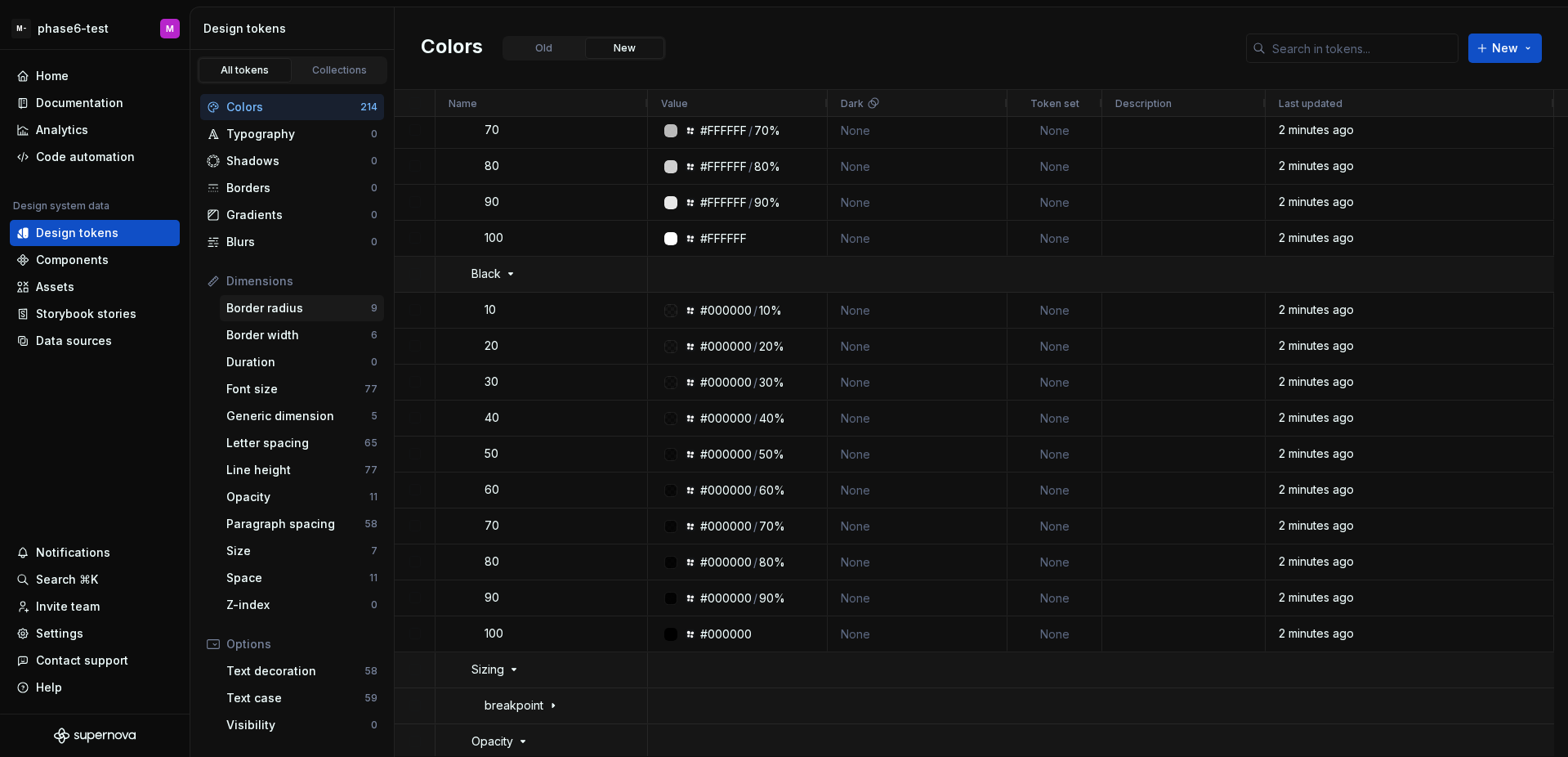
click at [309, 320] on div "Border radius 9" at bounding box center [301, 308] width 165 height 26
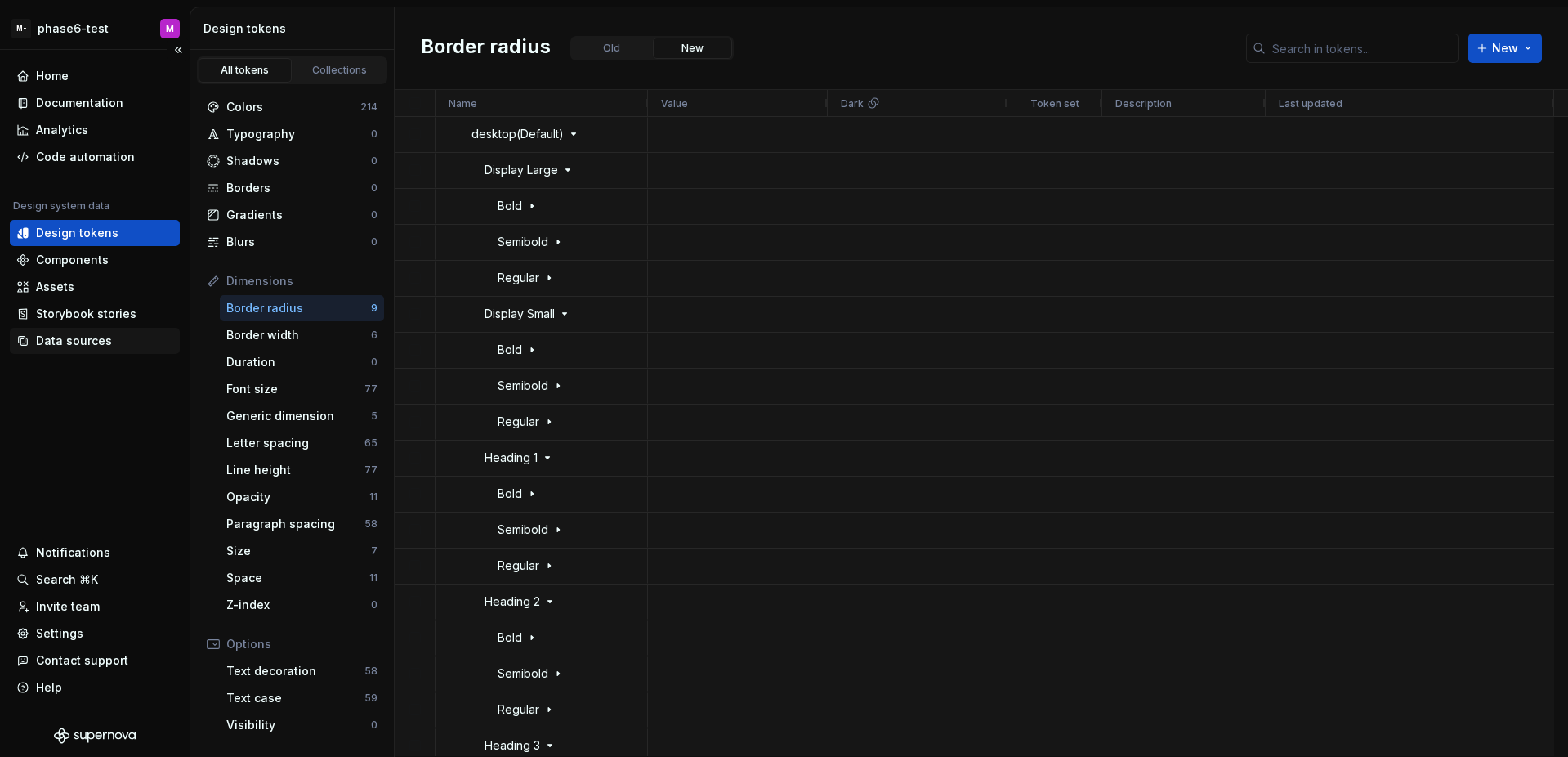
click at [128, 341] on div "Data sources" at bounding box center [95, 341] width 157 height 16
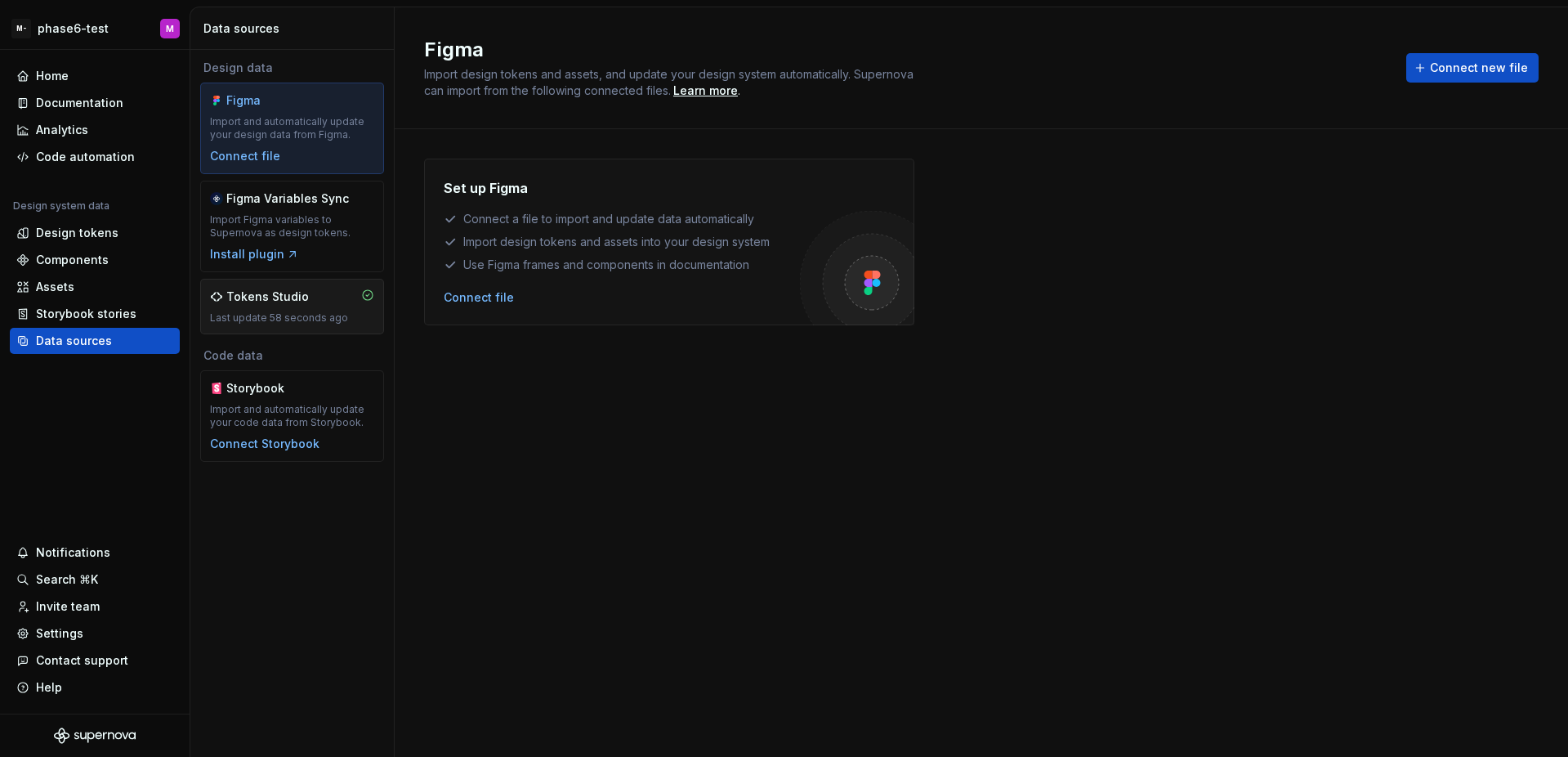
click at [293, 317] on div "Last update 58 seconds ago" at bounding box center [291, 318] width 165 height 13
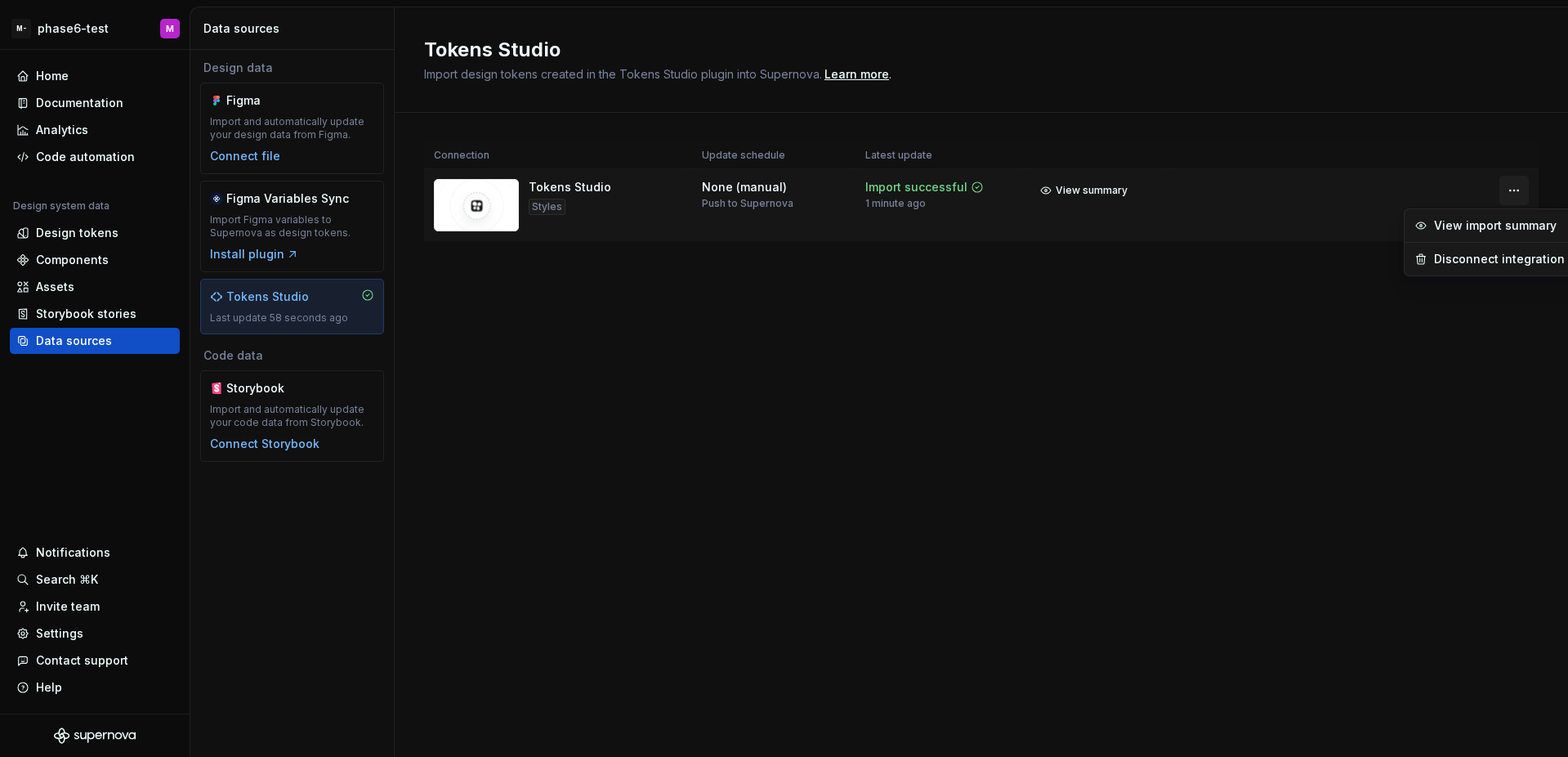
click at [1510, 192] on html "M- phase6-test M Home Documentation Analytics Code automation Design system dat…" at bounding box center [784, 378] width 1568 height 757
click at [1475, 260] on div "Disconnect integration" at bounding box center [1499, 259] width 131 height 16
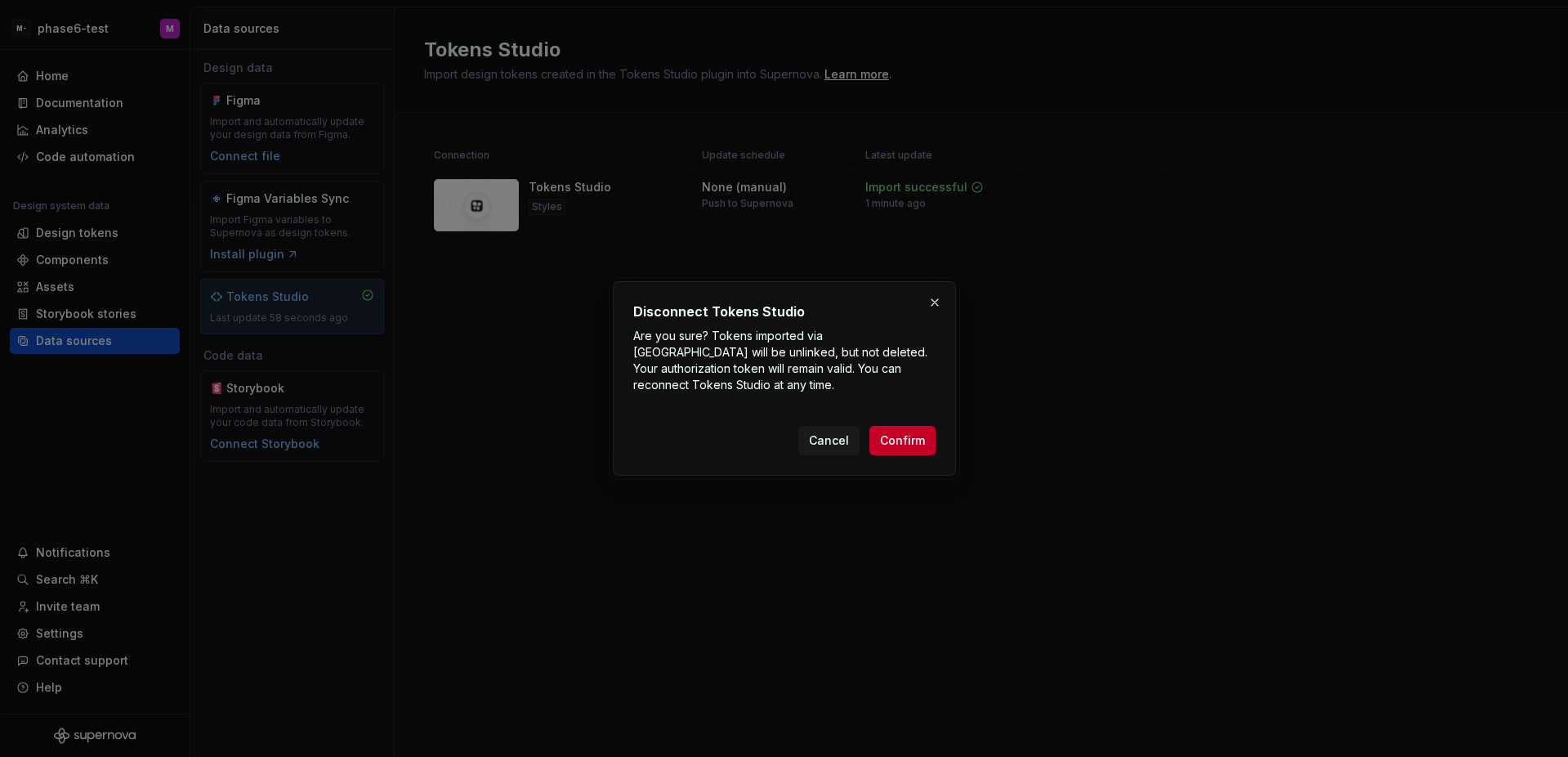
click at [910, 459] on div "Disconnect Tokens Studio Are you sure? Tokens imported via Tokens Studio will b…" at bounding box center [784, 378] width 343 height 194
click at [909, 451] on button "Confirm" at bounding box center [902, 441] width 66 height 29
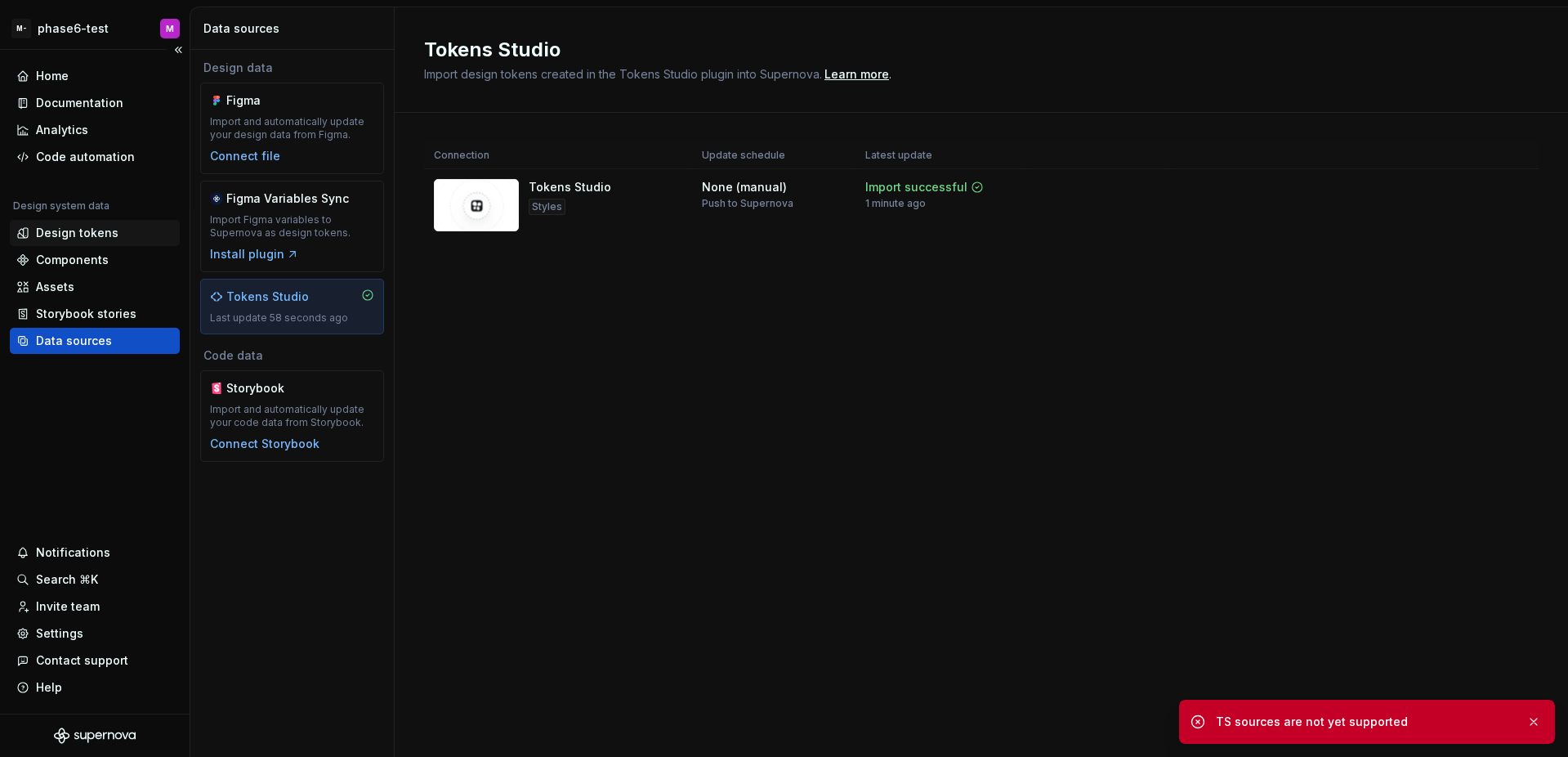
click at [85, 233] on div "Design tokens" at bounding box center [77, 233] width 83 height 16
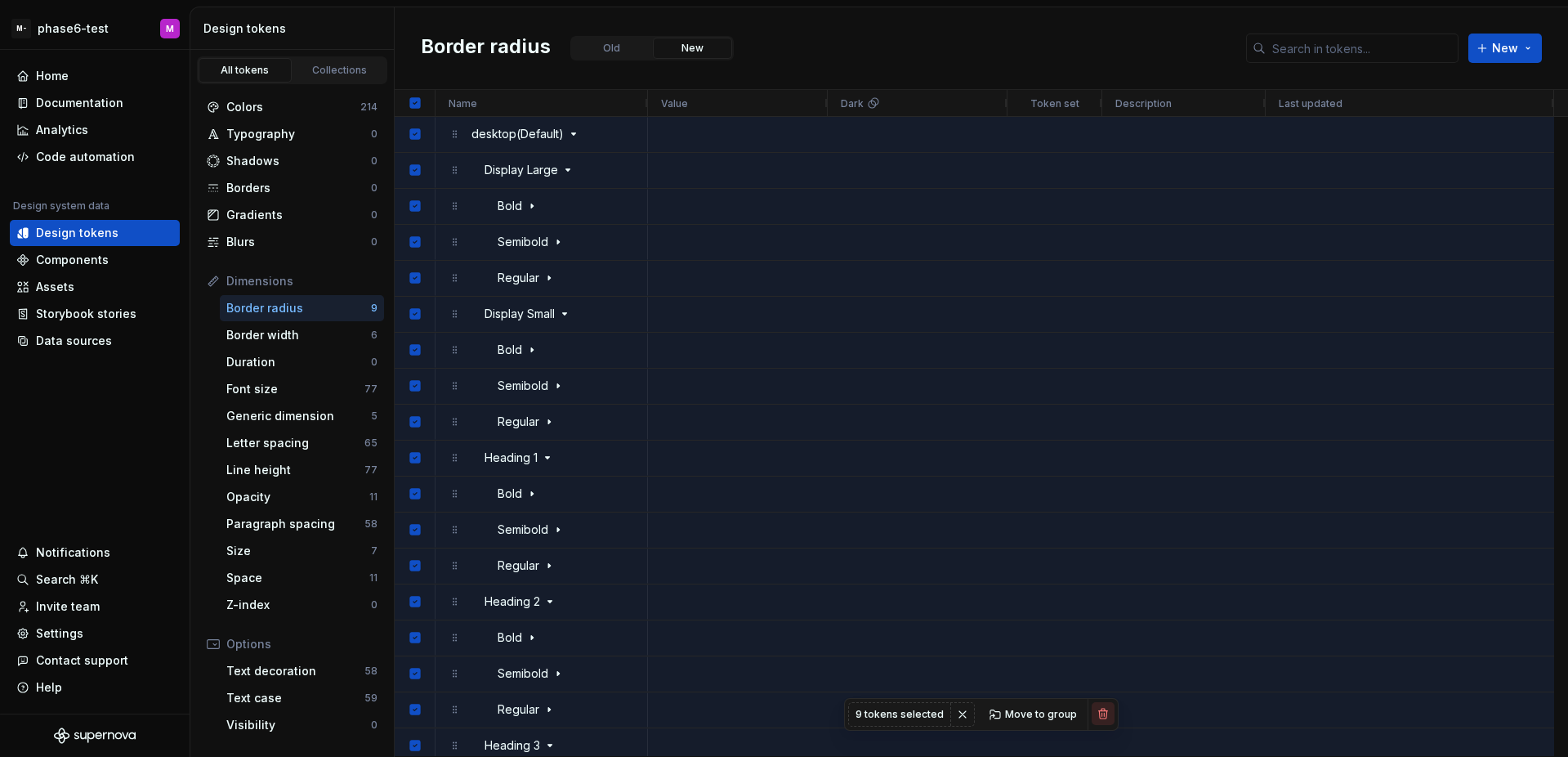
click at [1098, 709] on button "button" at bounding box center [1103, 714] width 23 height 23
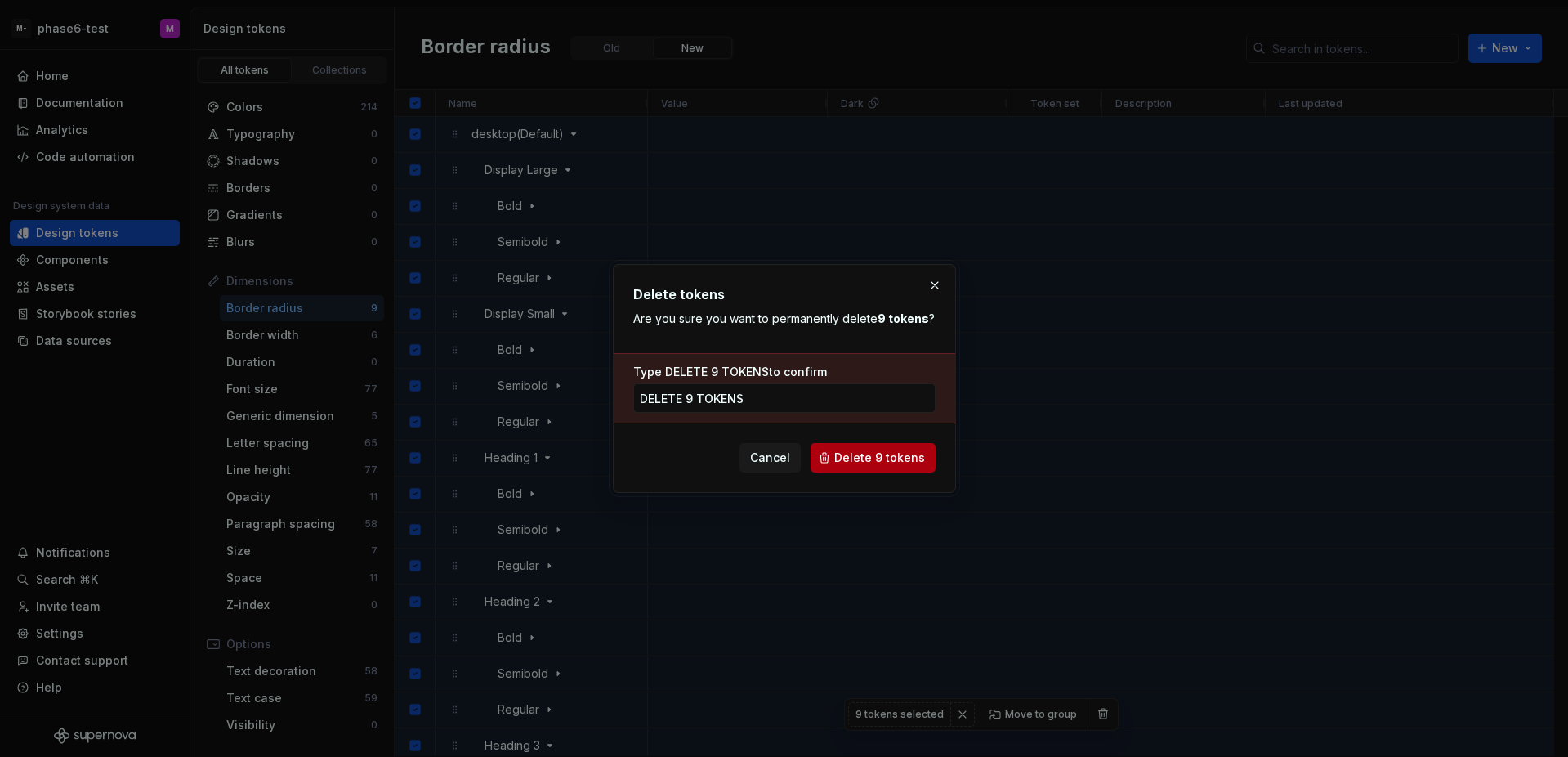
type input "delete 9 tokens"
click at [886, 456] on span "Delete 9 tokens" at bounding box center [879, 458] width 91 height 16
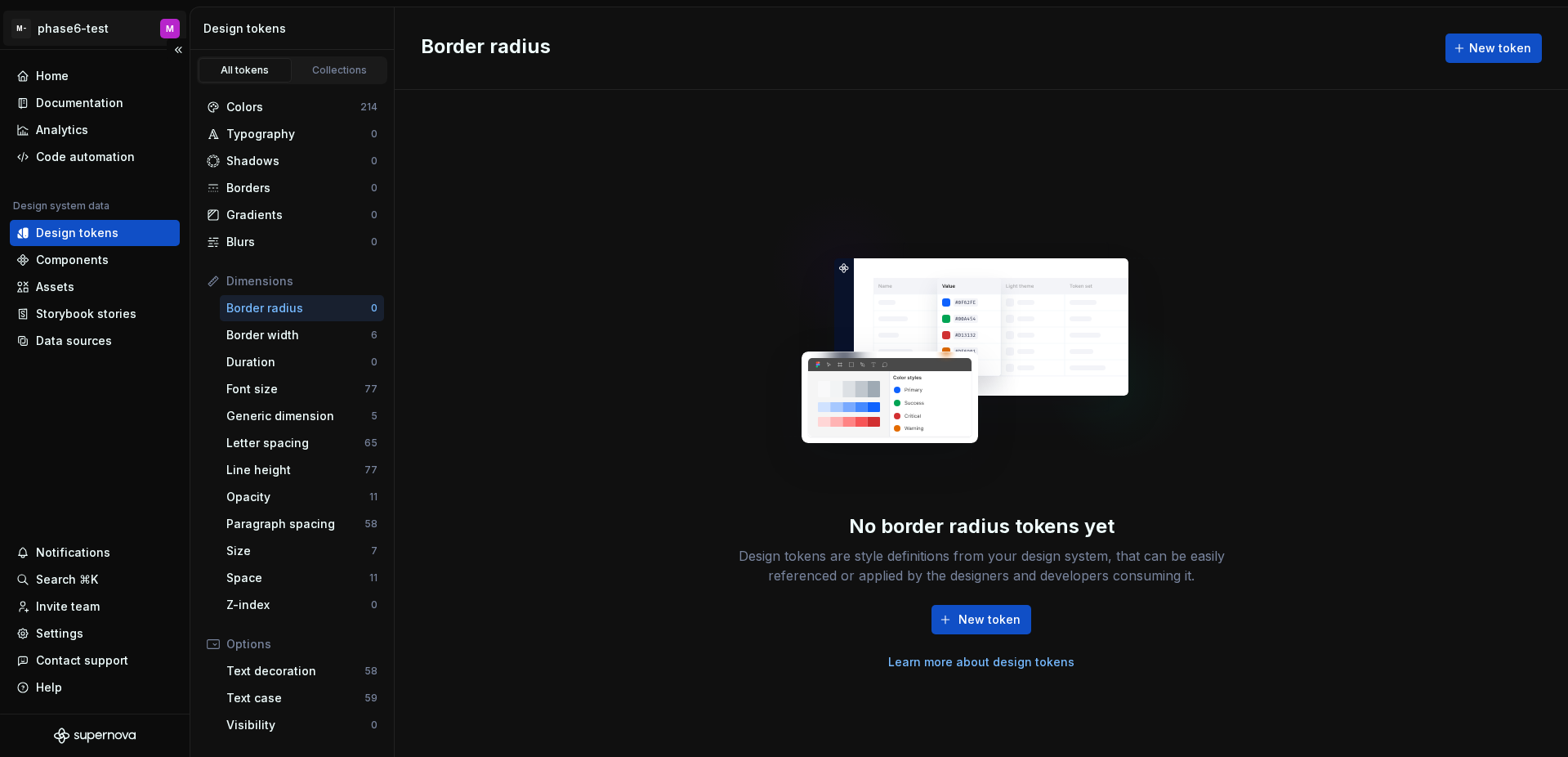
click at [86, 29] on html "M- phase6-test M Home Documentation Analytics Code automation Design system dat…" at bounding box center [784, 378] width 1568 height 757
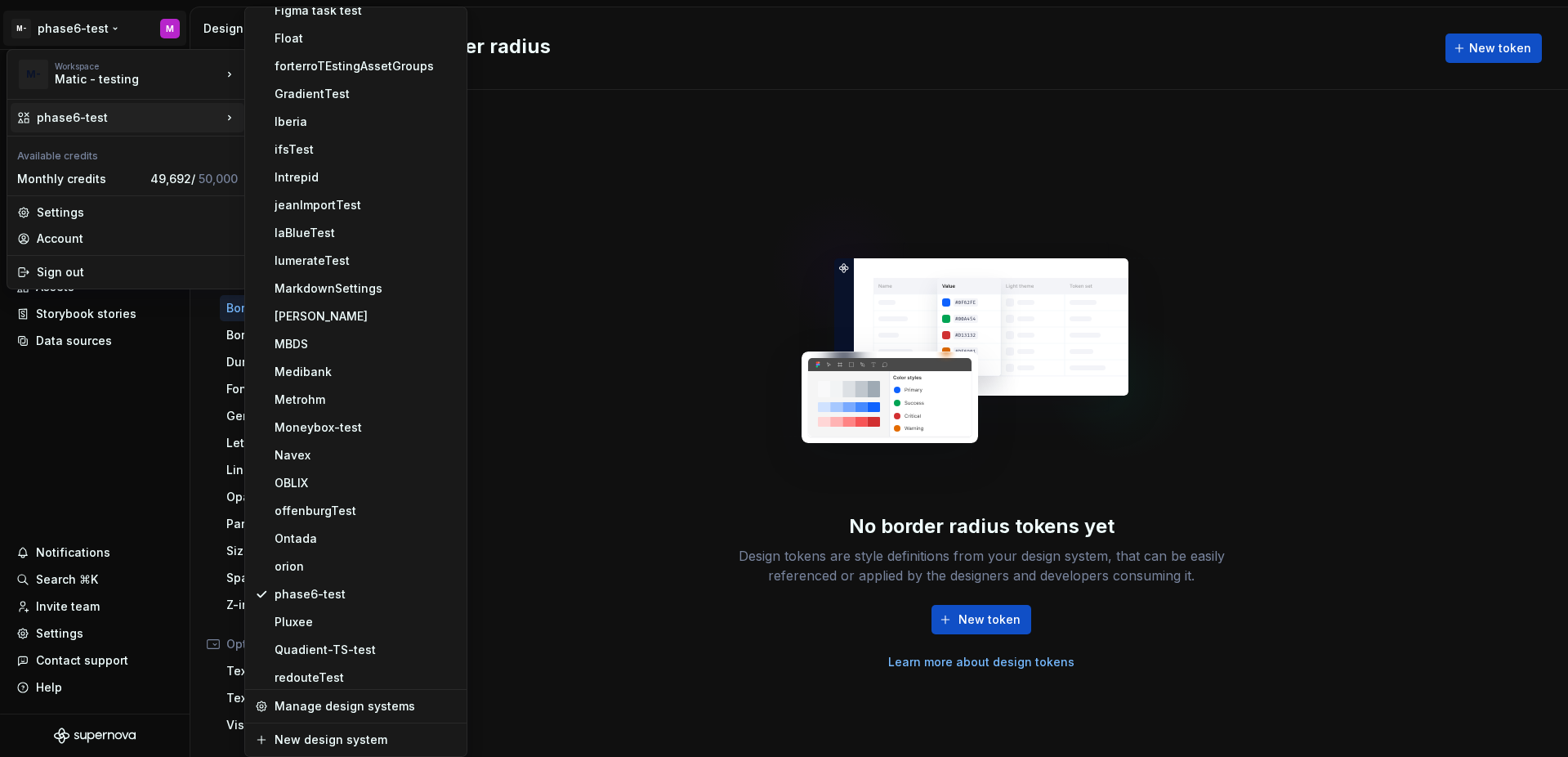
scroll to position [1688, 0]
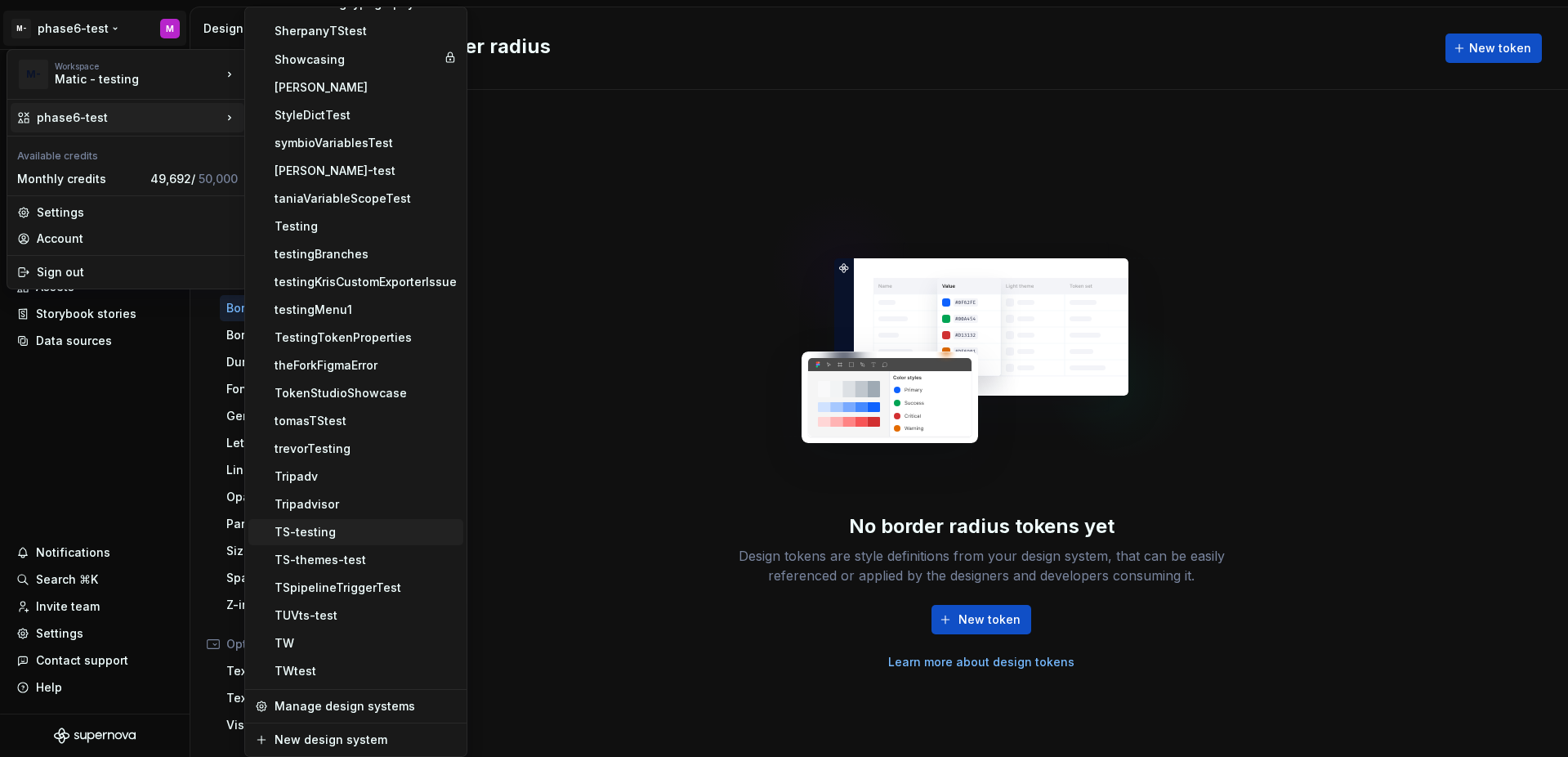
click at [391, 529] on div "TS-testing" at bounding box center [365, 533] width 182 height 16
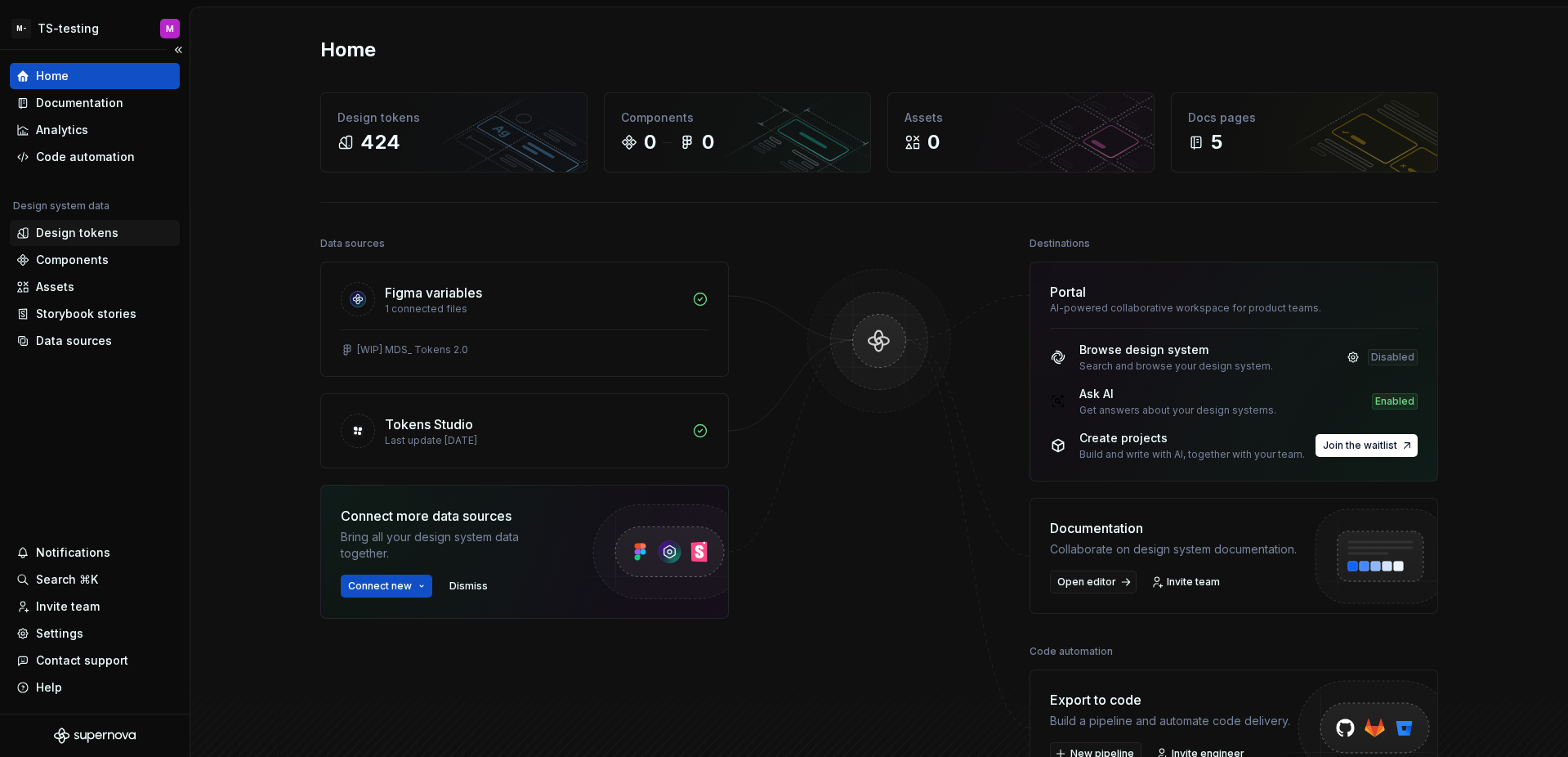
click at [82, 235] on div "Design tokens" at bounding box center [77, 233] width 83 height 16
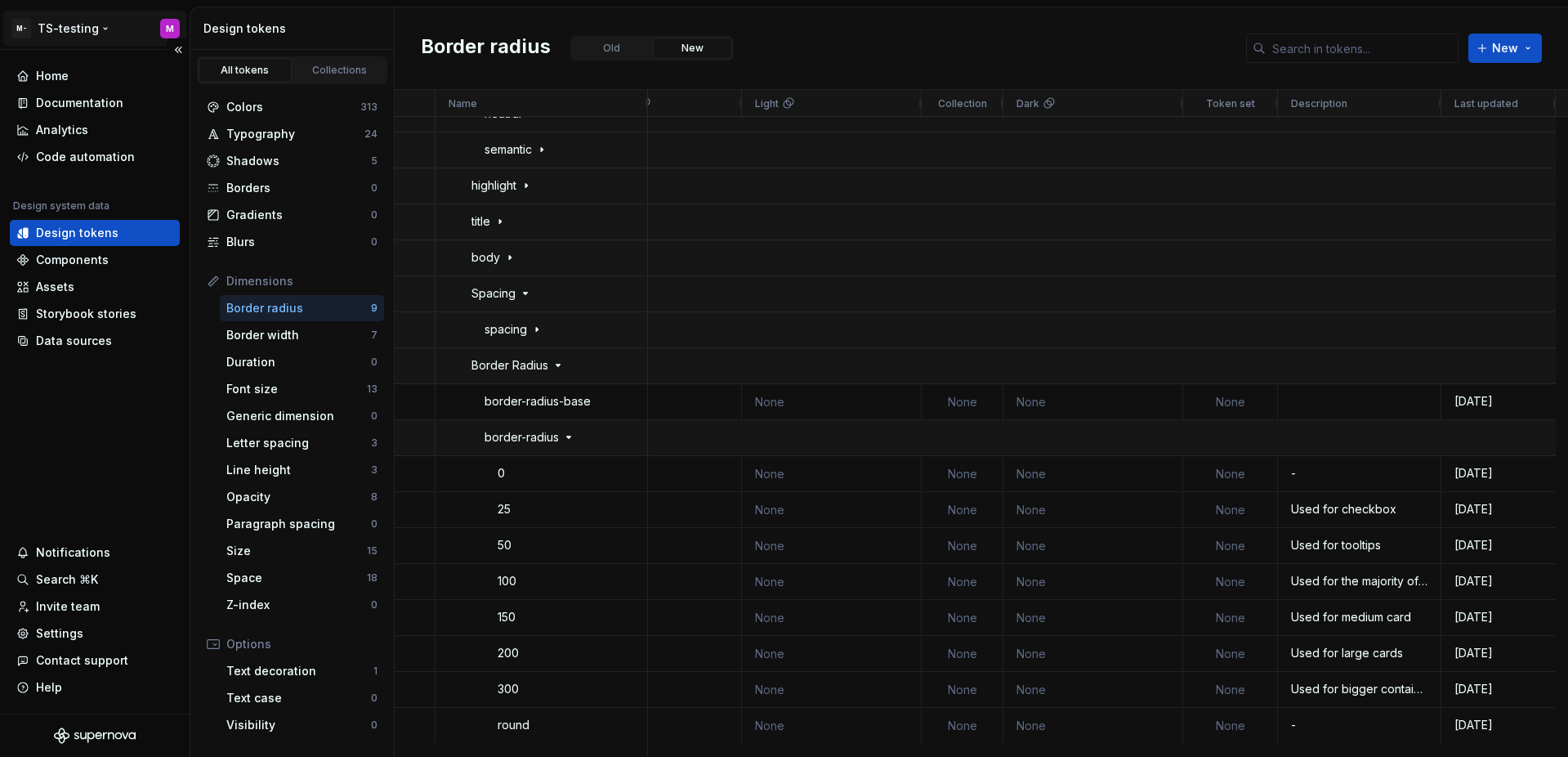
click at [70, 23] on html "M- TS-testing M Home Documentation Analytics Code automation Design system data…" at bounding box center [784, 378] width 1568 height 757
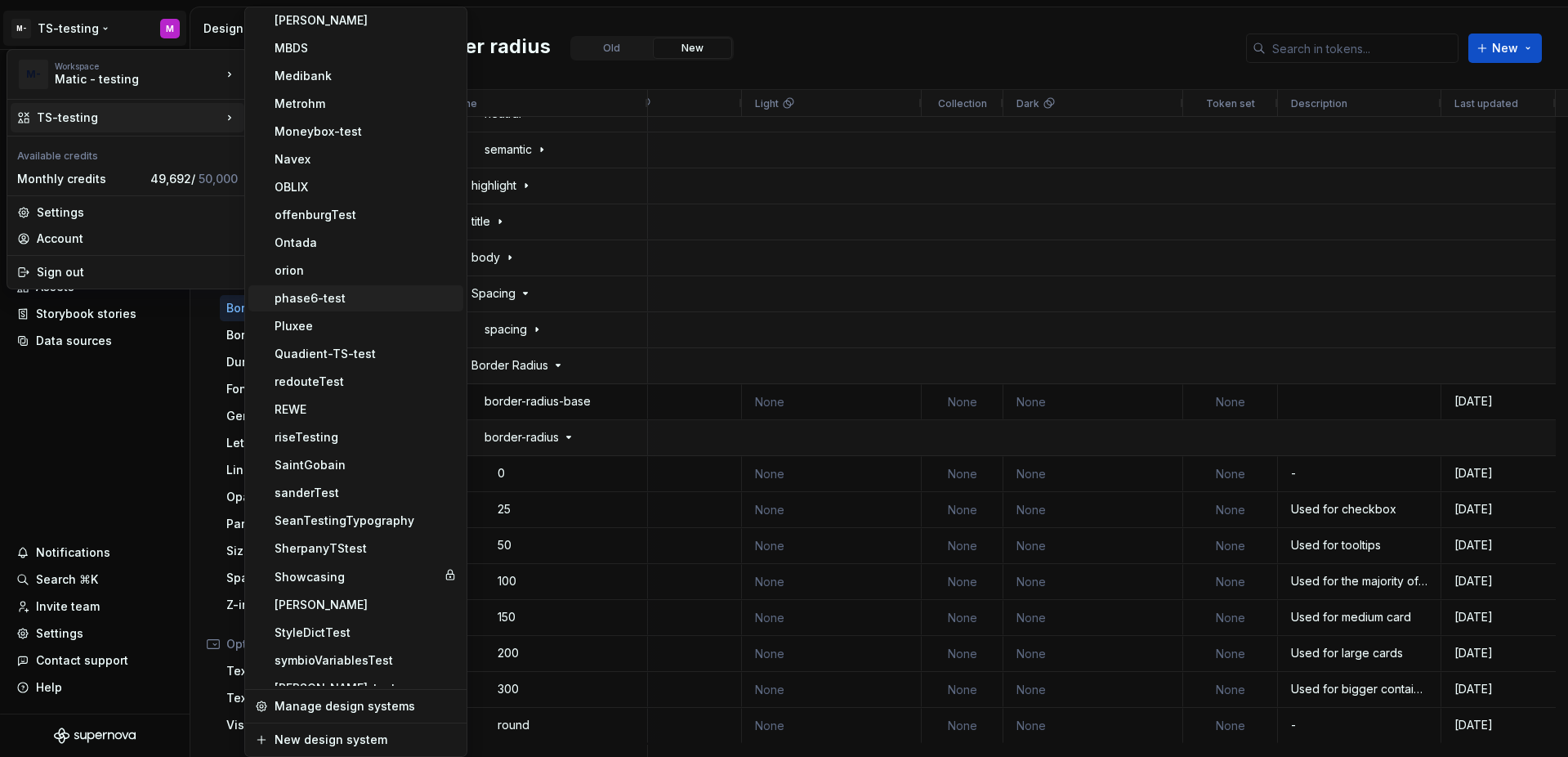
click at [343, 298] on div "phase6-test" at bounding box center [365, 298] width 182 height 16
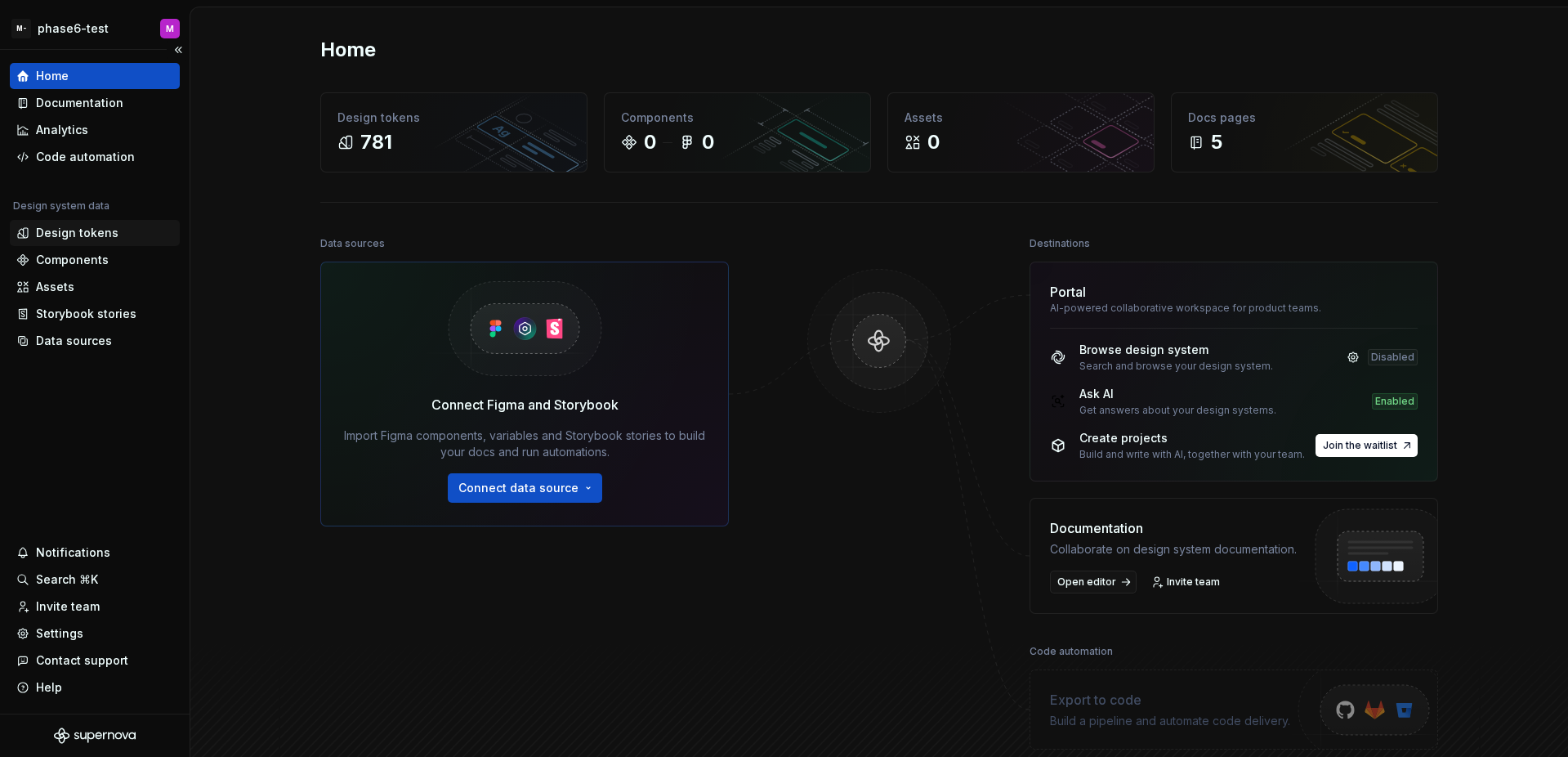
click at [110, 238] on div "Design tokens" at bounding box center [77, 233] width 83 height 16
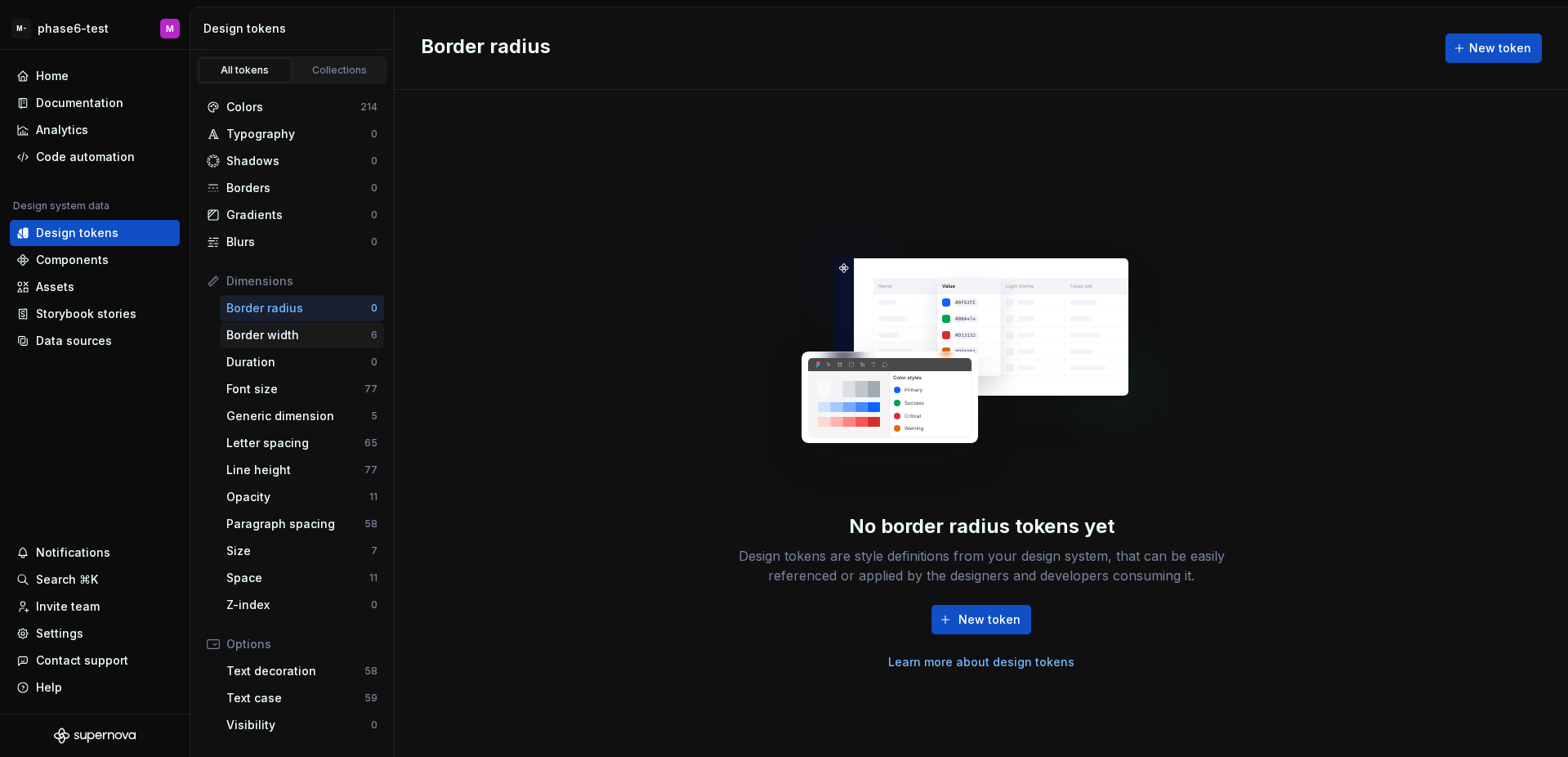
click at [306, 337] on div "Border width" at bounding box center [298, 335] width 145 height 16
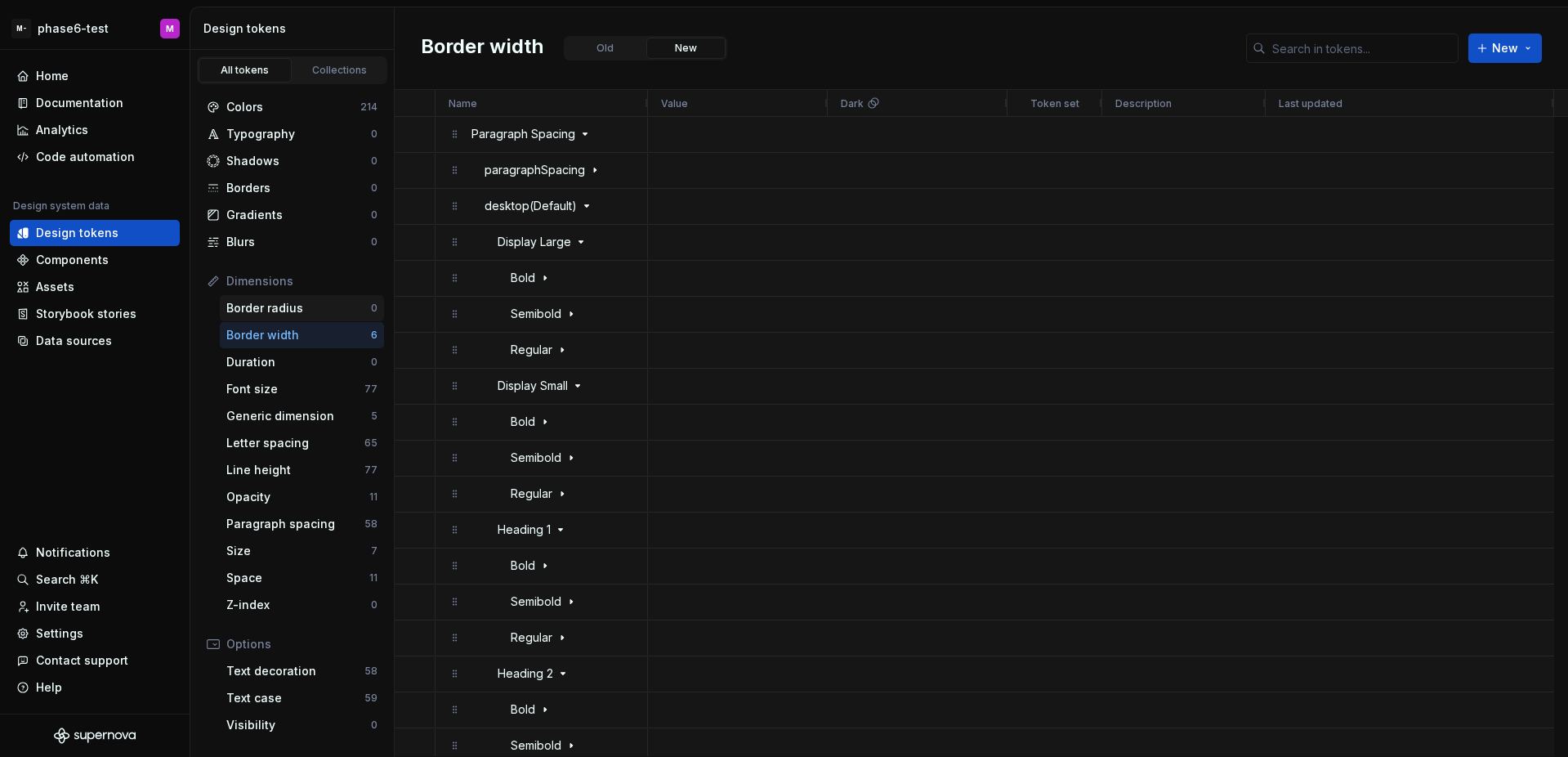
click at [314, 311] on div "Border radius" at bounding box center [298, 308] width 145 height 16
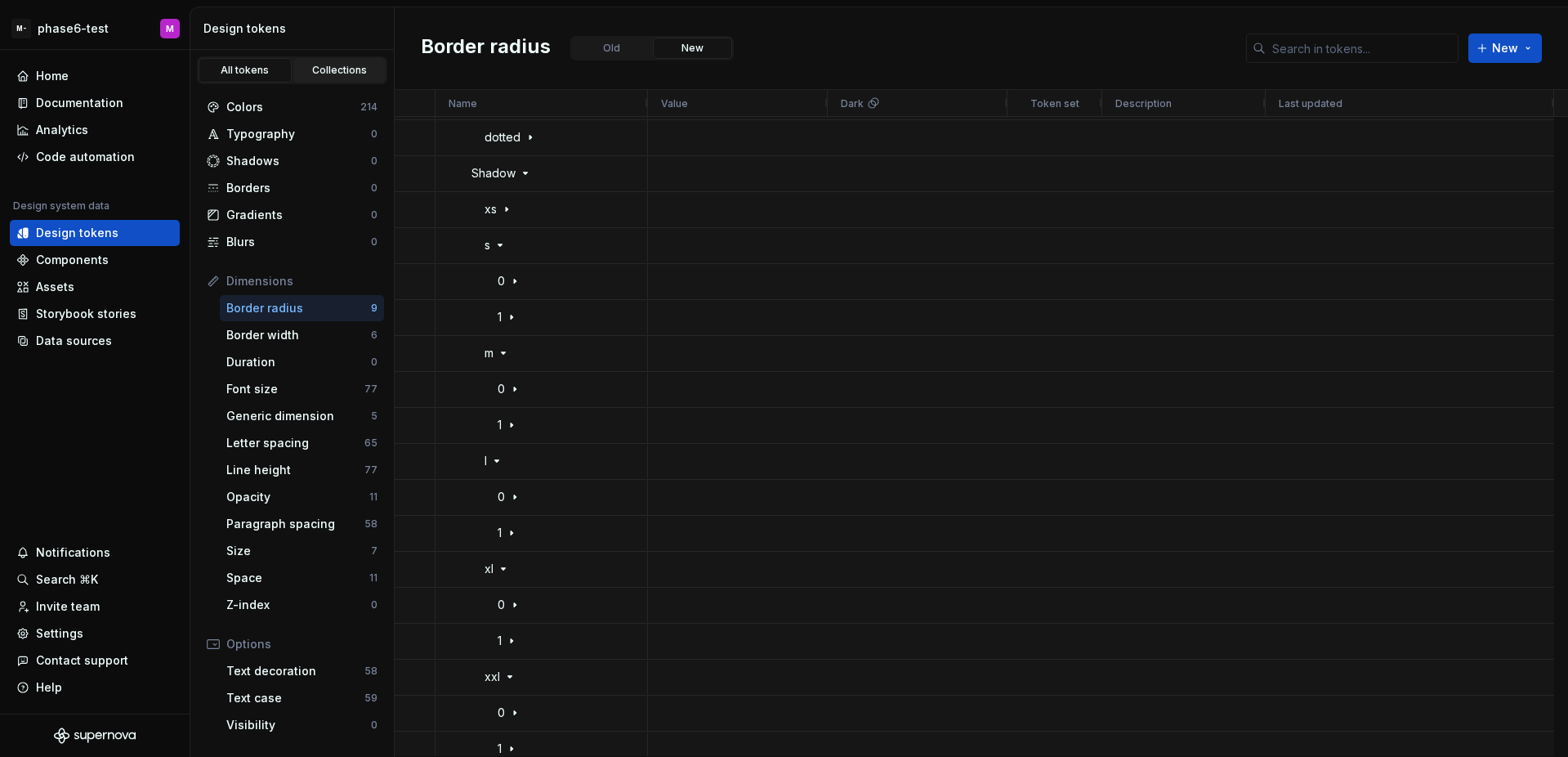
click at [331, 66] on div "Collections" at bounding box center [340, 70] width 82 height 13
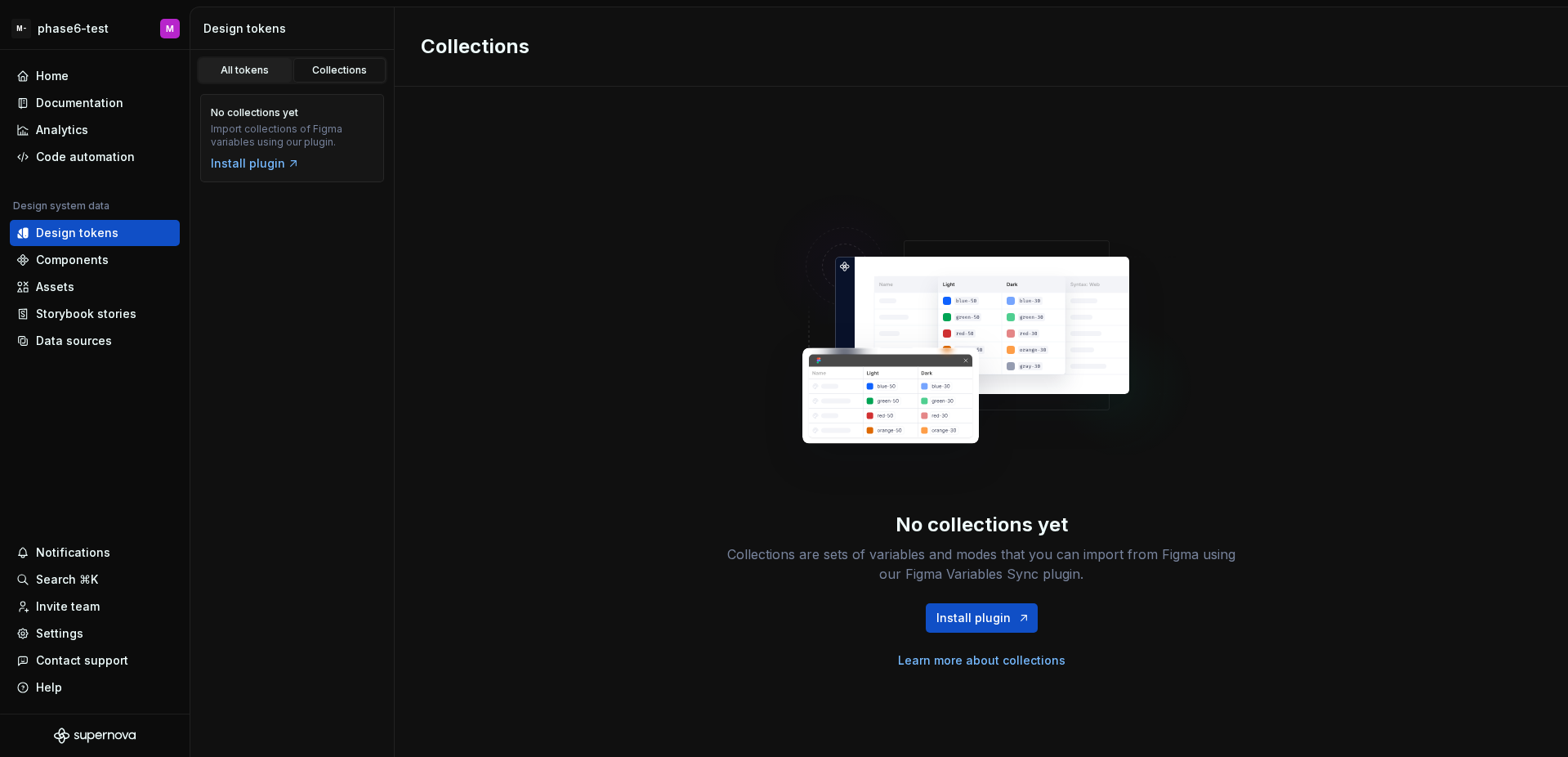
click at [262, 73] on div "All tokens" at bounding box center [245, 70] width 82 height 13
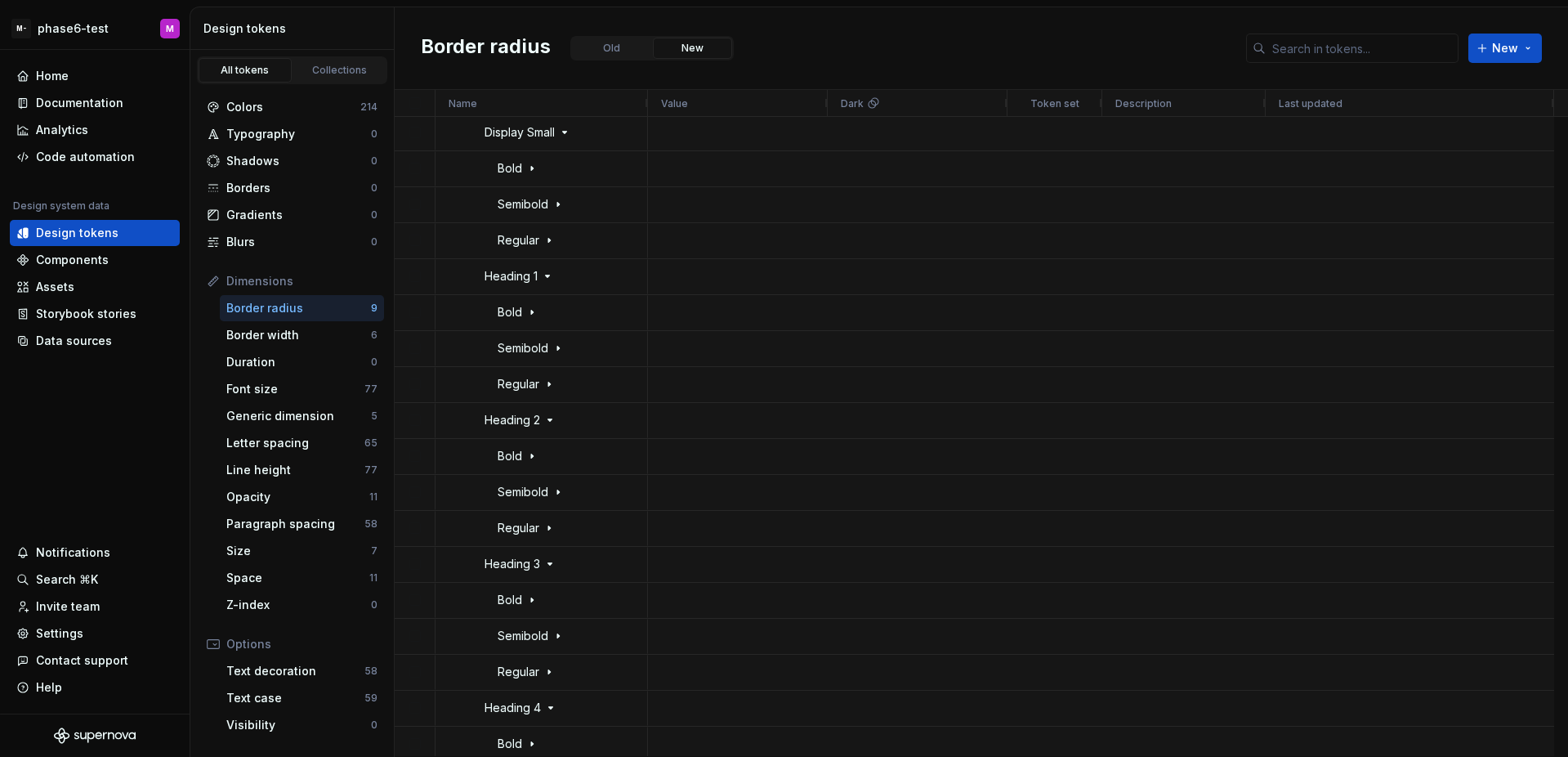
scroll to position [3058, 0]
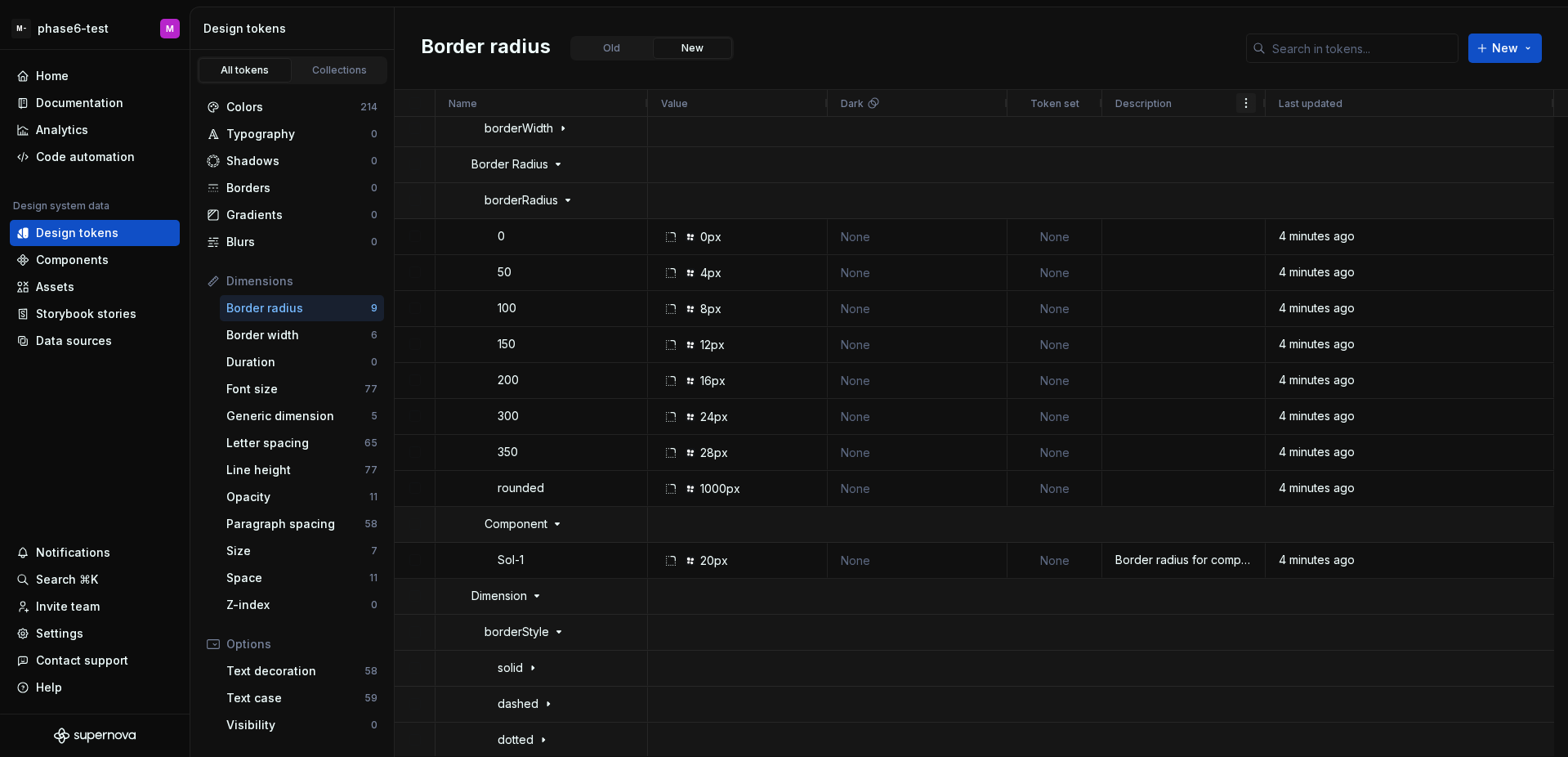
click at [1240, 107] on span at bounding box center [1246, 103] width 13 height 13
click at [1181, 107] on div "Description" at bounding box center [1184, 103] width 138 height 26
click at [1165, 101] on span "Description" at bounding box center [1143, 103] width 56 height 12
click at [1186, 100] on div "Description" at bounding box center [1184, 103] width 138 height 26
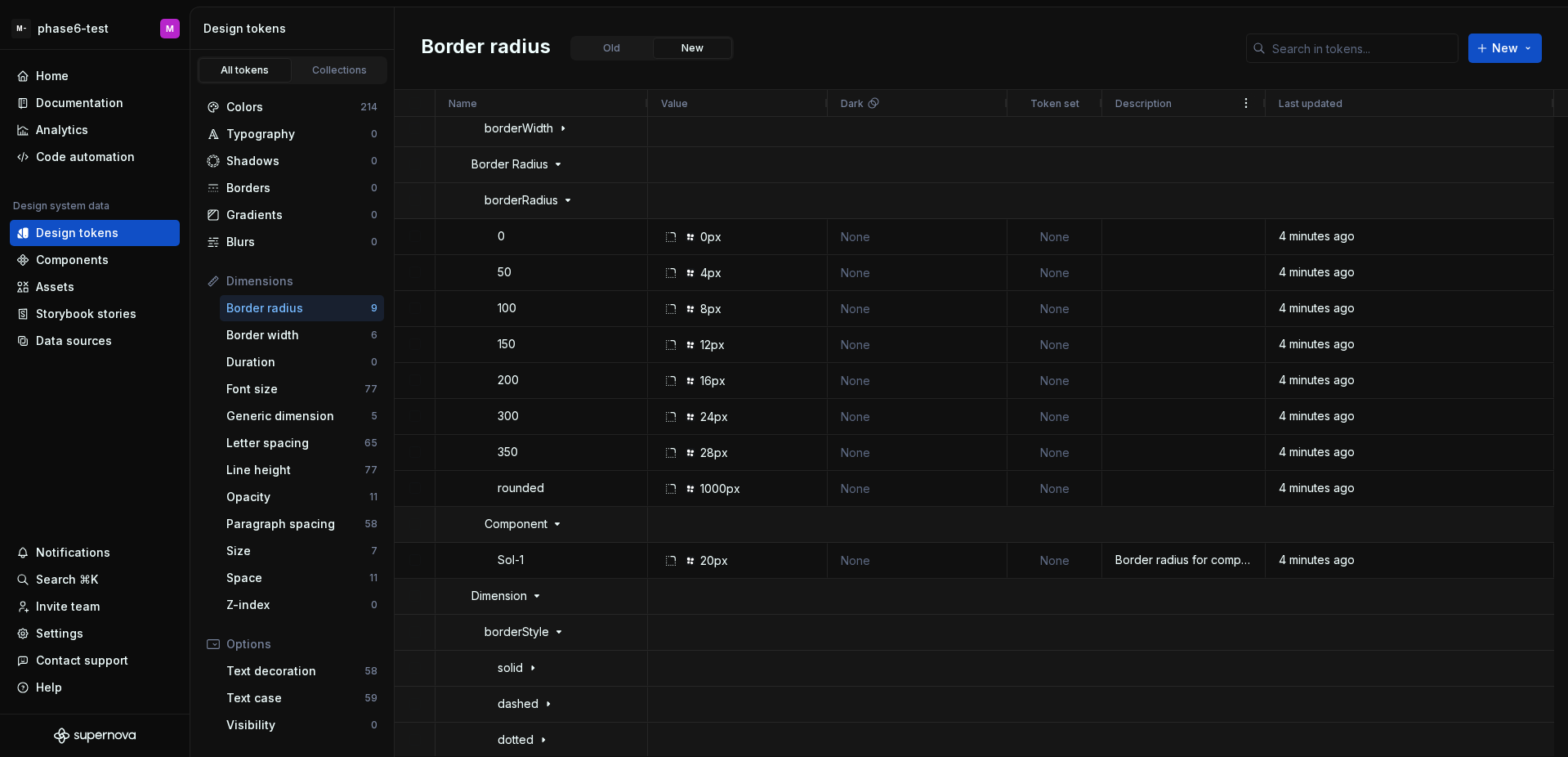
click at [1186, 100] on div "Description" at bounding box center [1184, 103] width 138 height 26
click at [1244, 99] on span at bounding box center [1246, 103] width 13 height 13
click at [1176, 61] on div "Border radius Old New New" at bounding box center [981, 48] width 1173 height 83
click at [75, 22] on html "M- phase6-test M Home Documentation Analytics Code automation Design system dat…" at bounding box center [784, 378] width 1568 height 757
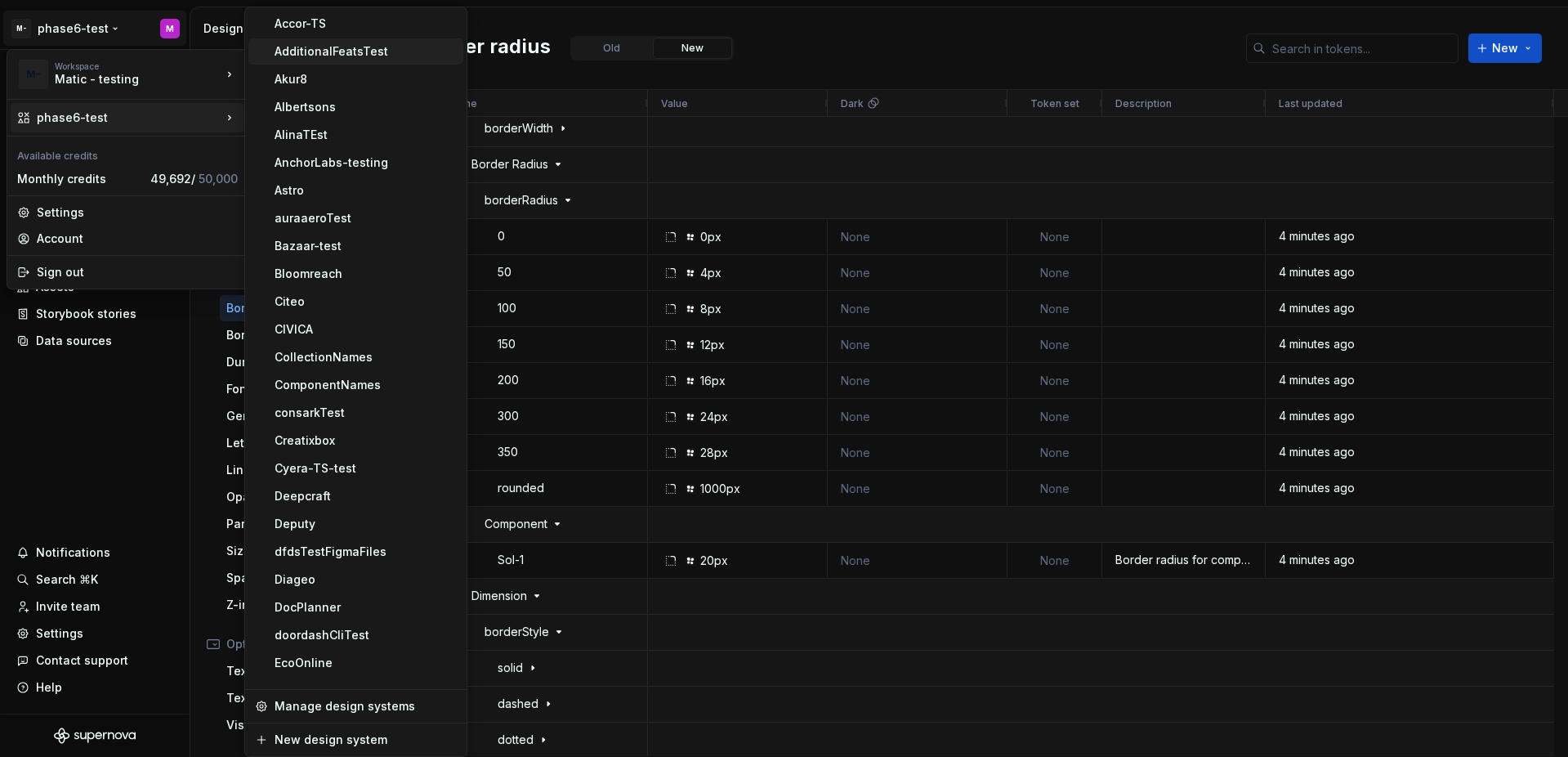
click at [294, 48] on div "AdditionalFeatsTest" at bounding box center [365, 52] width 182 height 16
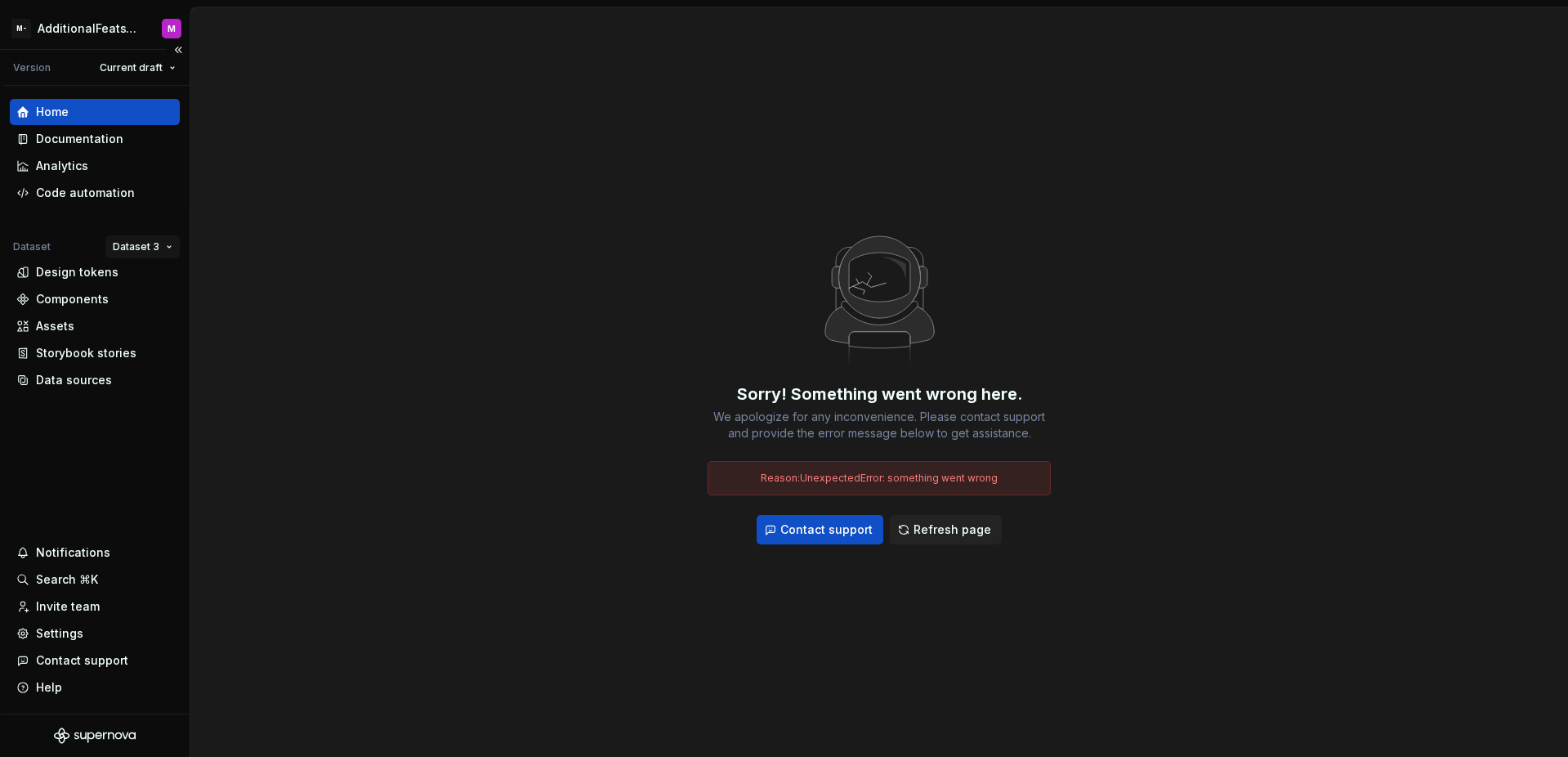
click at [132, 246] on html "M- AdditionalFeatsTest M Version Current draft Home Documentation Analytics Cod…" at bounding box center [784, 378] width 1568 height 757
click at [155, 280] on div "Dataset 1" at bounding box center [191, 279] width 106 height 16
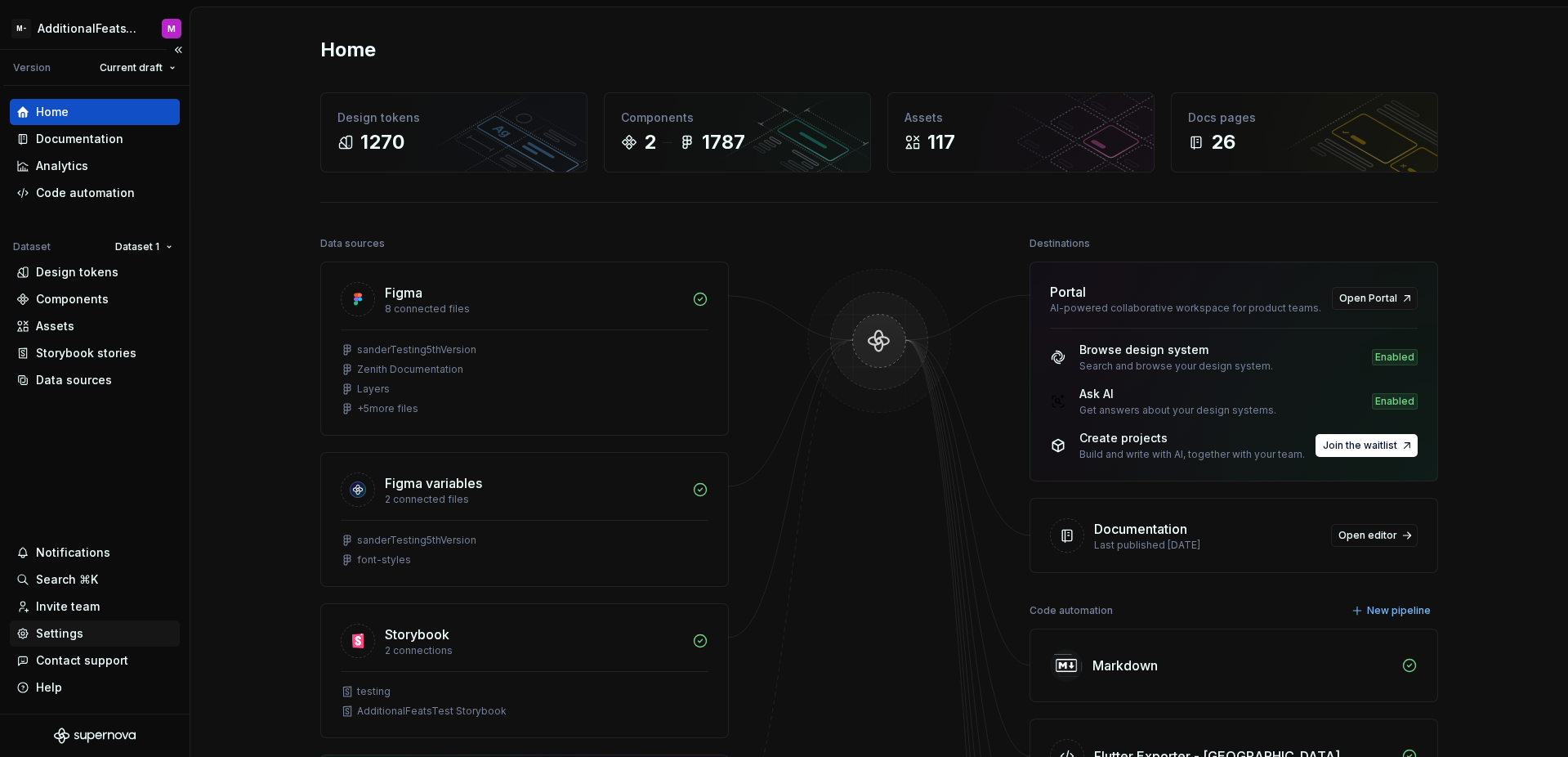
click at [93, 637] on div "Settings" at bounding box center [95, 633] width 157 height 16
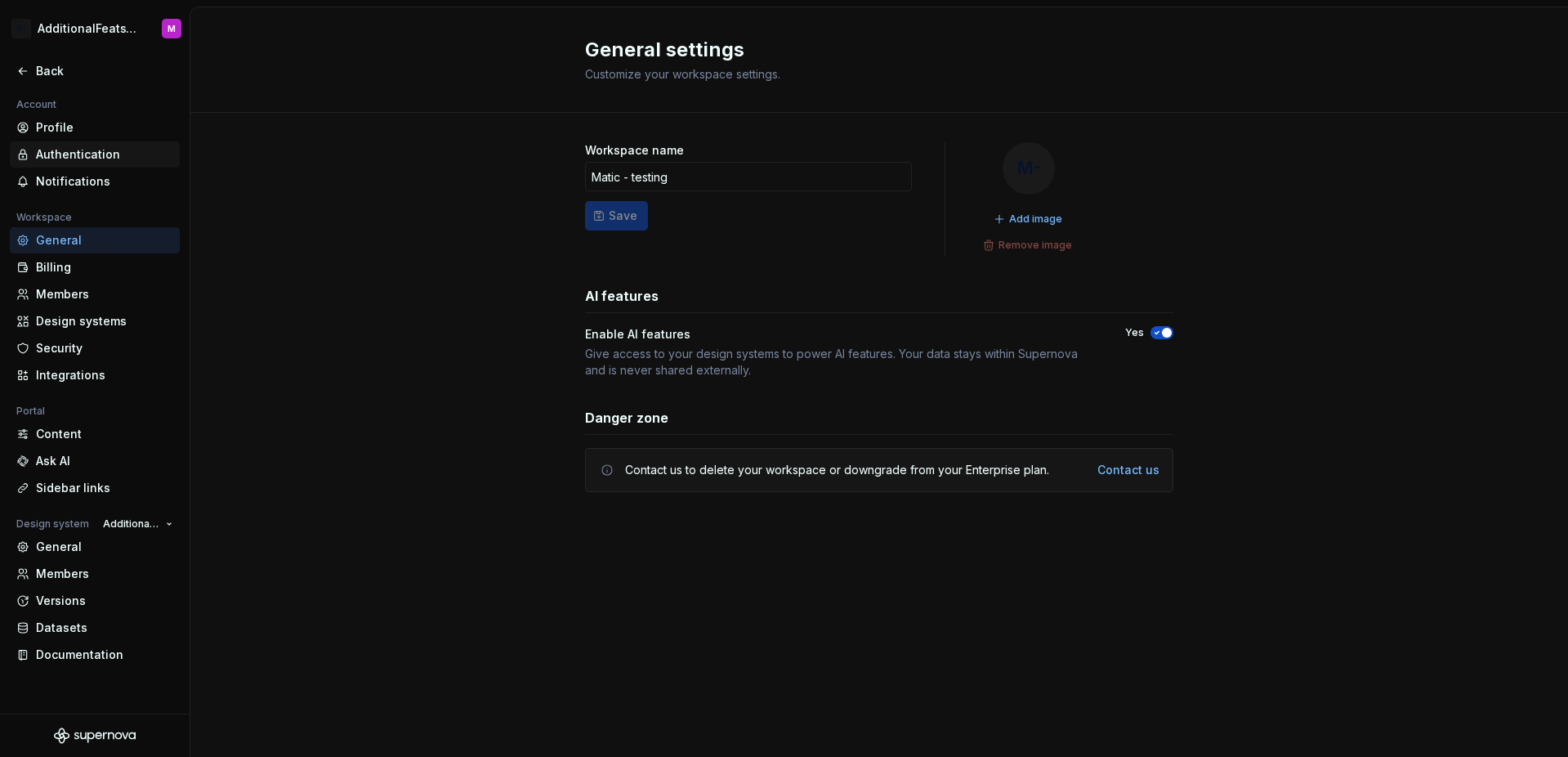
click at [86, 156] on div "Authentication" at bounding box center [105, 155] width 138 height 16
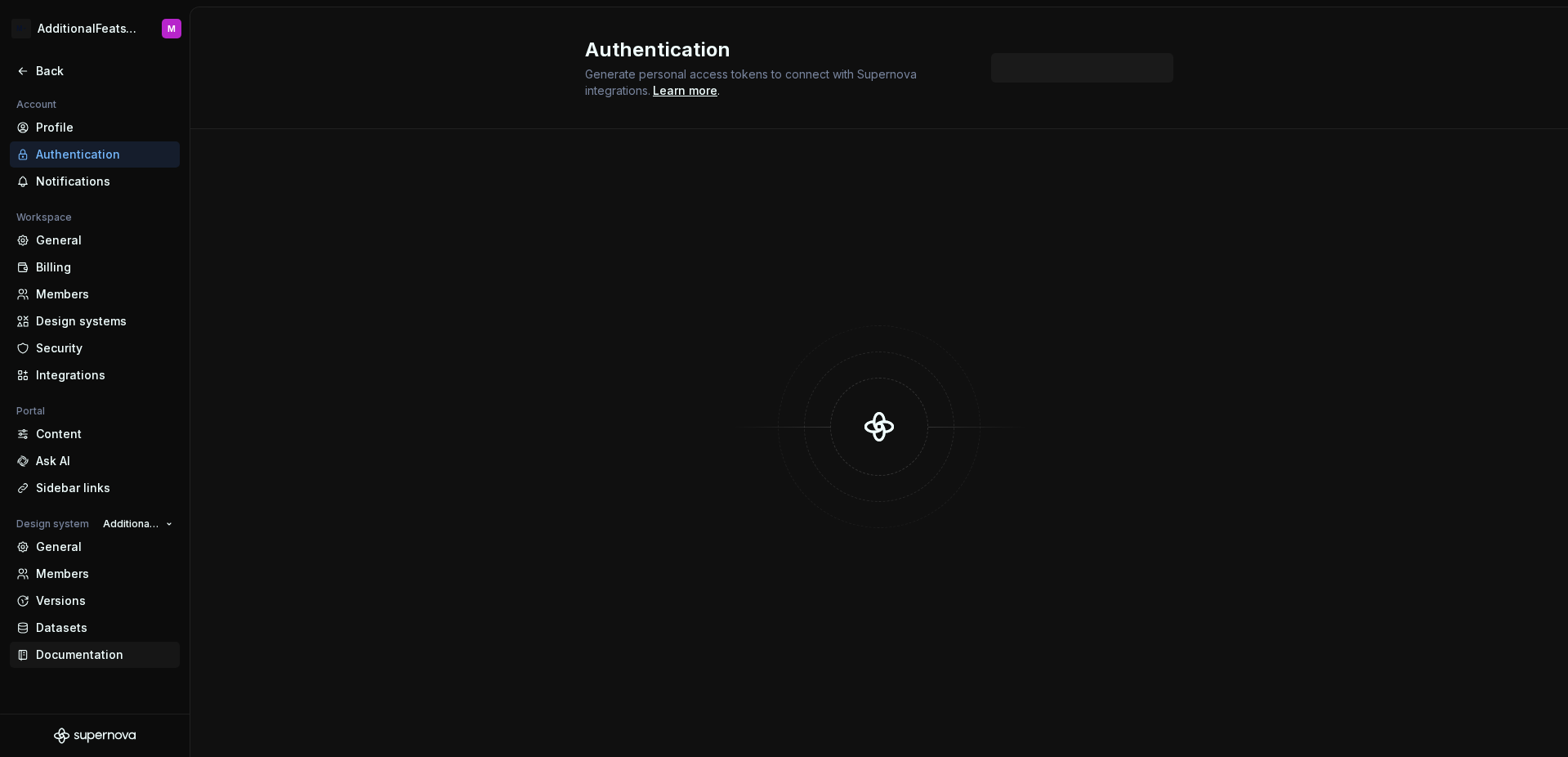
click at [88, 651] on div "Documentation" at bounding box center [105, 655] width 138 height 16
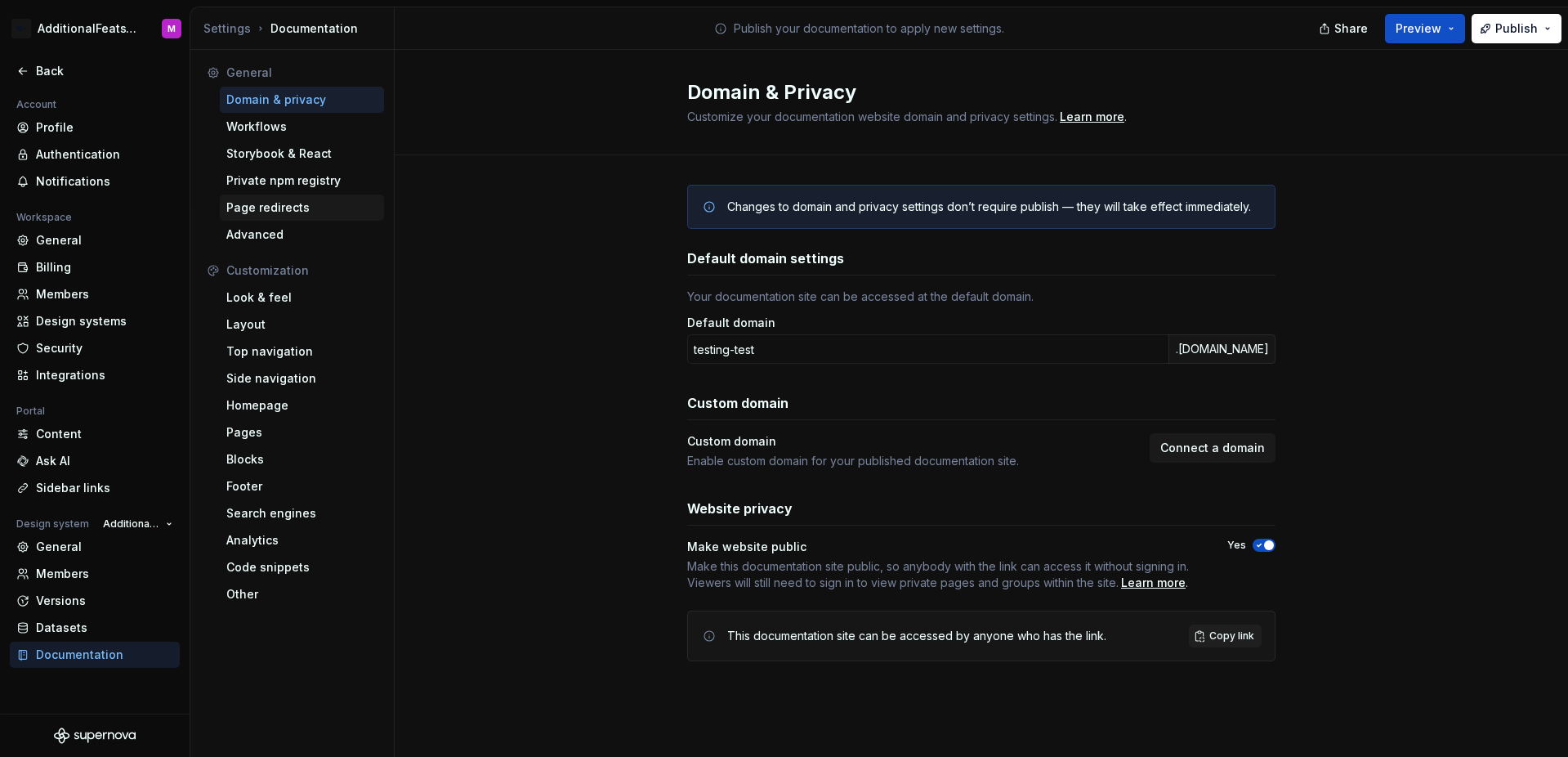
click at [307, 206] on div "Page redirects" at bounding box center [301, 207] width 151 height 16
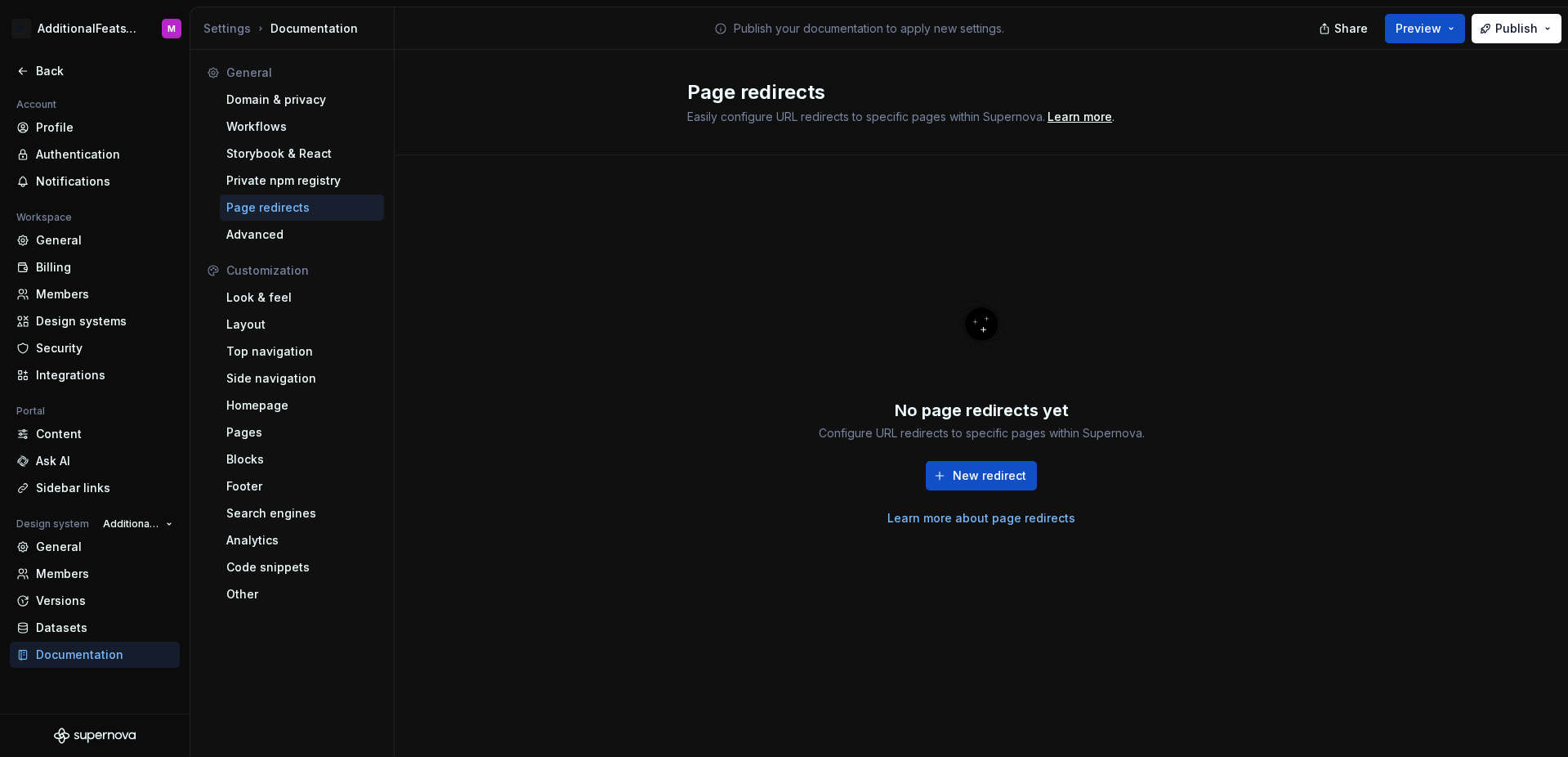
click at [978, 255] on div "No page redirects yet Configure URL redirects to specific pages within Supernov…" at bounding box center [981, 392] width 588 height 416
click at [984, 487] on button "New redirect" at bounding box center [981, 476] width 111 height 29
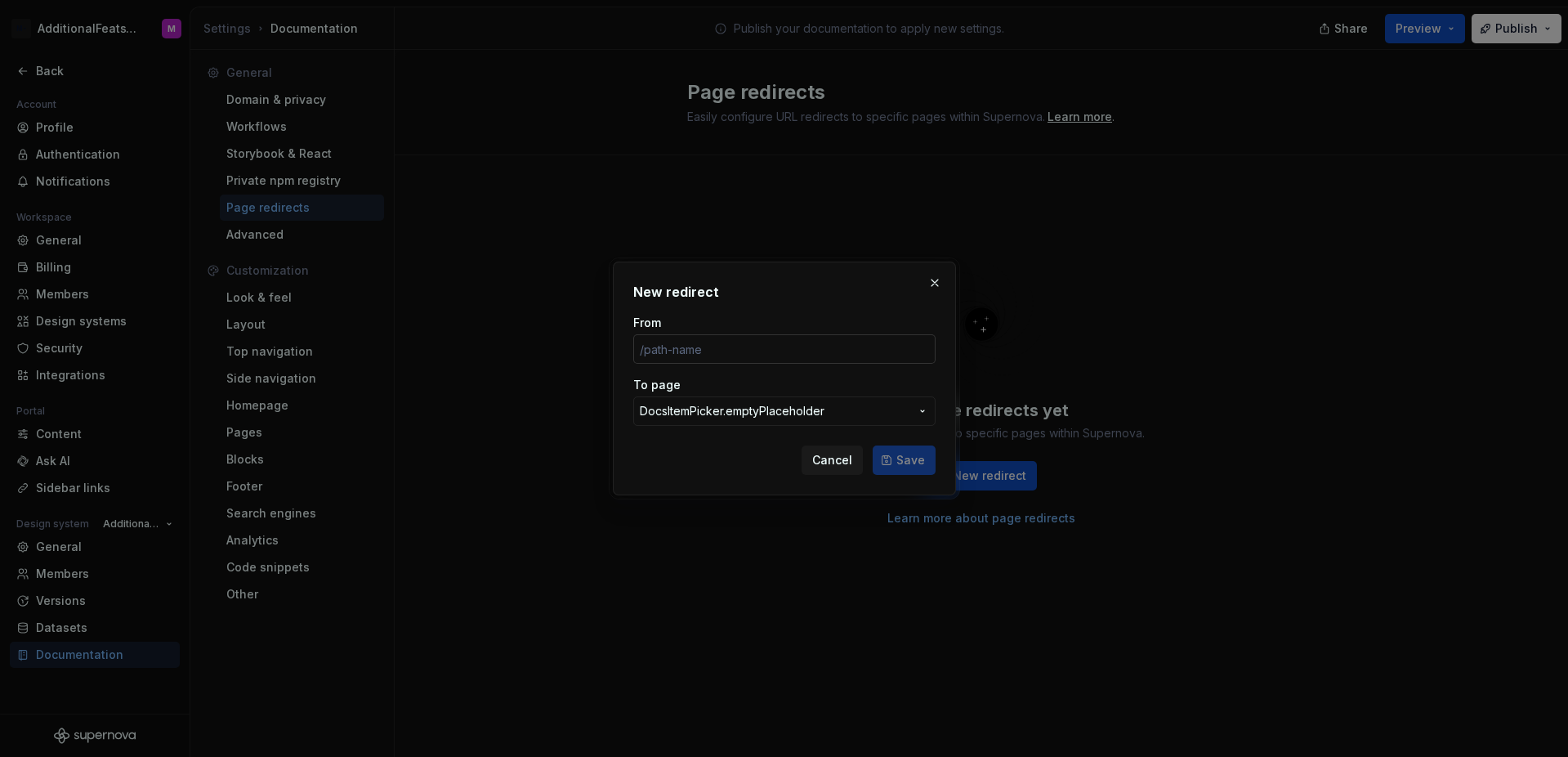
click at [814, 356] on input "From" at bounding box center [784, 349] width 302 height 29
type input "/latest/welcome-RGB40vRs"
click at [834, 410] on span "DocsItemPicker.emptyPlaceholder" at bounding box center [774, 411] width 269 height 16
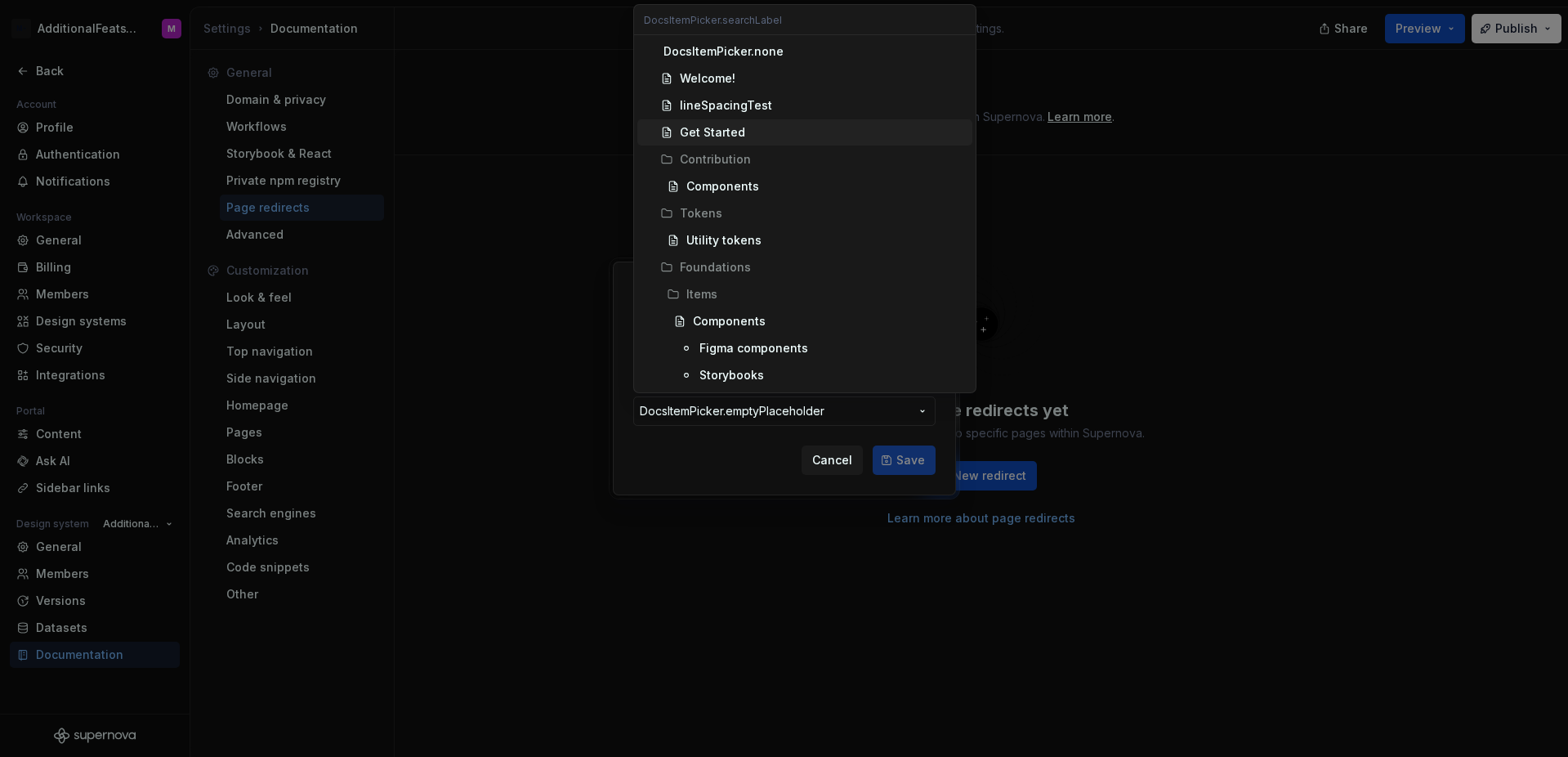
click at [771, 136] on div "Get Started" at bounding box center [822, 133] width 286 height 16
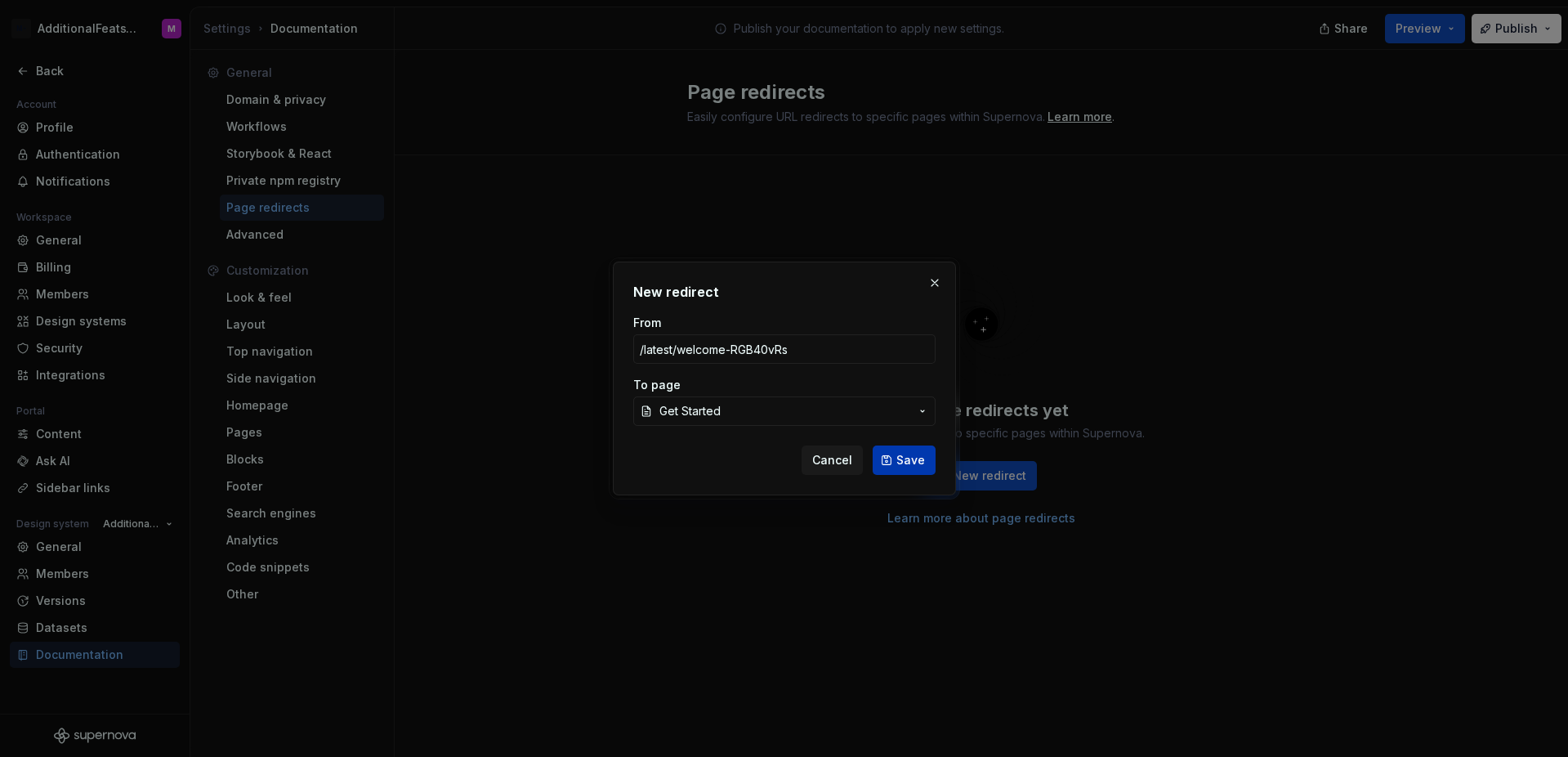
click at [897, 446] on button "Save" at bounding box center [904, 460] width 63 height 29
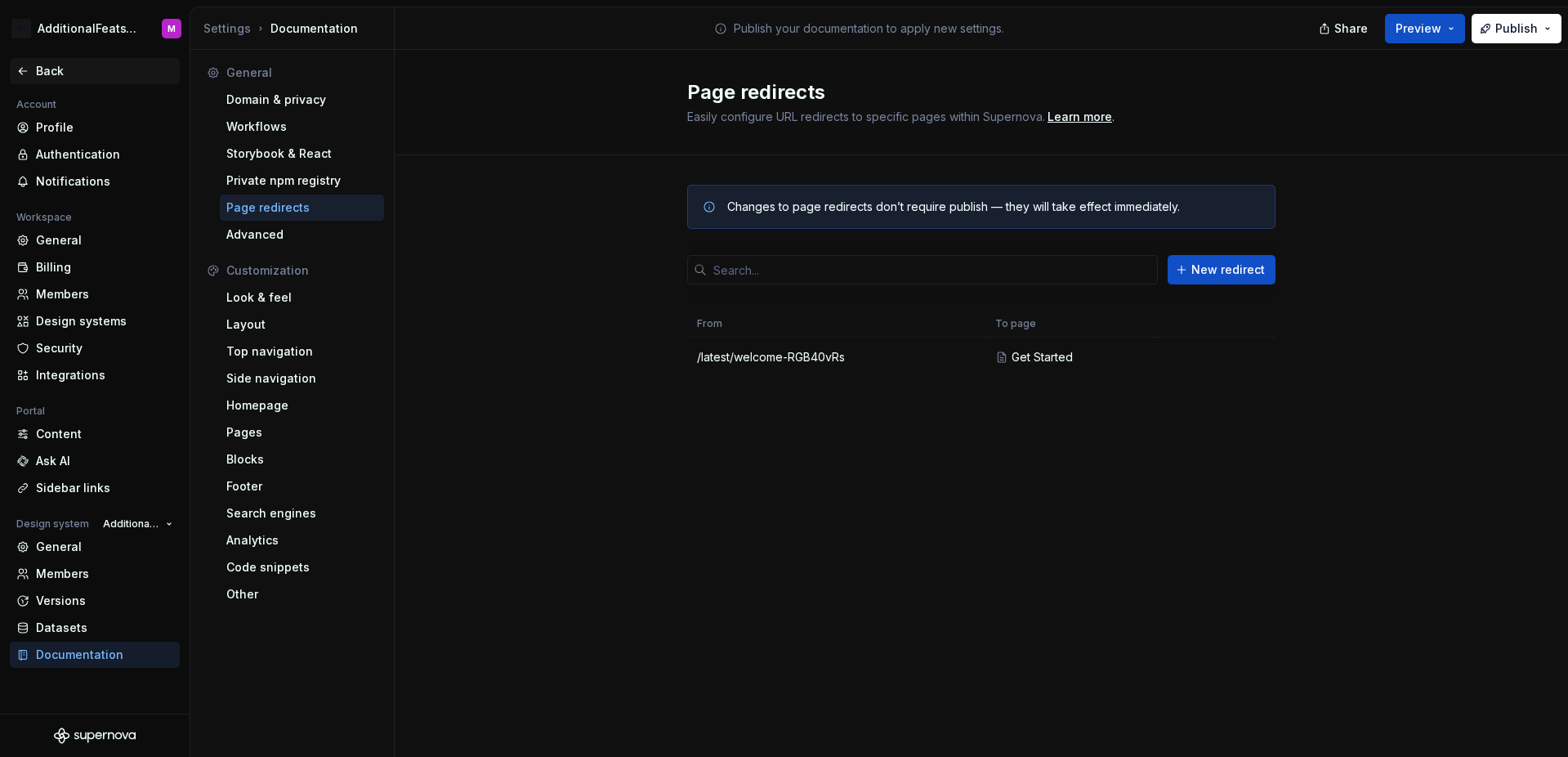
click at [60, 61] on div "Back" at bounding box center [95, 71] width 170 height 26
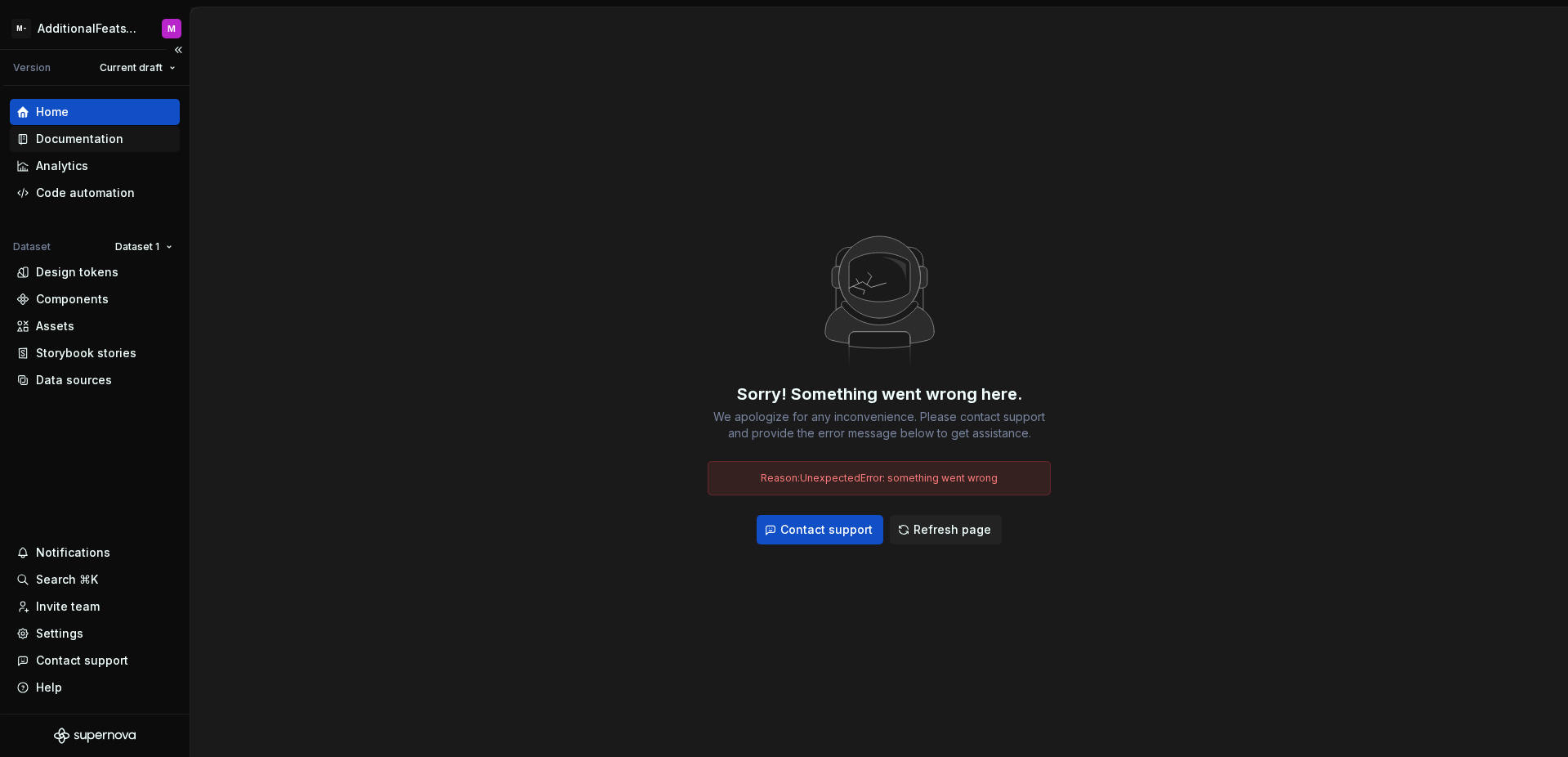
click at [85, 147] on div "Documentation" at bounding box center [95, 139] width 170 height 26
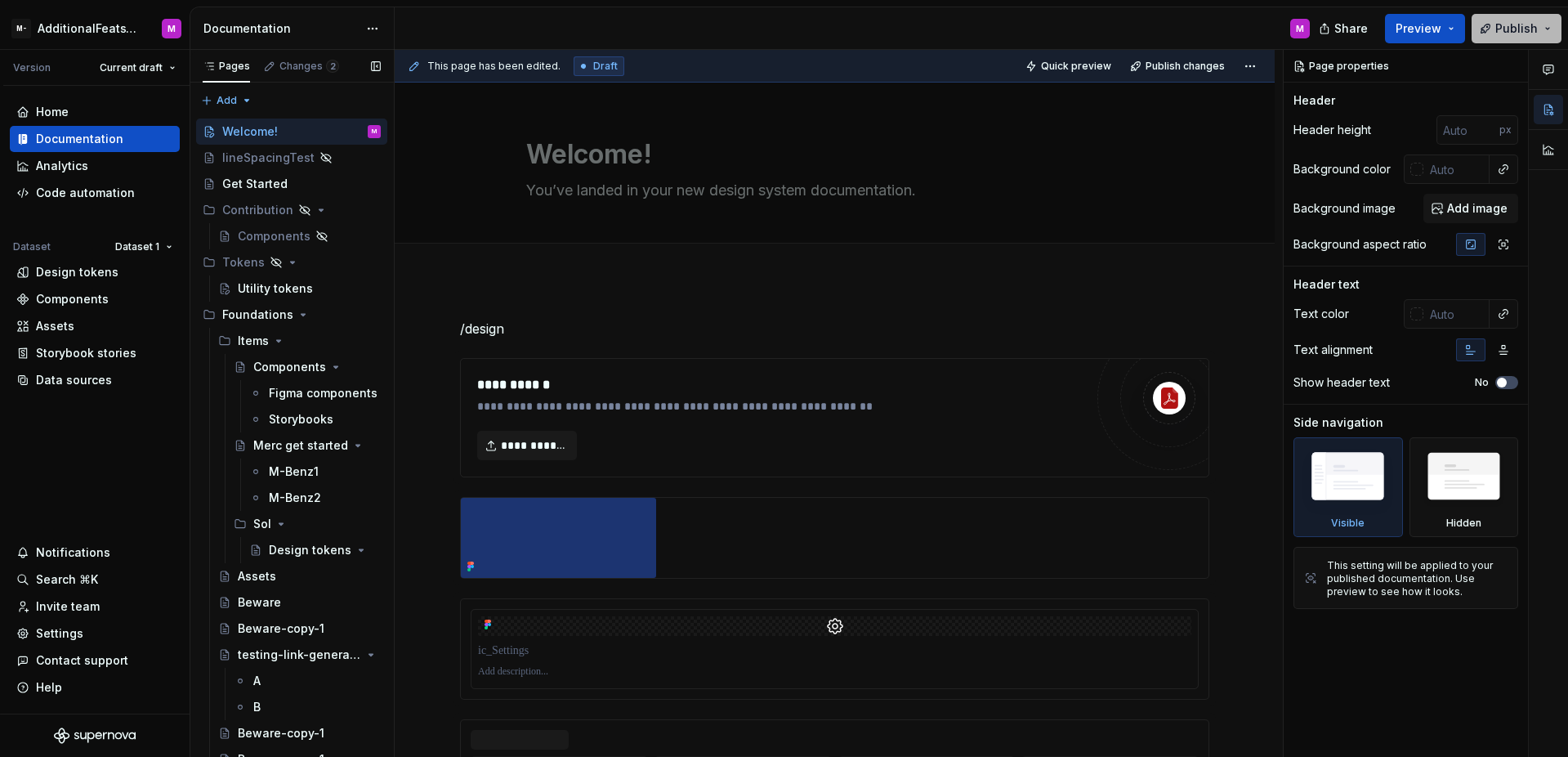
click at [1535, 24] on span "Publish" at bounding box center [1516, 29] width 43 height 16
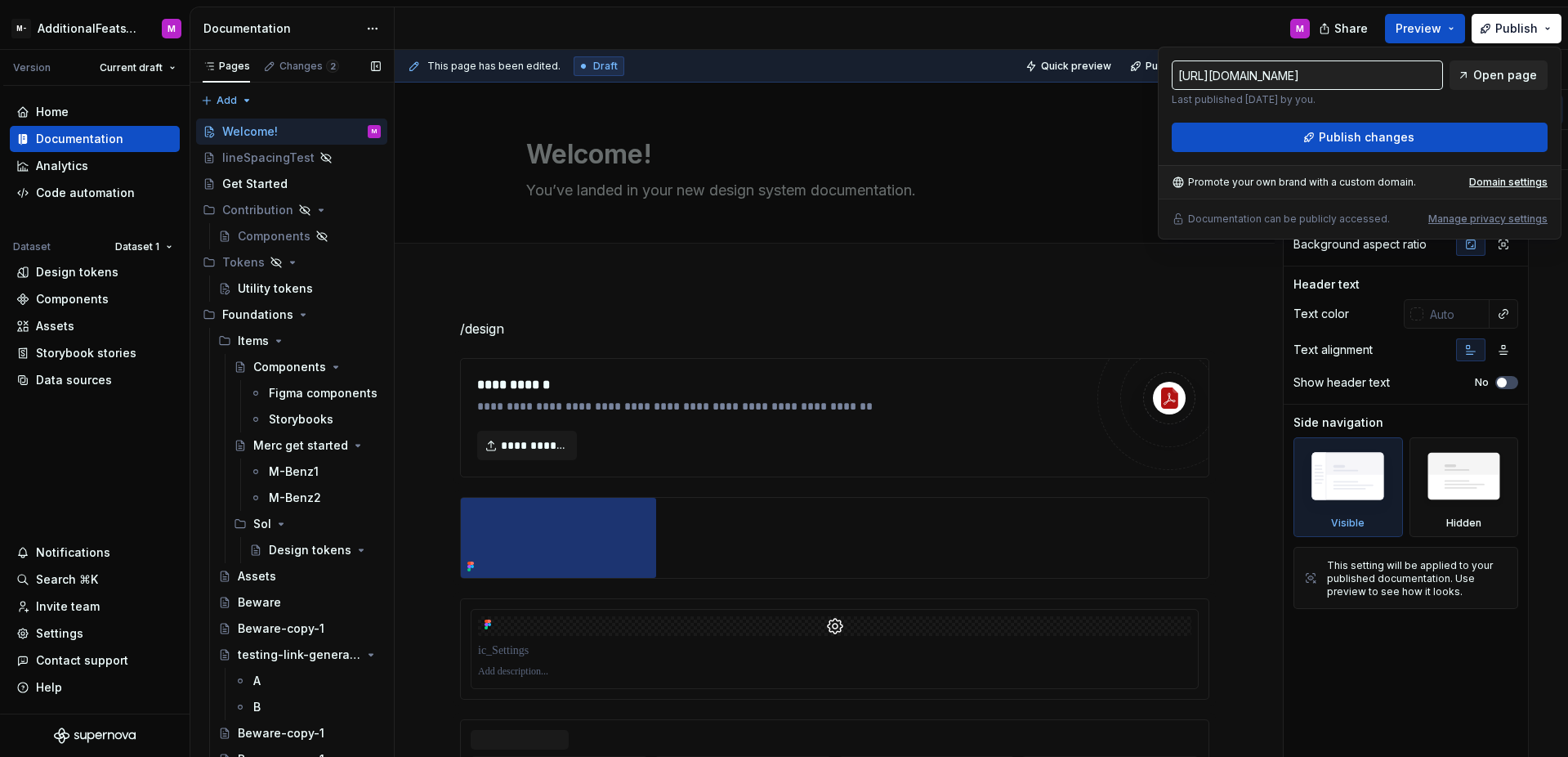
click at [1507, 75] on span "Open page" at bounding box center [1505, 75] width 64 height 16
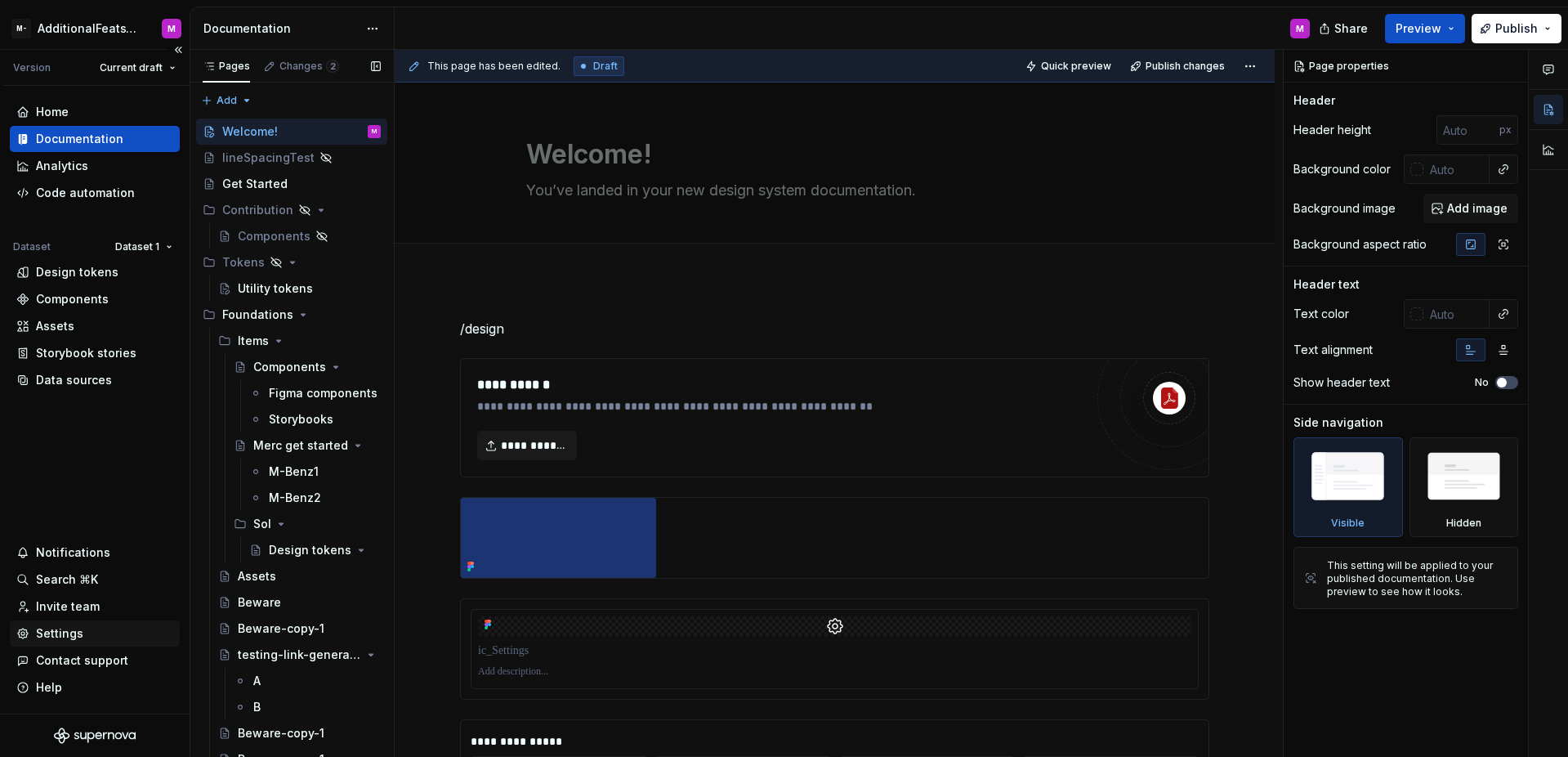
click at [57, 642] on div "Settings" at bounding box center [95, 633] width 170 height 26
type textarea "*"
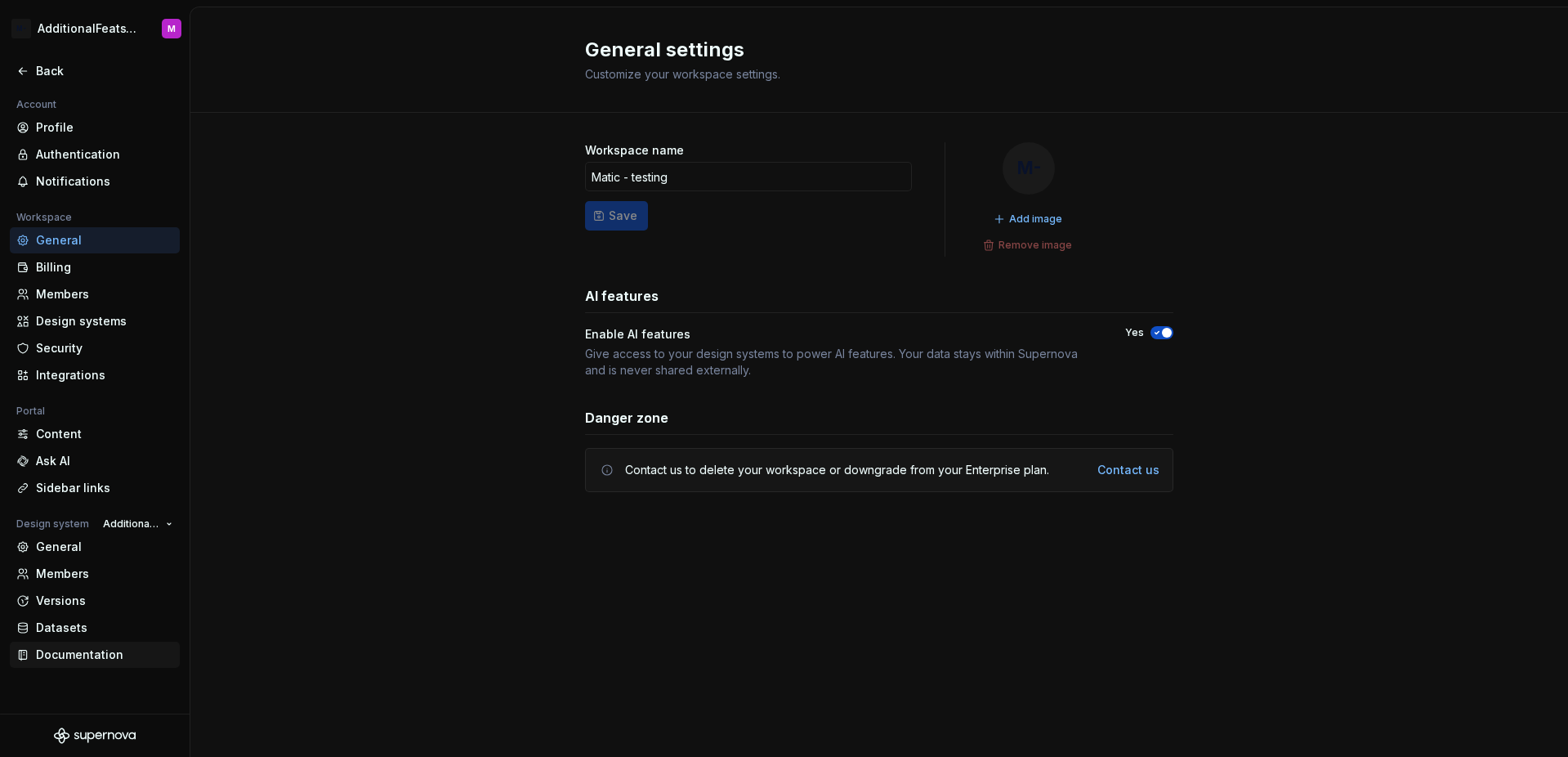
click at [81, 657] on div "Documentation" at bounding box center [105, 655] width 138 height 16
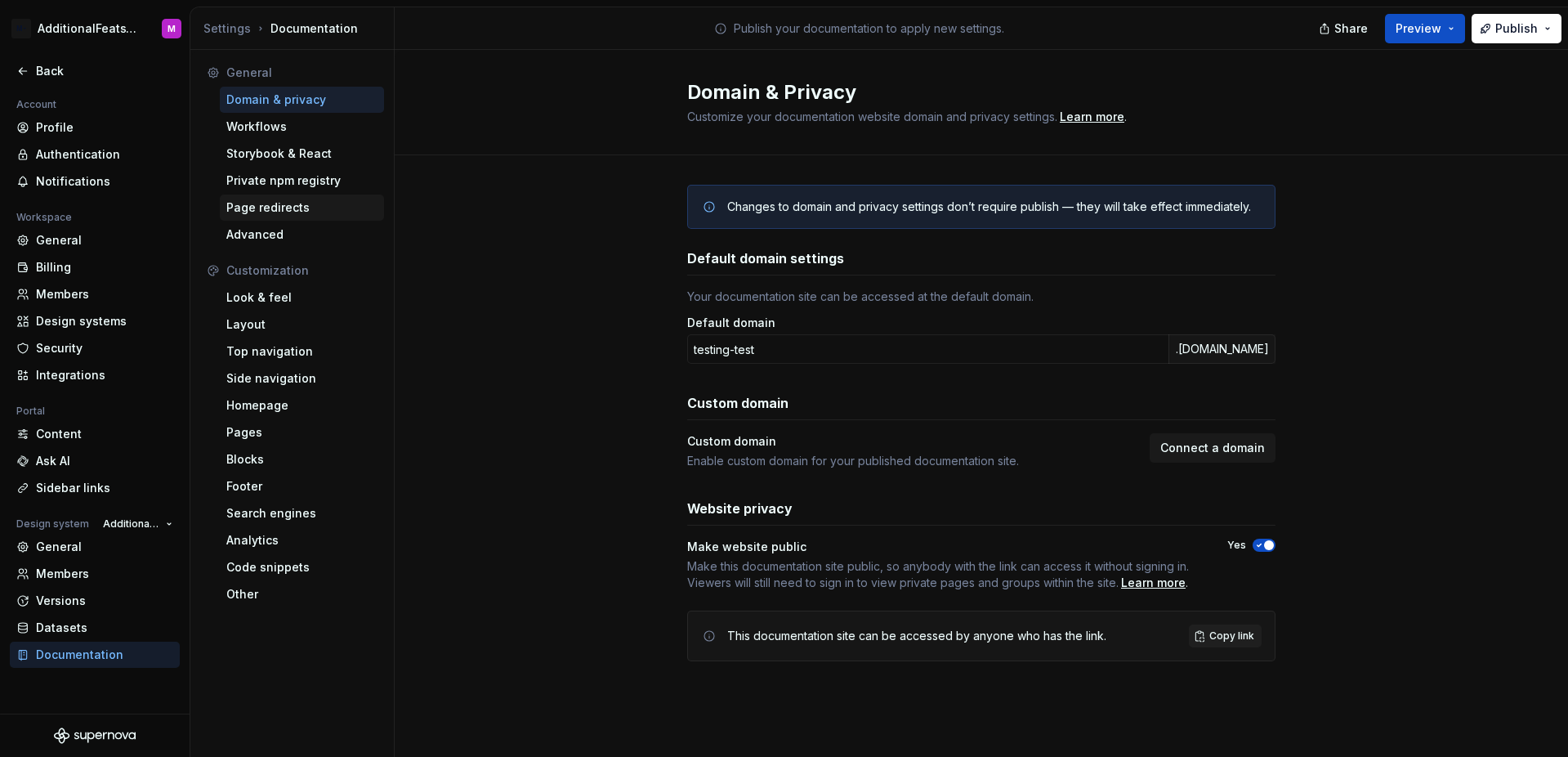
click at [260, 204] on div "Page redirects" at bounding box center [301, 207] width 151 height 16
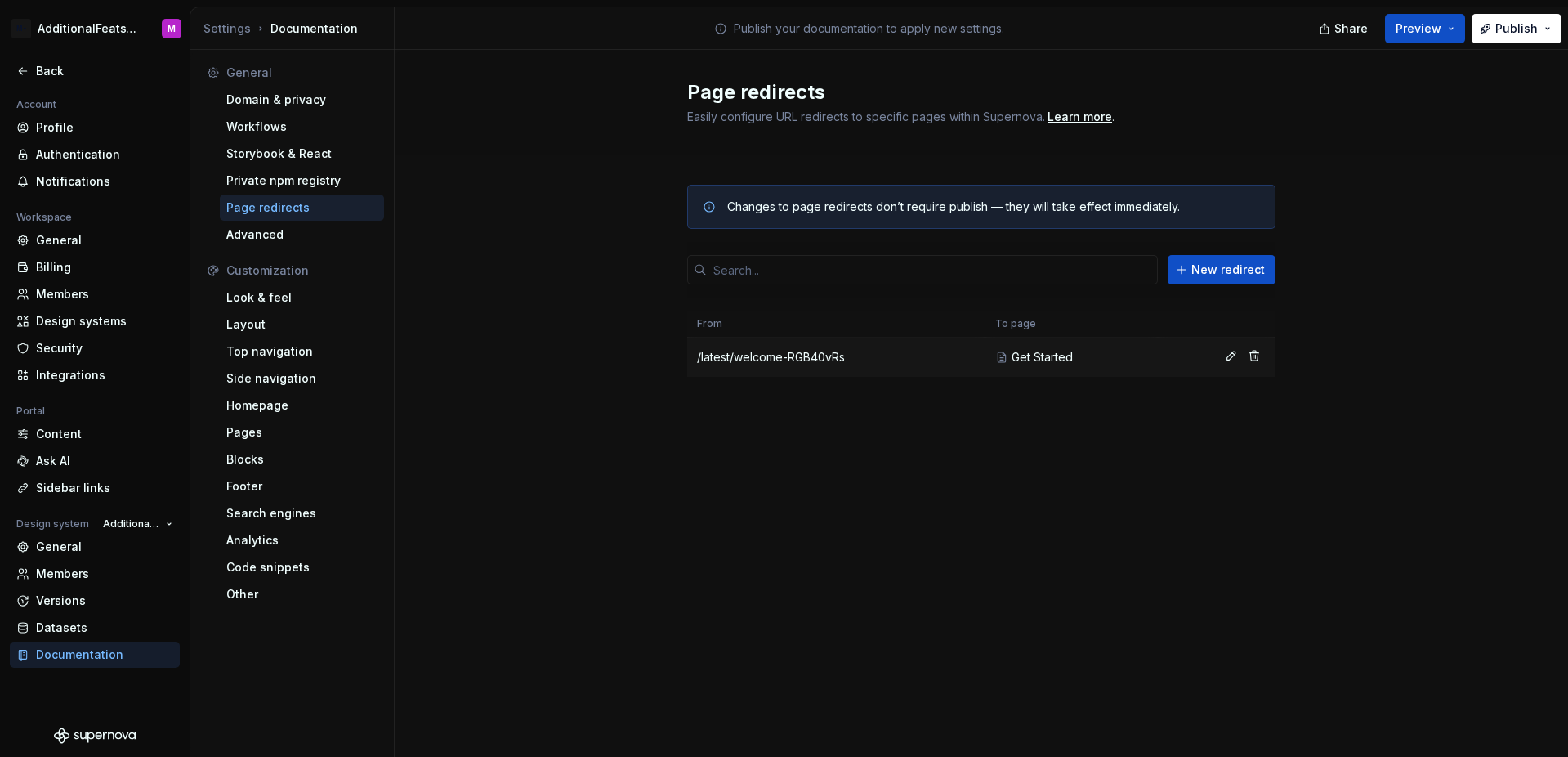
click at [983, 364] on td "/latest/welcome-RGB40vRs" at bounding box center [836, 357] width 298 height 39
click at [1263, 359] on button "button" at bounding box center [1254, 356] width 23 height 23
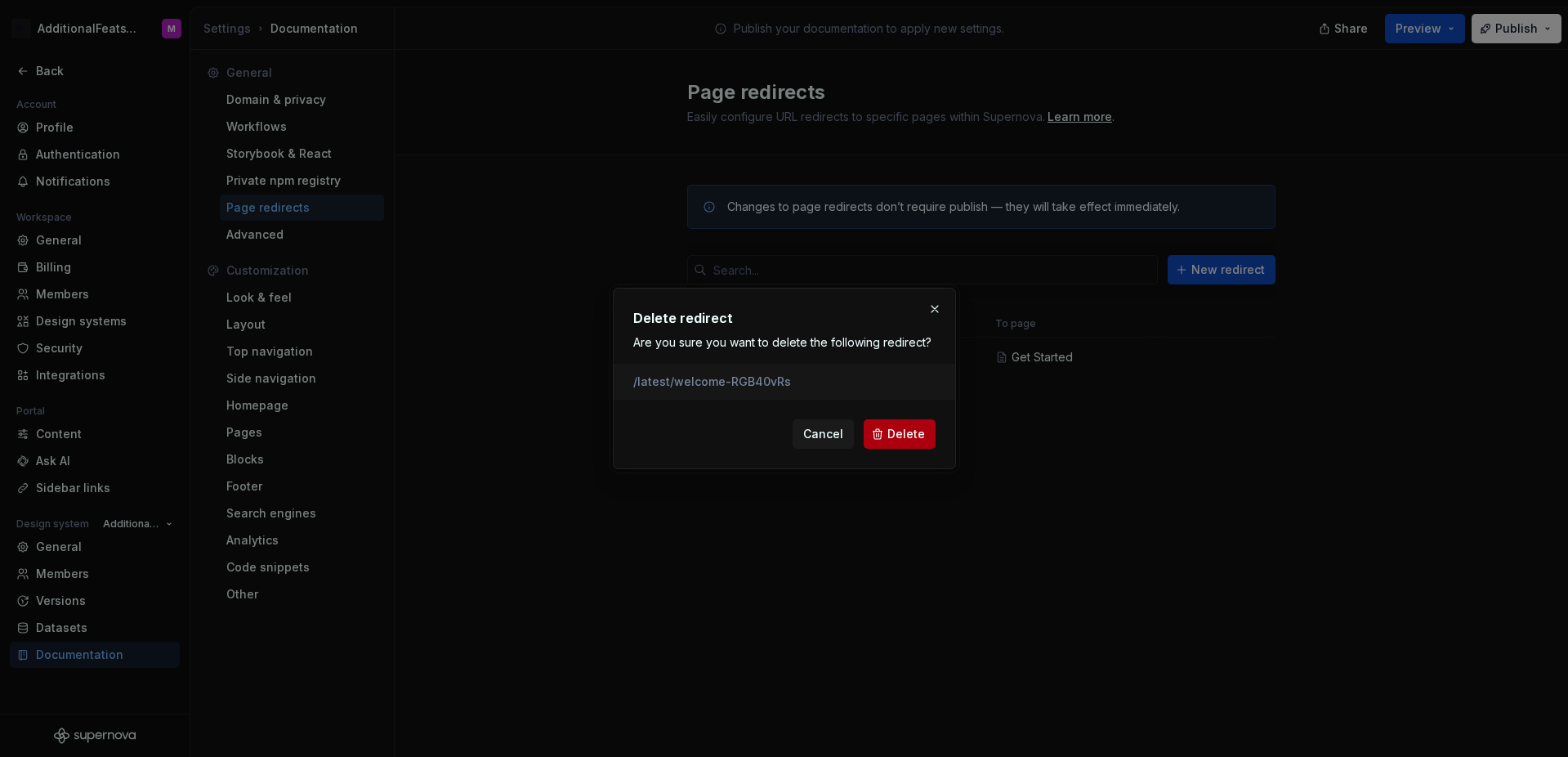
click at [912, 428] on span "Delete" at bounding box center [906, 434] width 38 height 16
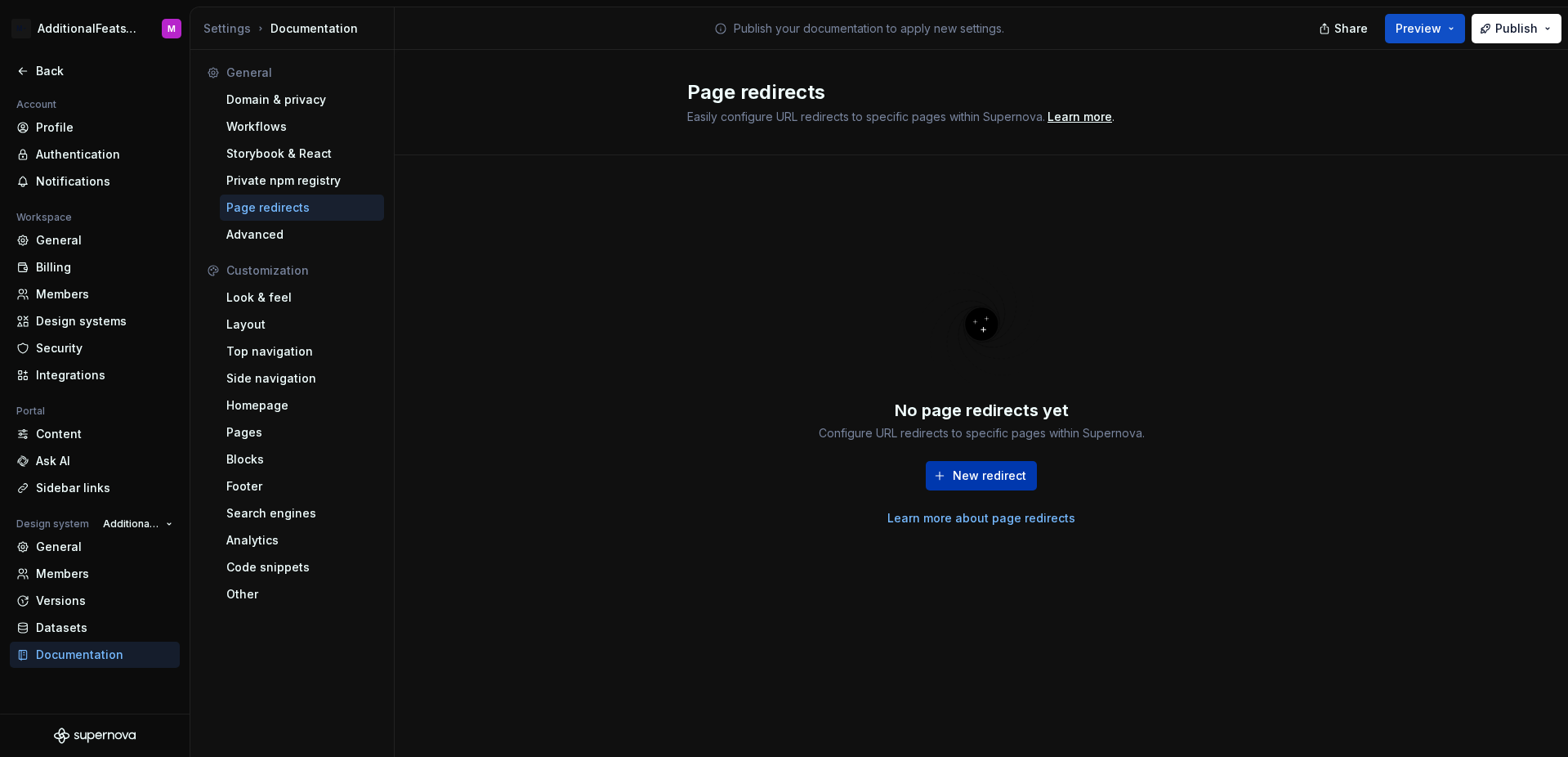
click at [963, 488] on button "New redirect" at bounding box center [981, 476] width 111 height 29
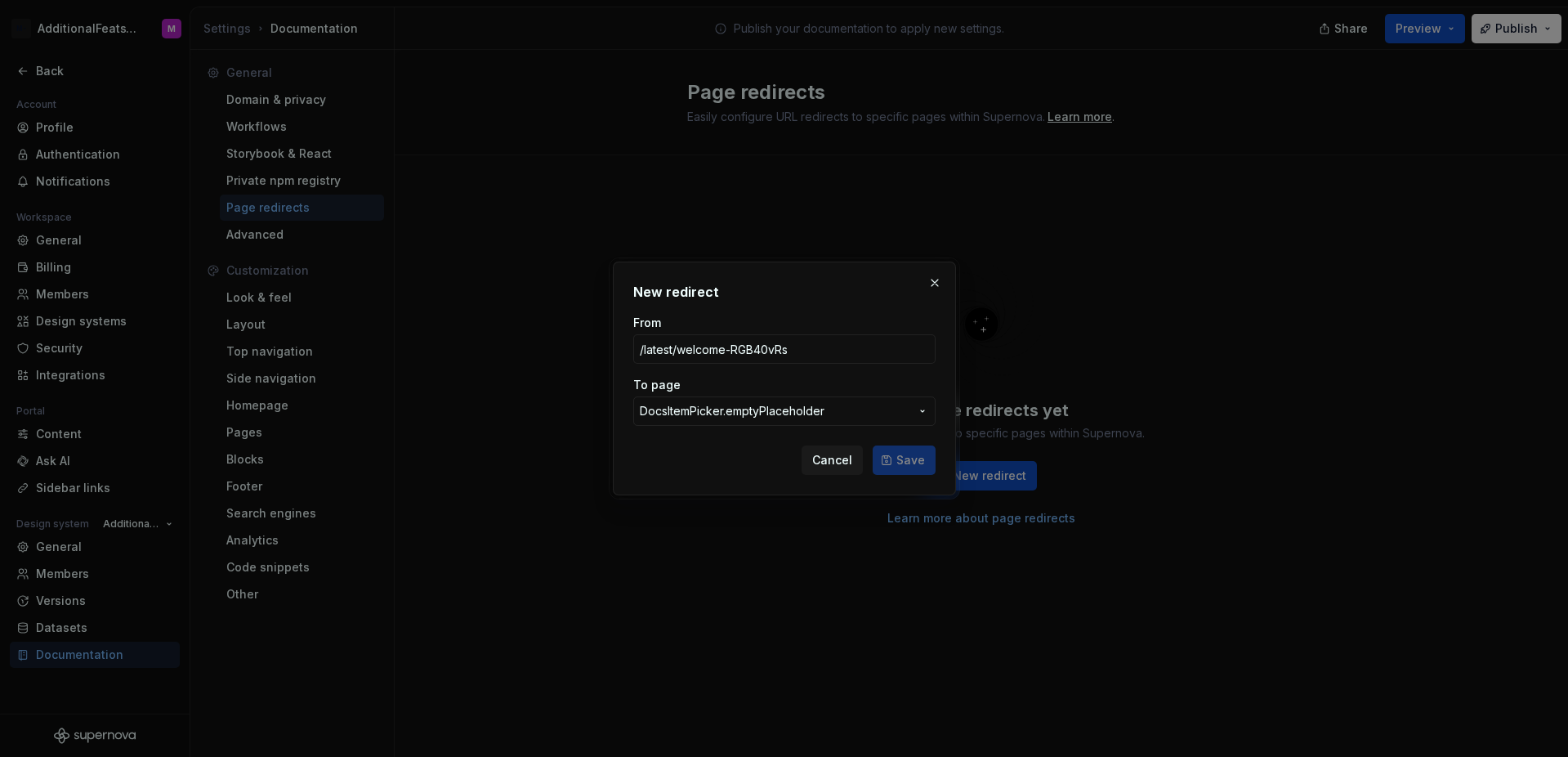
type input "/latest/welcome-RGB40vRs"
click at [868, 414] on span "DocsItemPicker.emptyPlaceholder" at bounding box center [774, 411] width 269 height 16
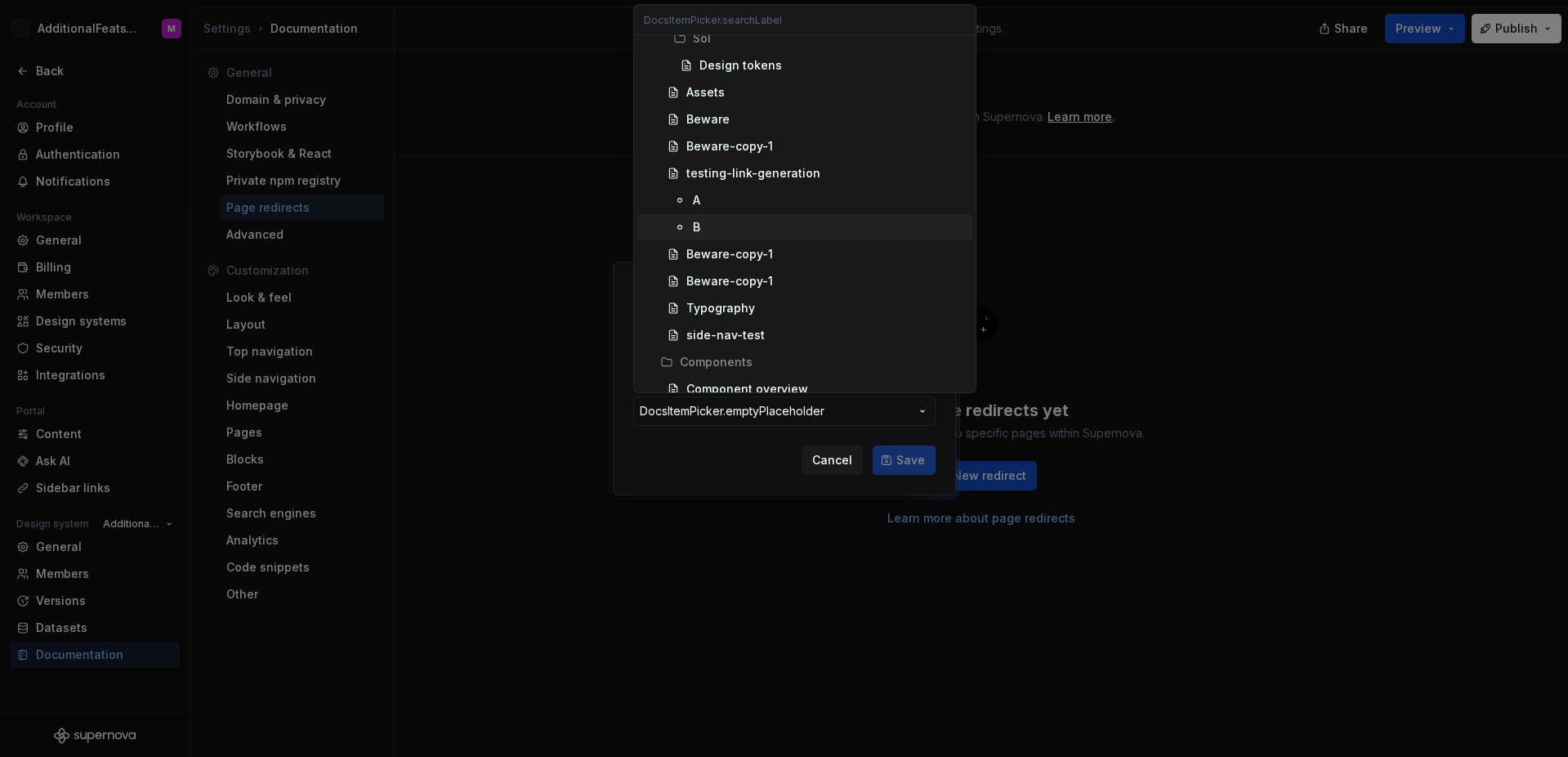
scroll to position [529, 0]
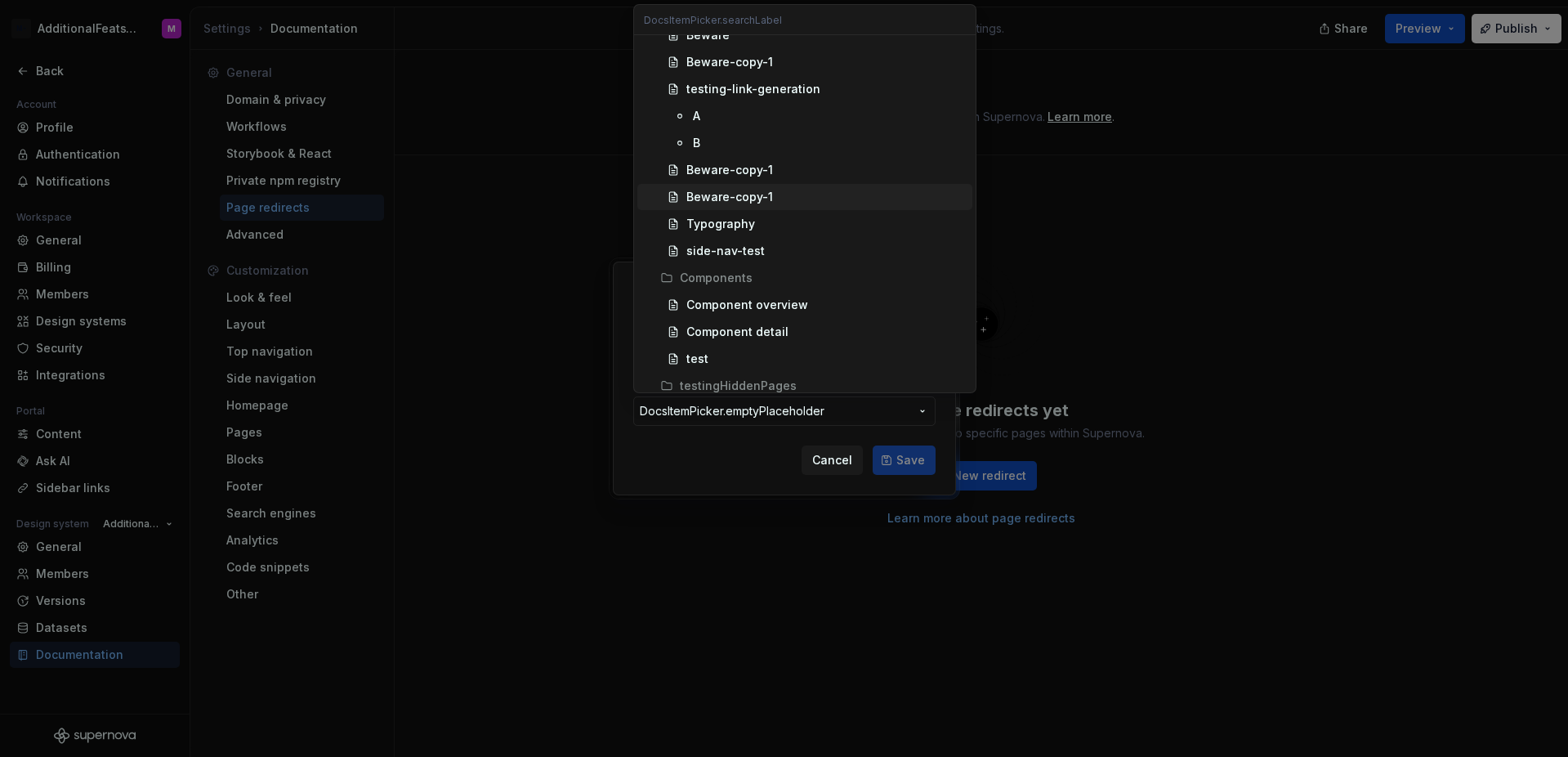
click at [762, 202] on div "Beware-copy-1" at bounding box center [730, 197] width 87 height 16
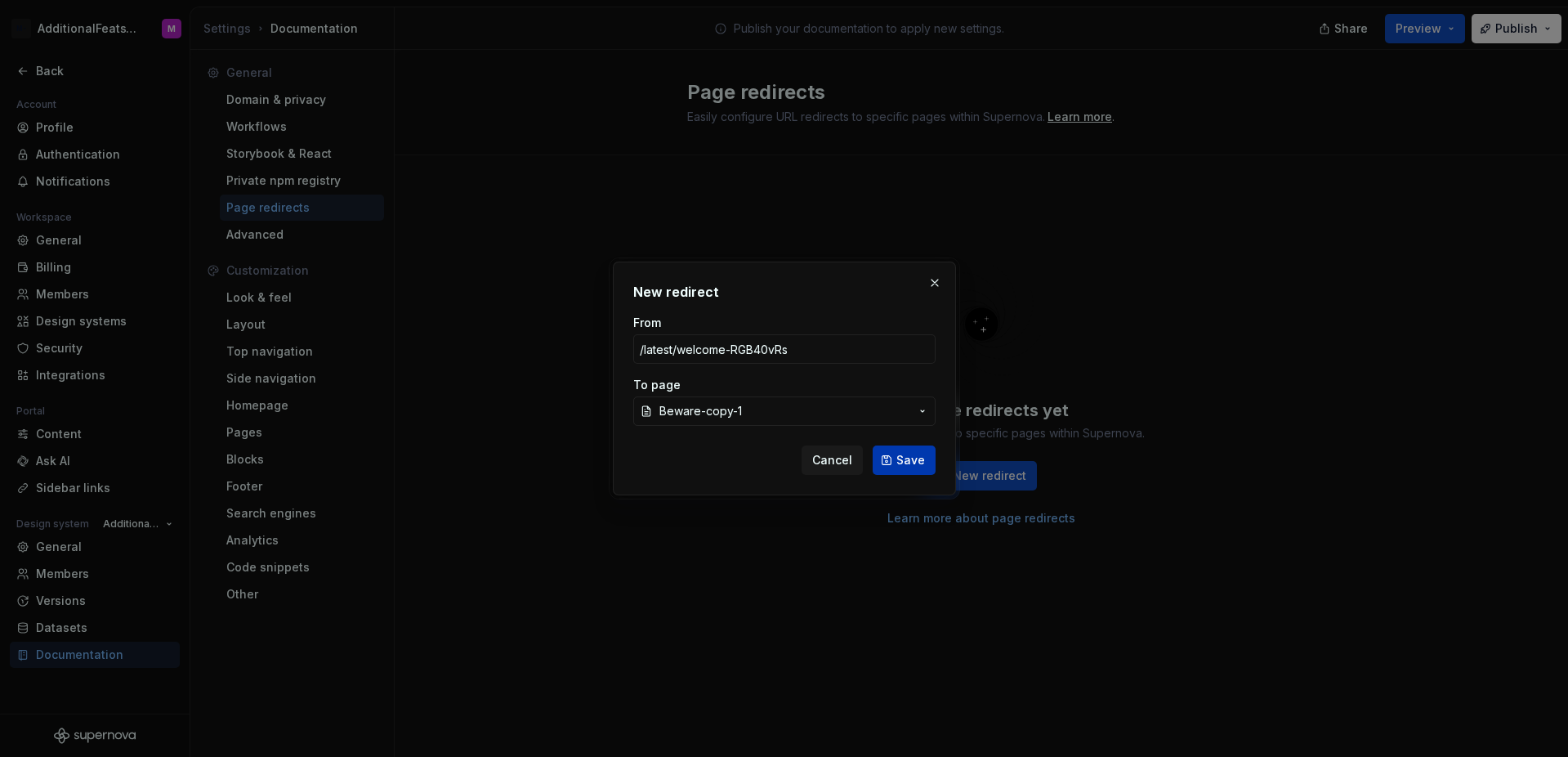
click at [905, 460] on span "Save" at bounding box center [911, 460] width 29 height 16
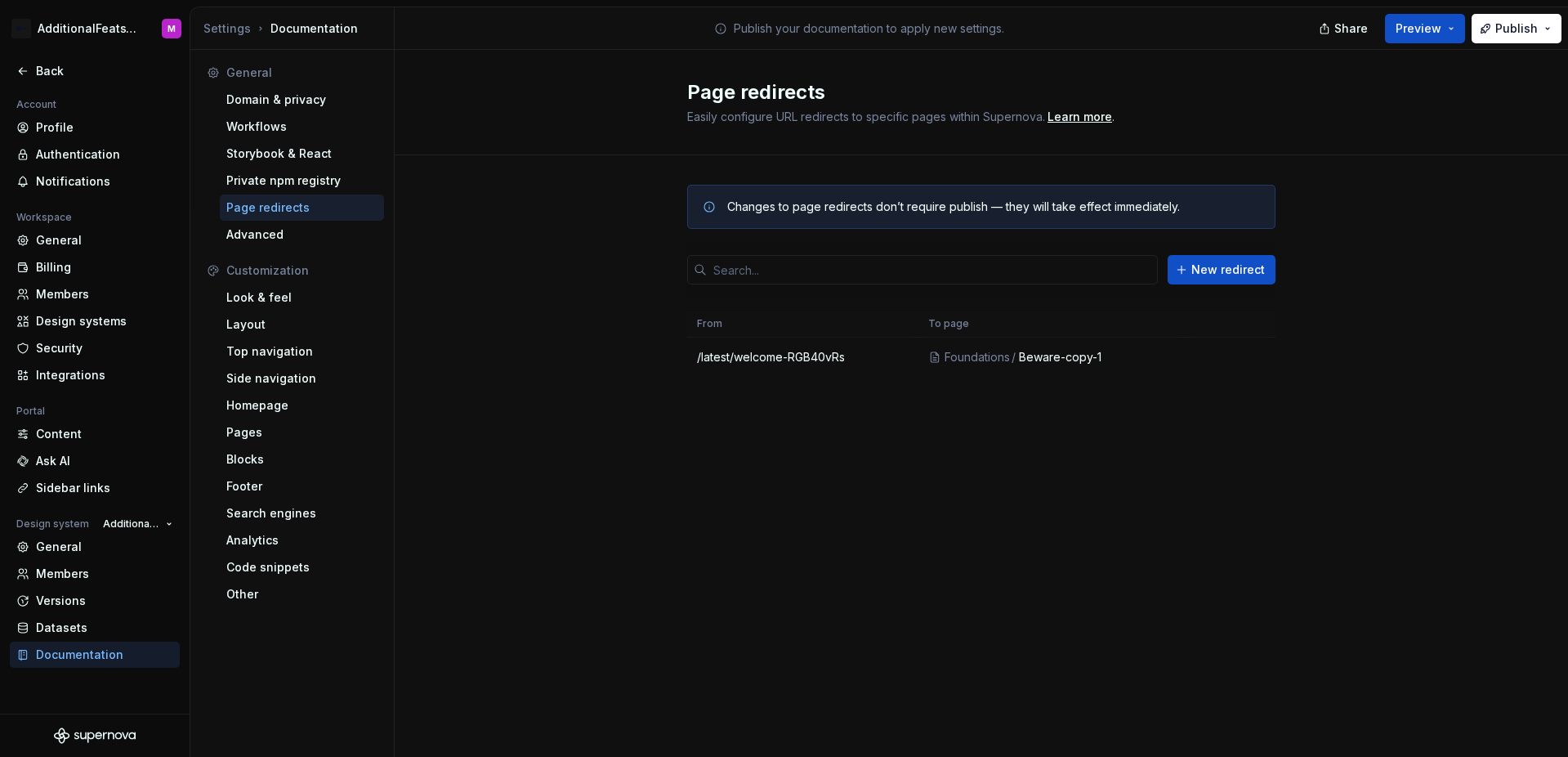
click at [1317, 345] on div "Changes to page redirects don’t require publish — they will take effect immedia…" at bounding box center [981, 297] width 1173 height 283
click at [1330, 257] on div "Changes to page redirects don’t require publish — they will take effect immedia…" at bounding box center [981, 297] width 1173 height 283
click at [1497, 33] on span "Publish" at bounding box center [1516, 29] width 43 height 16
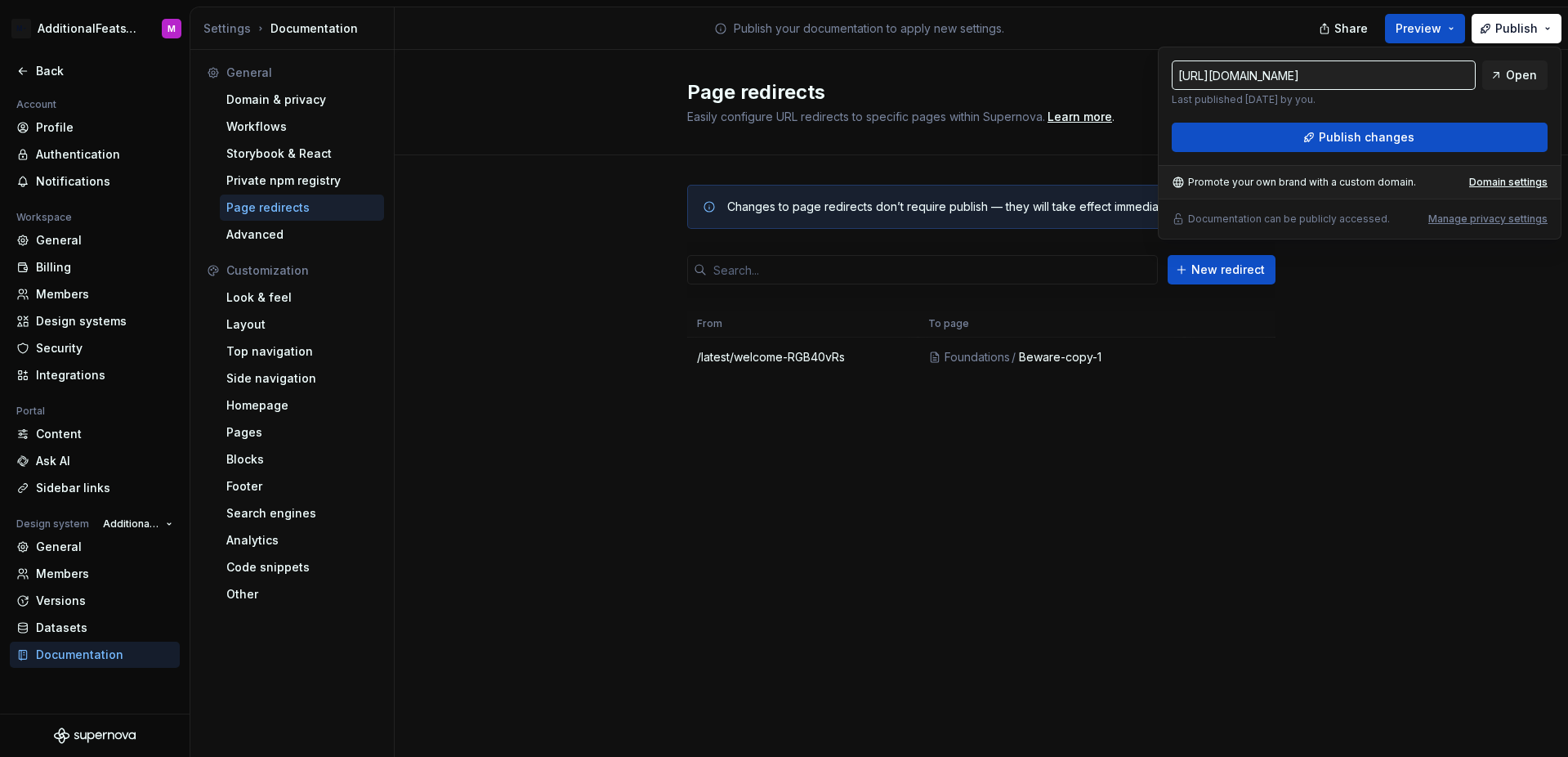
click at [1248, 491] on div "Page redirects Easily configure URL redirects to specific pages within Supernov…" at bounding box center [981, 403] width 1173 height 707
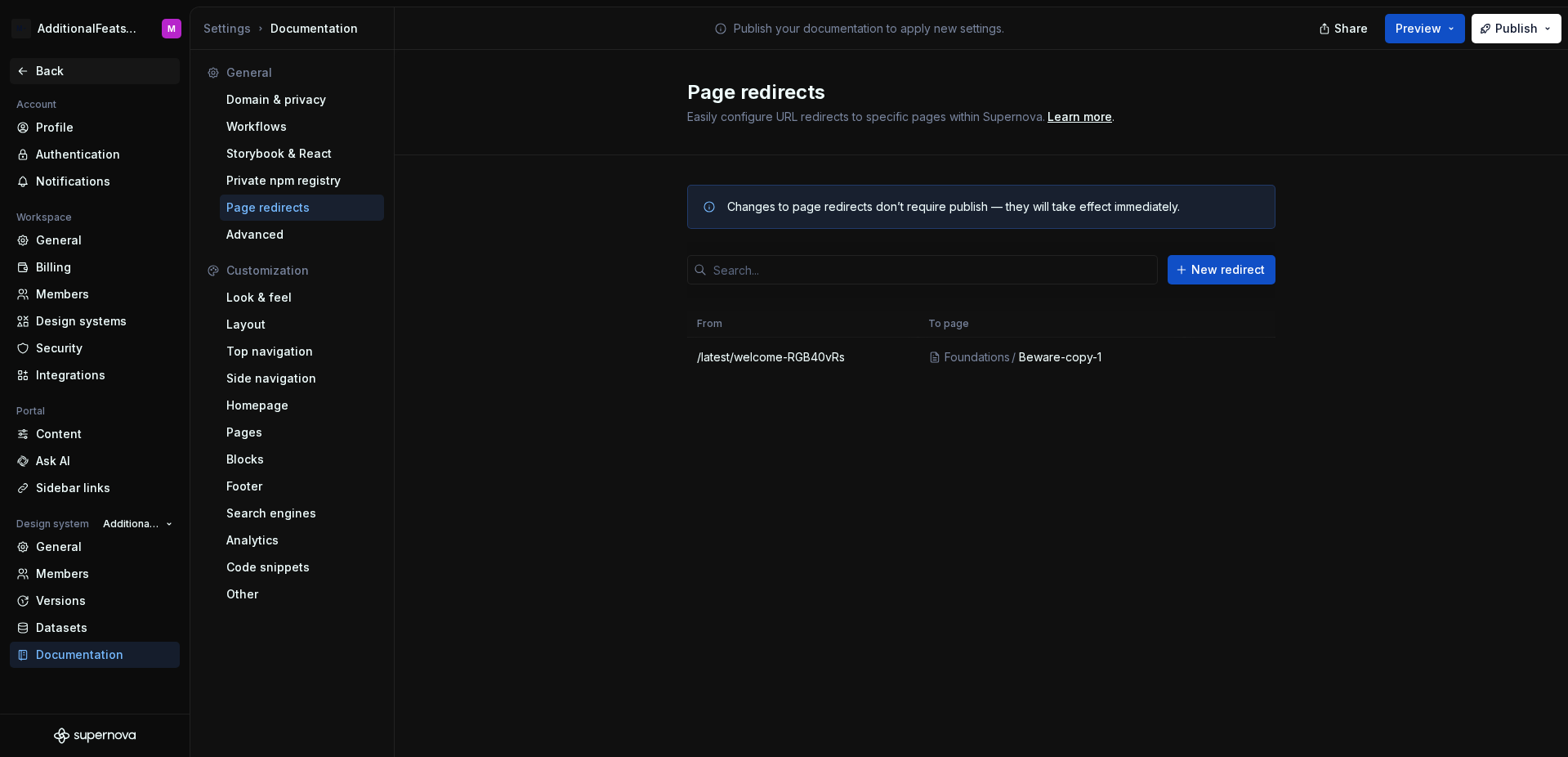
click at [75, 82] on div "Back" at bounding box center [95, 71] width 170 height 26
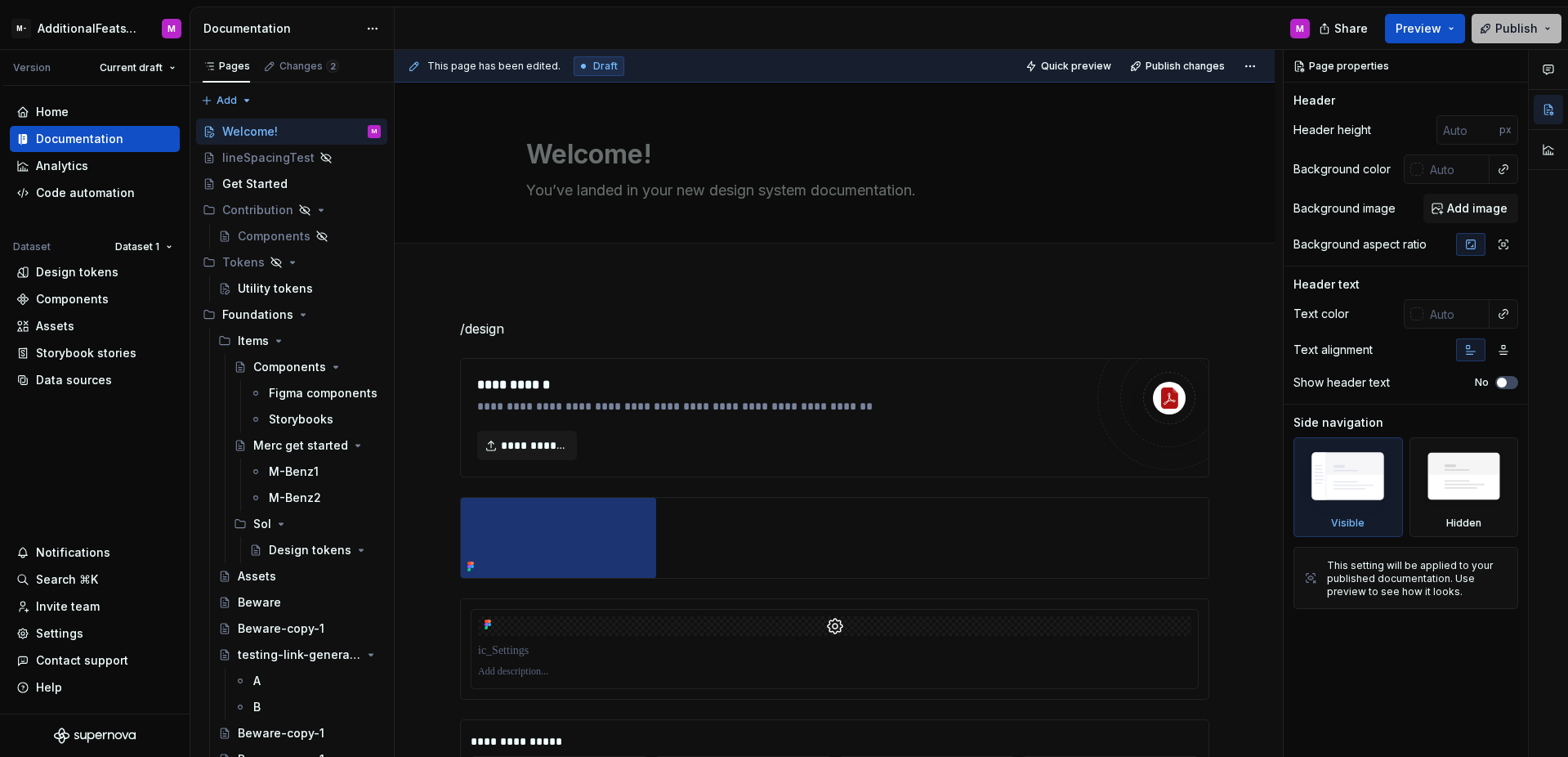
click at [1506, 38] on button "Publish" at bounding box center [1516, 29] width 90 height 29
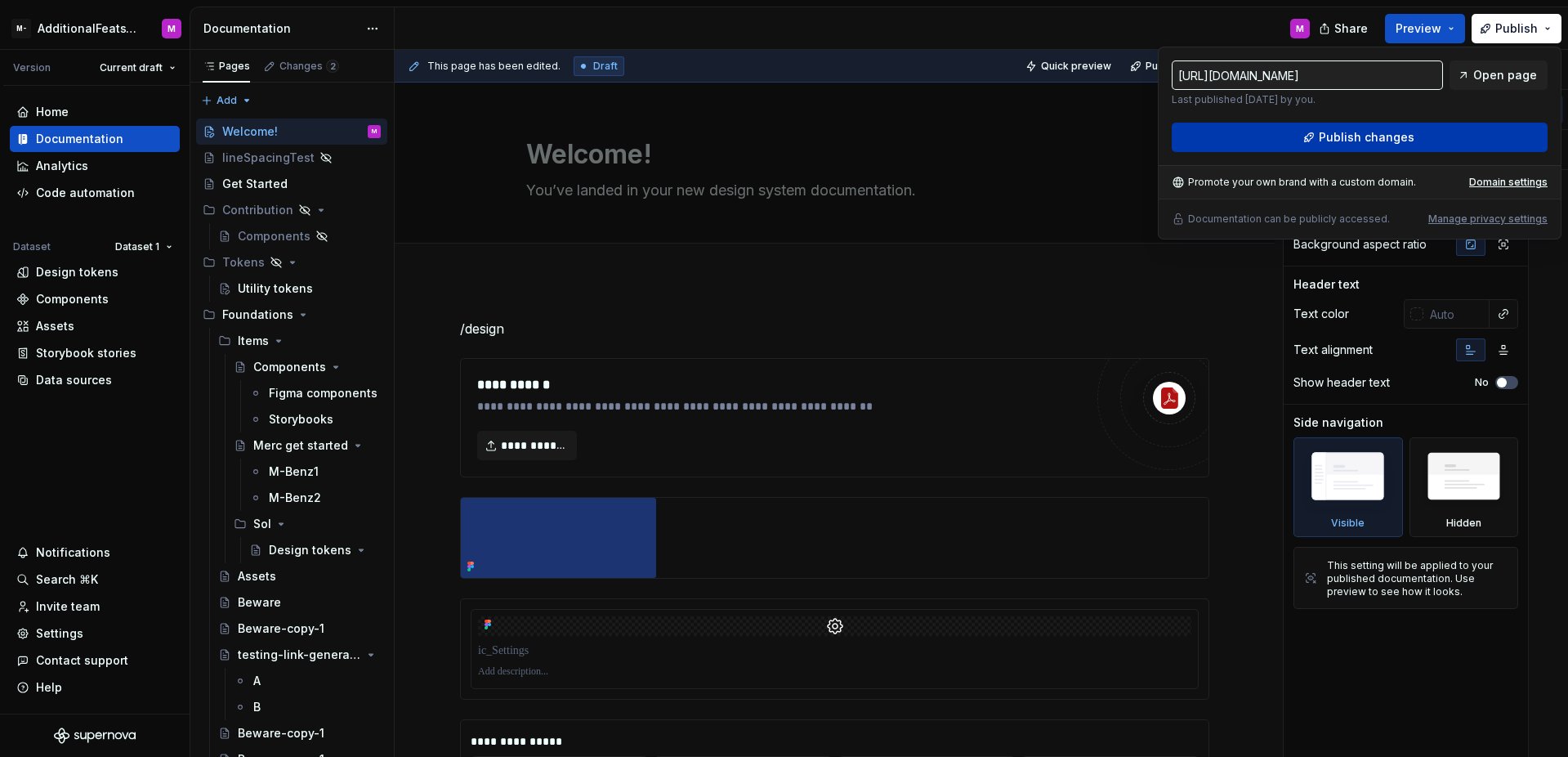
click at [1414, 141] on button "Publish changes" at bounding box center [1359, 138] width 376 height 29
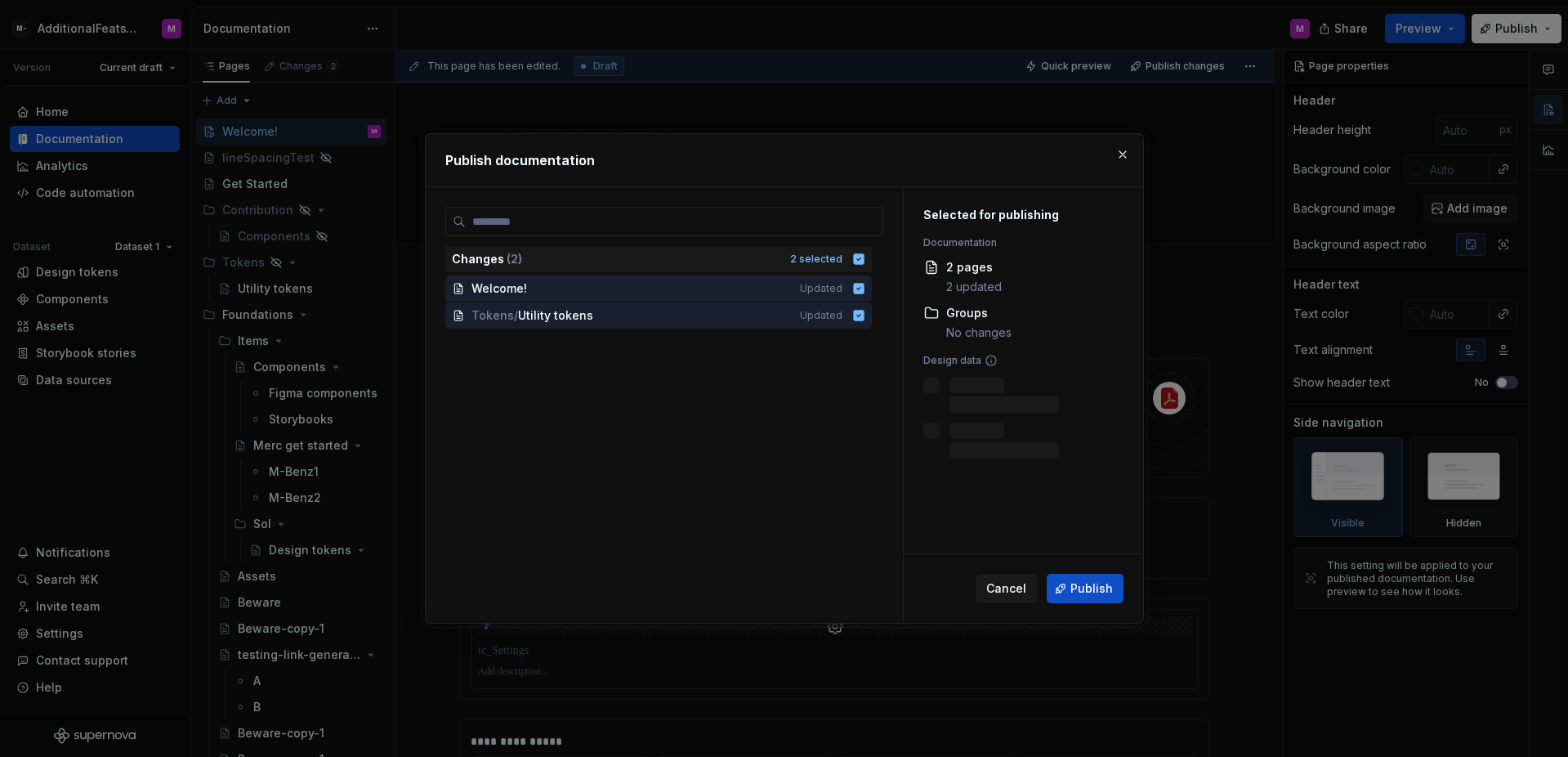
click at [1088, 585] on span "Publish" at bounding box center [1091, 588] width 43 height 16
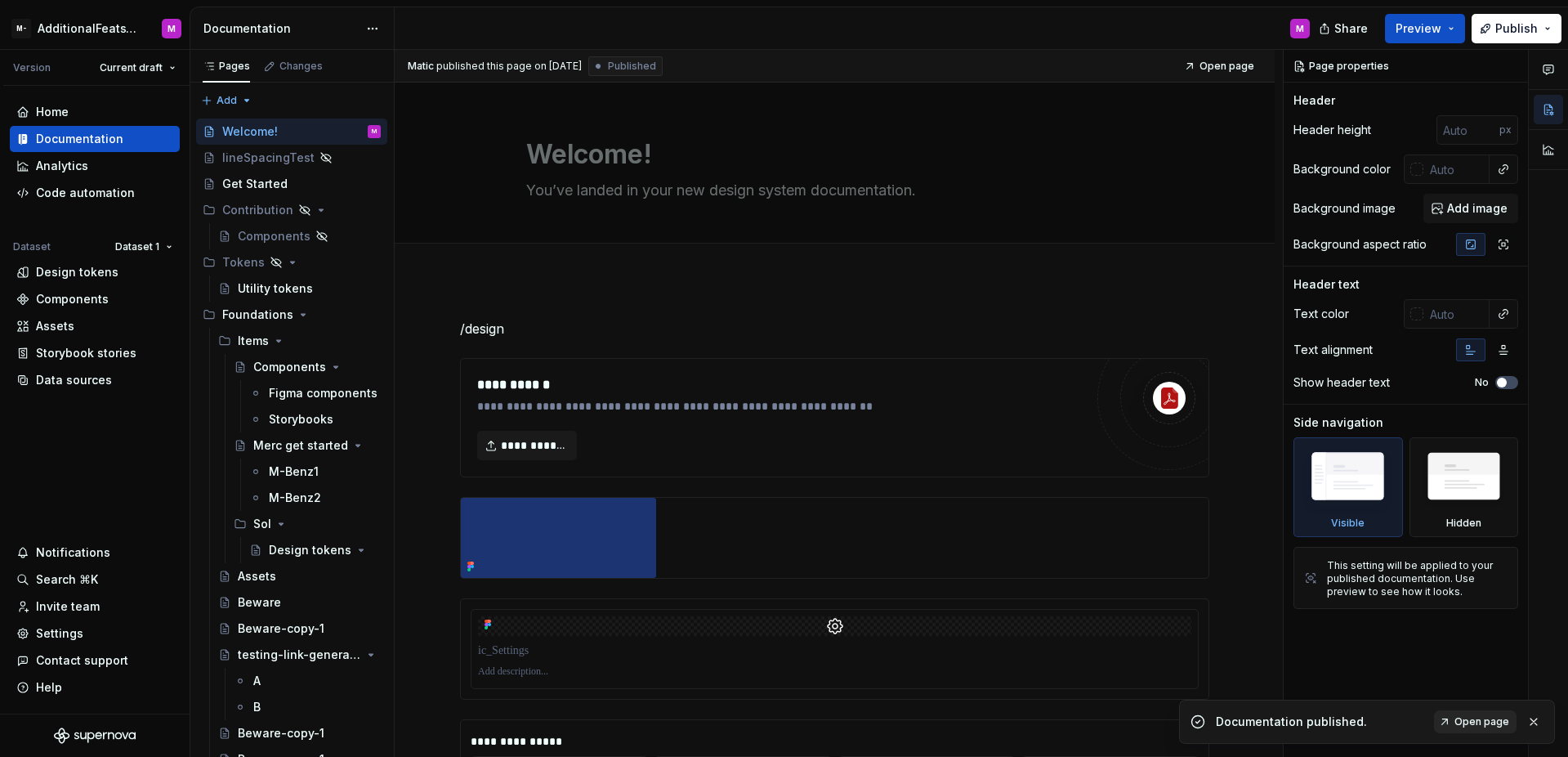
click at [1466, 722] on span "Open page" at bounding box center [1481, 722] width 55 height 13
click at [61, 631] on div "Settings" at bounding box center [60, 633] width 47 height 16
type textarea "*"
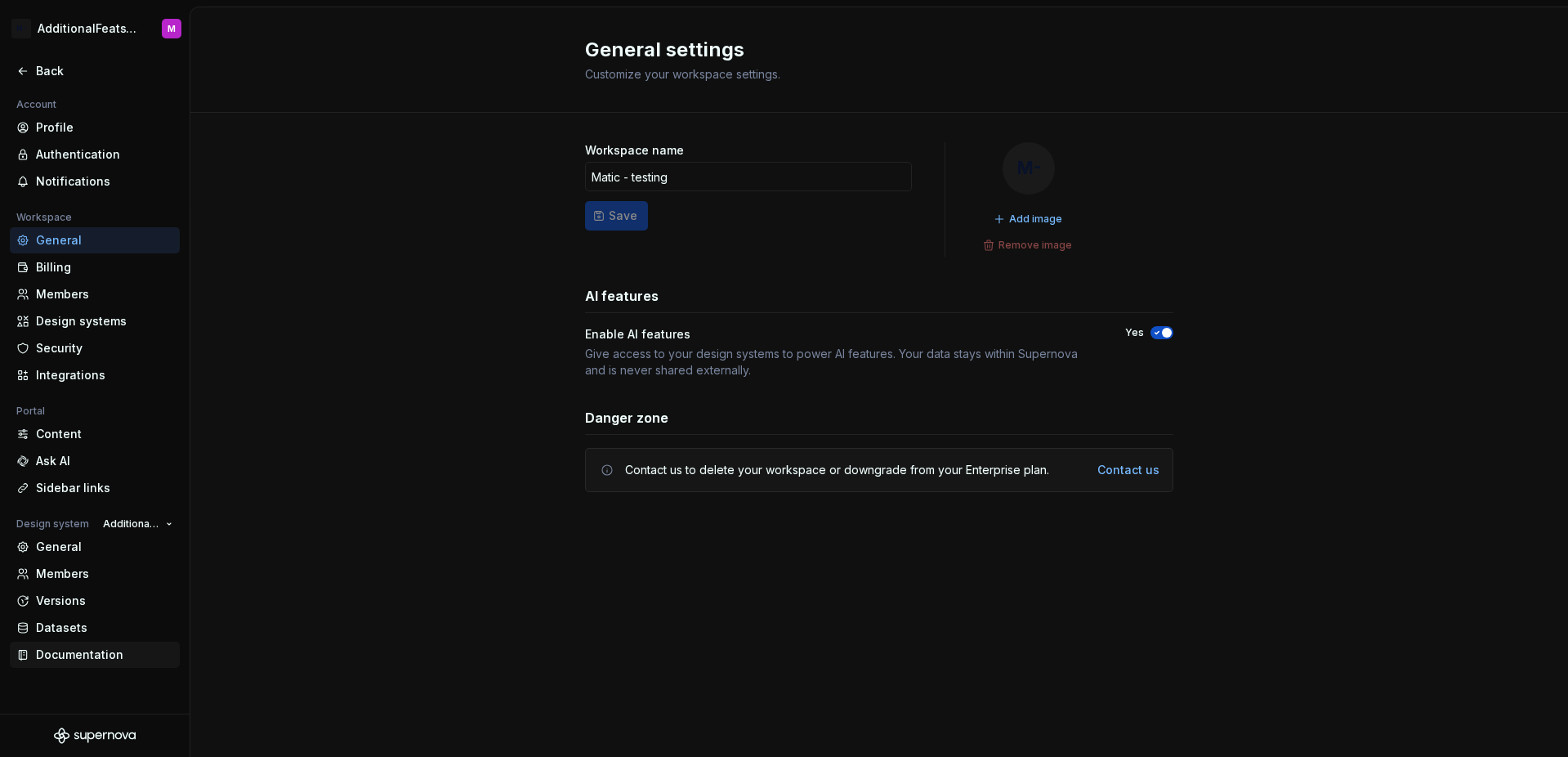
click at [56, 660] on div "Documentation" at bounding box center [105, 655] width 138 height 16
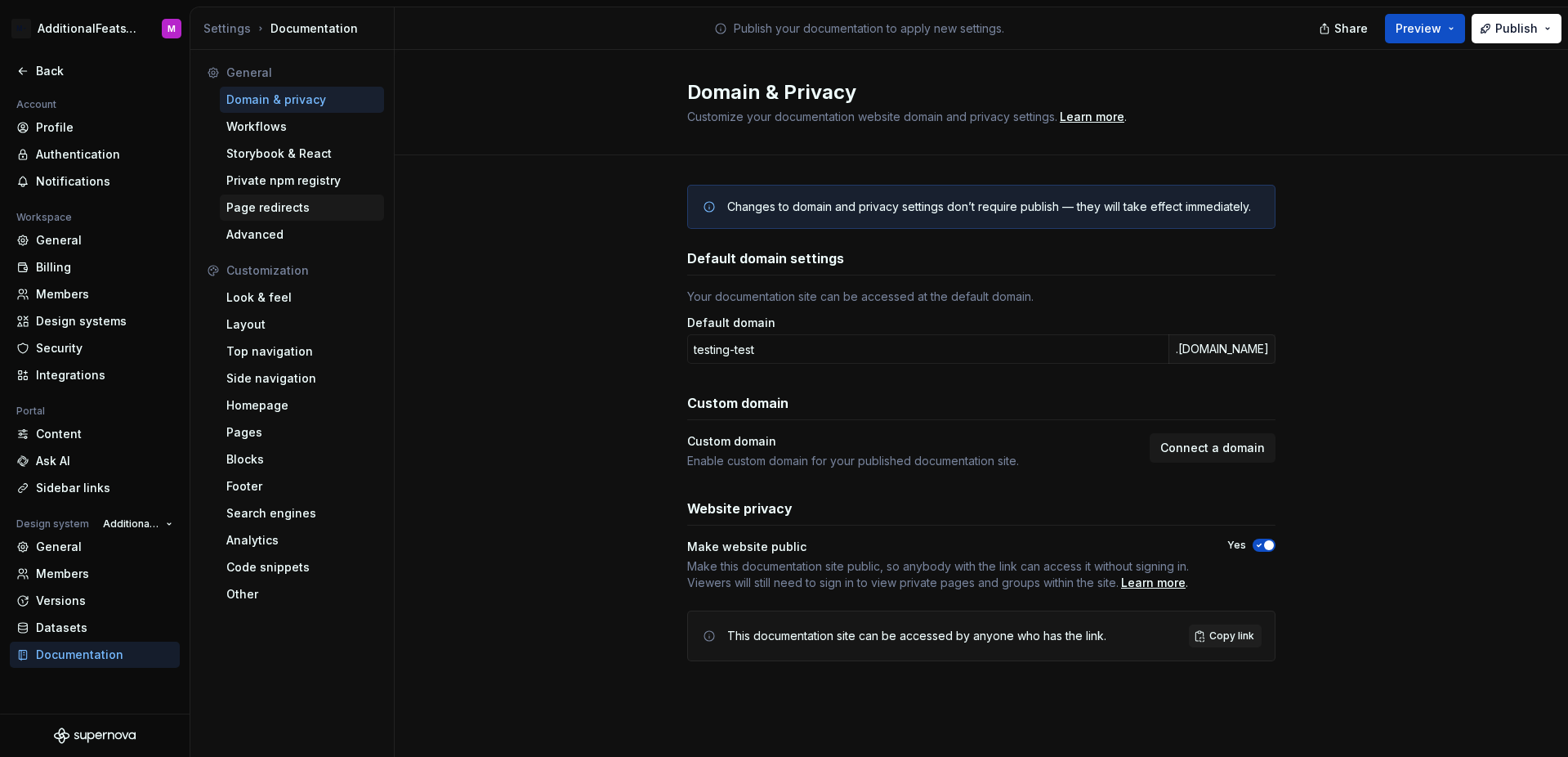
click at [305, 212] on div "Page redirects" at bounding box center [301, 207] width 151 height 16
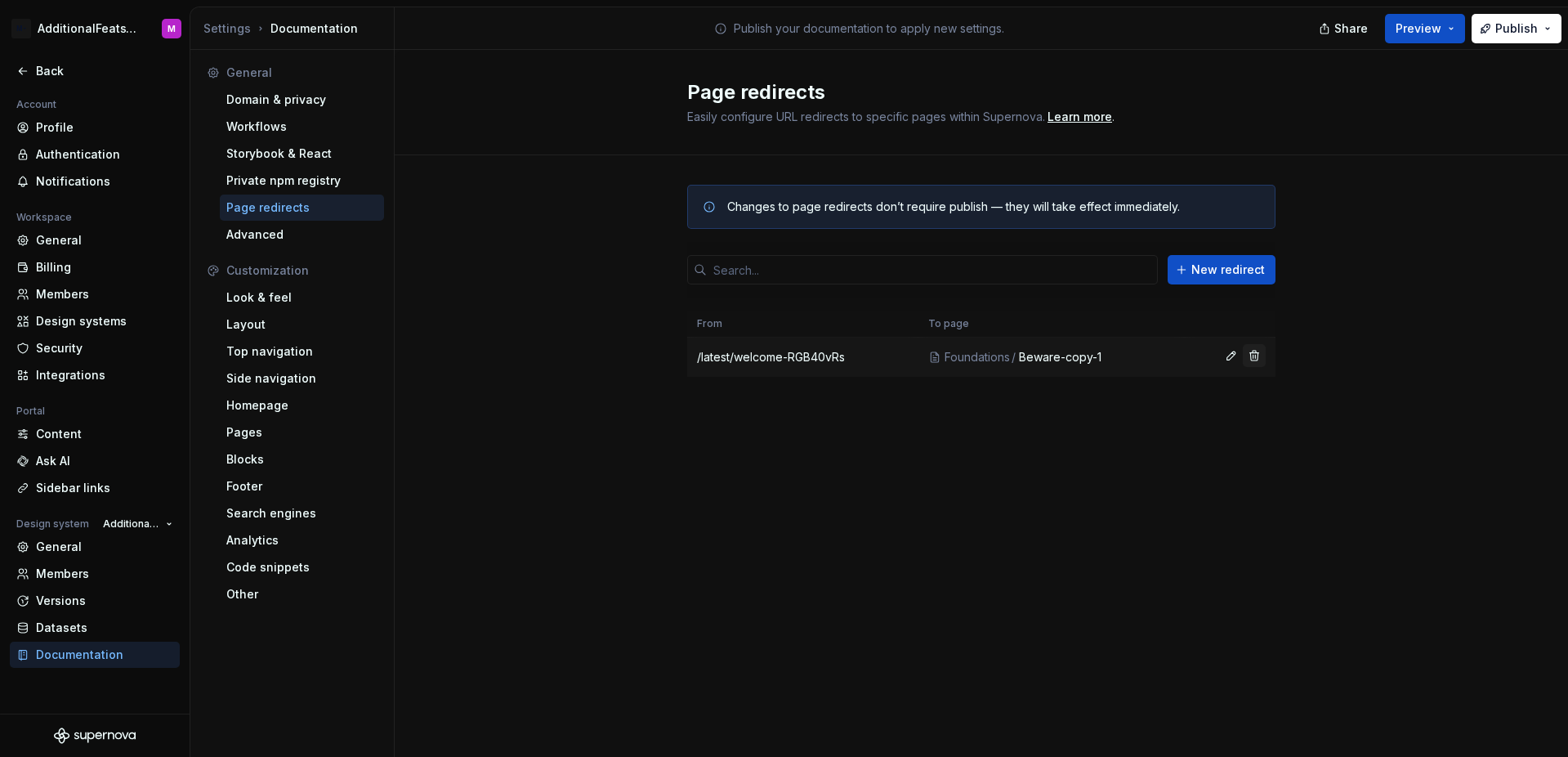
click at [1261, 360] on button "button" at bounding box center [1254, 356] width 23 height 23
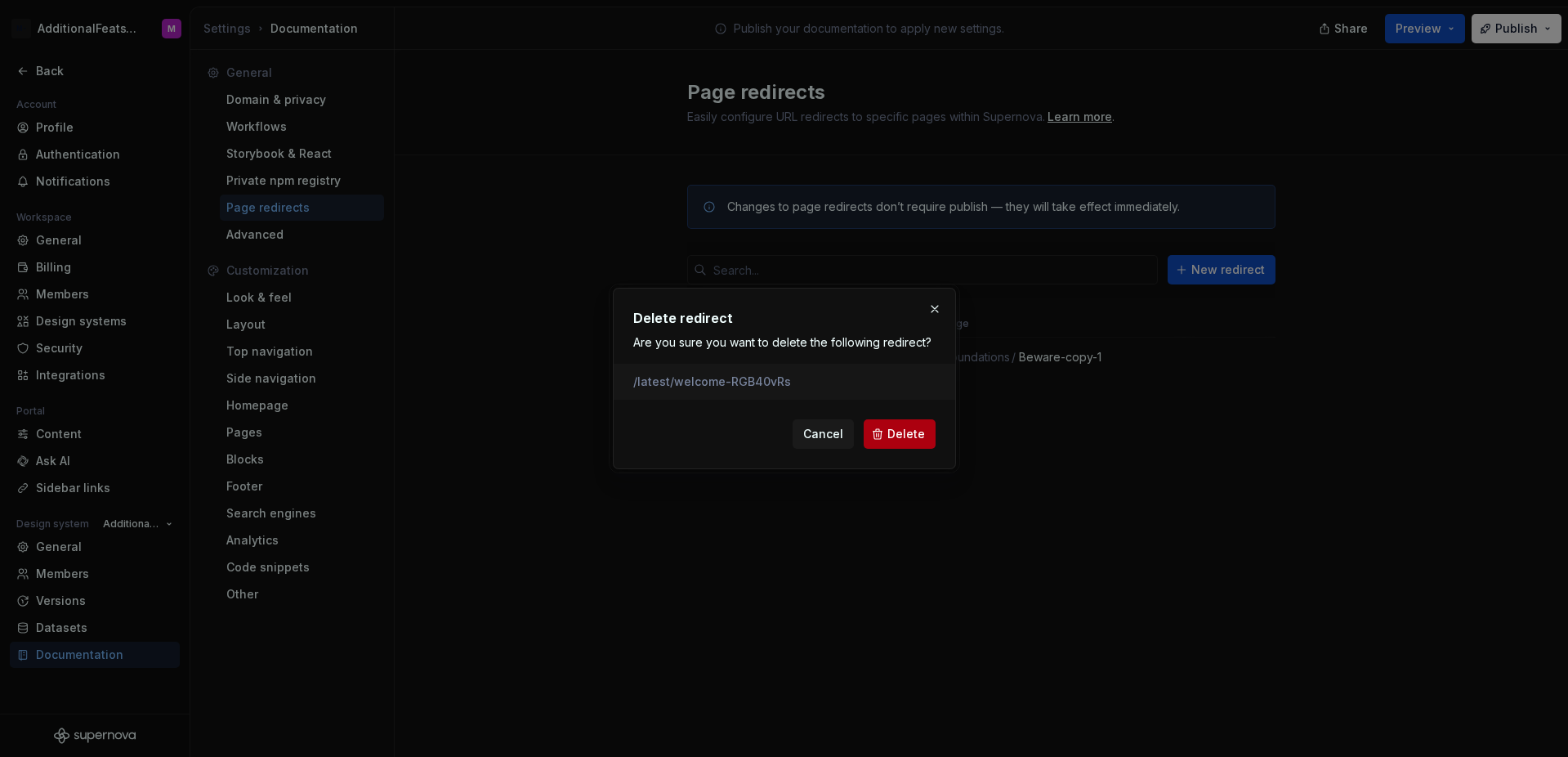
click at [902, 431] on span "Delete" at bounding box center [906, 434] width 38 height 16
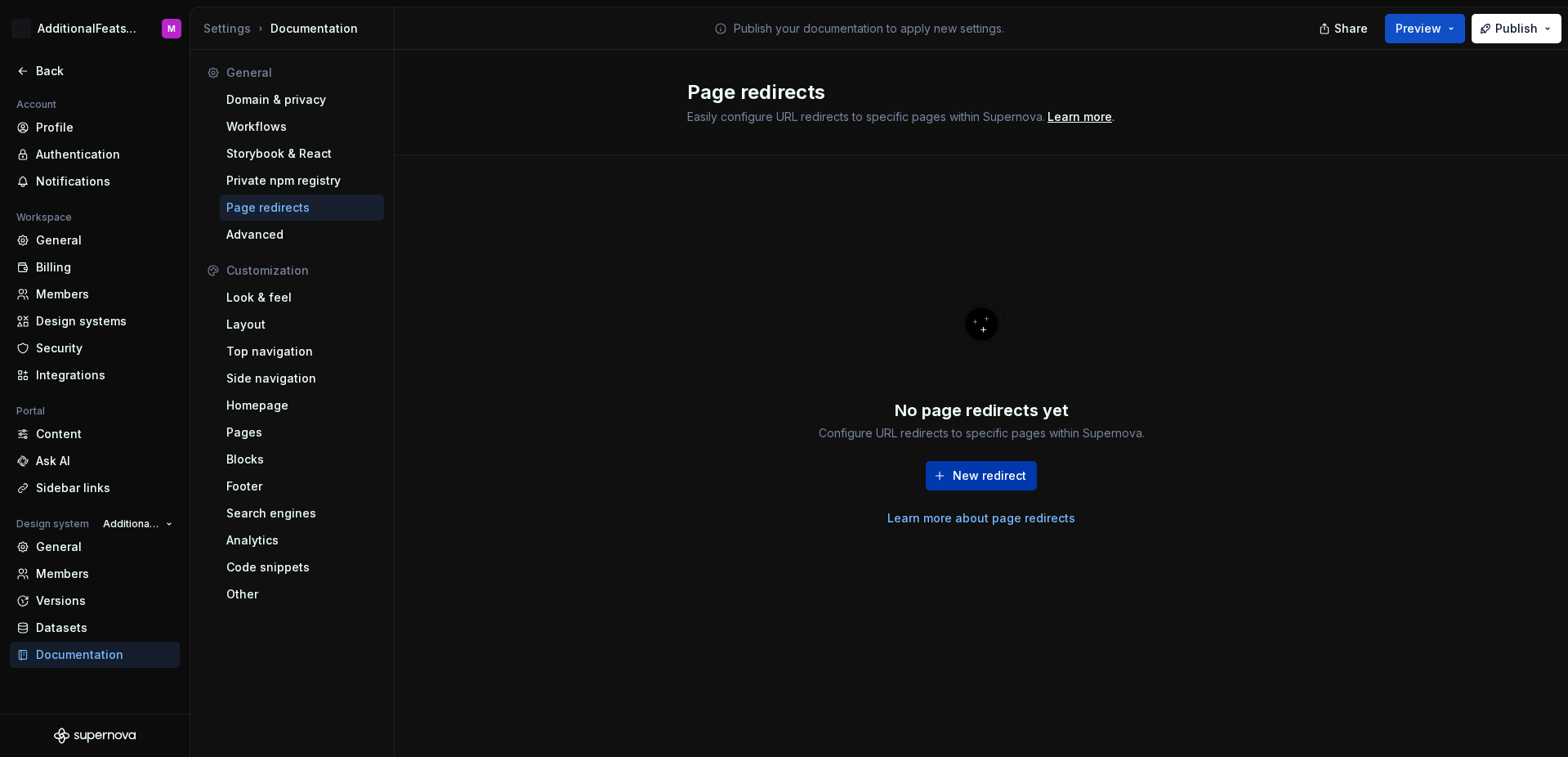
click at [985, 471] on span "New redirect" at bounding box center [989, 476] width 74 height 16
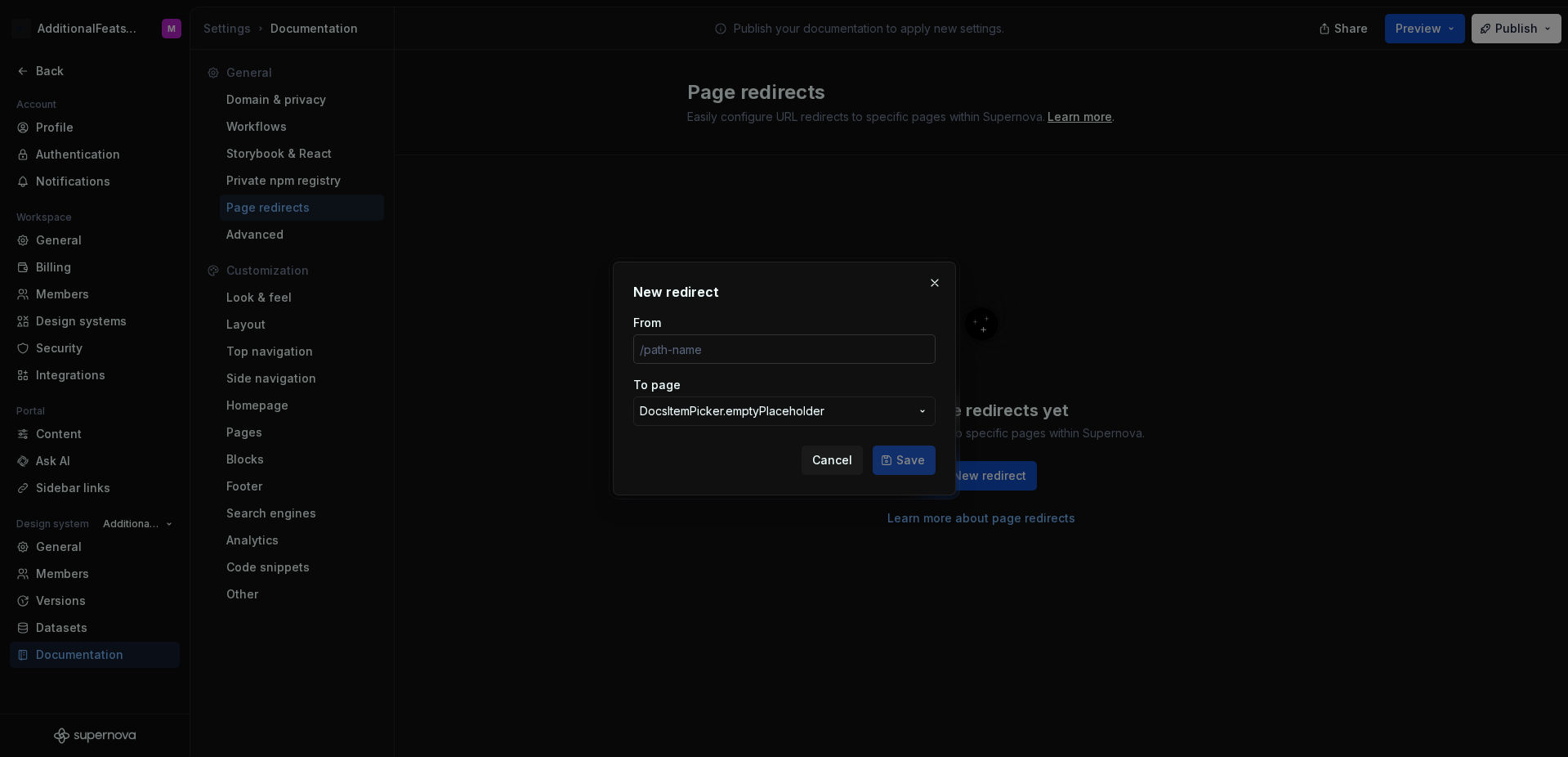
click at [816, 361] on input "From" at bounding box center [784, 349] width 302 height 29
click at [798, 414] on span "DocsItemPicker.emptyPlaceholder" at bounding box center [731, 411] width 184 height 16
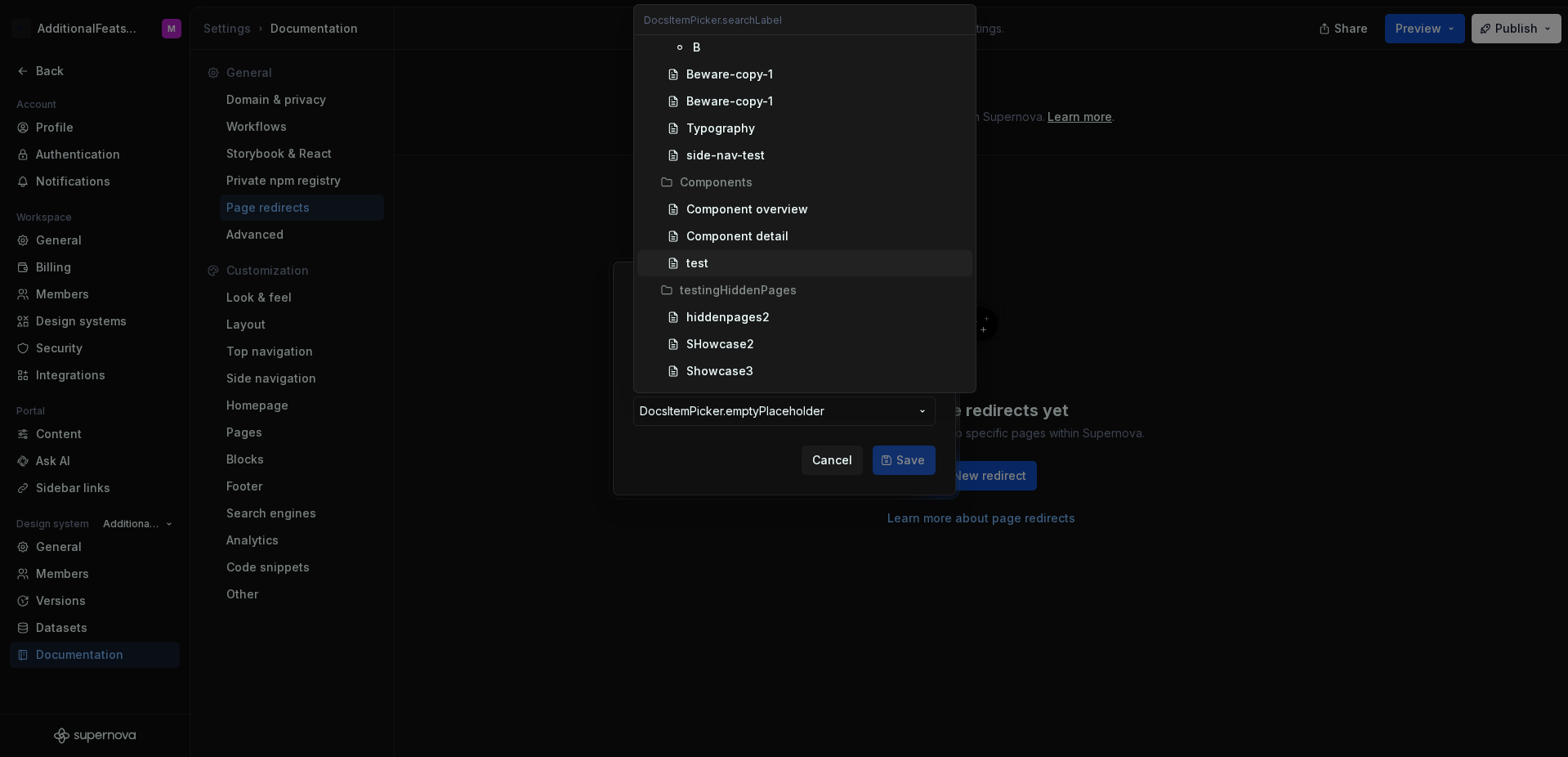
scroll to position [673, 0]
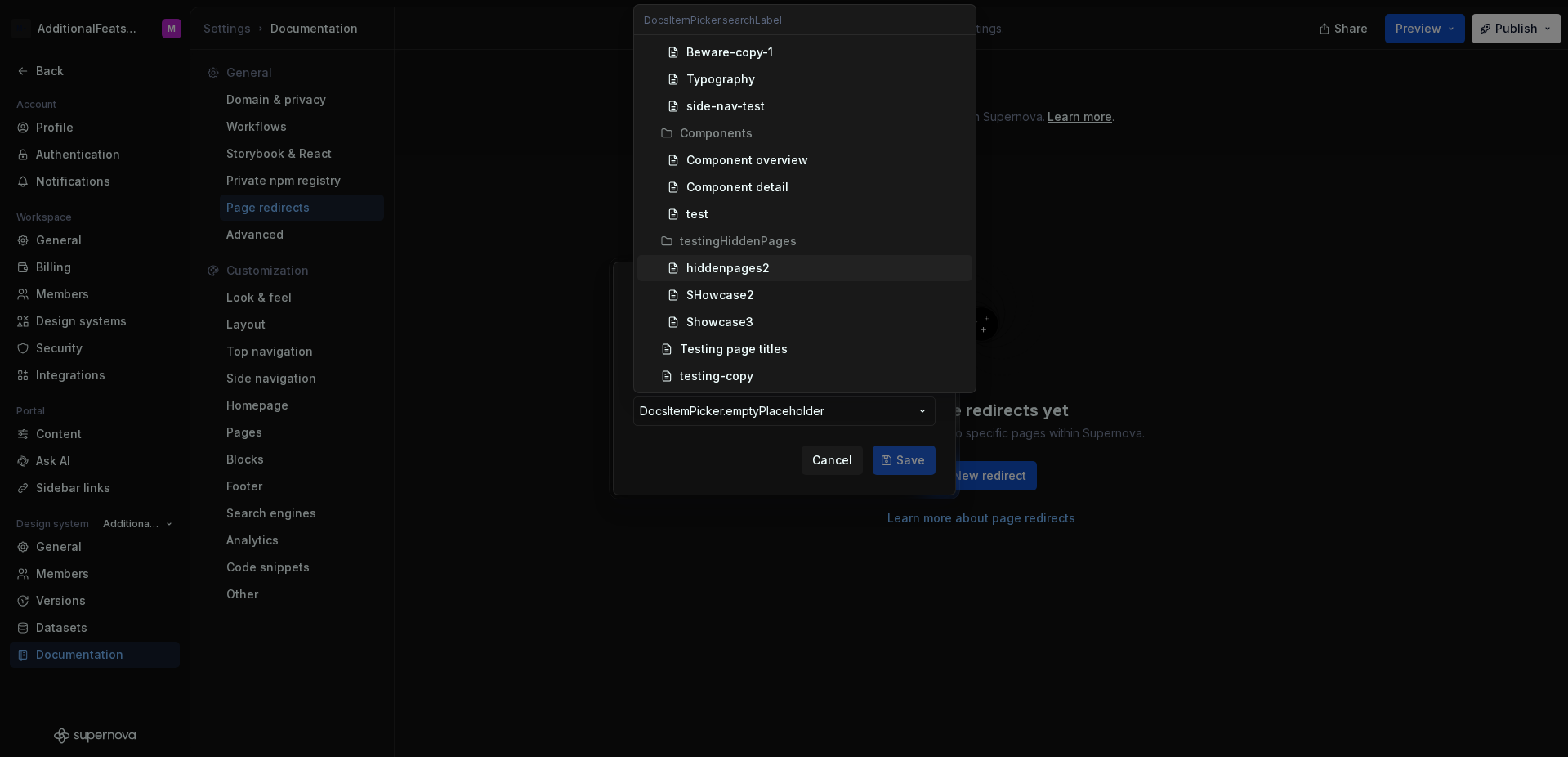
click at [739, 273] on div "hiddenpages2" at bounding box center [728, 268] width 84 height 16
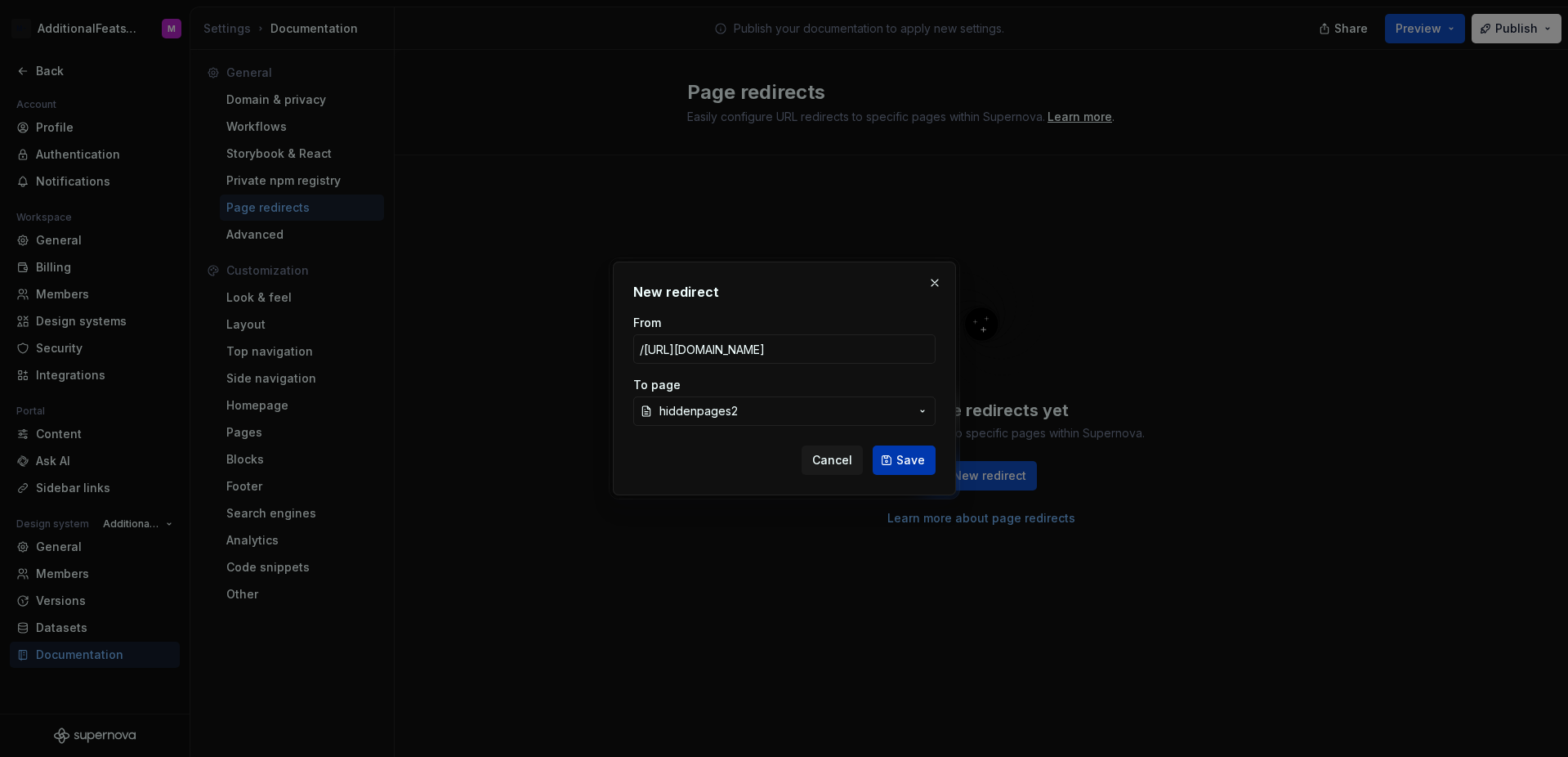
click at [910, 458] on span "Save" at bounding box center [911, 460] width 29 height 16
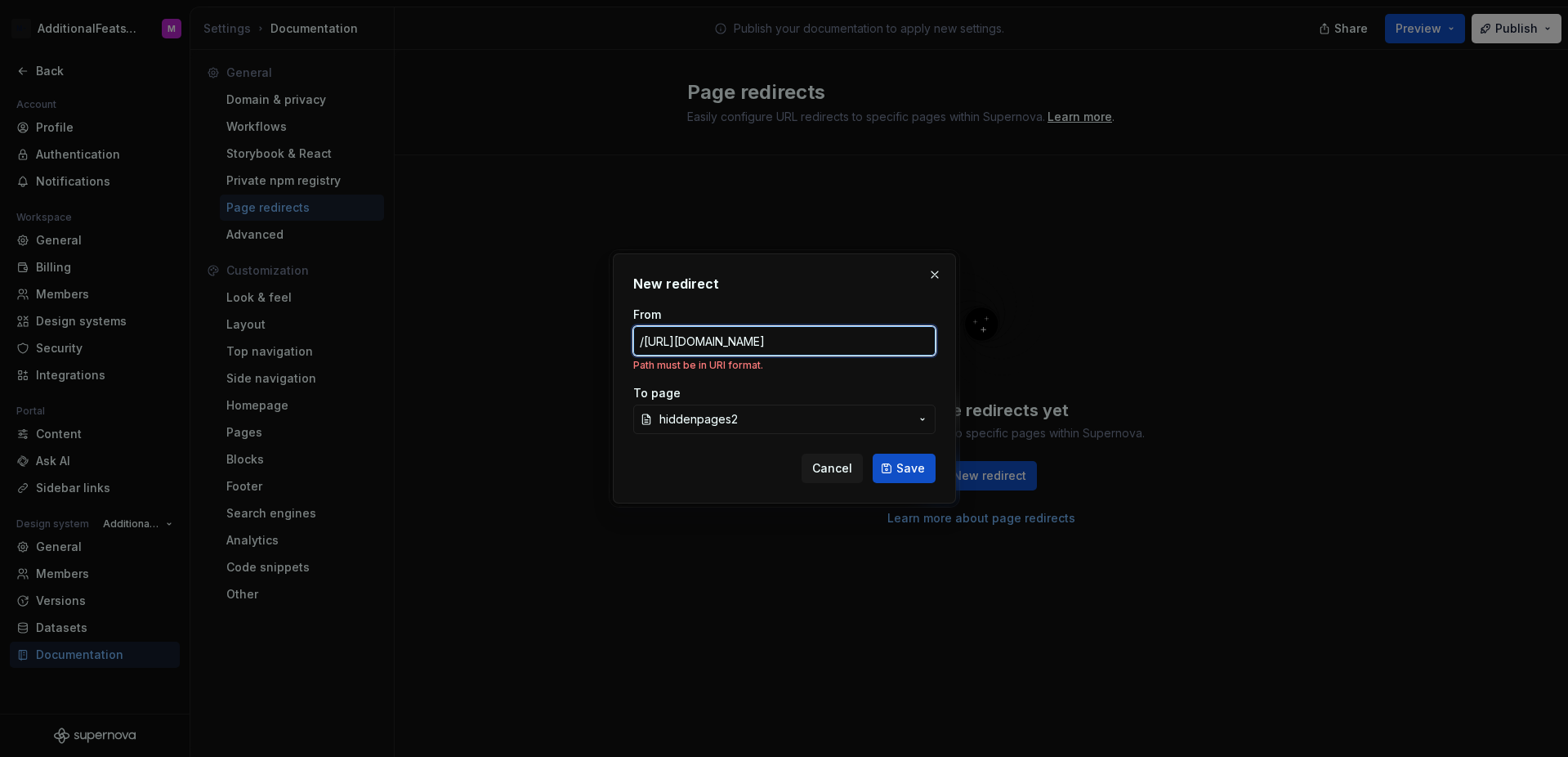
scroll to position [0, 0]
drag, startPoint x: 667, startPoint y: 342, endPoint x: 581, endPoint y: 338, distance: 86.1
click at [581, 338] on div "New redirect From /https://testing-test.supernova-docs.io/latest/get-started-1H…" at bounding box center [784, 378] width 1568 height 757
click at [676, 339] on input "/https://testing-test.supernova-docs.io/latest/get-started-1Hld16pA-1Hld16pA" at bounding box center [784, 341] width 302 height 29
click at [644, 342] on input "/https://testing-test.supernova-docs.io/latest/get-started-1Hld16pA-1Hld16pA" at bounding box center [784, 341] width 302 height 29
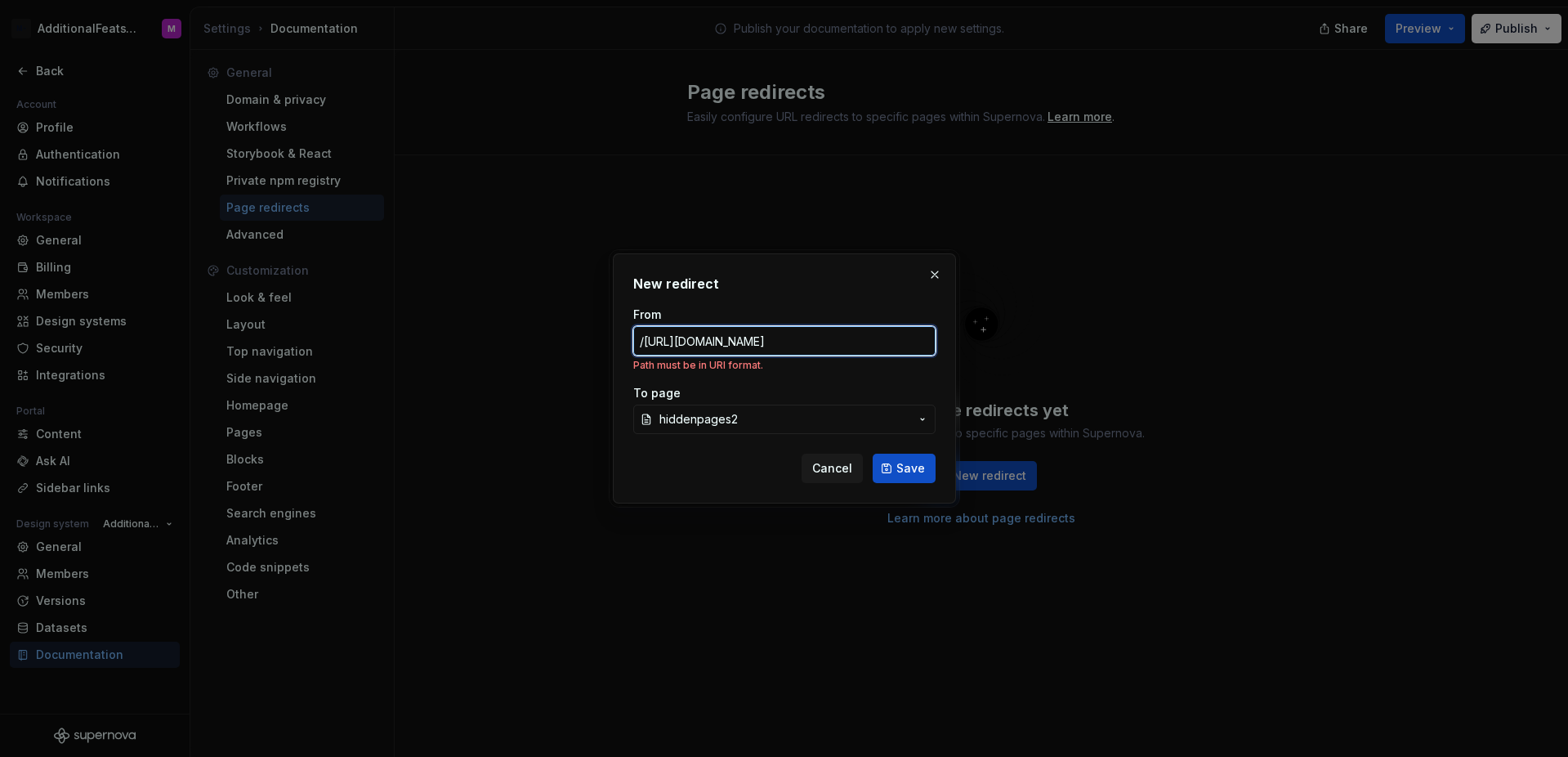
drag, startPoint x: 693, startPoint y: 341, endPoint x: 542, endPoint y: 342, distance: 151.0
click at [542, 342] on div "New redirect From /https://testing-test.supernova-docs.io/latest/get-started-1H…" at bounding box center [784, 378] width 1568 height 757
click at [679, 342] on input "/https://testing-test.supernova-docs.io/latest/get-started-1Hld16pA-1Hld16pA" at bounding box center [784, 341] width 302 height 29
click at [642, 339] on input "/https://testing-test.supernova-docs.io/latest/get-started-1Hld16pA-1Hld16pA" at bounding box center [784, 341] width 302 height 29
drag, startPoint x: 731, startPoint y: 346, endPoint x: 570, endPoint y: 338, distance: 161.2
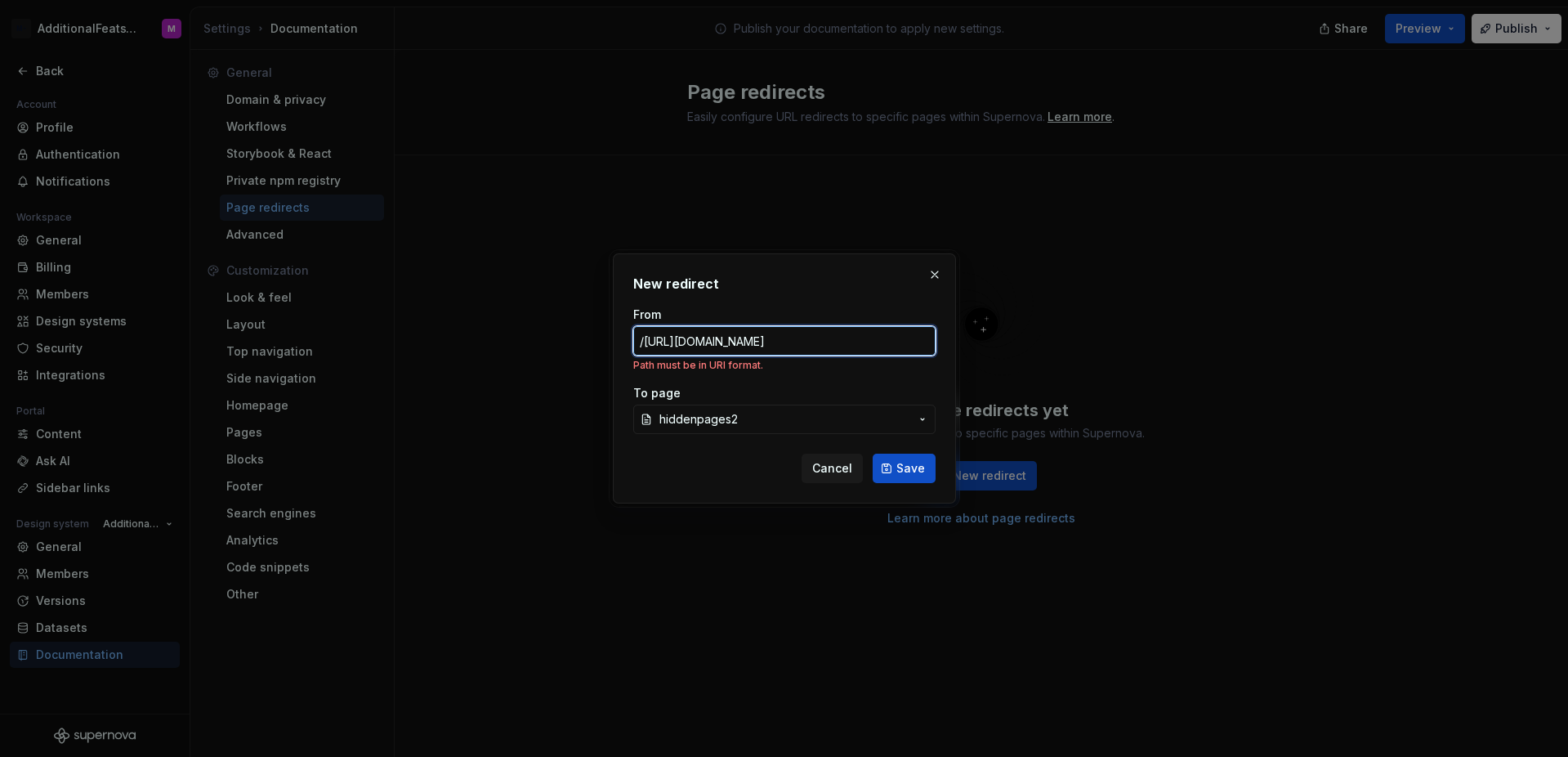
click at [570, 338] on div "New redirect From /https://testing-test.supernova-docs.io/latest/get-started-1H…" at bounding box center [784, 378] width 1568 height 757
click at [798, 340] on input "/https://testing-test.supernova-docs.io/latest/get-started-1Hld16pA-1Hld16pA" at bounding box center [784, 341] width 302 height 29
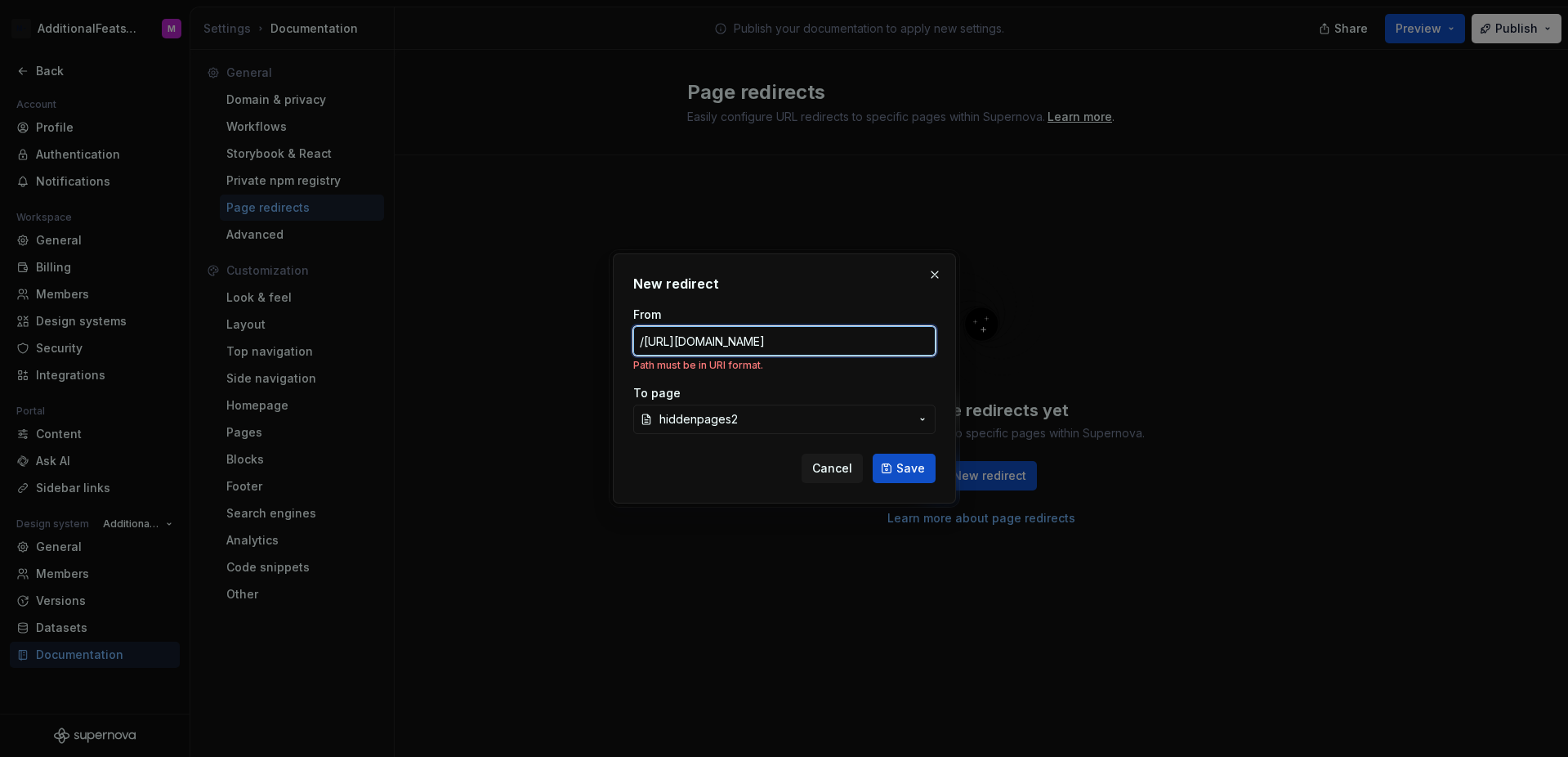
paste input "text"
drag, startPoint x: 775, startPoint y: 346, endPoint x: 1152, endPoint y: 355, distance: 377.1
click at [1152, 355] on div "New redirect From /https://testing-test.supernova-docs.io/latest/get-started-1H…" at bounding box center [784, 378] width 1568 height 757
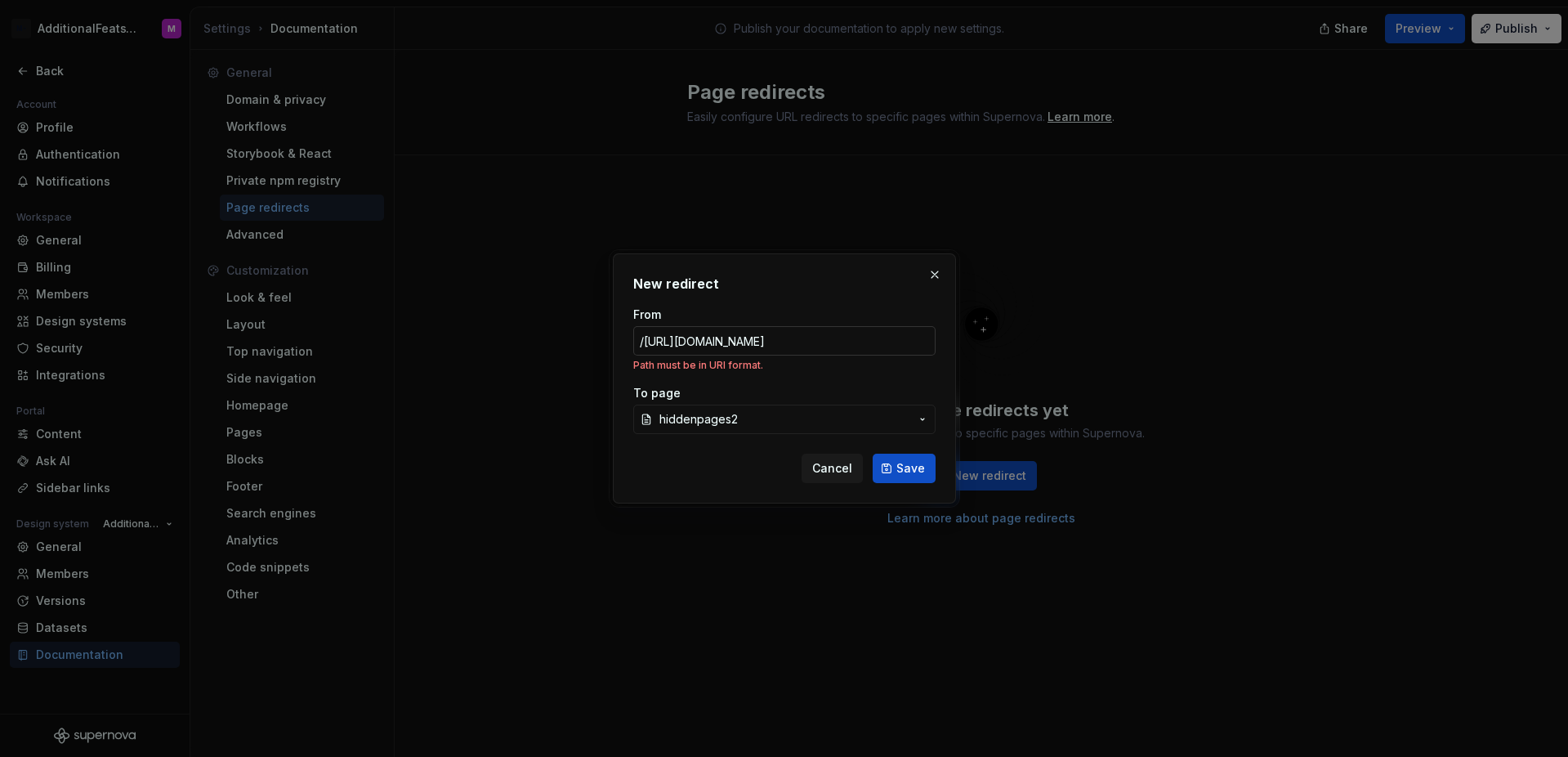
click at [812, 334] on input "/https://testing-test.supernova-docs.io/latest/get-started-1Hld16pA-1Hld16pA" at bounding box center [784, 341] width 302 height 29
paste input "text"
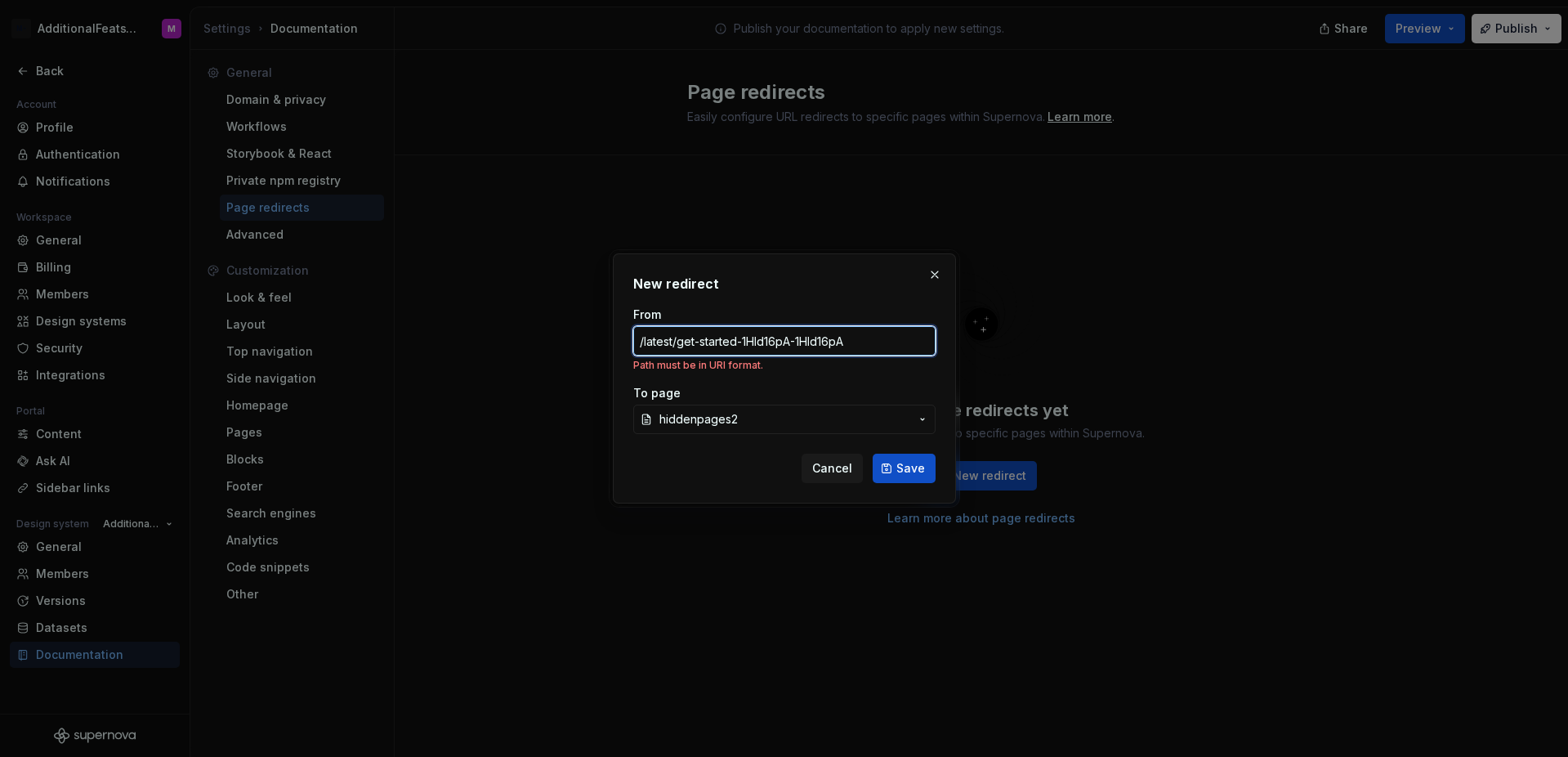
type input "/latest/get-started-1Hld16pA-1Hld16pA"
click at [808, 300] on div "New redirect From /latest/get-started-1Hld16pA-1Hld16pA Path must be in URI for…" at bounding box center [784, 378] width 343 height 250
click at [915, 477] on button "Save" at bounding box center [904, 469] width 63 height 29
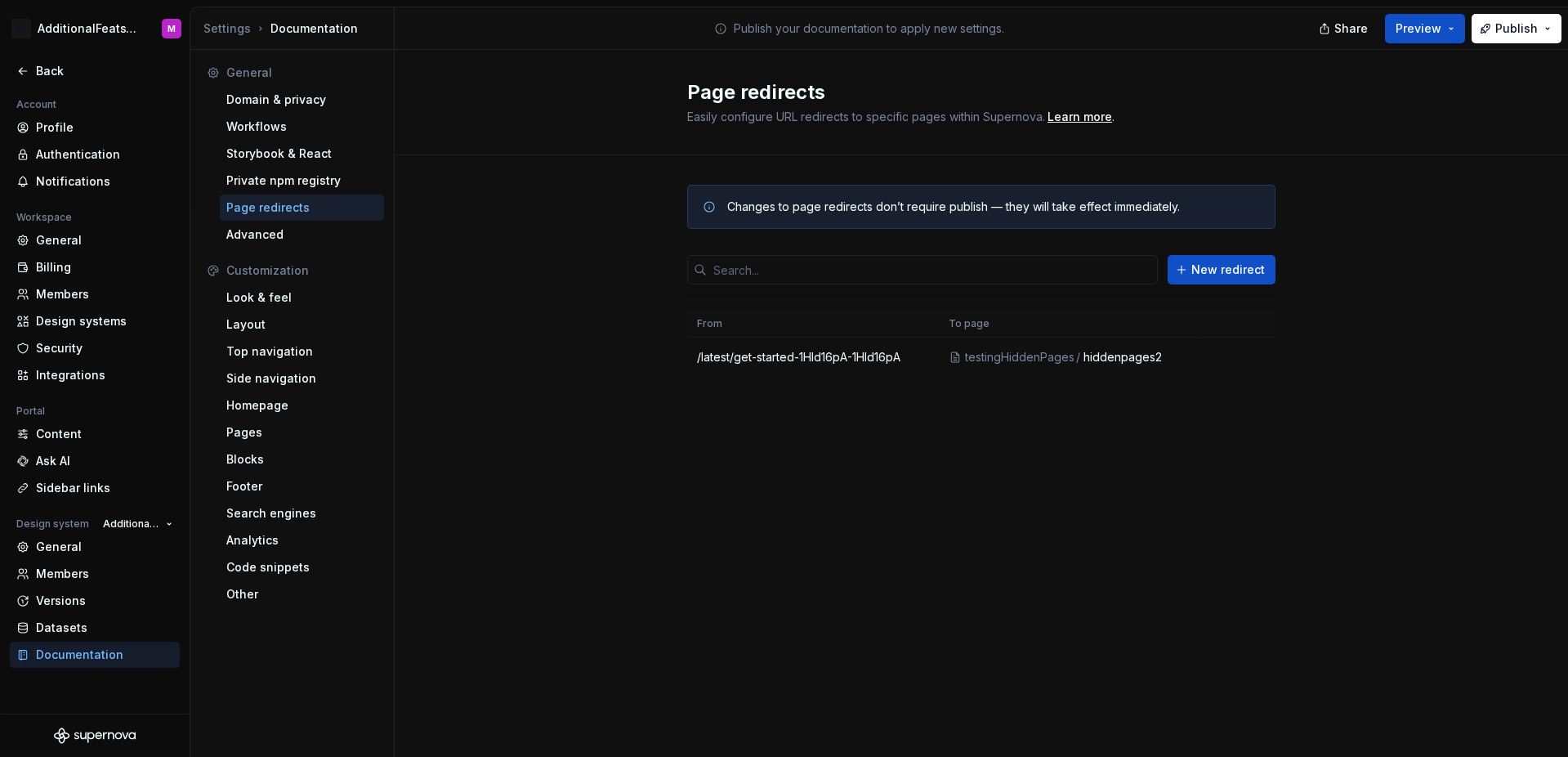
click at [1200, 437] on div "Changes to page redirects don’t require publish — they will take effect immedia…" at bounding box center [981, 297] width 588 height 283
click at [34, 71] on div "Back" at bounding box center [95, 71] width 157 height 16
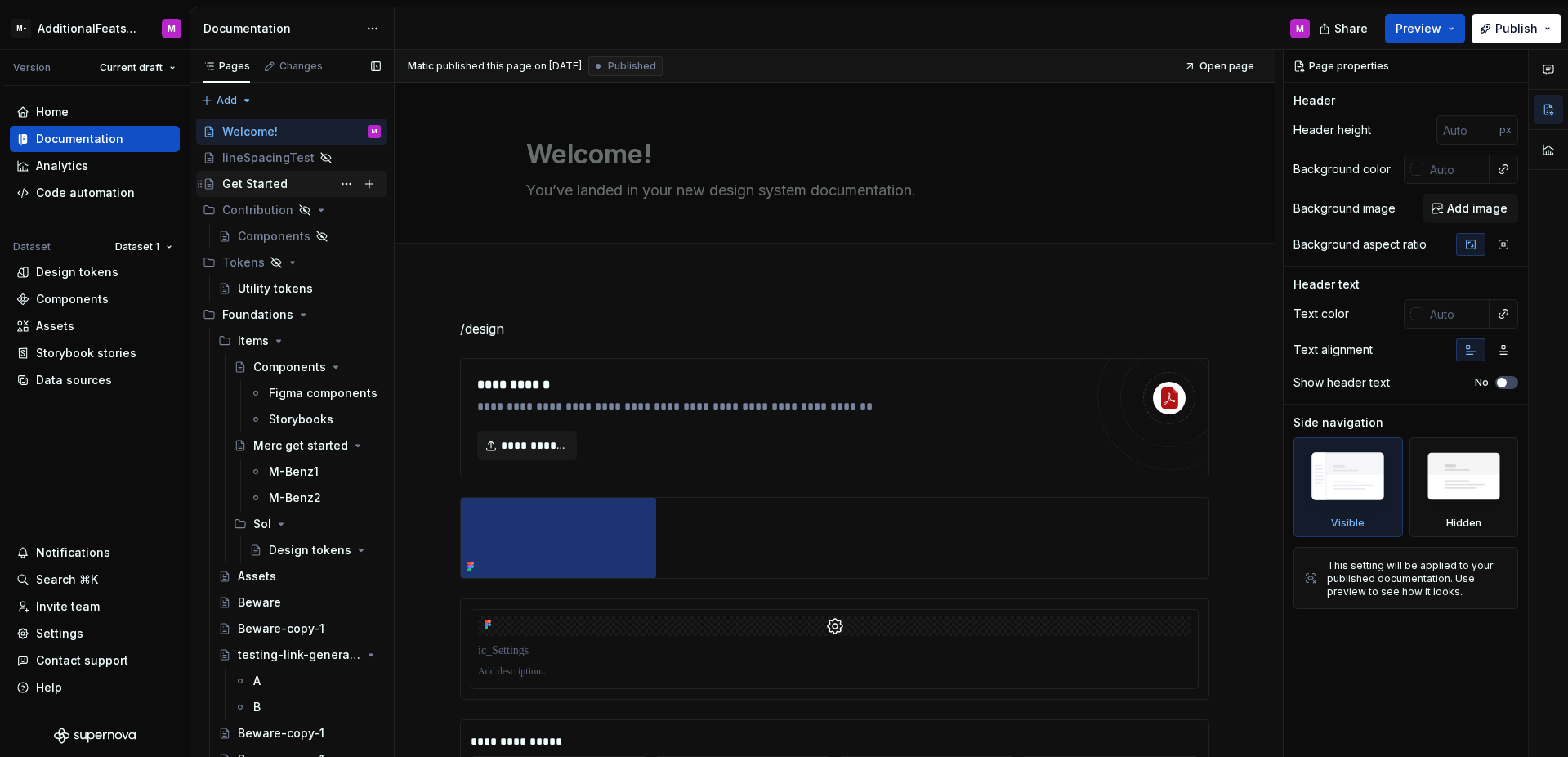
click at [299, 186] on div "Get Started" at bounding box center [301, 184] width 159 height 23
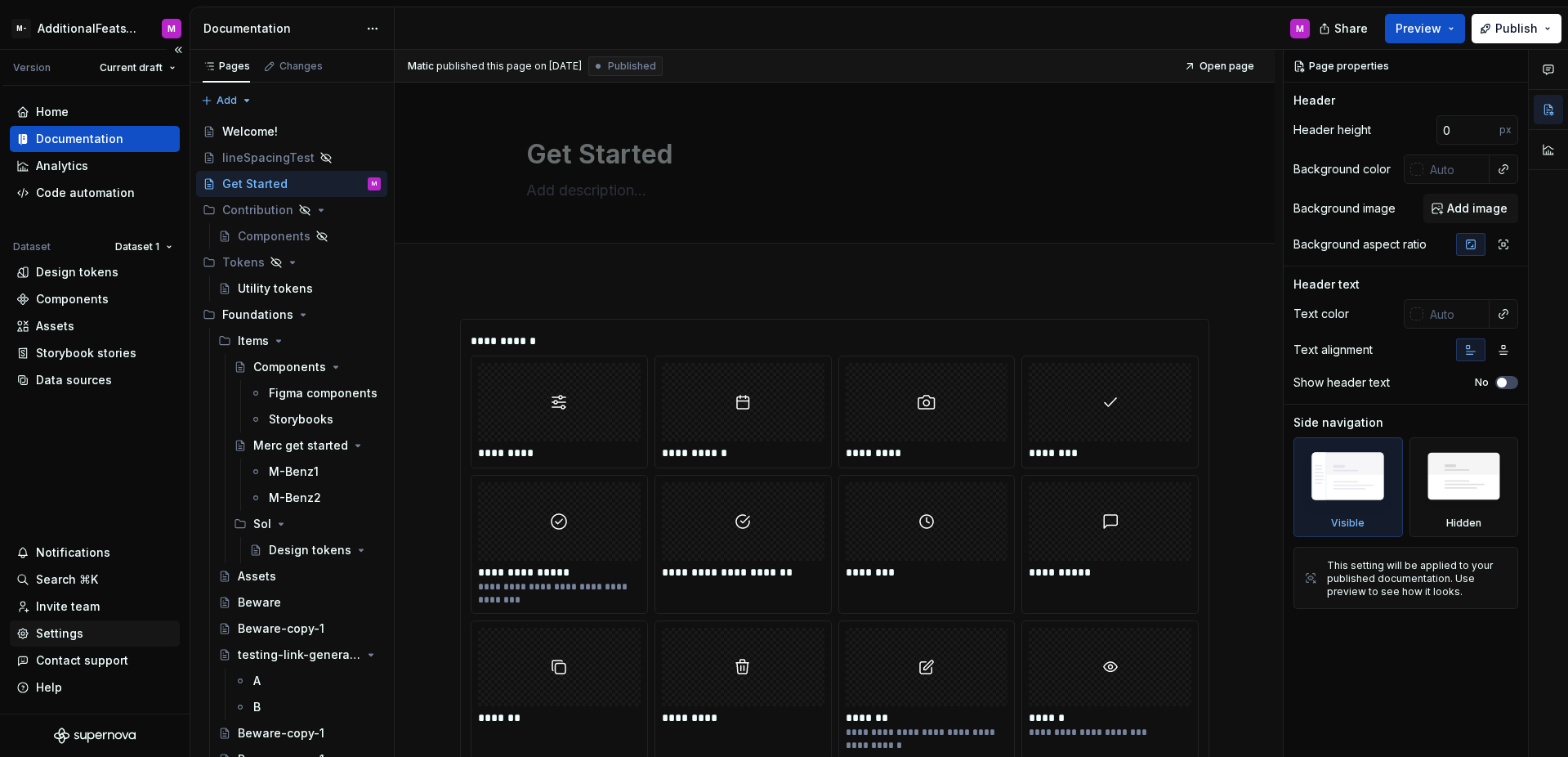
click at [49, 631] on div "Settings" at bounding box center [60, 633] width 47 height 16
type textarea "*"
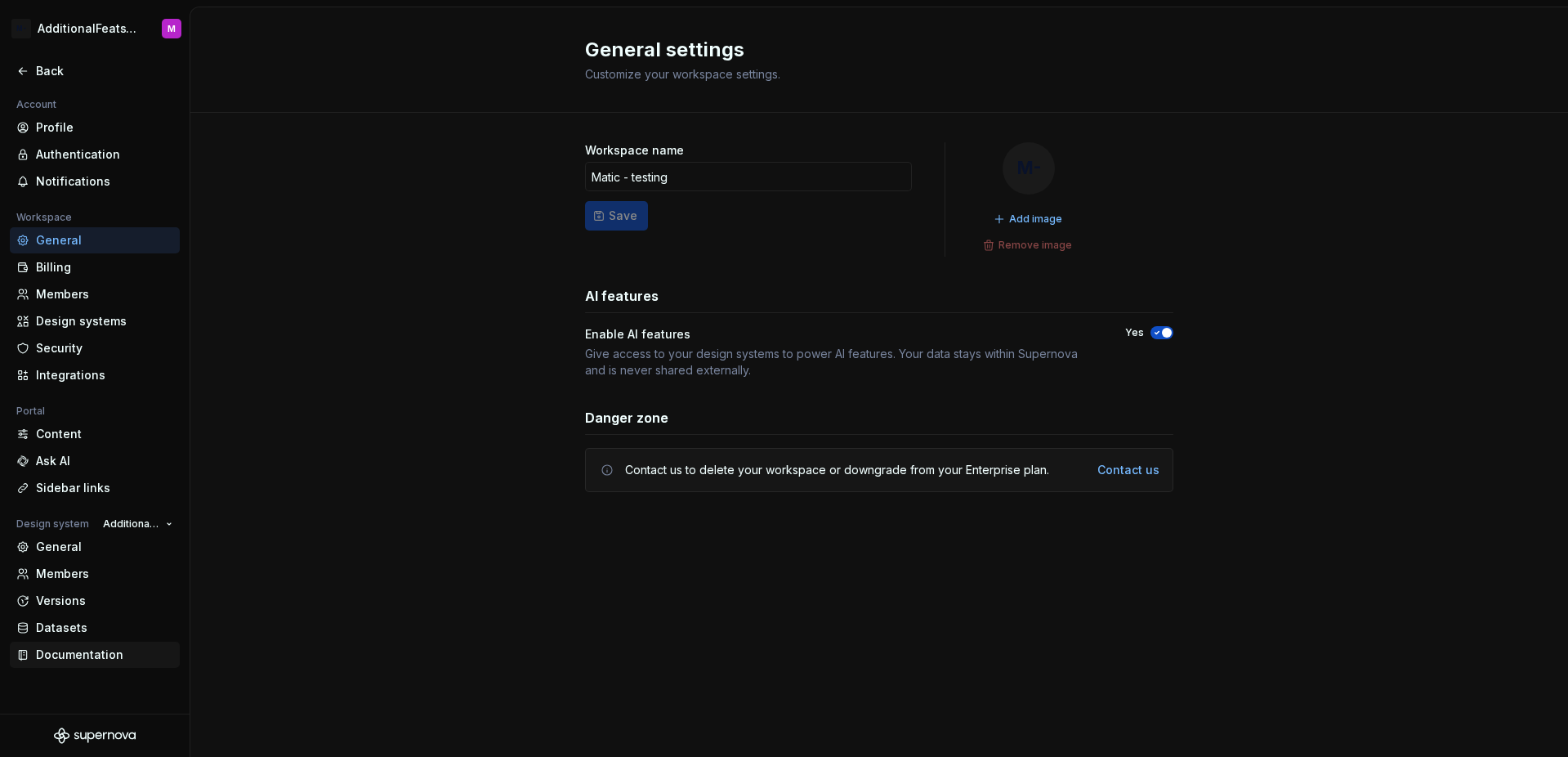
click at [67, 650] on div "Documentation" at bounding box center [105, 655] width 138 height 16
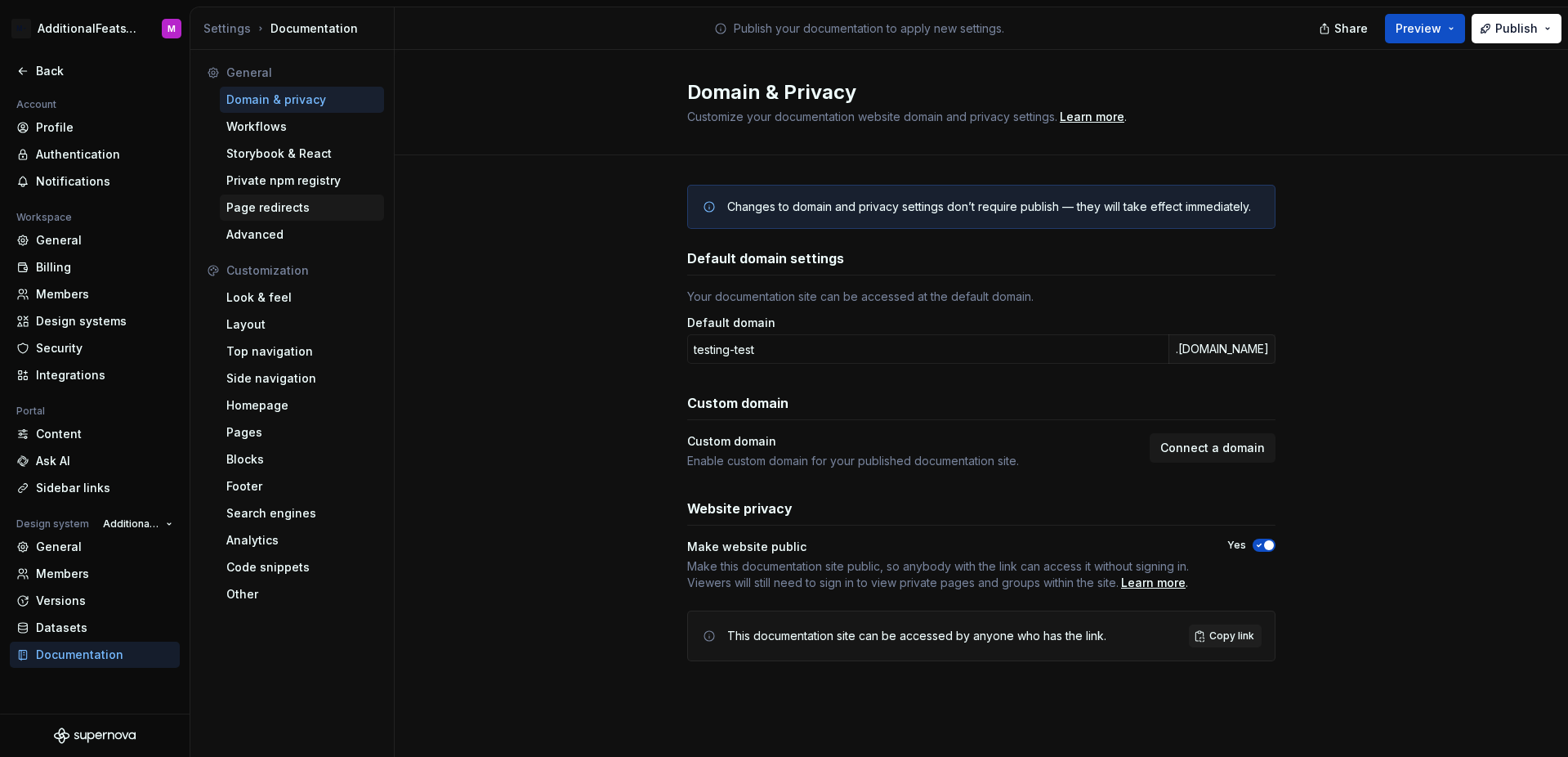
click at [283, 214] on div "Page redirects" at bounding box center [301, 207] width 151 height 16
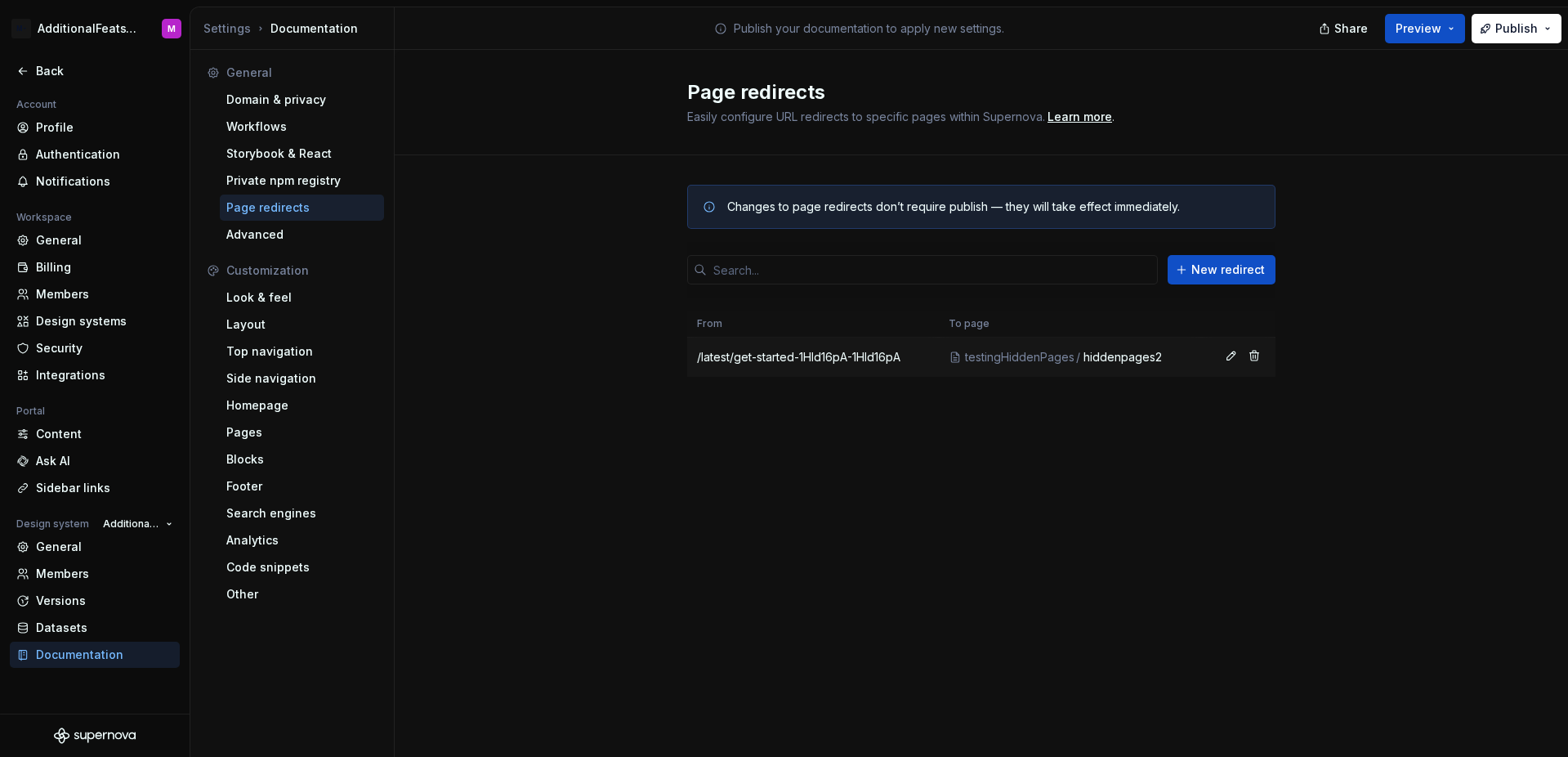
click at [870, 356] on td "/latest/get-started-1Hld16pA-1Hld16pA" at bounding box center [812, 357] width 251 height 39
copy tr "/latest/get-started-1Hld16pA-1Hld16pA"
click at [587, 244] on div "Changes to page redirects don’t require publish — they will take effect immedia…" at bounding box center [981, 297] width 1173 height 283
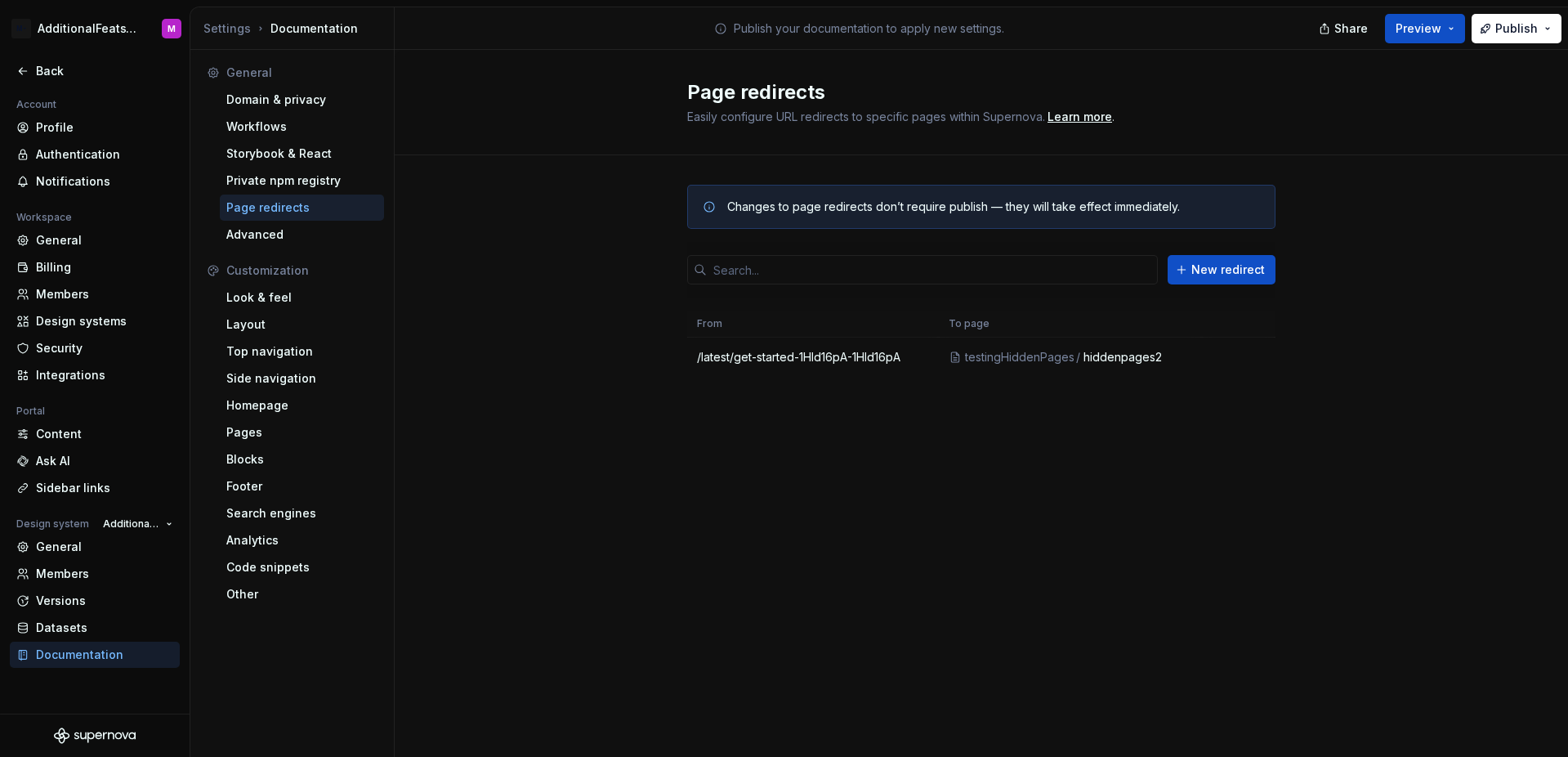
click at [644, 365] on div "Changes to page redirects don’t require publish — they will take effect immedia…" at bounding box center [981, 297] width 1173 height 283
click at [761, 409] on div "Changes to page redirects don’t require publish — they will take effect immedia…" at bounding box center [981, 297] width 588 height 283
click at [1368, 219] on div "Changes to page redirects don’t require publish — they will take effect immedia…" at bounding box center [981, 297] width 1173 height 283
click at [804, 344] on td "/latest/get-started-1Hld16pA-1Hld16pA" at bounding box center [812, 357] width 251 height 39
click at [811, 354] on td "/latest/get-started-1Hld16pA-1Hld16pA" at bounding box center [812, 357] width 251 height 39
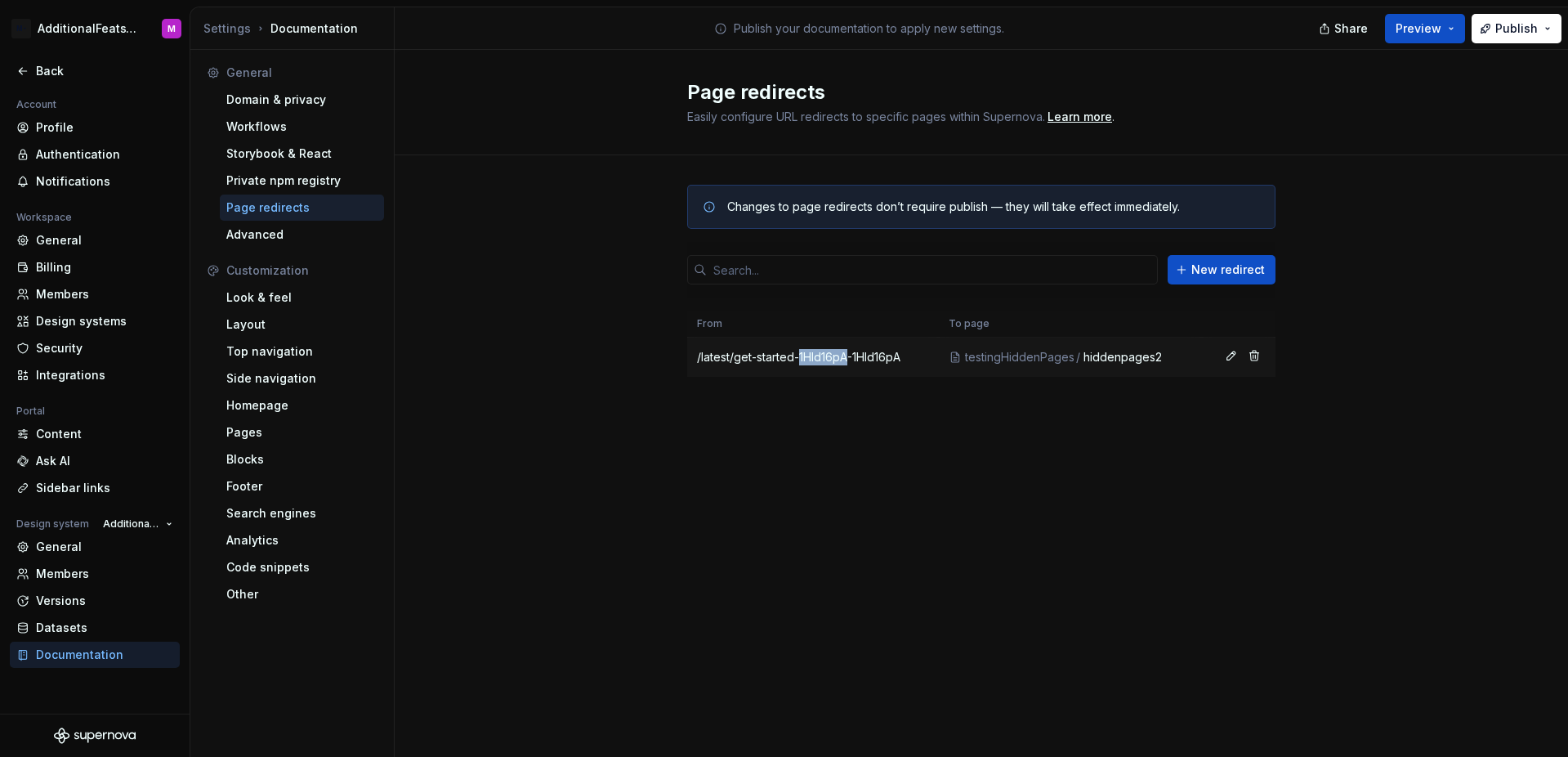
click at [812, 354] on td "/latest/get-started-1Hld16pA-1Hld16pA" at bounding box center [812, 357] width 251 height 39
click at [823, 396] on div "Changes to page redirects don’t require publish — they will take effect immedia…" at bounding box center [981, 297] width 588 height 283
click at [96, 658] on div "Documentation" at bounding box center [105, 655] width 138 height 16
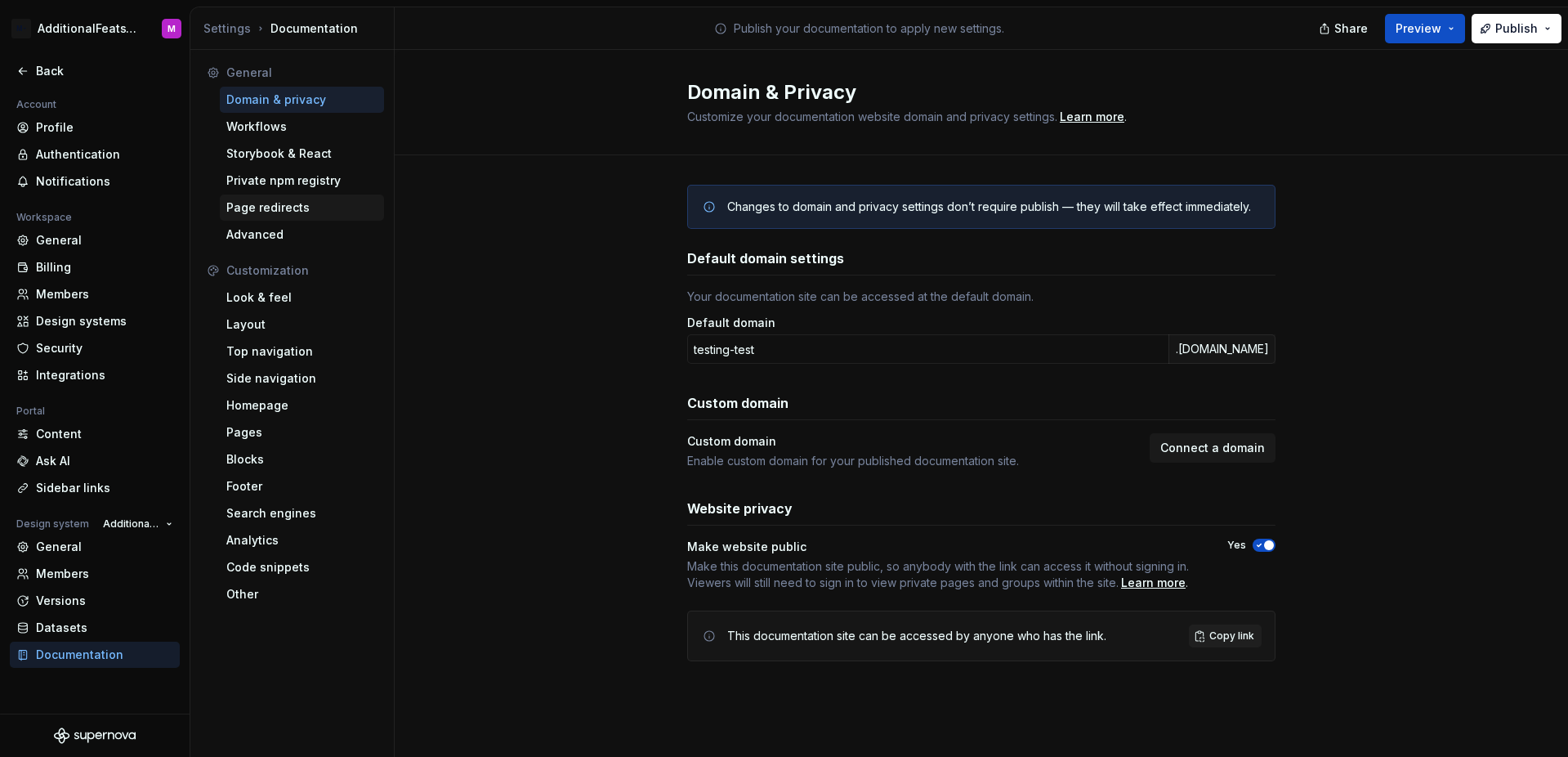
click at [279, 204] on div "Page redirects" at bounding box center [301, 207] width 151 height 16
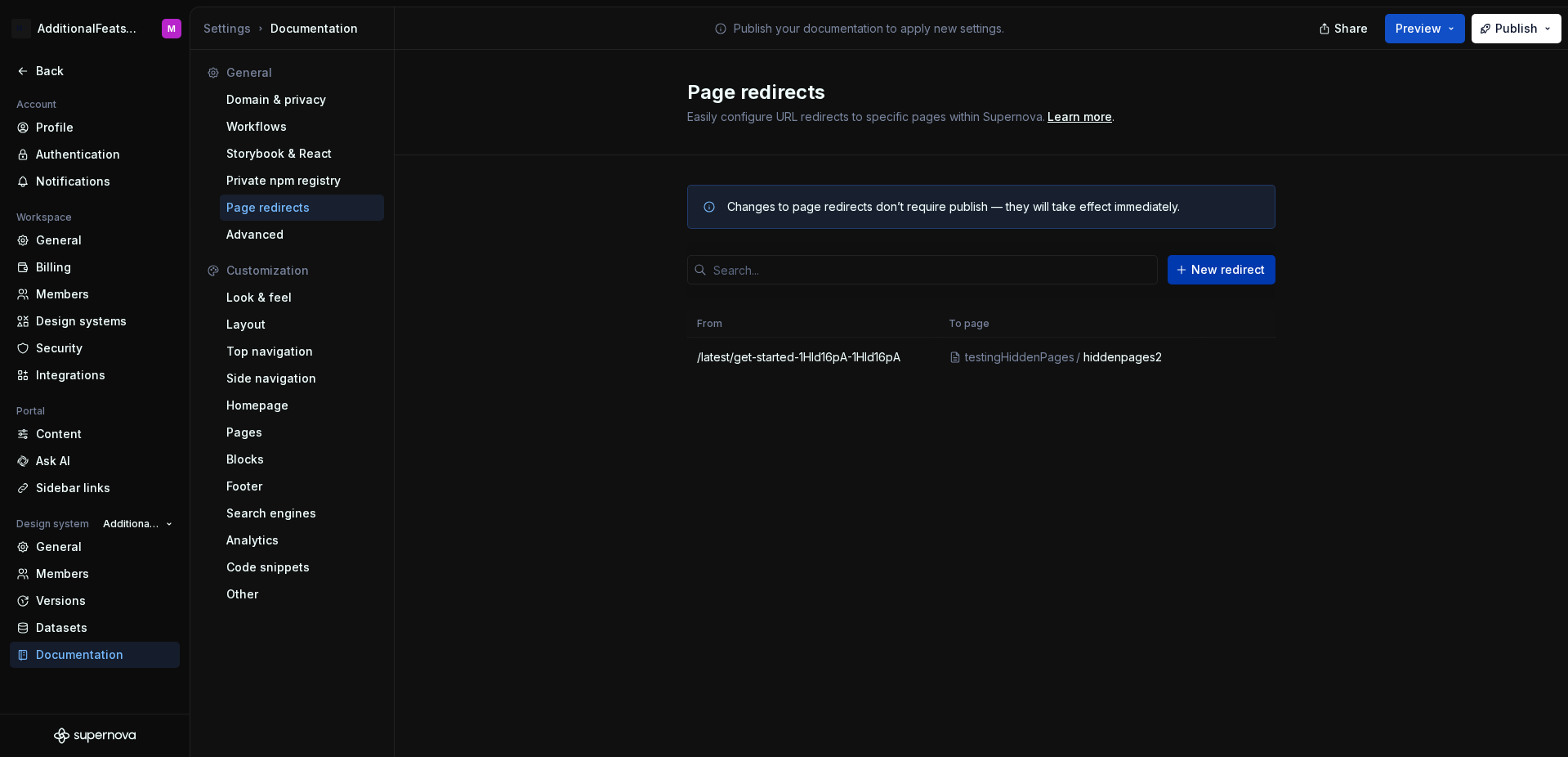
click at [1213, 271] on span "New redirect" at bounding box center [1228, 270] width 74 height 16
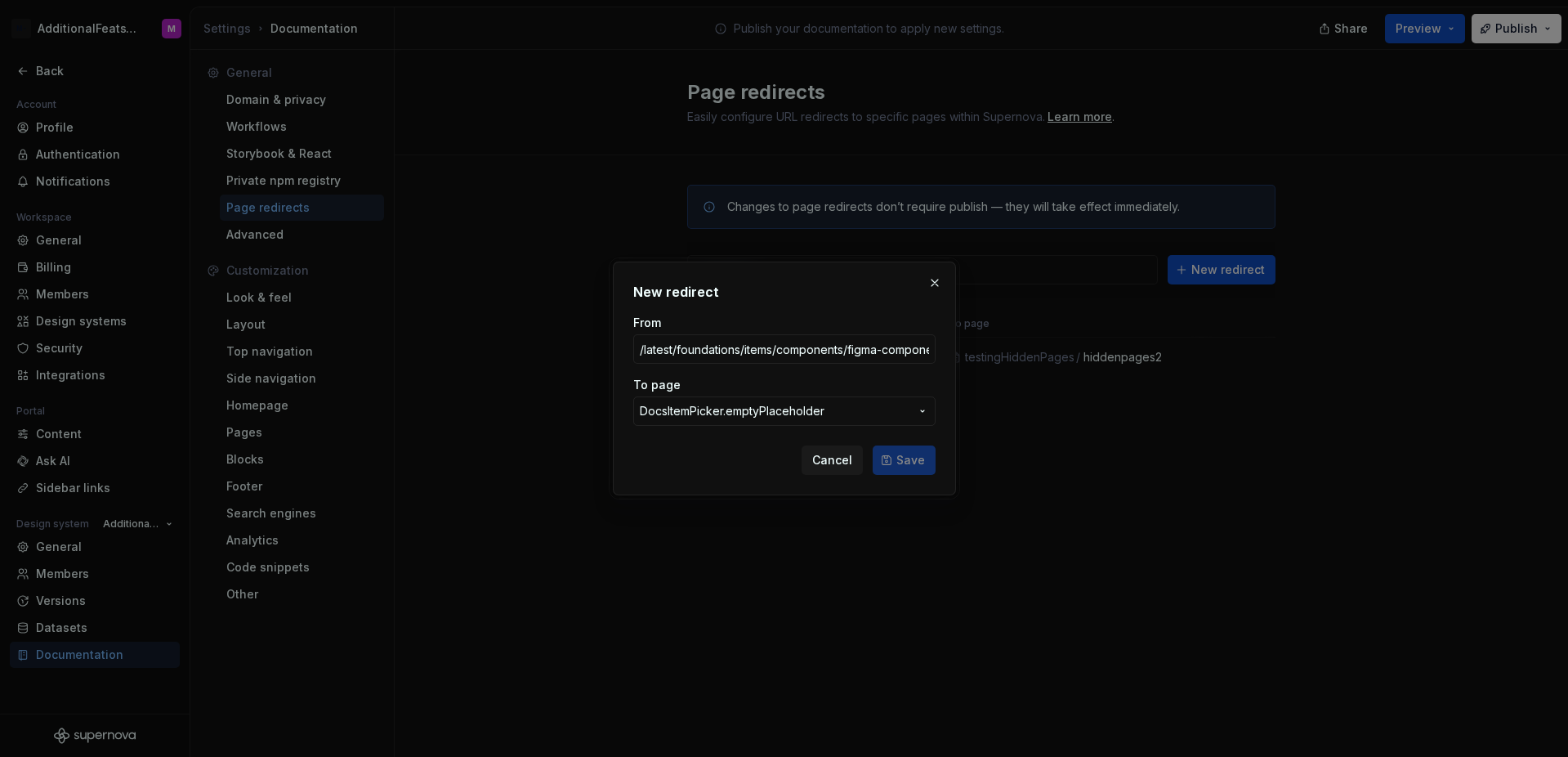
scroll to position [0, 71]
type input "/latest/foundations/items/components/figma-components-Yi1Bkl1e"
click at [843, 419] on button "DocsItemPicker.emptyPlaceholder" at bounding box center [784, 411] width 302 height 29
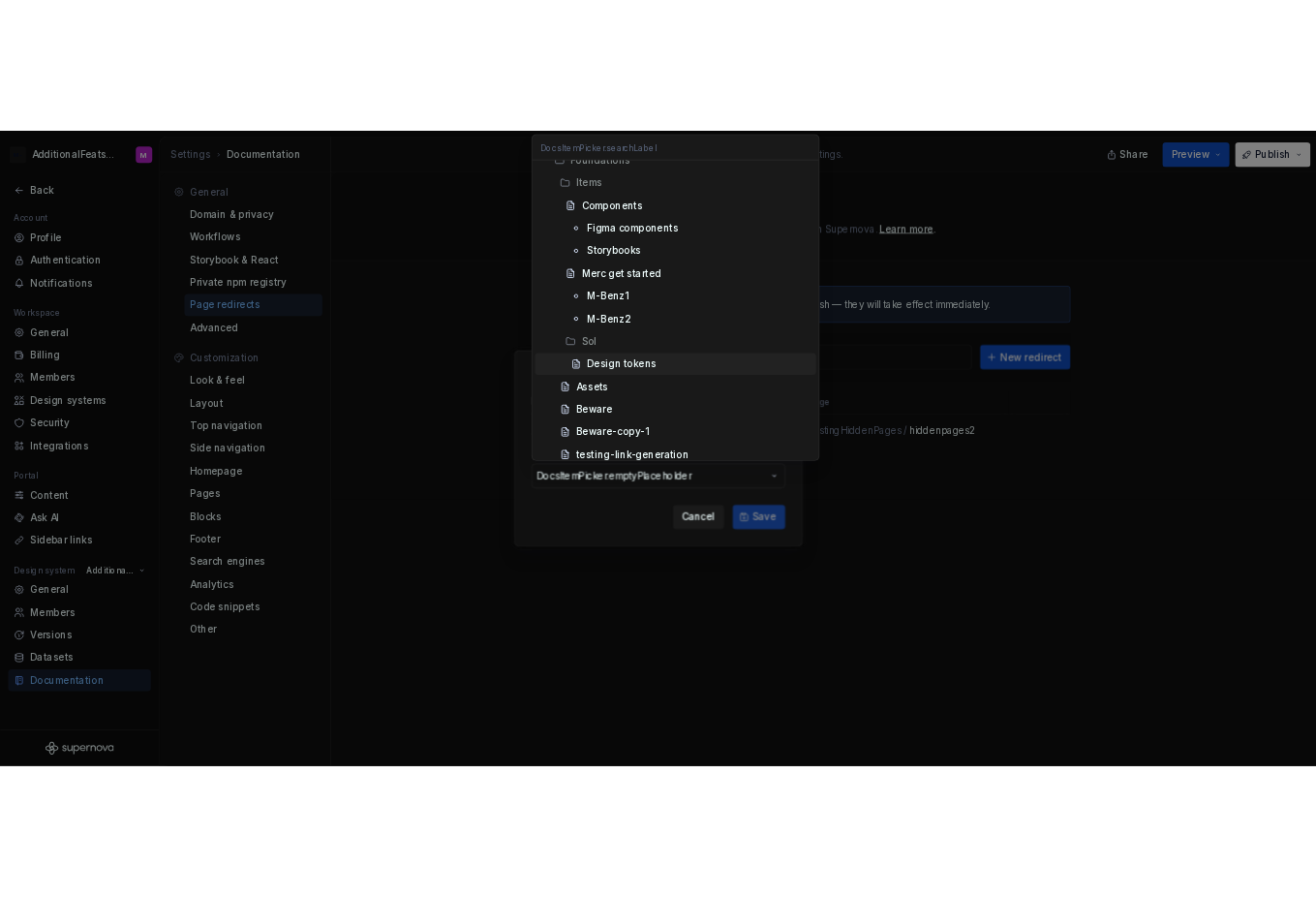
scroll to position [798, 0]
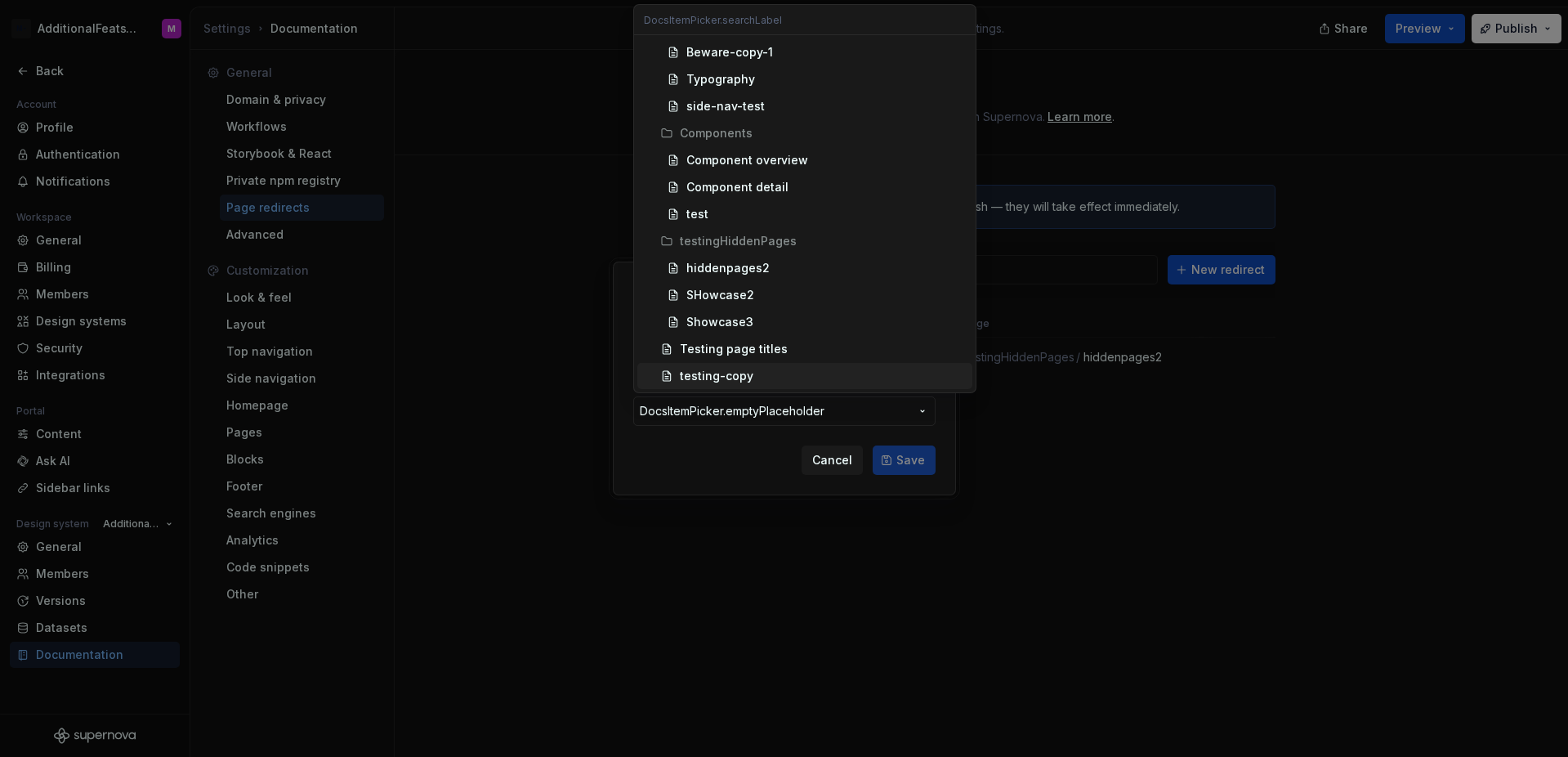
click at [802, 377] on div "testing-copy" at bounding box center [822, 376] width 286 height 16
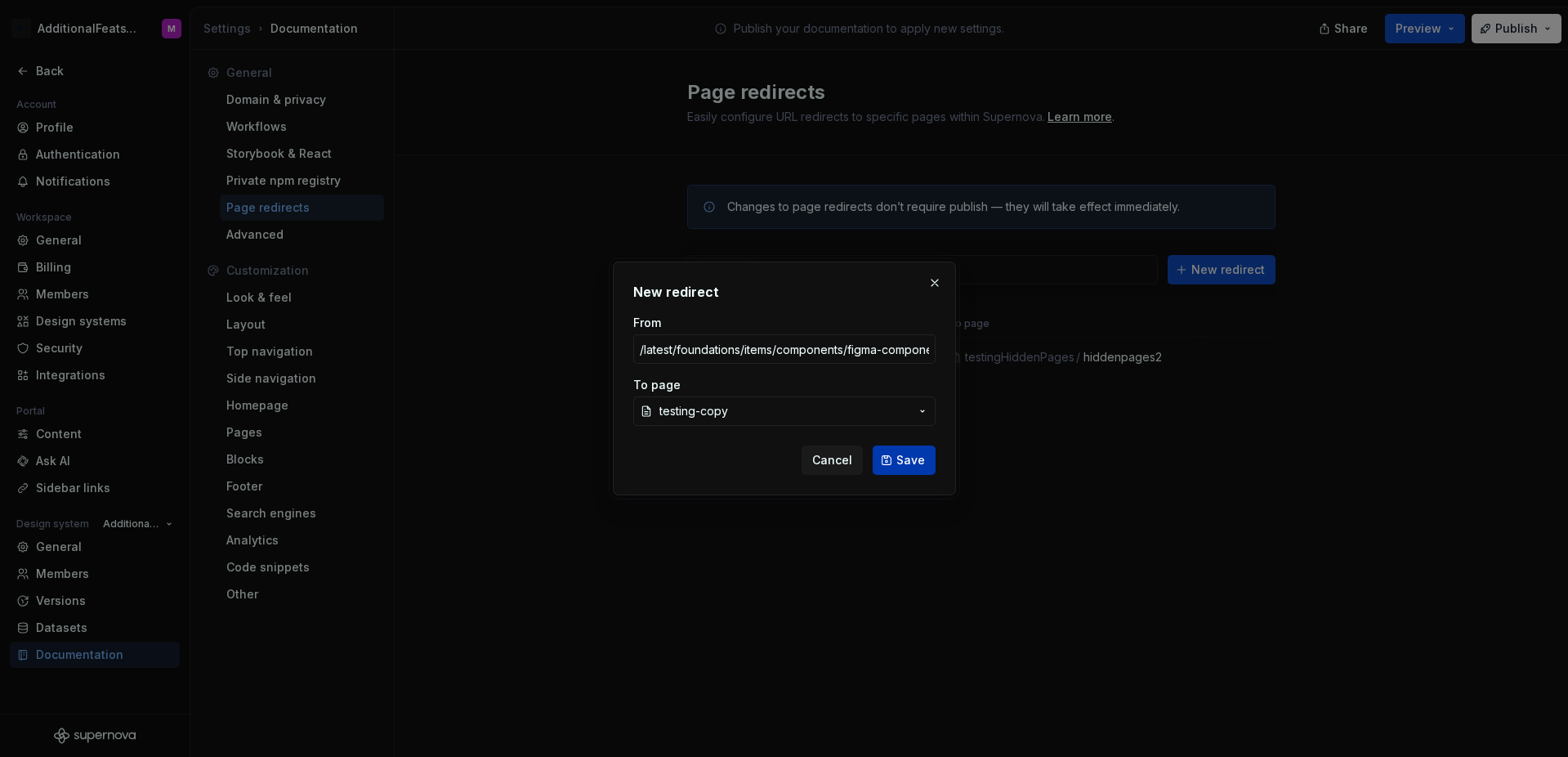
click at [908, 468] on span "Save" at bounding box center [911, 460] width 29 height 16
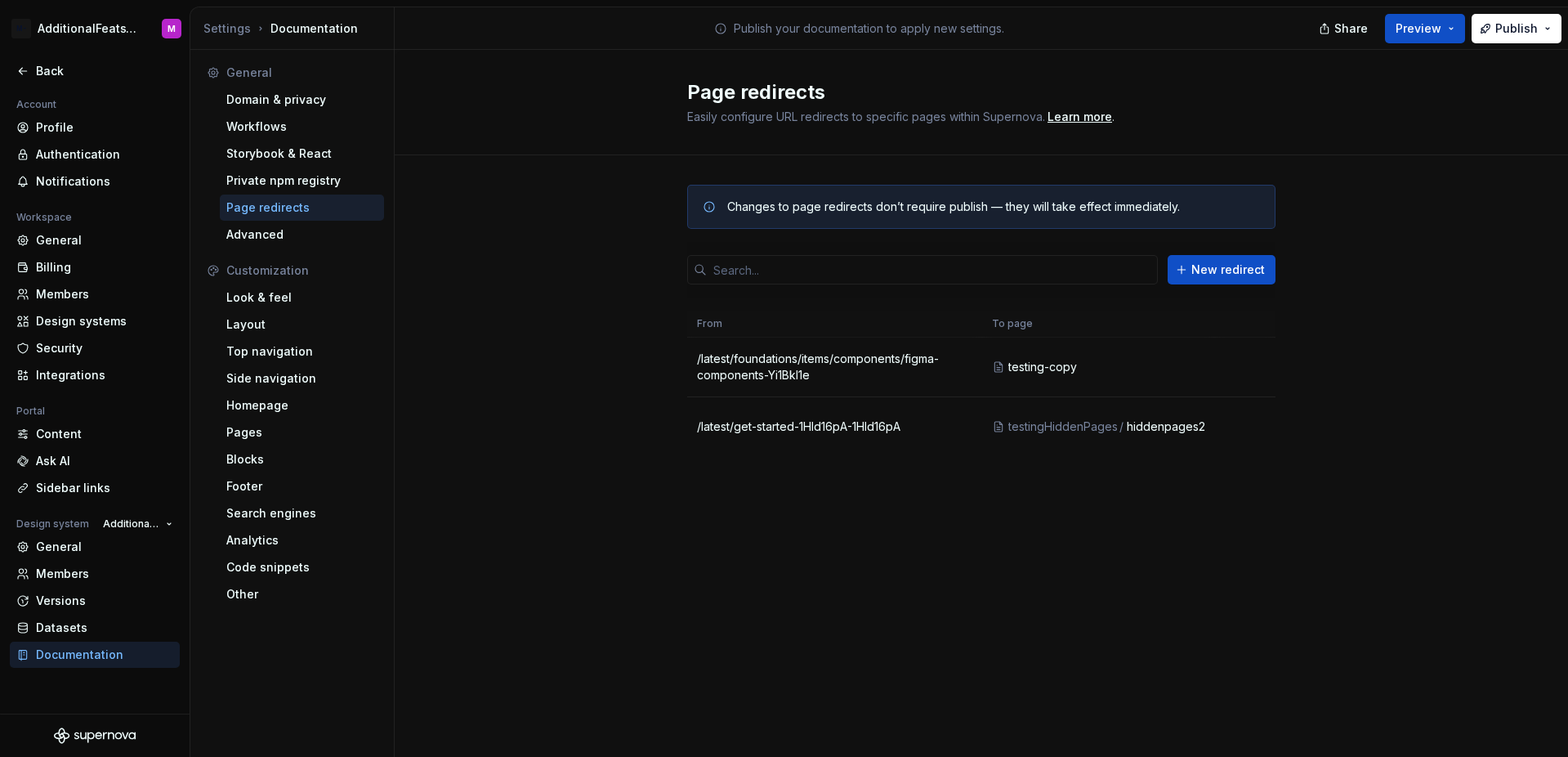
click at [1029, 540] on div "Page redirects Easily configure URL redirects to specific pages within Supernov…" at bounding box center [981, 403] width 1173 height 707
click at [567, 144] on div "Page redirects Easily configure URL redirects to specific pages within Supernov…" at bounding box center [981, 102] width 1173 height 106
click at [483, 417] on div "Changes to page redirects don’t require publish — they will take effect immedia…" at bounding box center [981, 337] width 1173 height 363
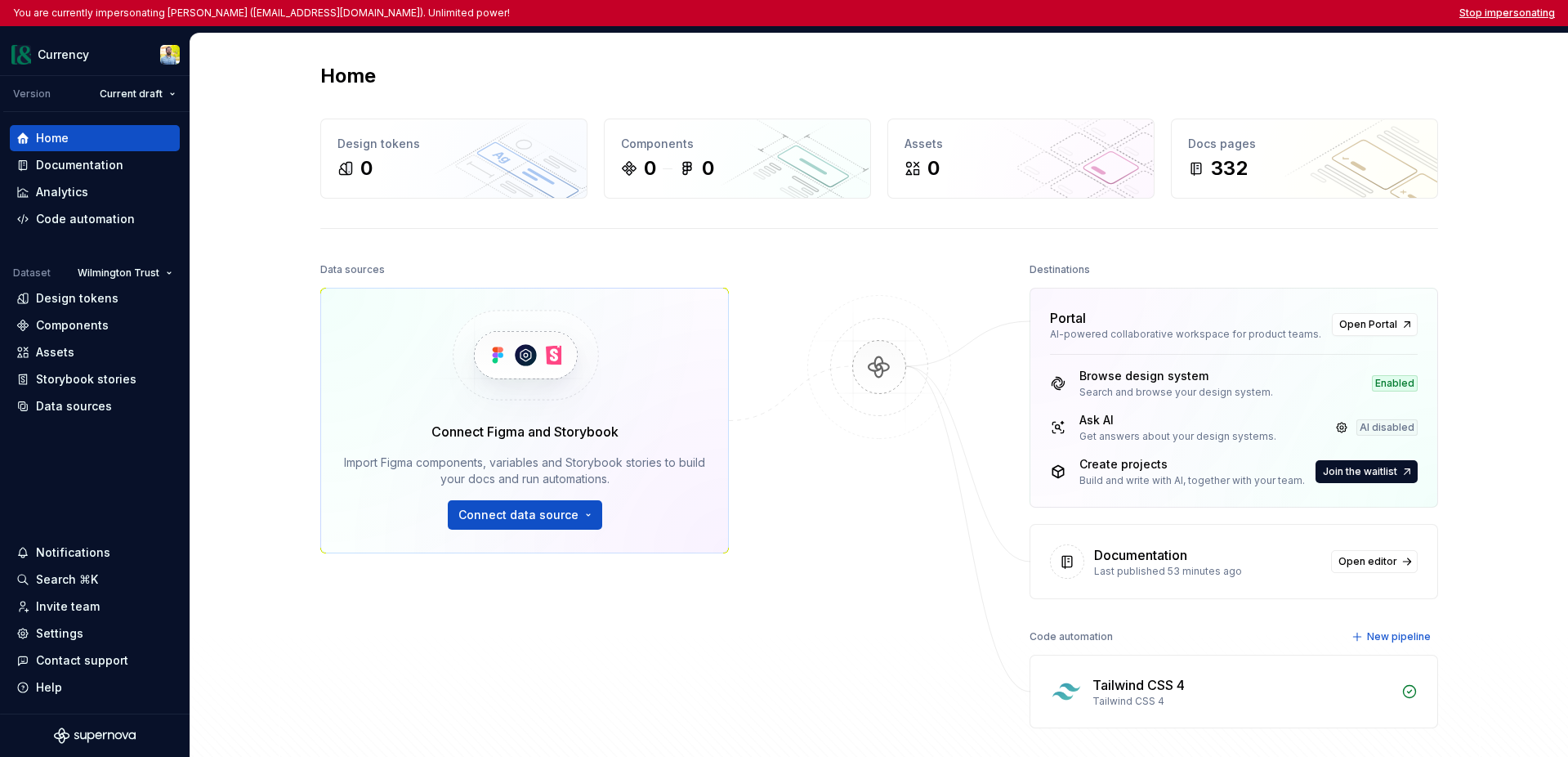
click at [1109, 7] on button "Stop impersonating" at bounding box center [1507, 13] width 96 height 13
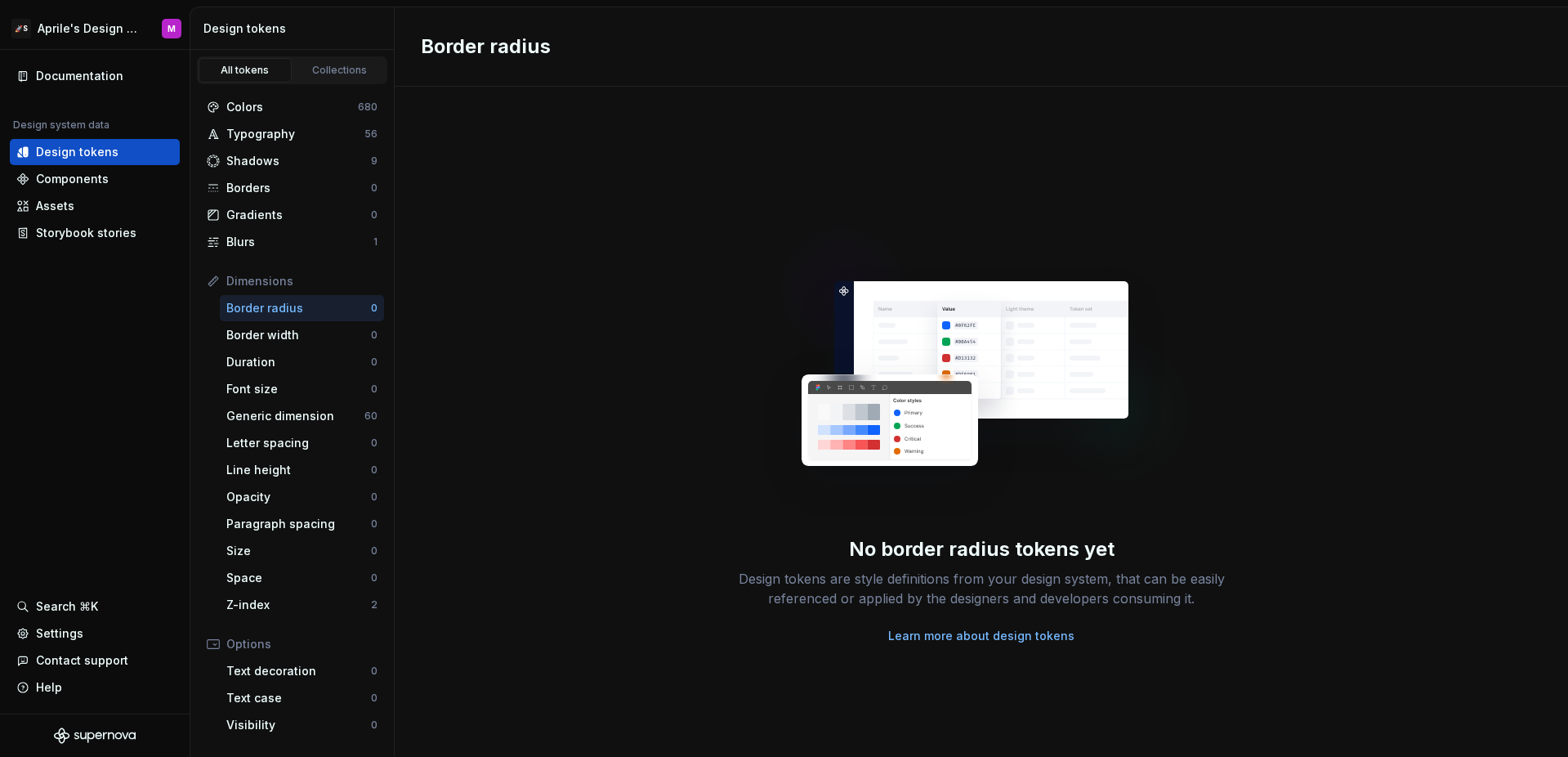
click at [575, 36] on div "Border radius" at bounding box center [981, 47] width 1173 height 79
